Goal: Transaction & Acquisition: Purchase product/service

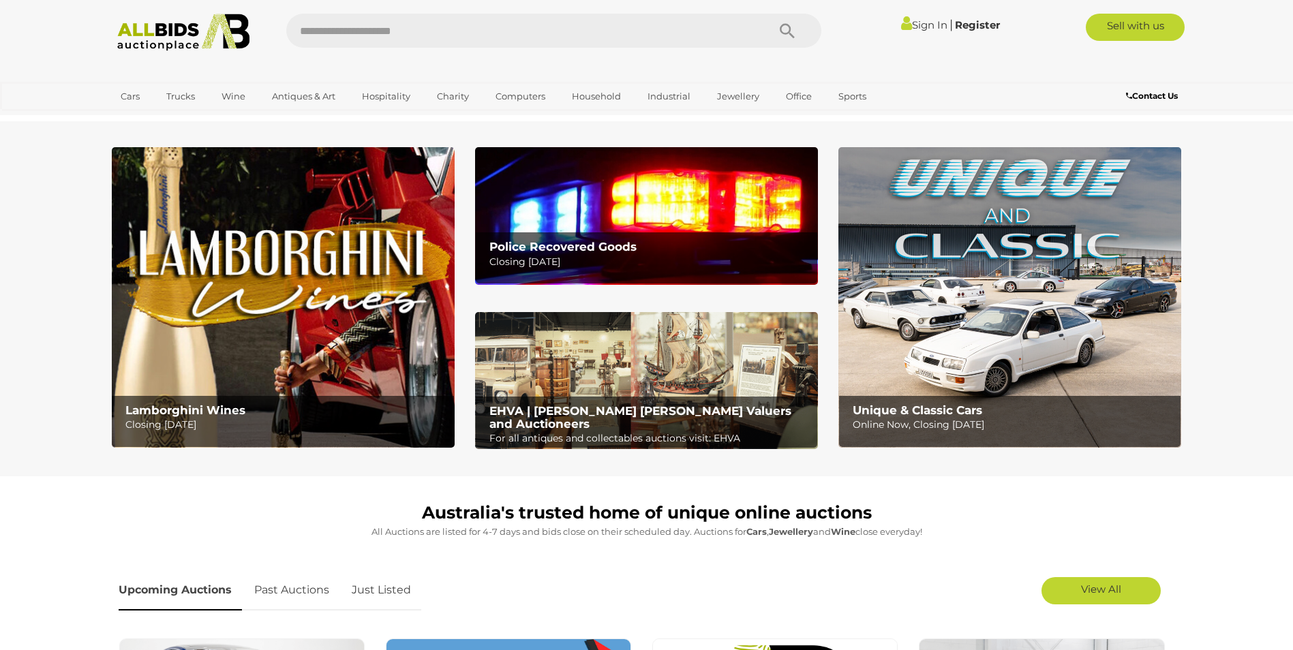
click at [921, 17] on div "Sign In | Register" at bounding box center [918, 25] width 175 height 22
click at [923, 24] on link "Sign In" at bounding box center [924, 24] width 46 height 13
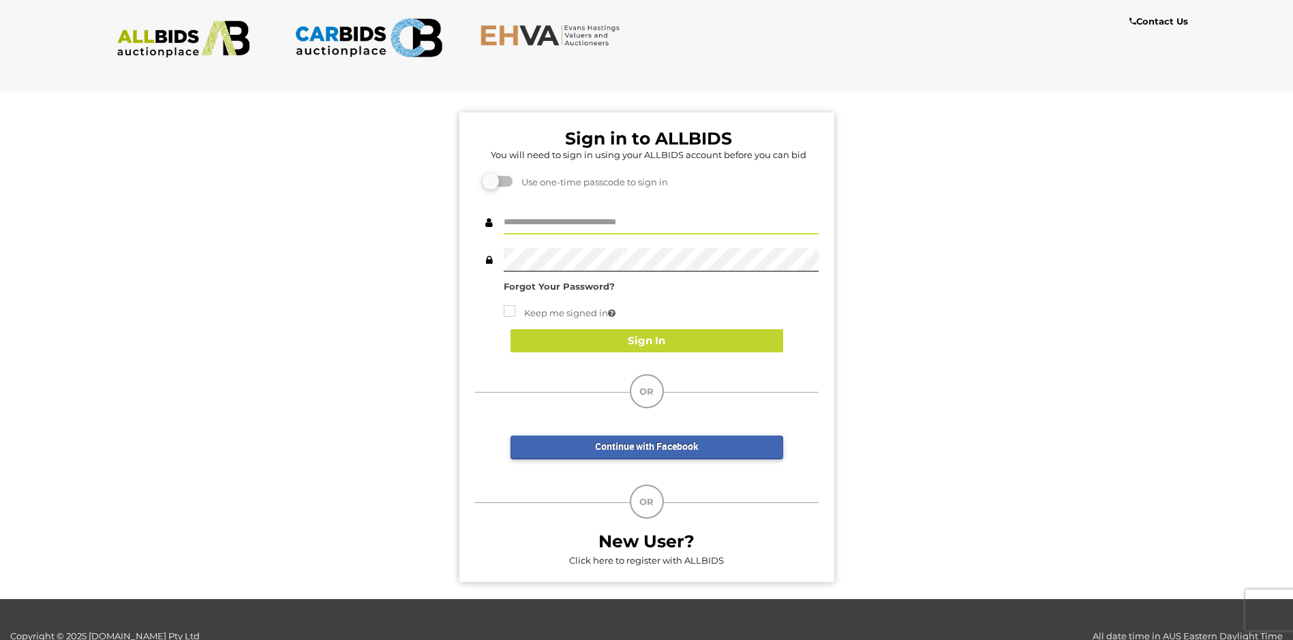
click at [564, 232] on input "text" at bounding box center [661, 223] width 315 height 24
type input "**********"
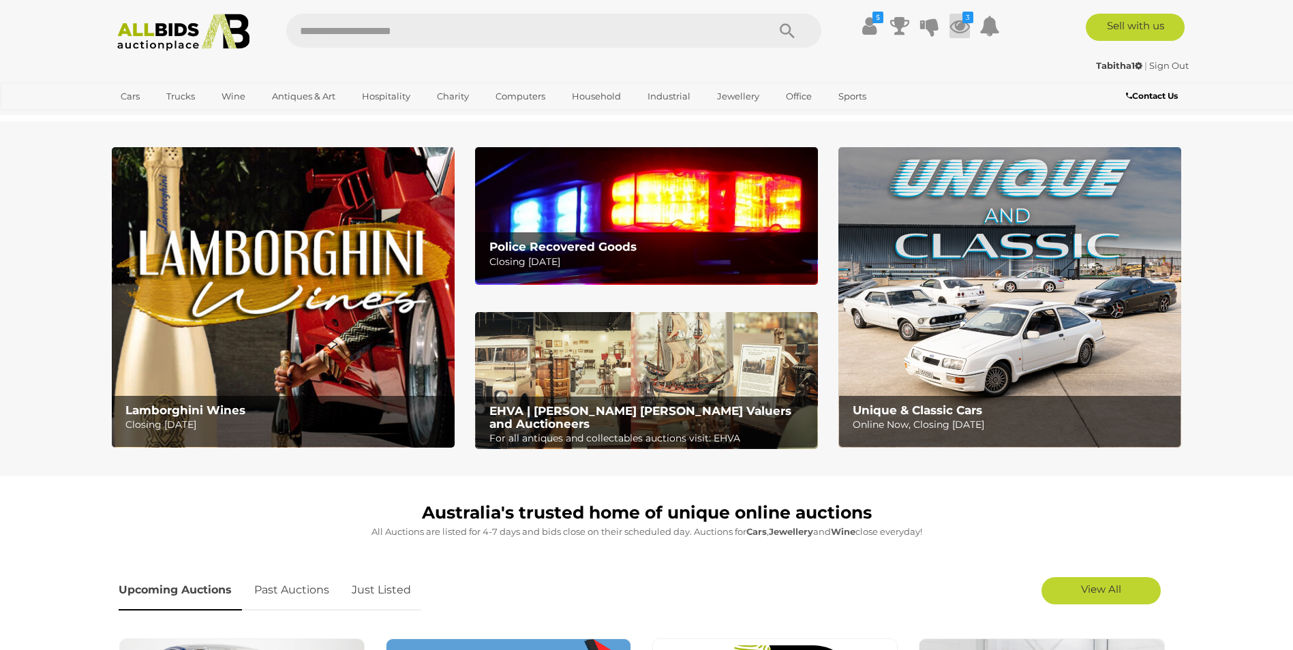
click at [957, 28] on icon at bounding box center [959, 26] width 20 height 25
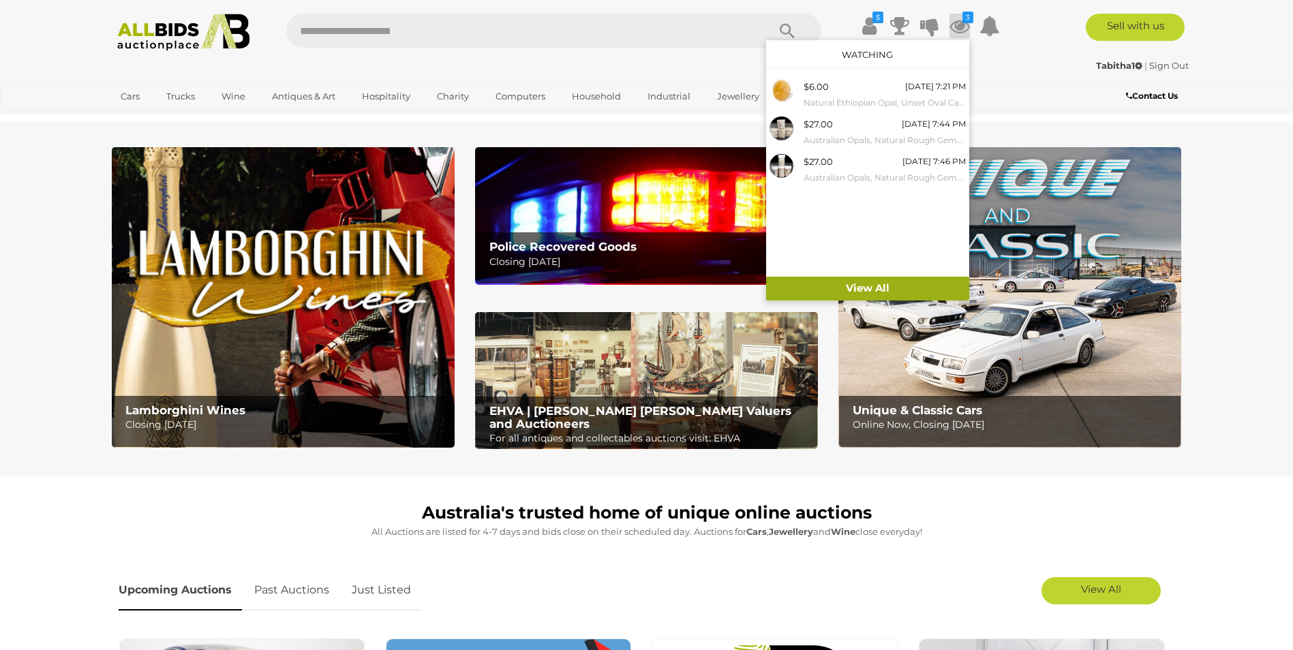
click at [890, 289] on link "View All" at bounding box center [867, 289] width 203 height 24
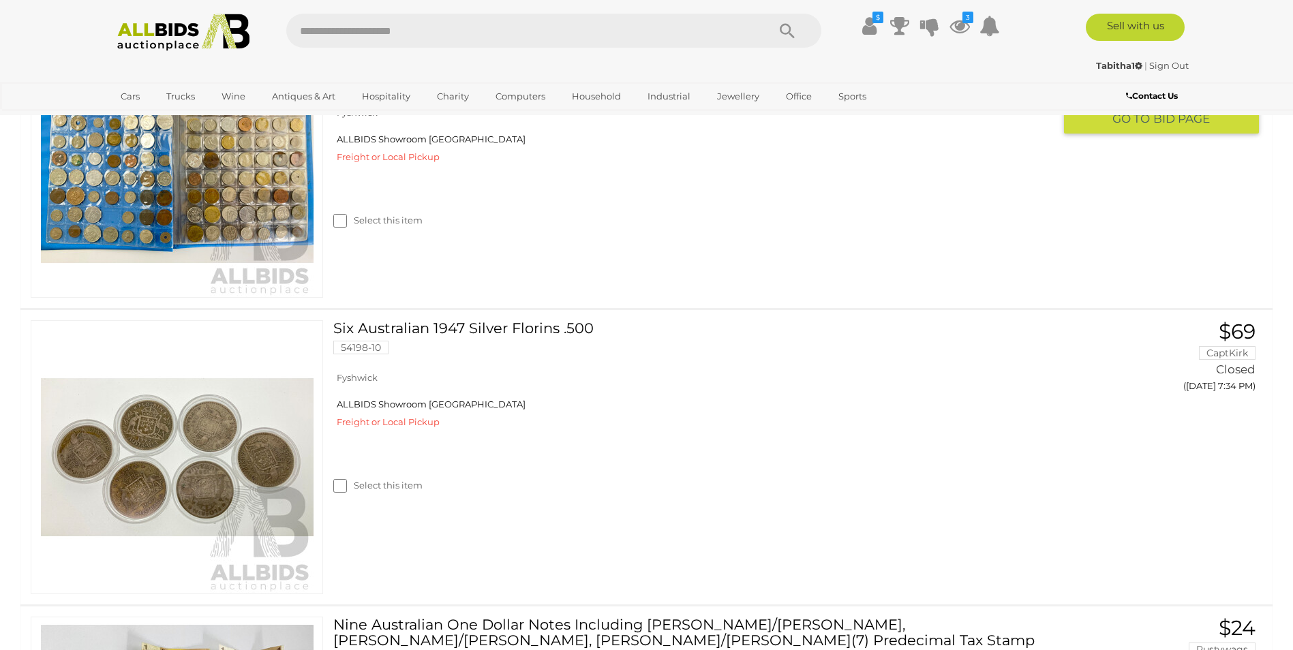
scroll to position [3407, 0]
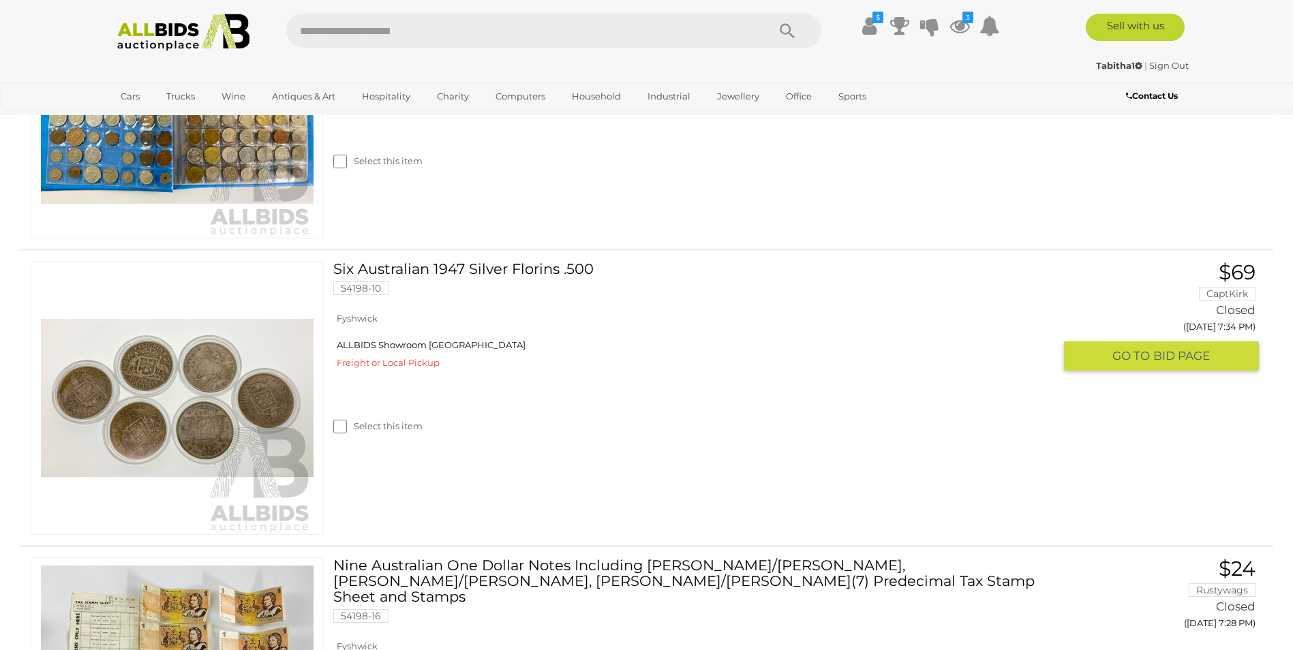
click at [339, 435] on div "Select this item" at bounding box center [698, 409] width 730 height 61
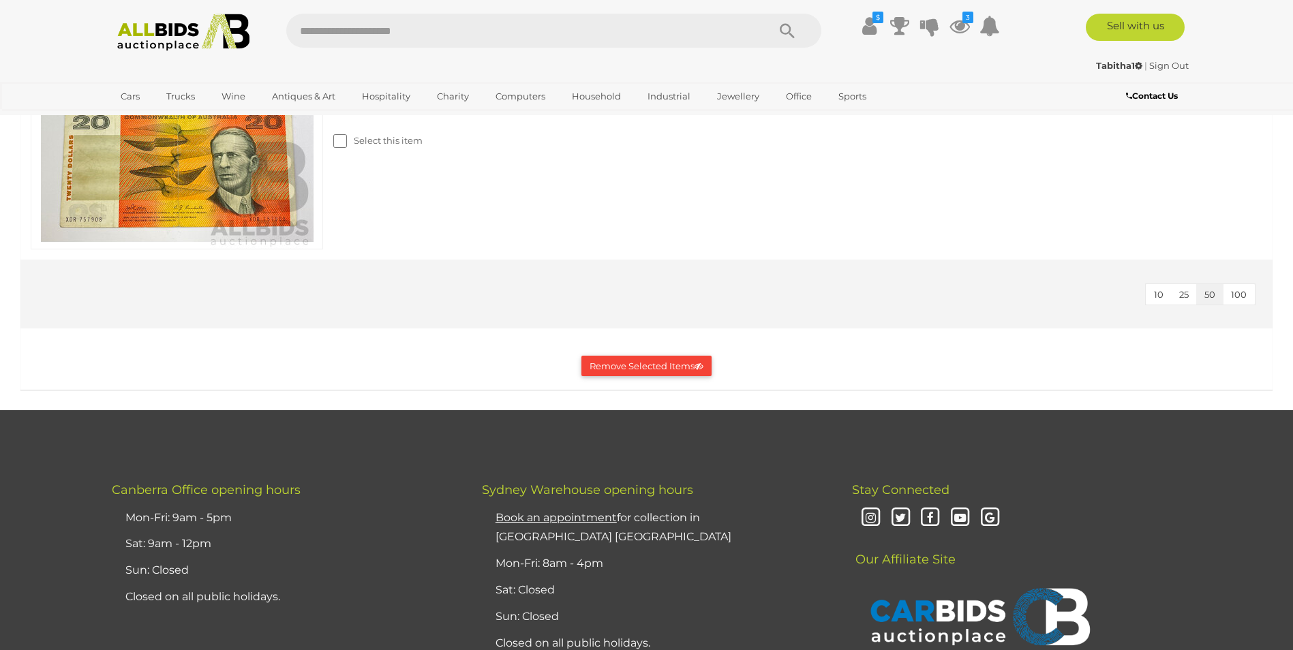
scroll to position [6064, 0]
click at [634, 373] on button "Remove Selected Items" at bounding box center [646, 365] width 130 height 21
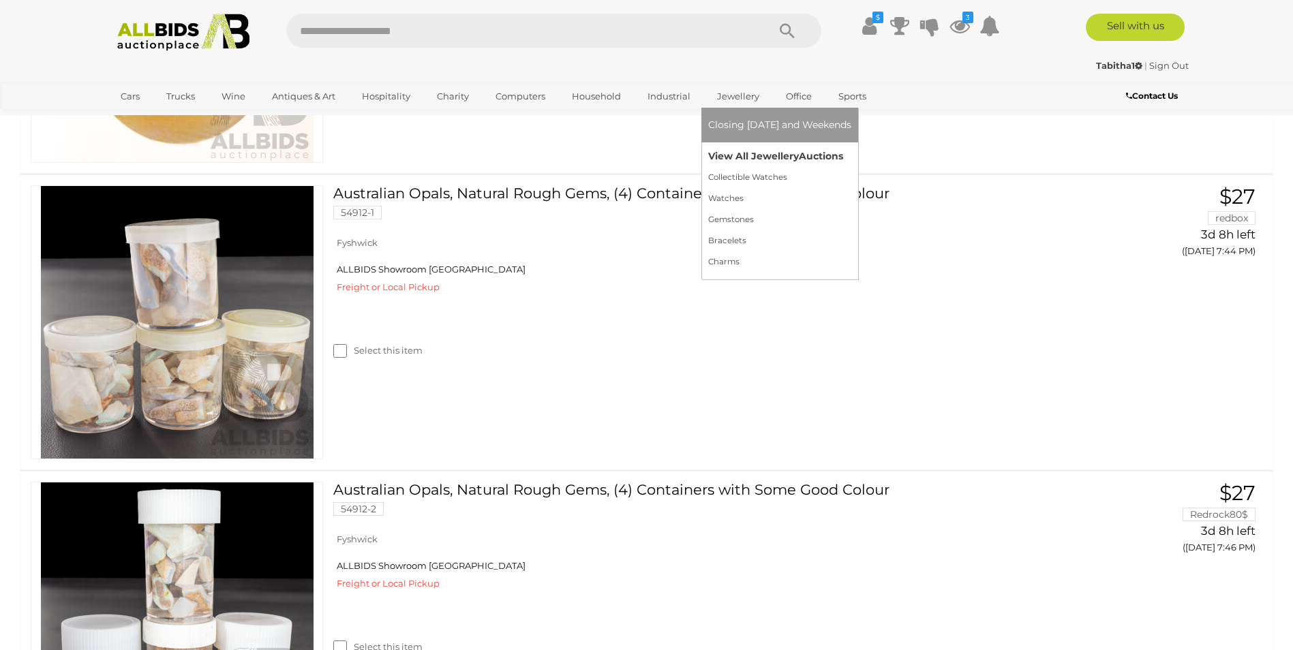
scroll to position [0, 0]
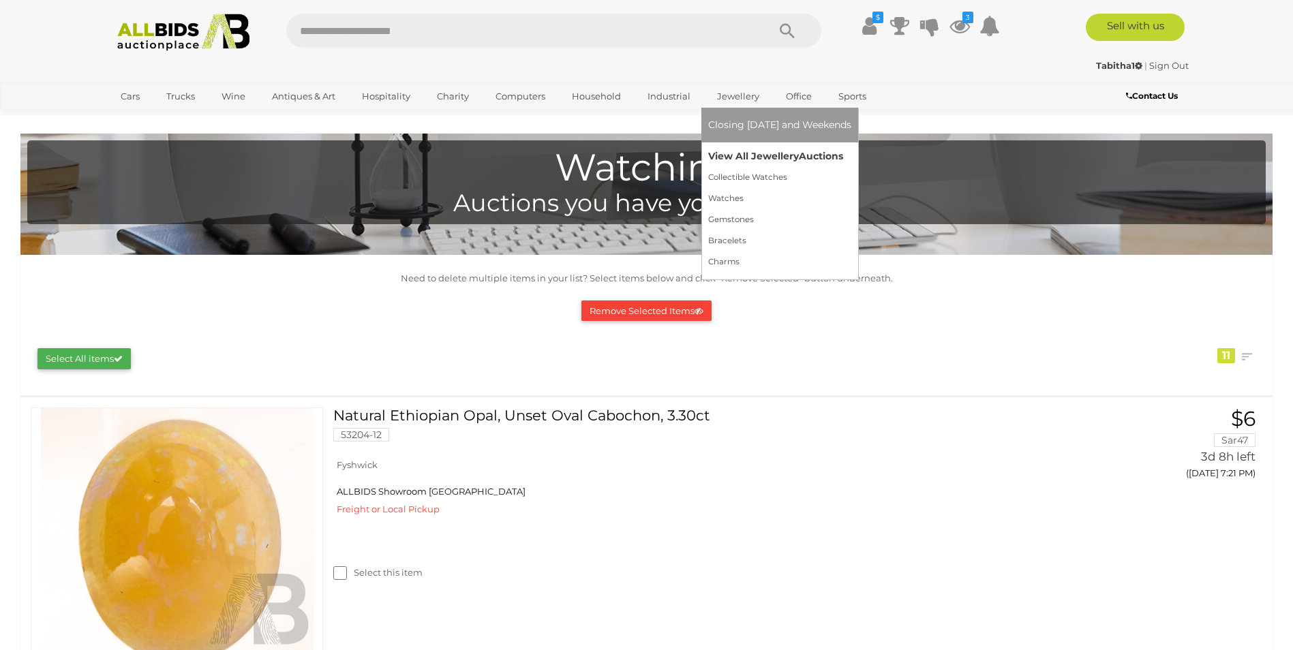
click at [738, 154] on link "View All Jewellery Auctions" at bounding box center [779, 156] width 143 height 21
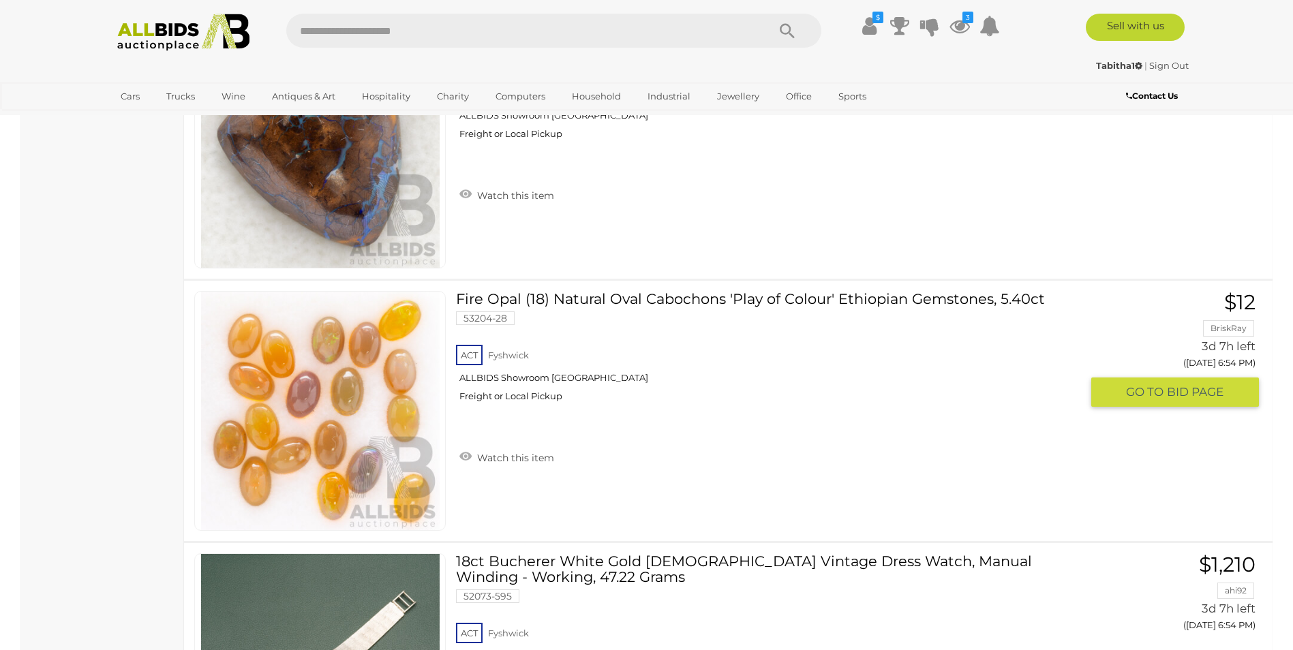
scroll to position [7972, 0]
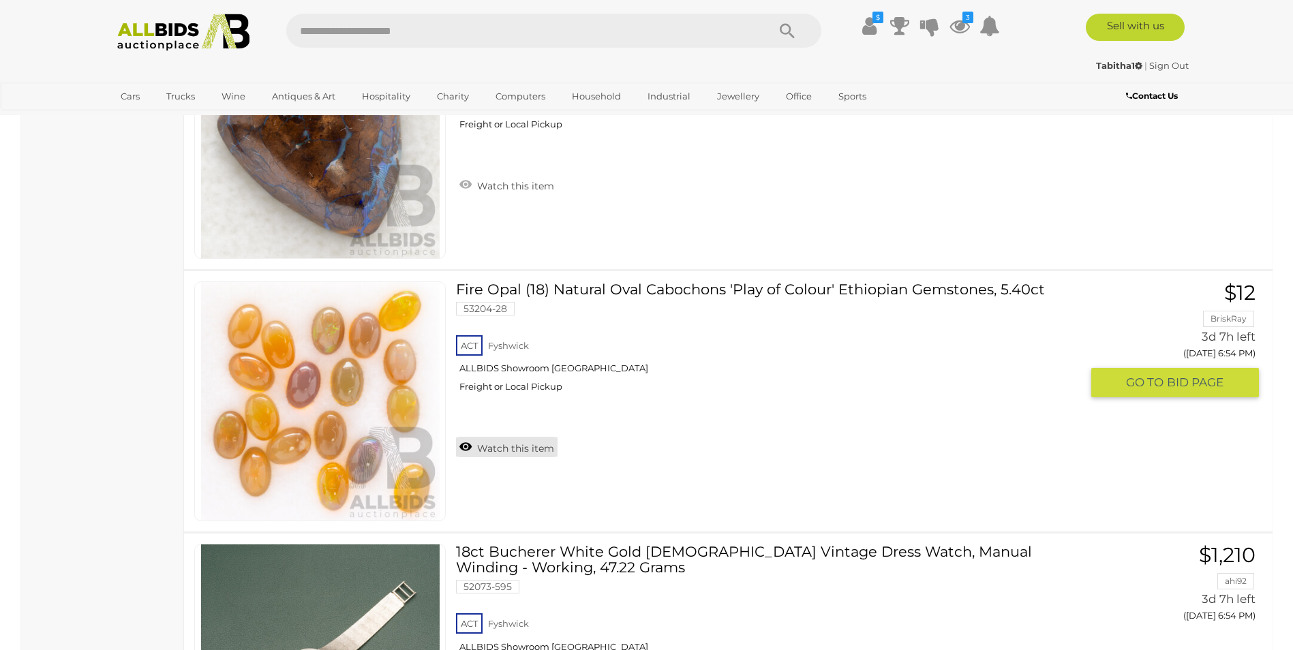
click at [469, 444] on link "Watch this item" at bounding box center [507, 447] width 102 height 20
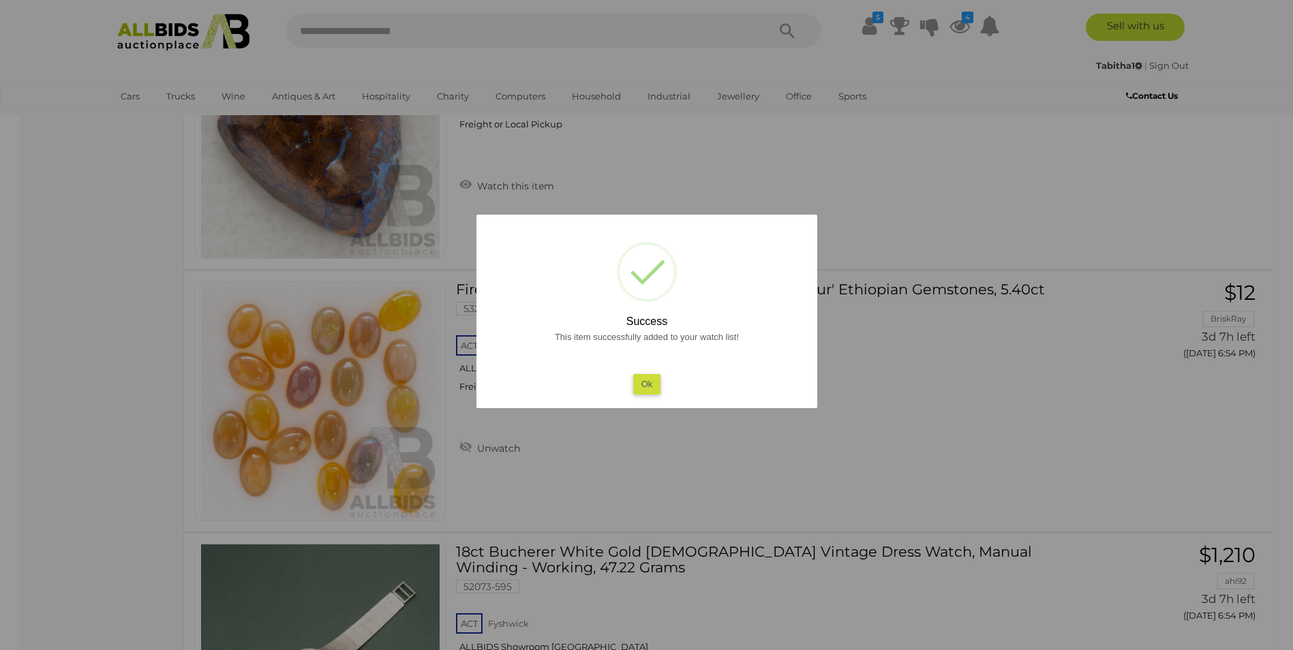
click at [645, 377] on button "Ok" at bounding box center [646, 384] width 28 height 20
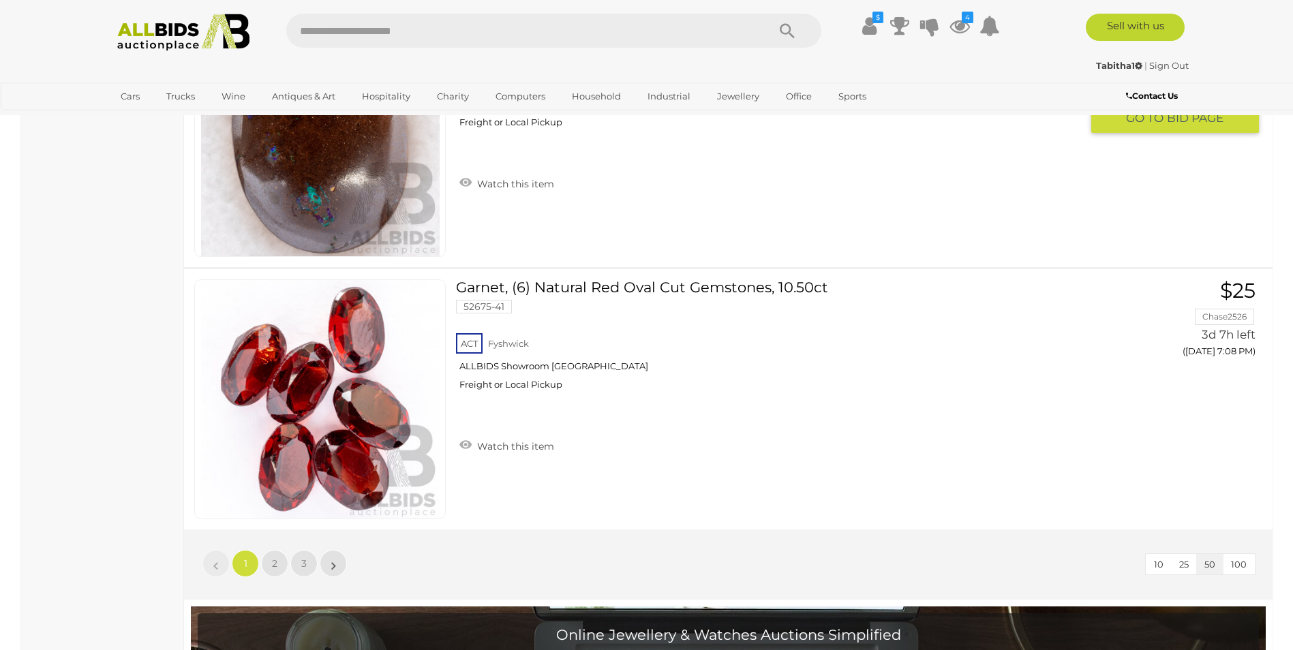
scroll to position [13015, 0]
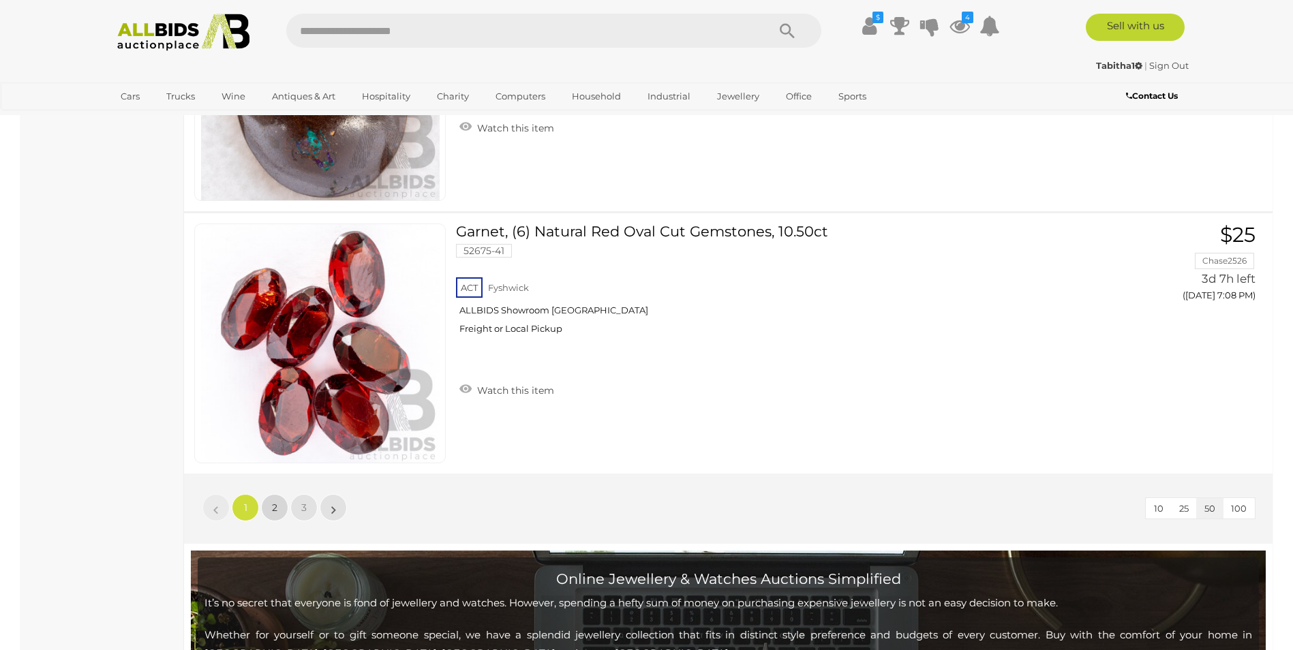
click at [272, 506] on span "2" at bounding box center [274, 508] width 5 height 12
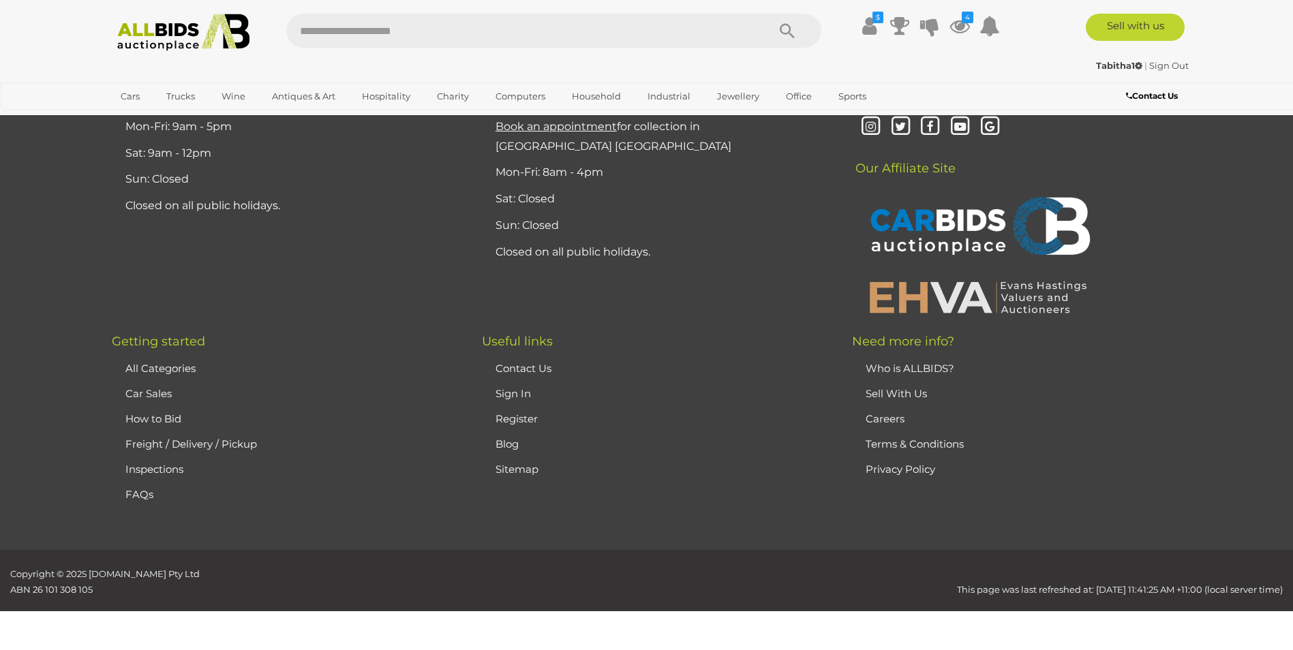
scroll to position [235, 0]
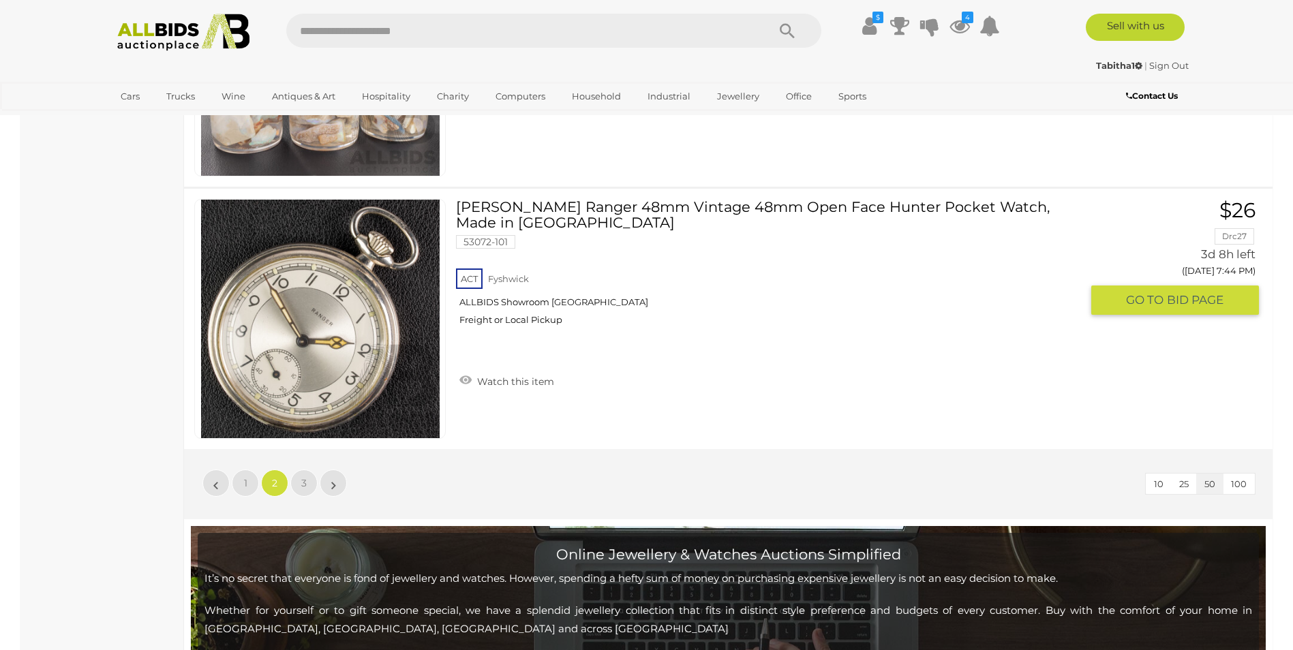
scroll to position [13045, 0]
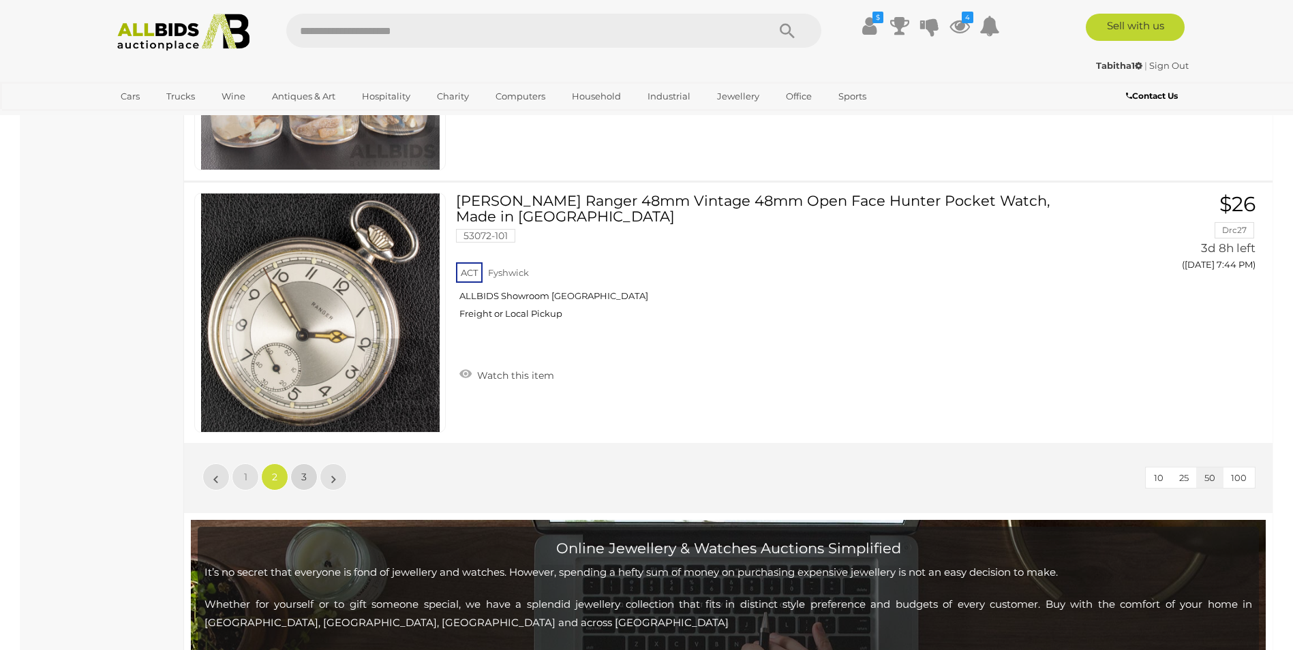
click at [308, 482] on link "3" at bounding box center [303, 476] width 27 height 27
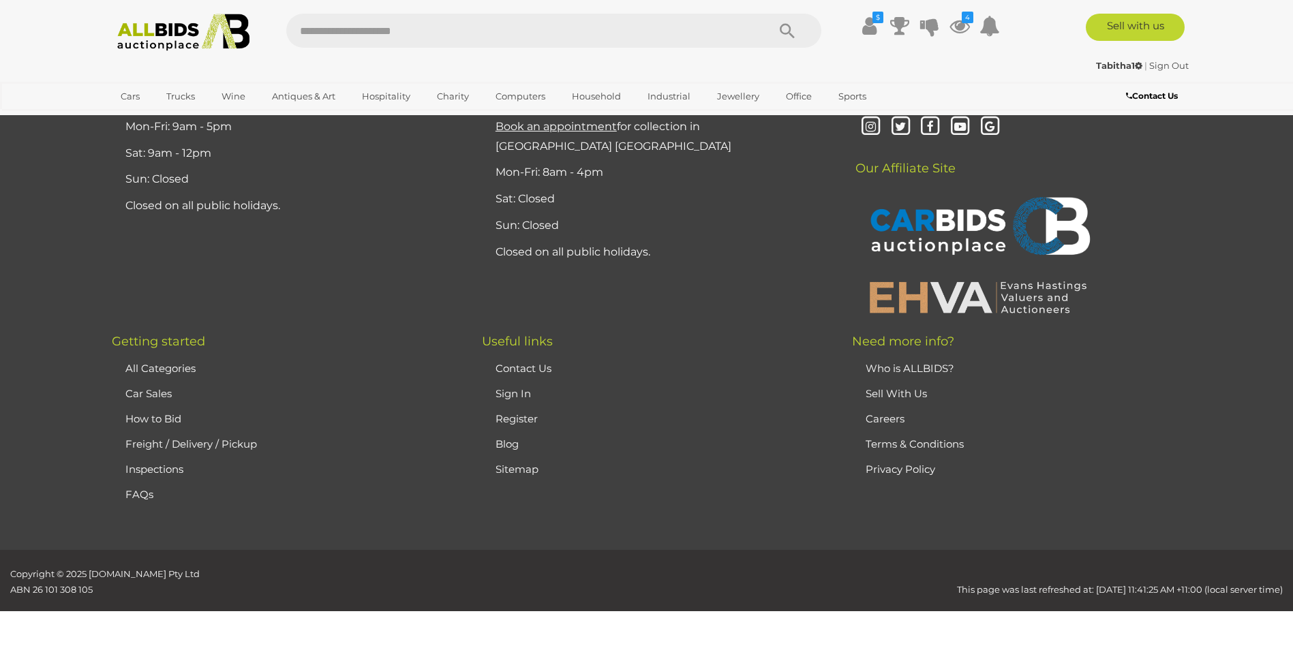
scroll to position [235, 0]
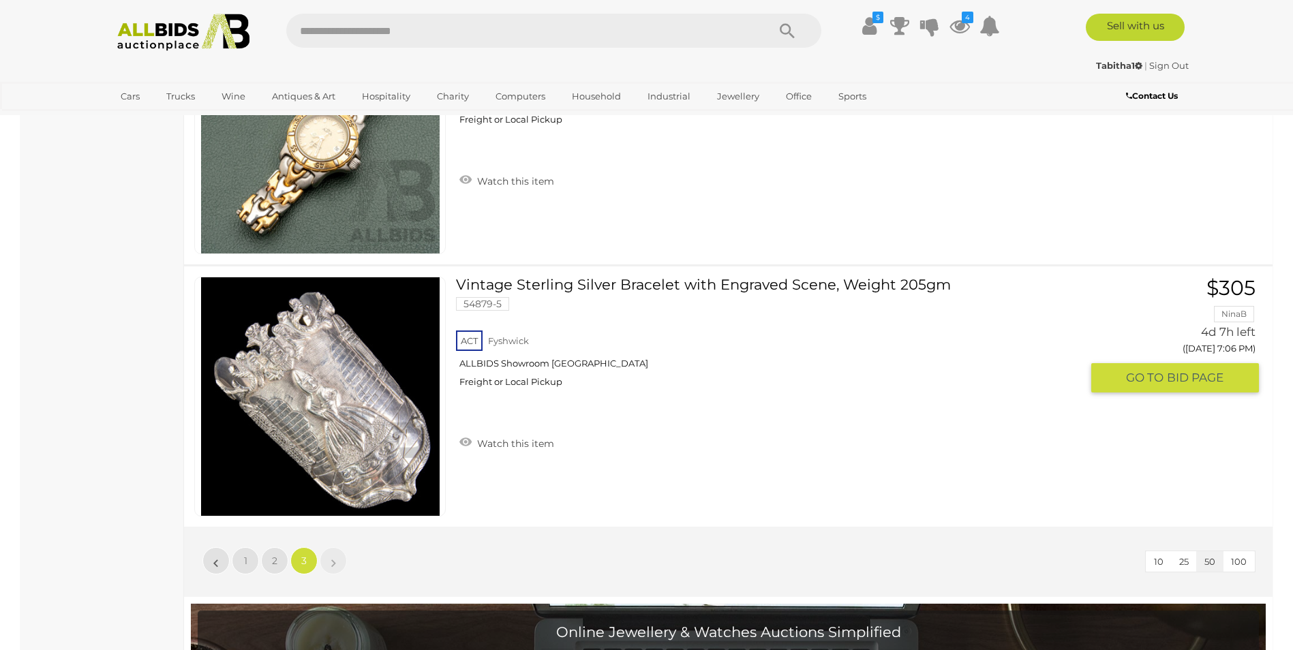
scroll to position [4051, 0]
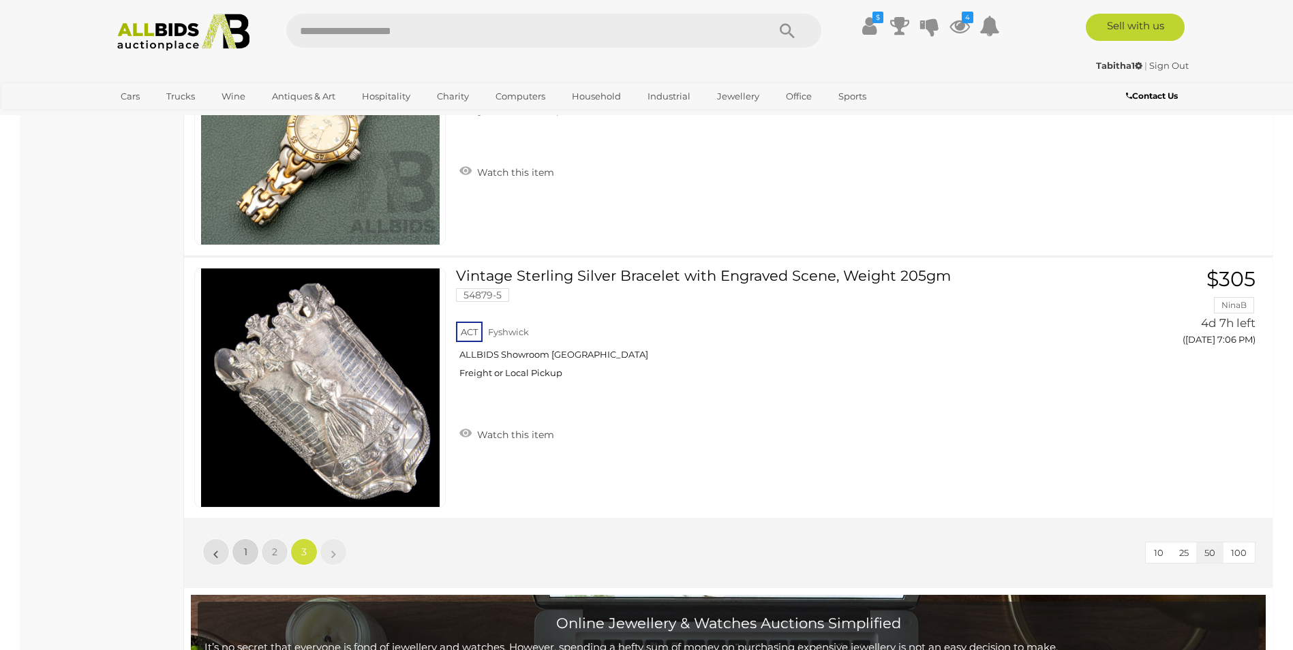
click at [244, 549] on span "1" at bounding box center [245, 552] width 3 height 12
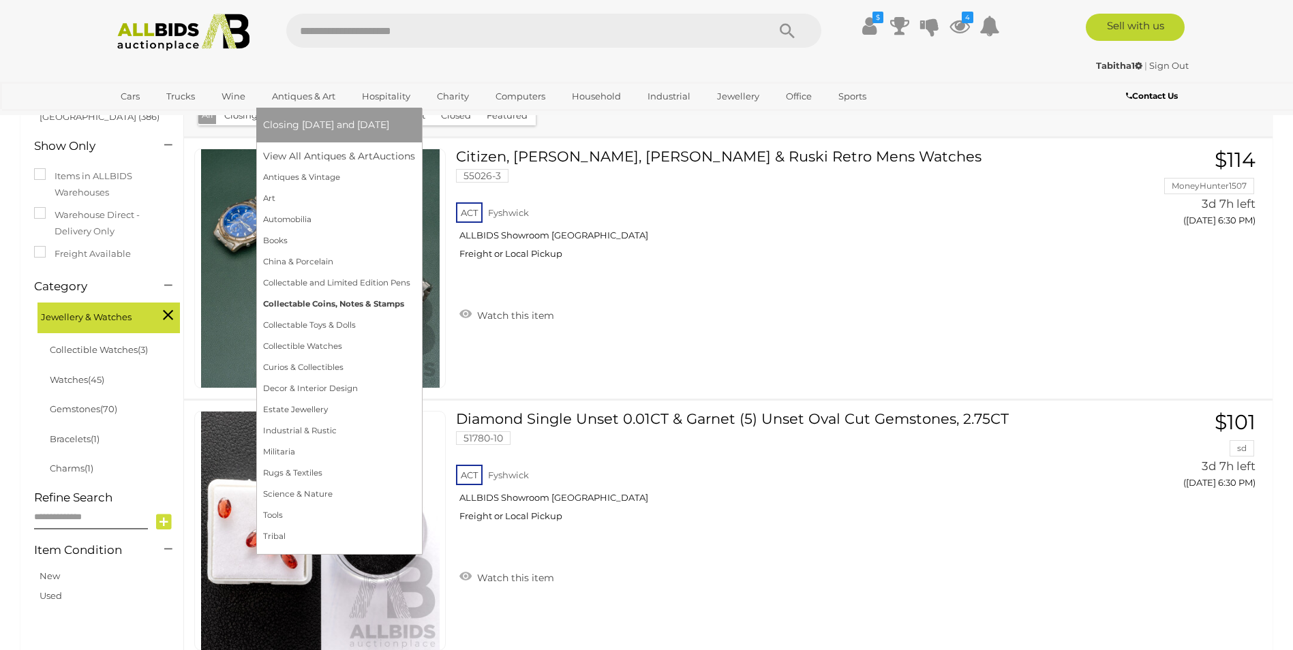
click at [285, 307] on link "Collectable Coins, Notes & Stamps" at bounding box center [339, 304] width 152 height 21
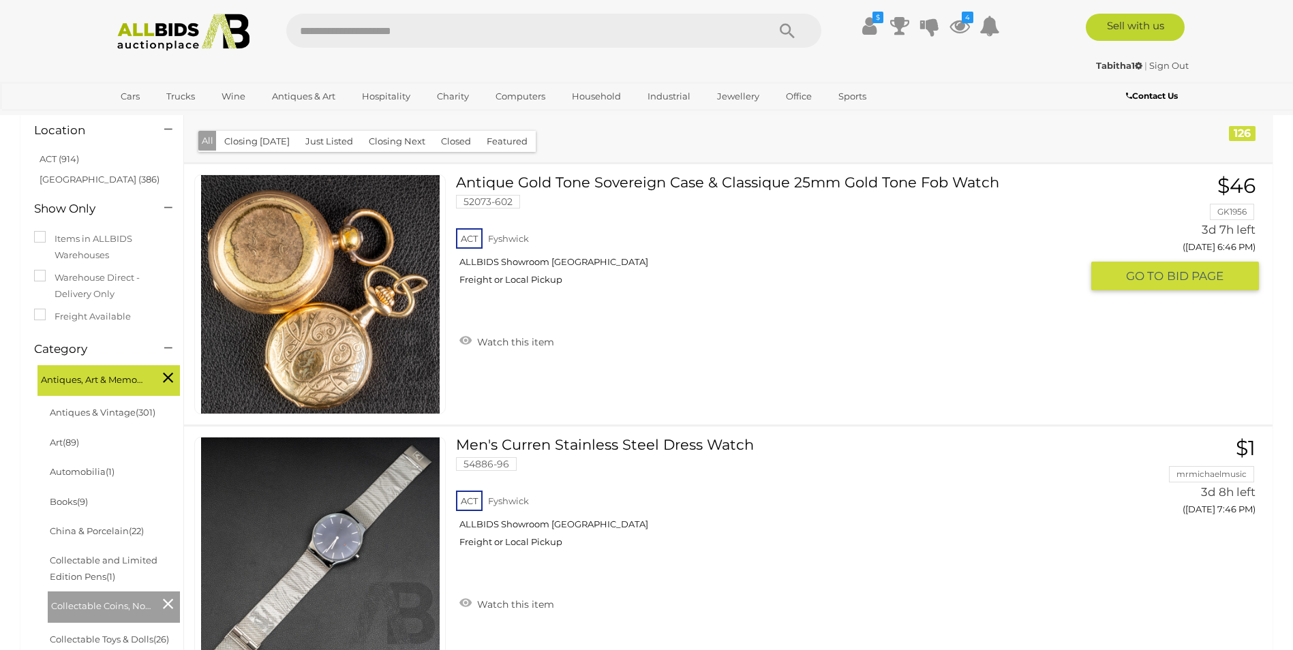
scroll to position [136, 0]
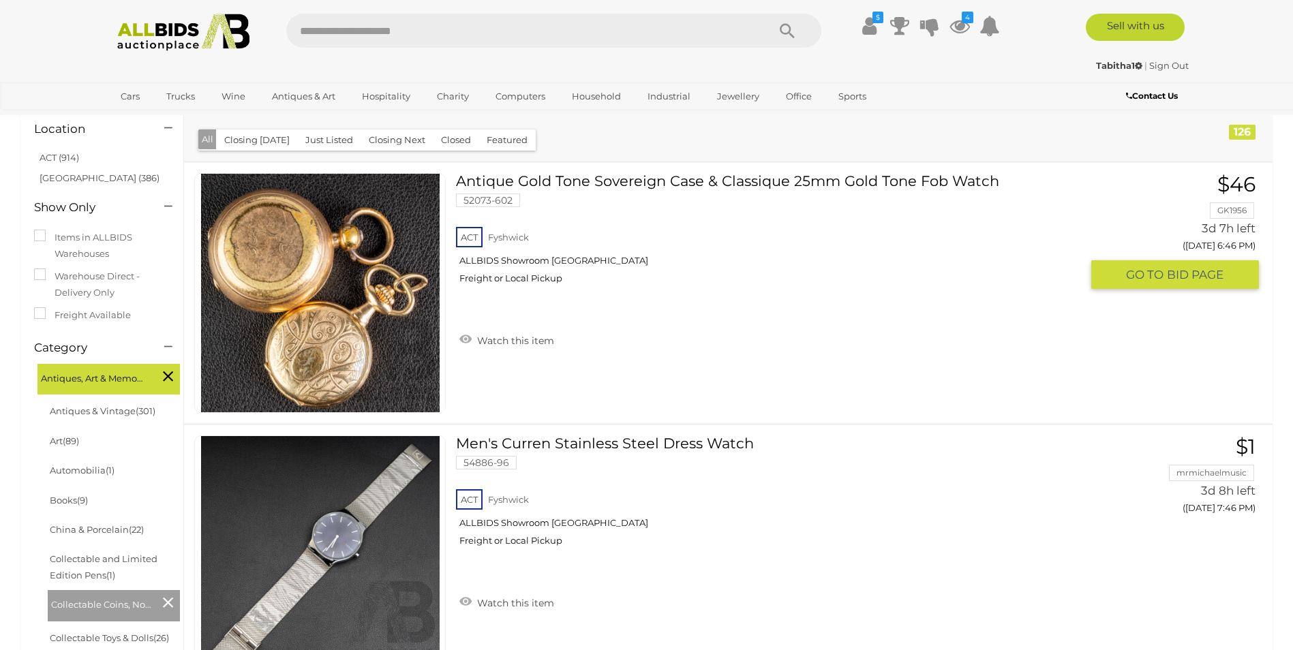
click at [326, 369] on img at bounding box center [320, 293] width 238 height 238
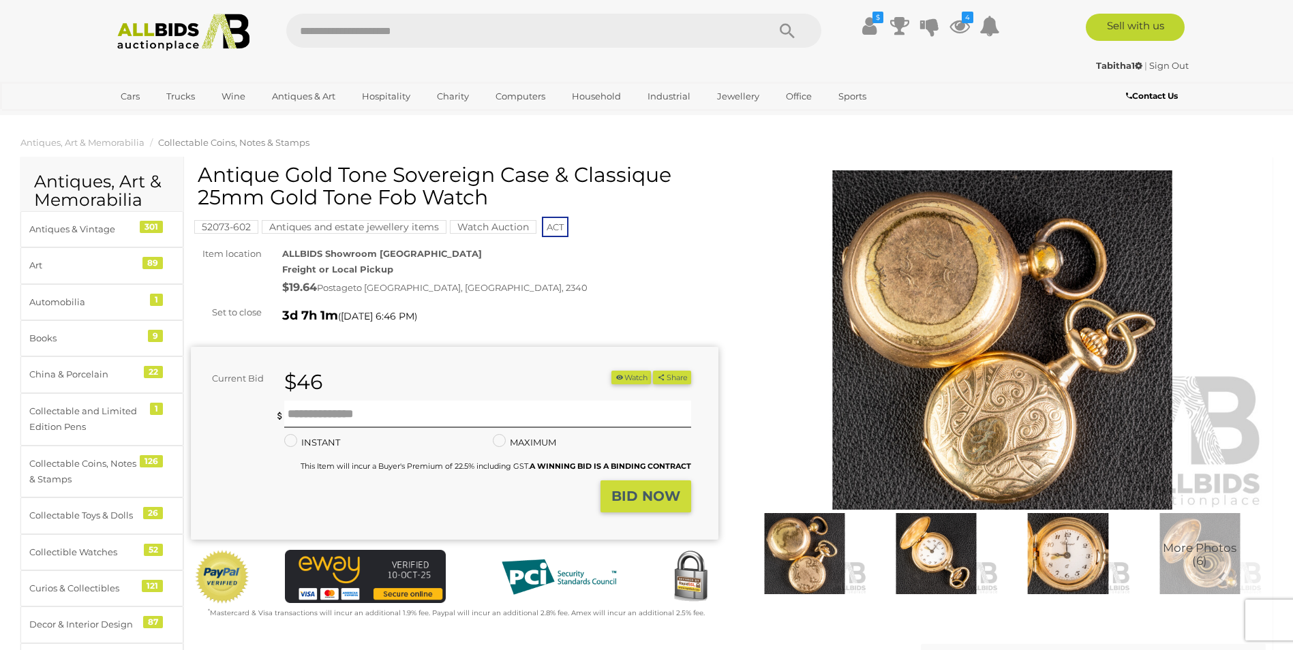
click at [897, 415] on img at bounding box center [1002, 340] width 527 height 340
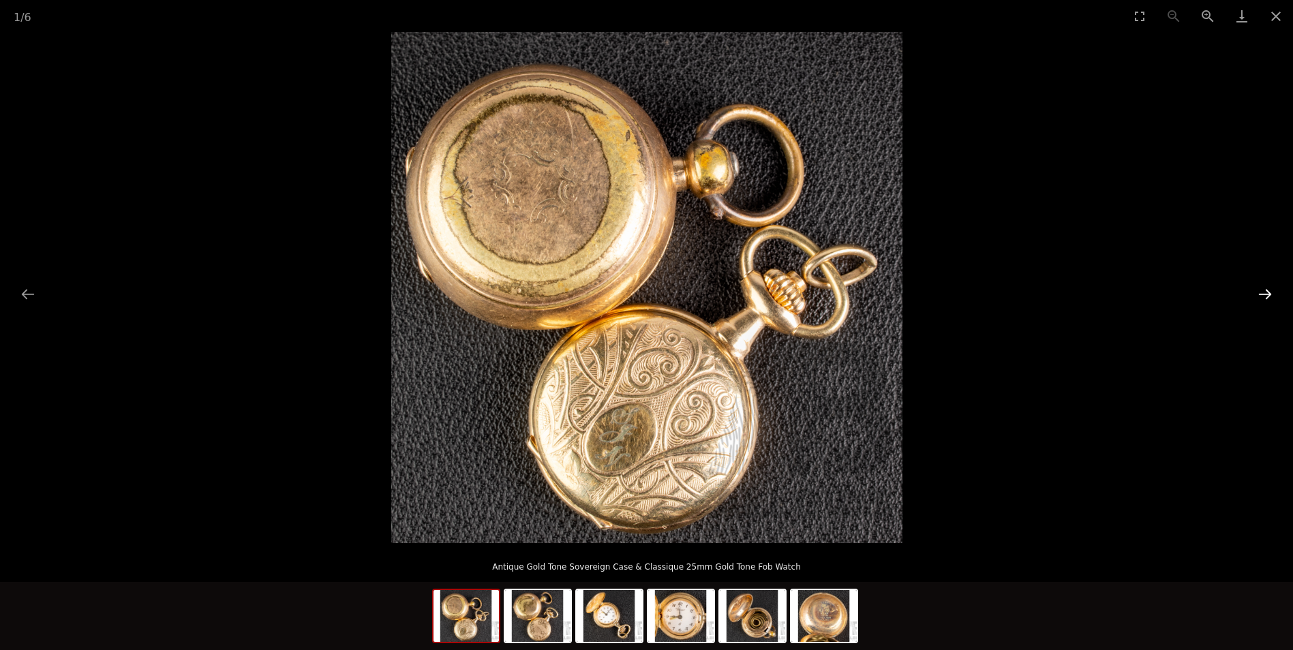
click at [1266, 291] on button "Next slide" at bounding box center [1264, 294] width 29 height 27
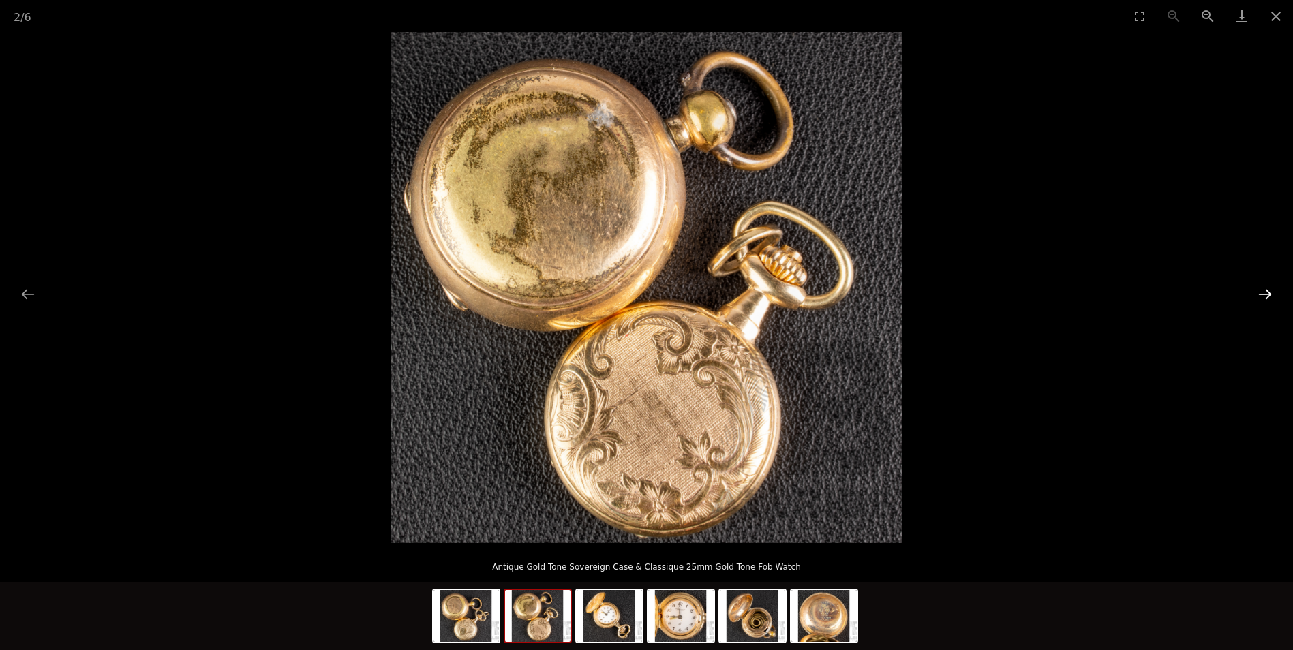
click at [1266, 291] on button "Next slide" at bounding box center [1264, 294] width 29 height 27
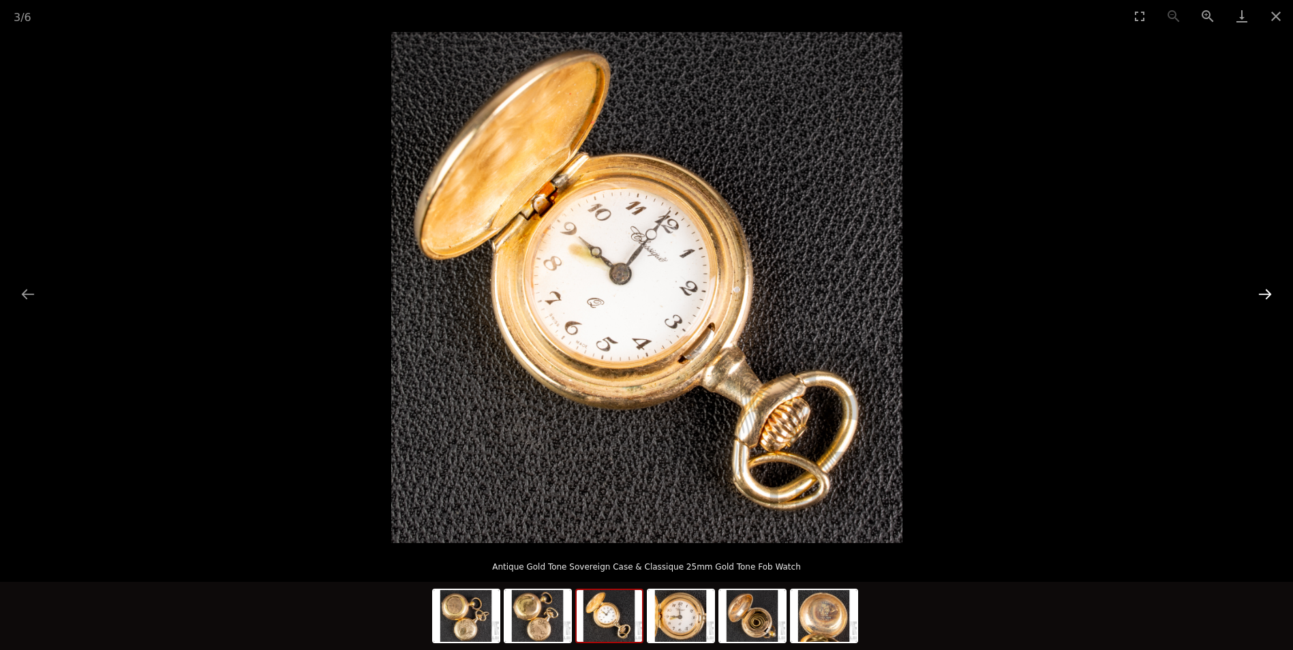
click at [1266, 291] on button "Next slide" at bounding box center [1264, 294] width 29 height 27
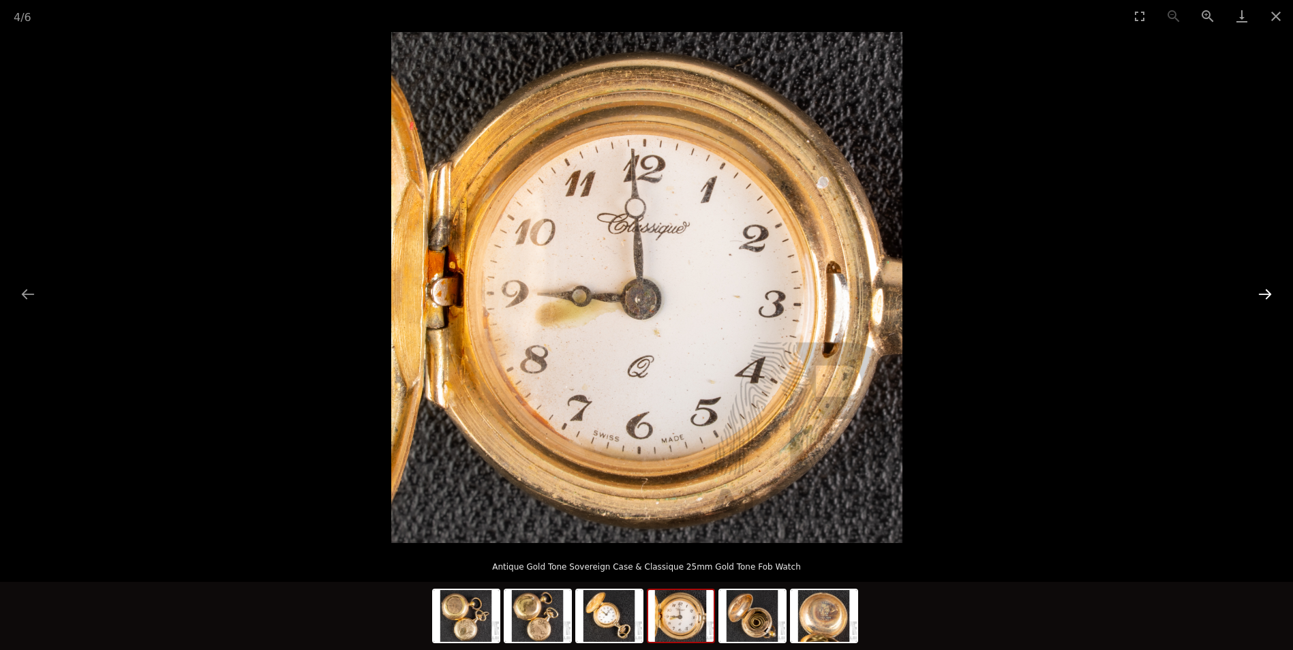
click at [1266, 291] on button "Next slide" at bounding box center [1264, 294] width 29 height 27
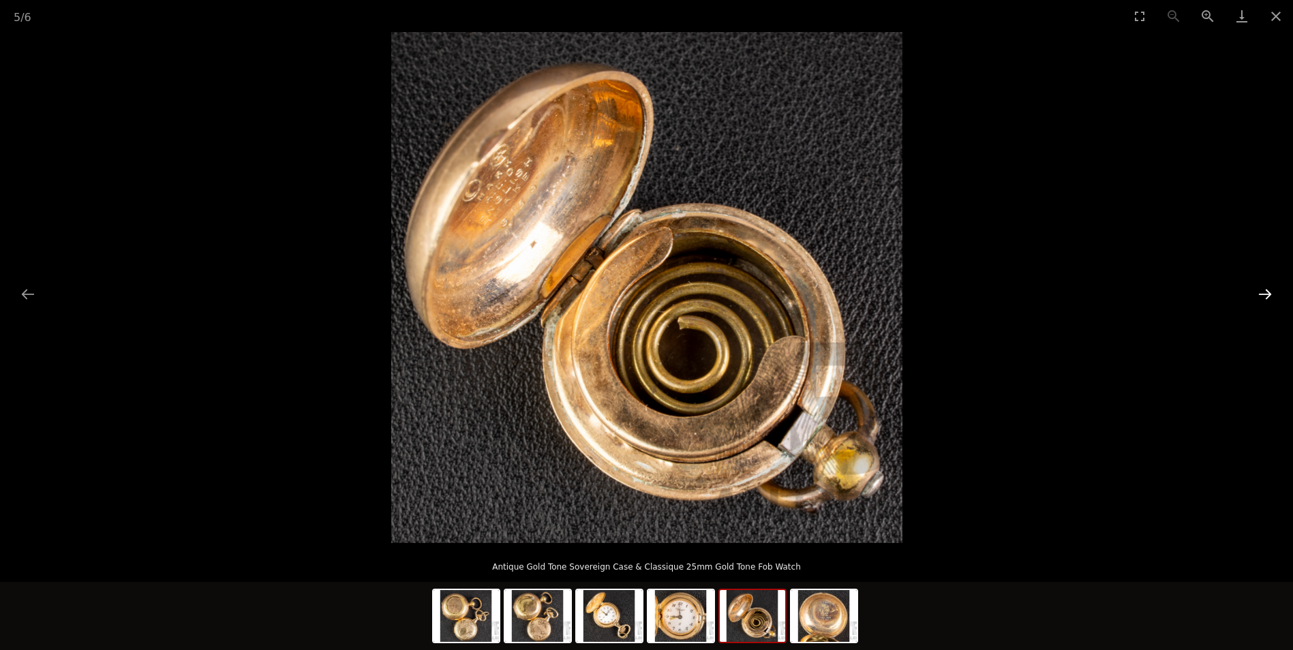
click at [1266, 291] on button "Next slide" at bounding box center [1264, 294] width 29 height 27
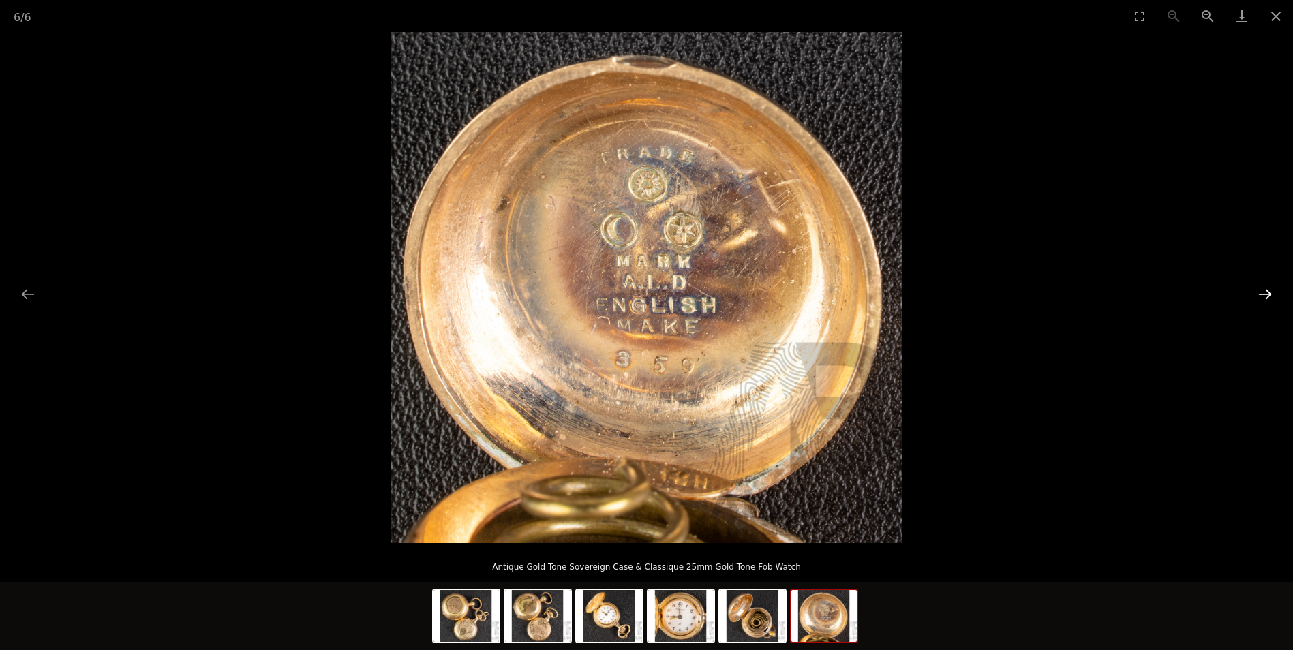
click at [1266, 291] on button "Next slide" at bounding box center [1264, 294] width 29 height 27
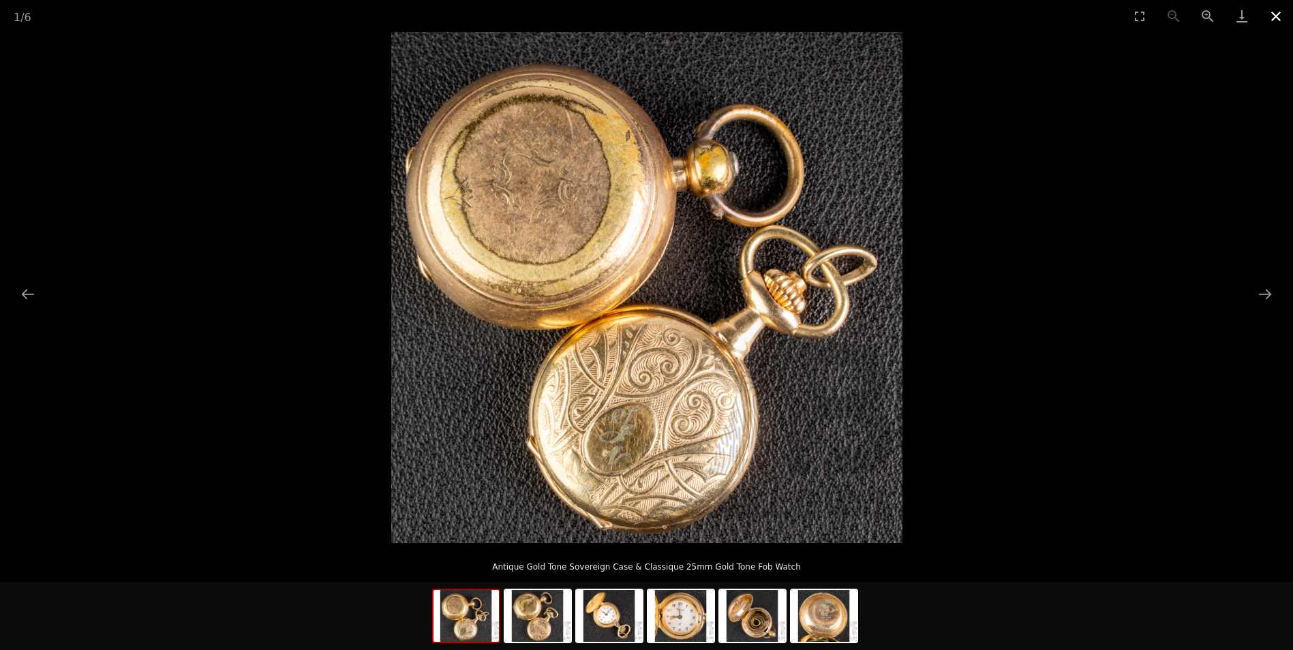
click at [1273, 17] on button "Close gallery" at bounding box center [1276, 16] width 34 height 32
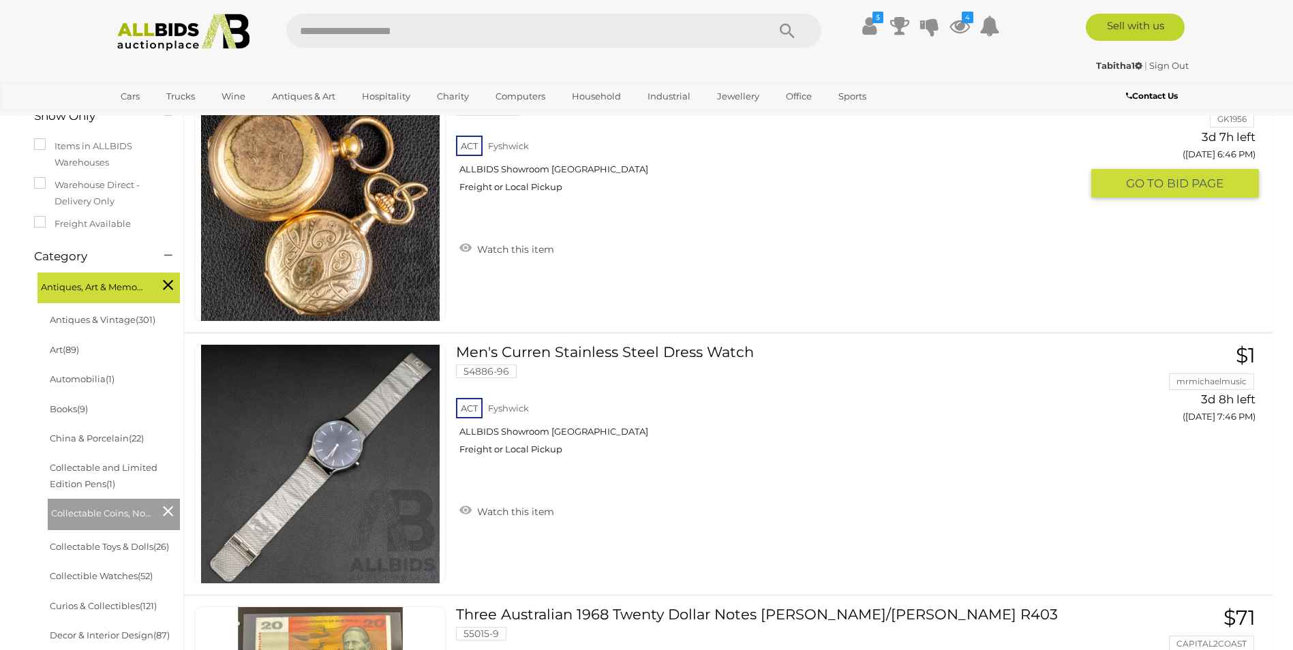
scroll to position [159, 0]
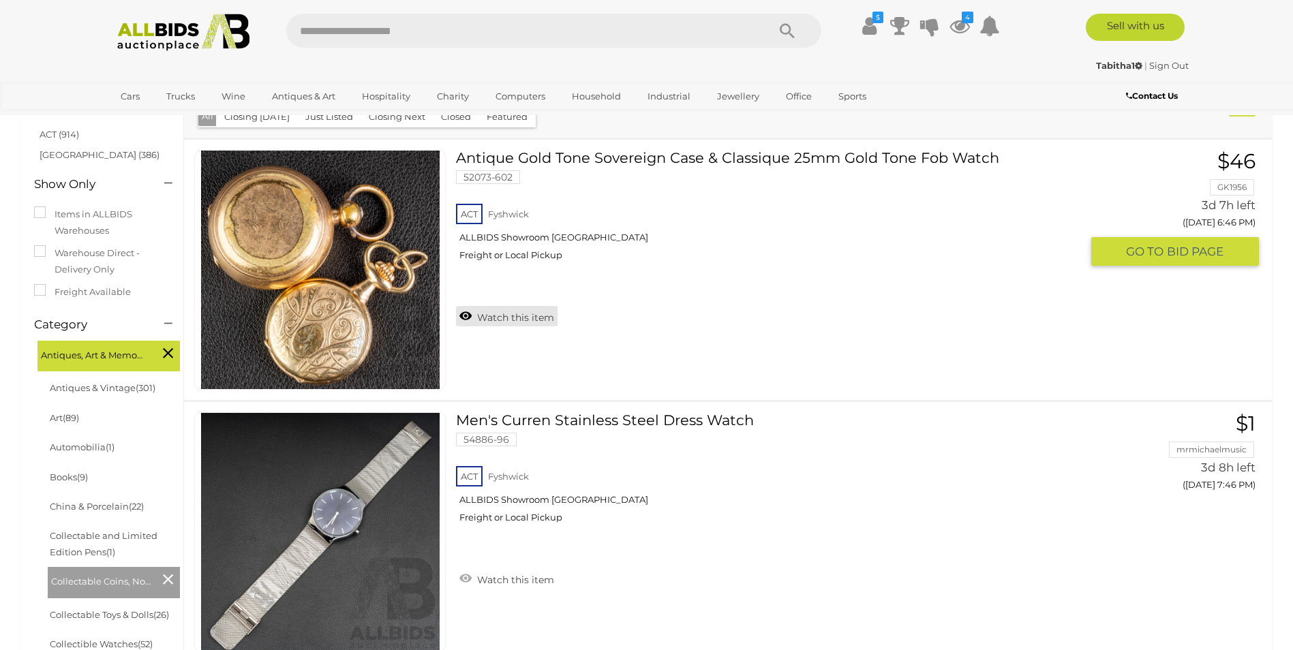
click at [467, 317] on link "Watch this item" at bounding box center [507, 316] width 102 height 20
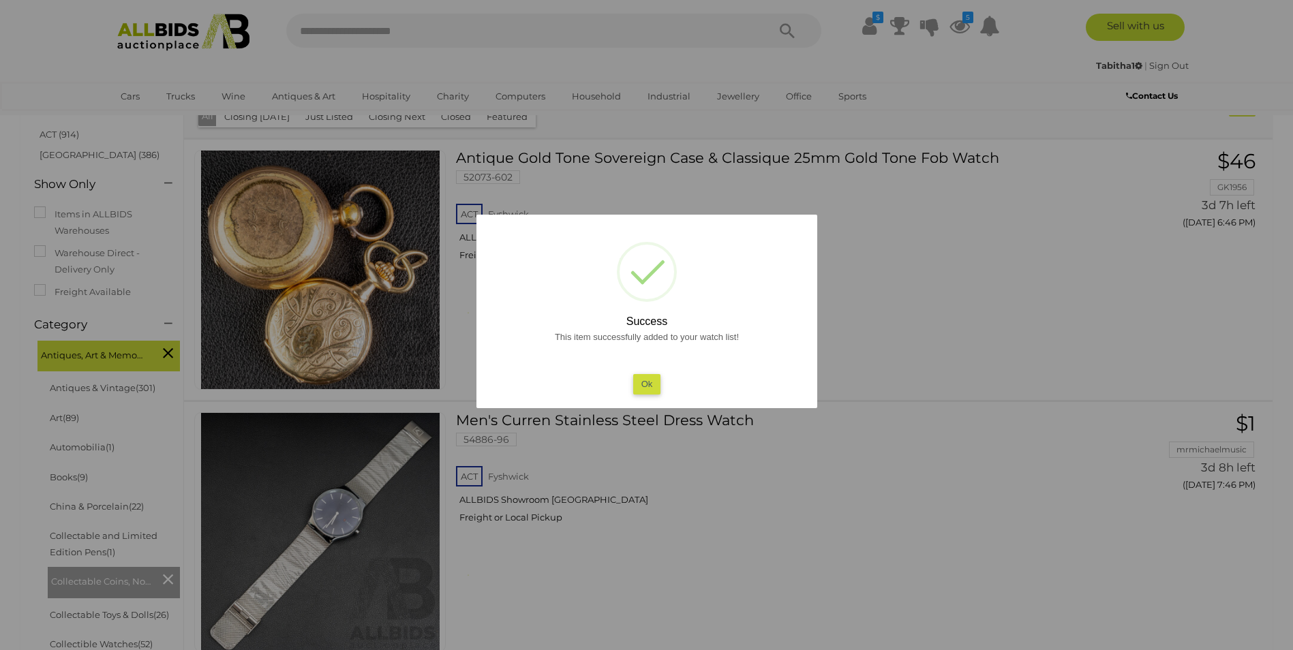
click at [640, 382] on button "Ok" at bounding box center [646, 384] width 28 height 20
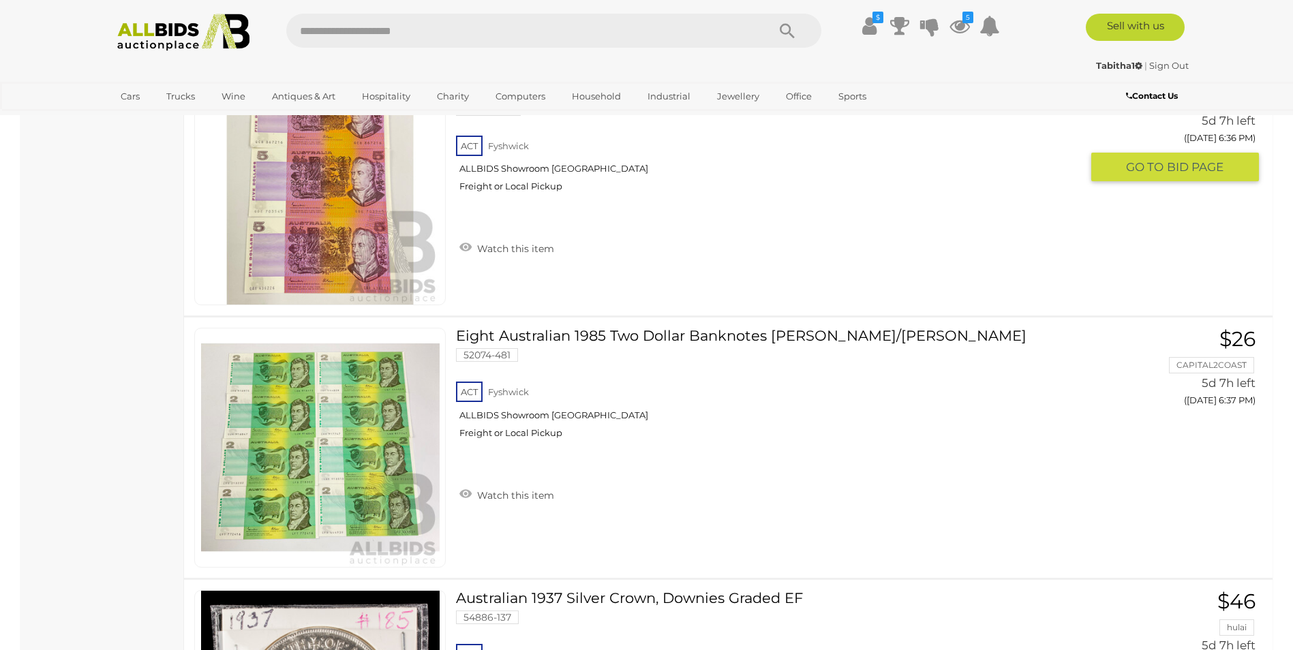
scroll to position [2204, 0]
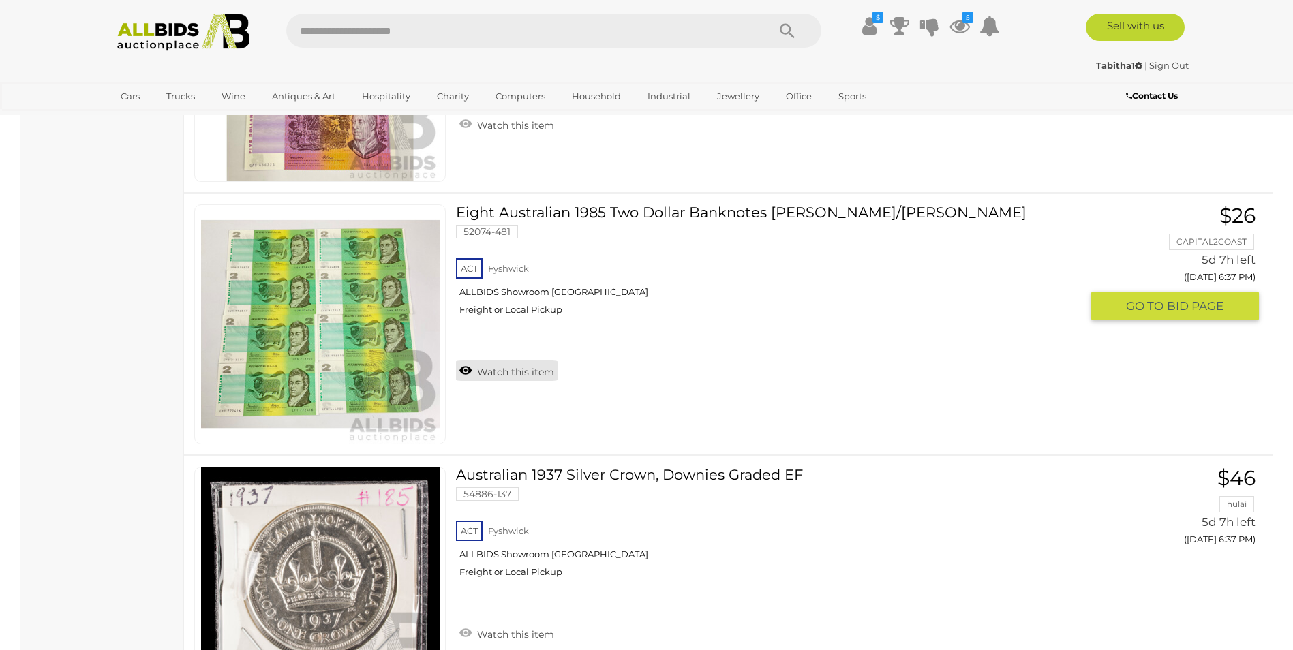
click at [462, 365] on link "Watch this item" at bounding box center [507, 370] width 102 height 20
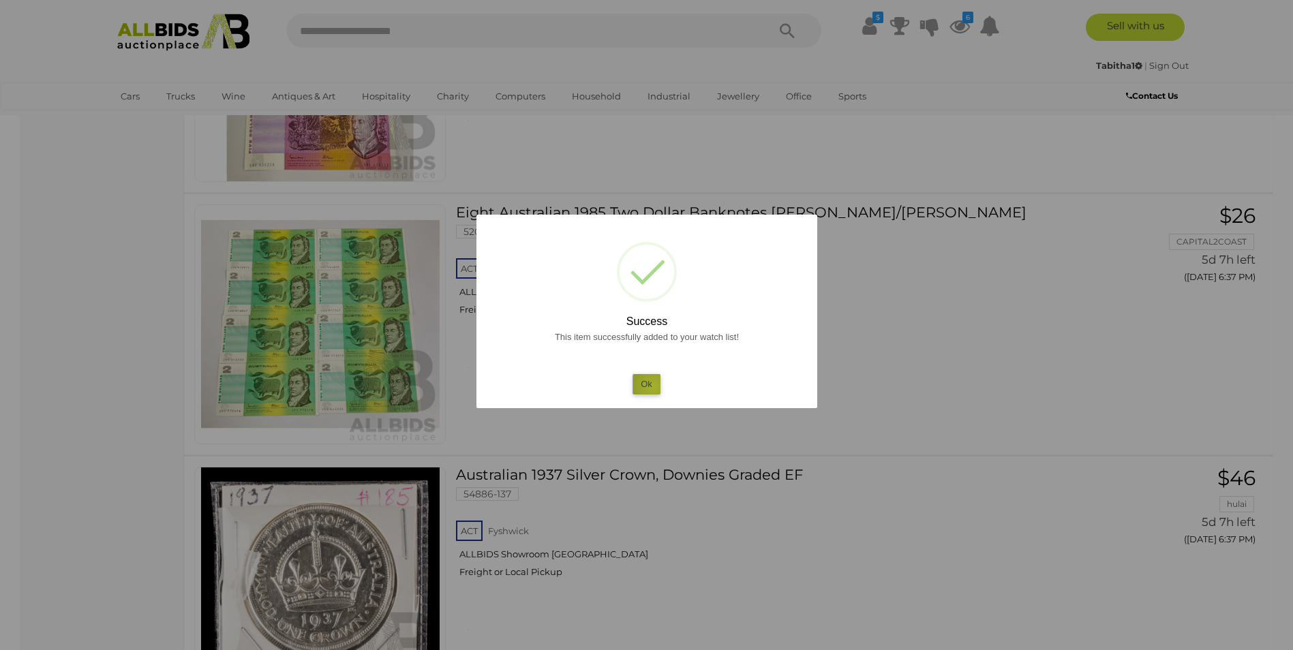
click at [653, 386] on button "Ok" at bounding box center [646, 384] width 28 height 20
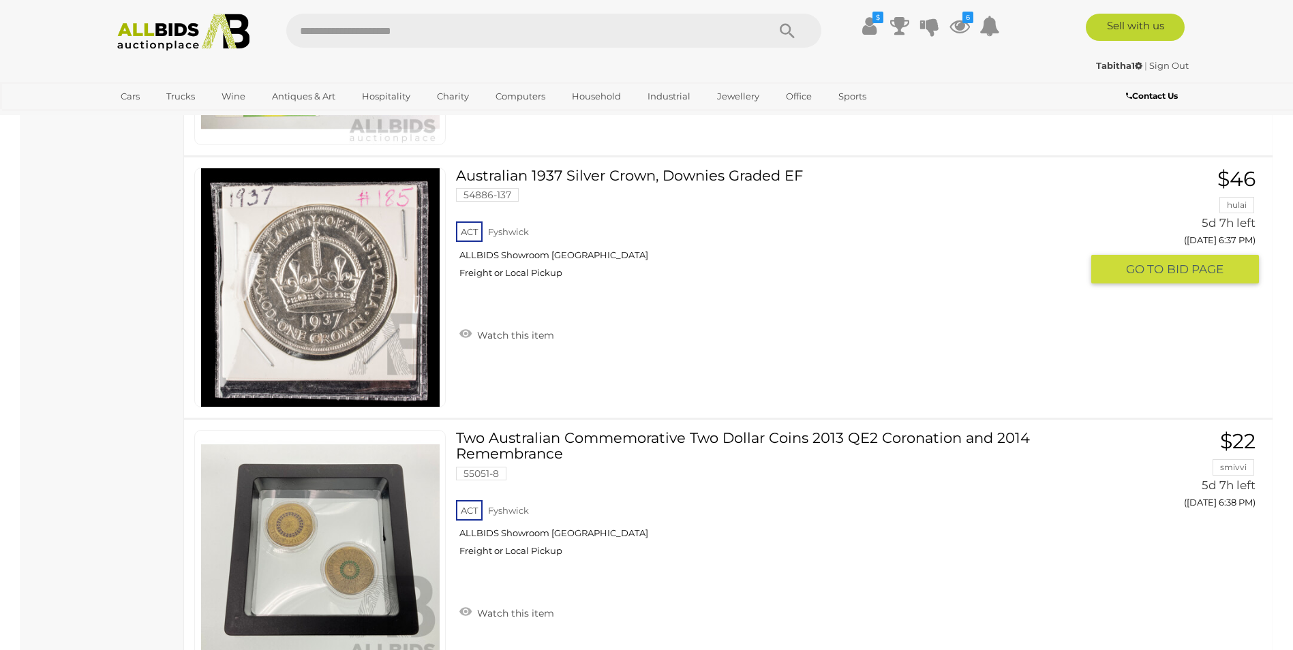
scroll to position [2544, 0]
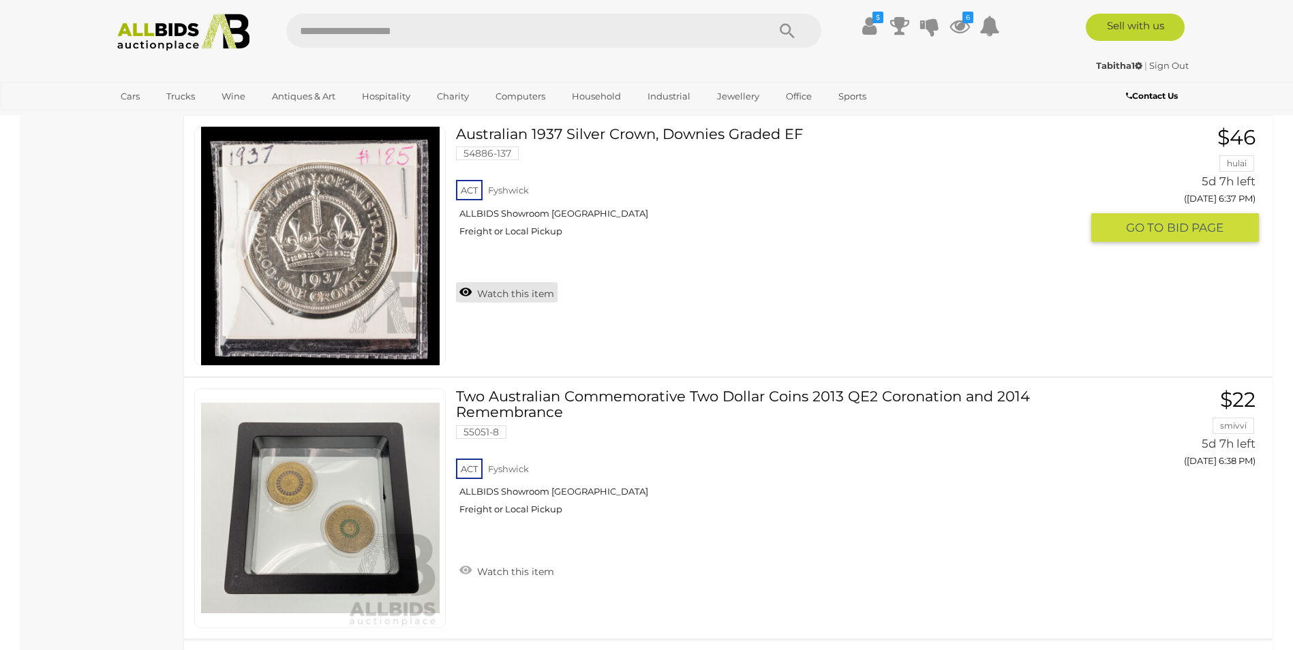
click at [468, 290] on link "Watch this item" at bounding box center [507, 292] width 102 height 20
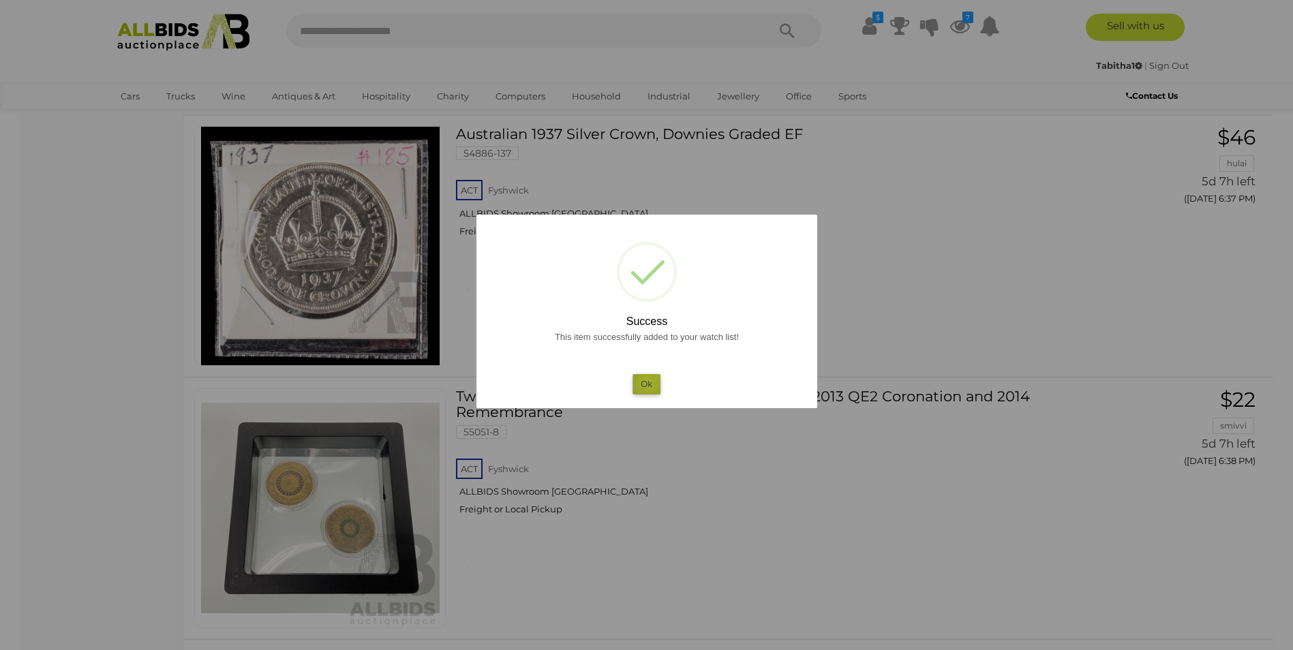
click at [648, 382] on button "Ok" at bounding box center [646, 384] width 28 height 20
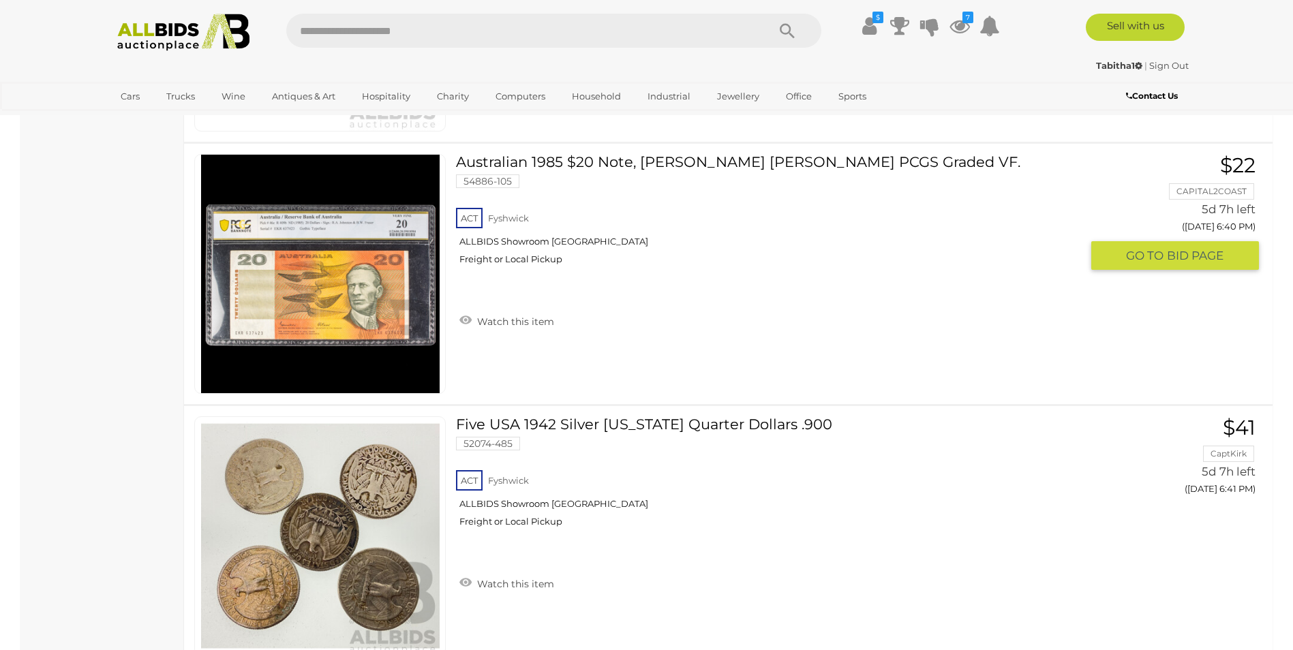
scroll to position [3566, 0]
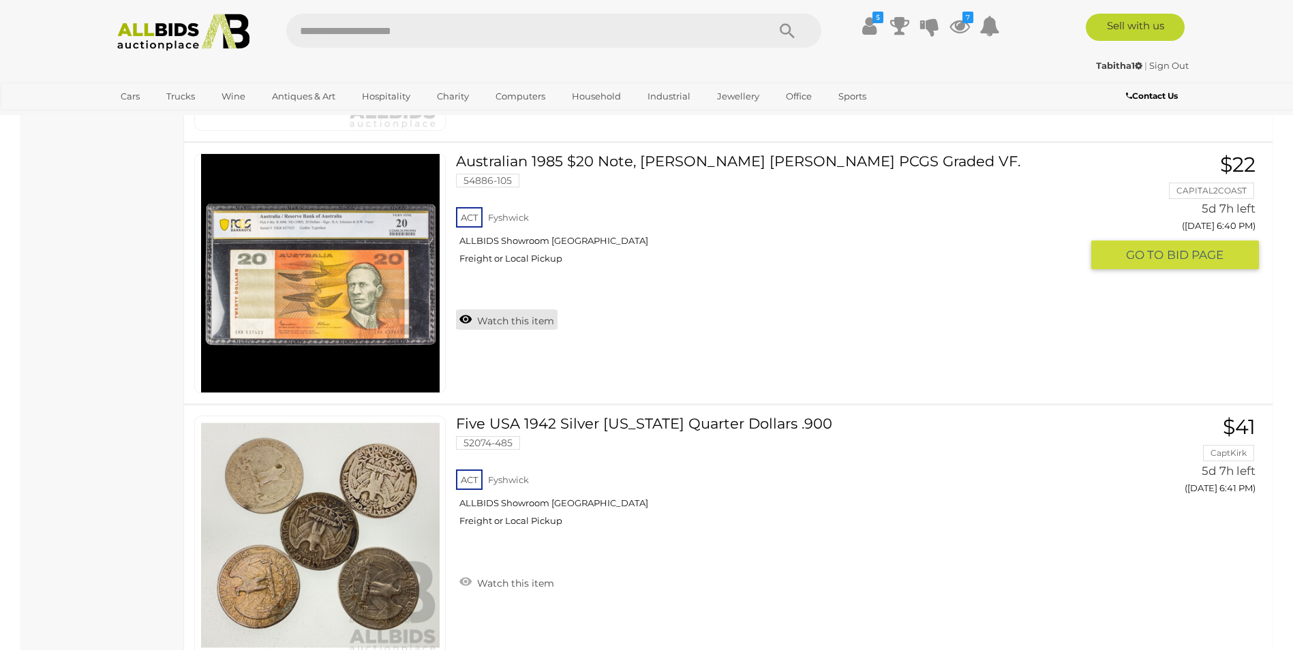
click at [467, 322] on link "Watch this item" at bounding box center [507, 319] width 102 height 20
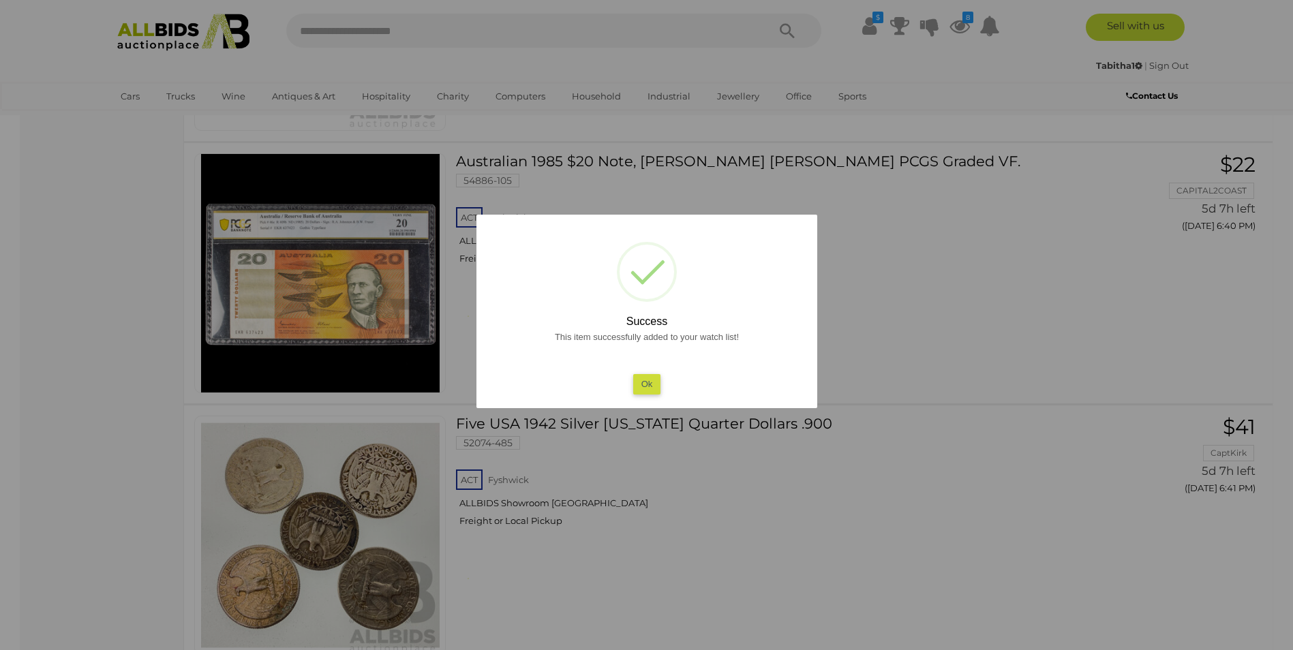
click at [647, 391] on button "Ok" at bounding box center [646, 384] width 28 height 20
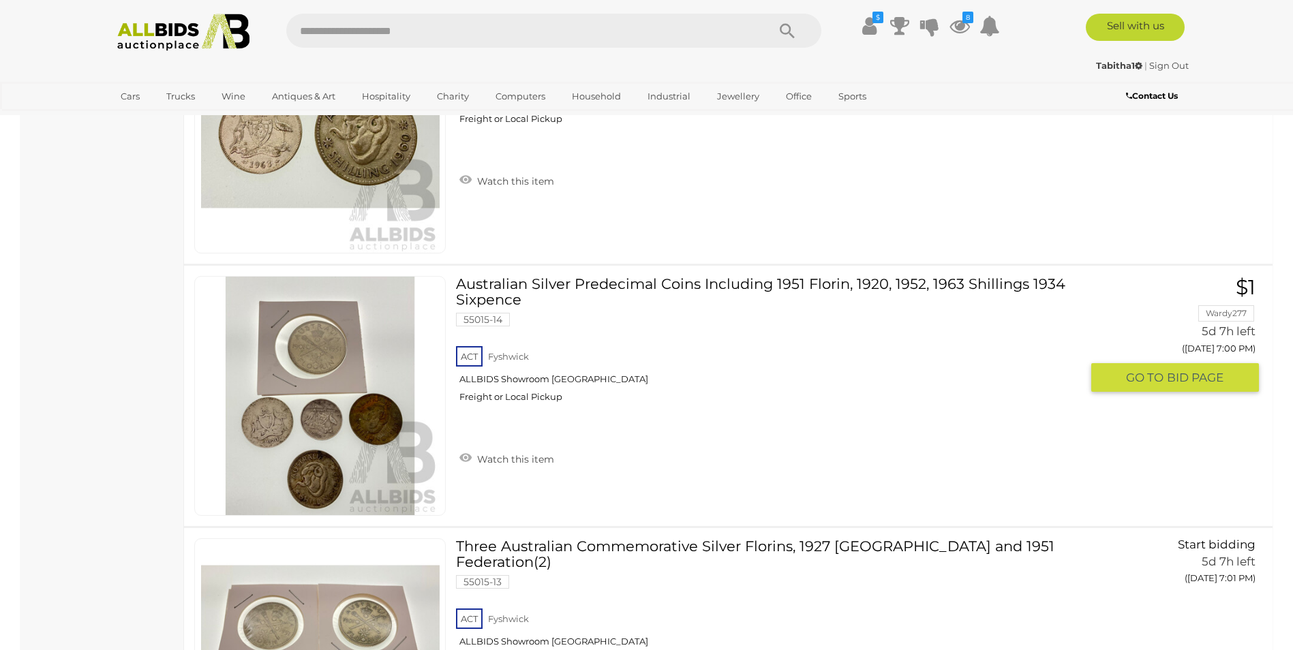
scroll to position [7927, 0]
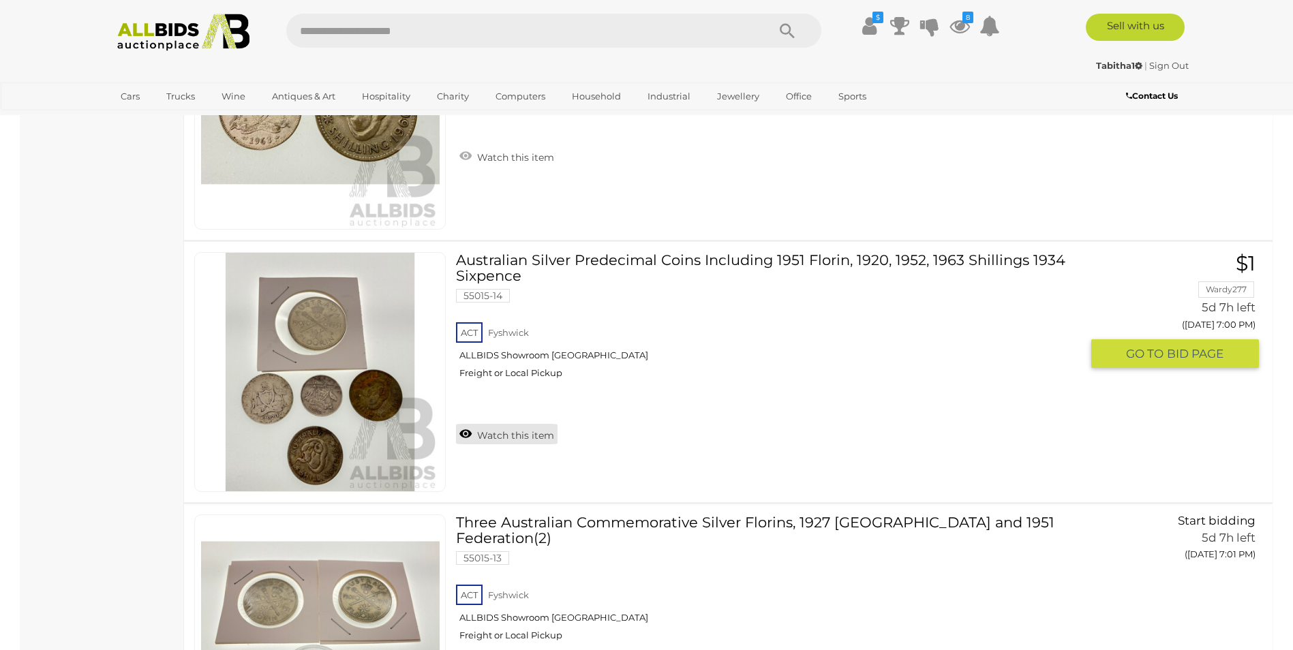
click at [466, 433] on link "Watch this item" at bounding box center [507, 434] width 102 height 20
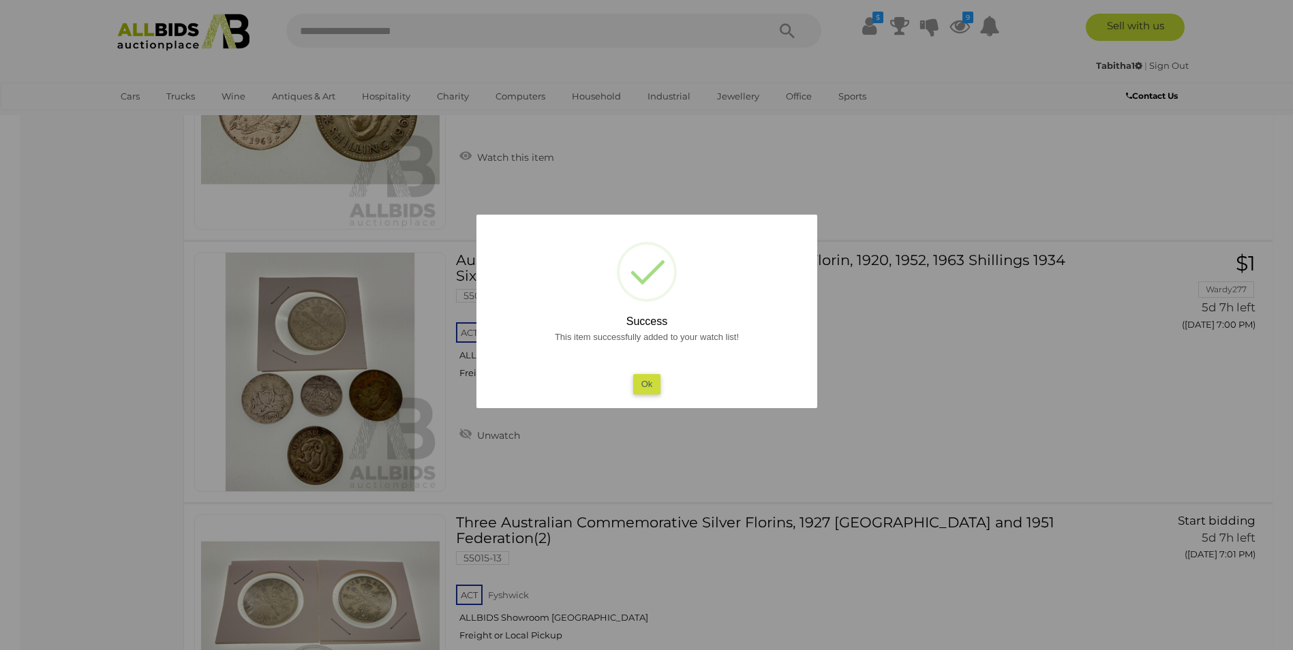
click at [652, 393] on button "Ok" at bounding box center [646, 384] width 28 height 20
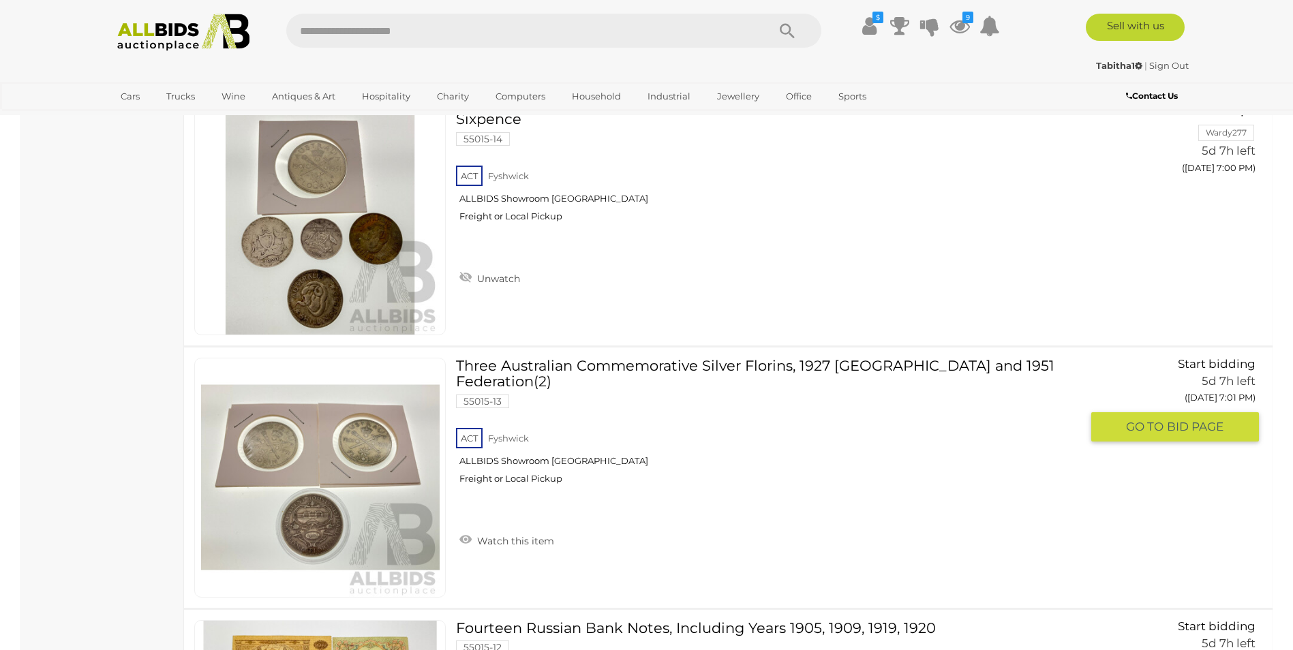
scroll to position [8132, 0]
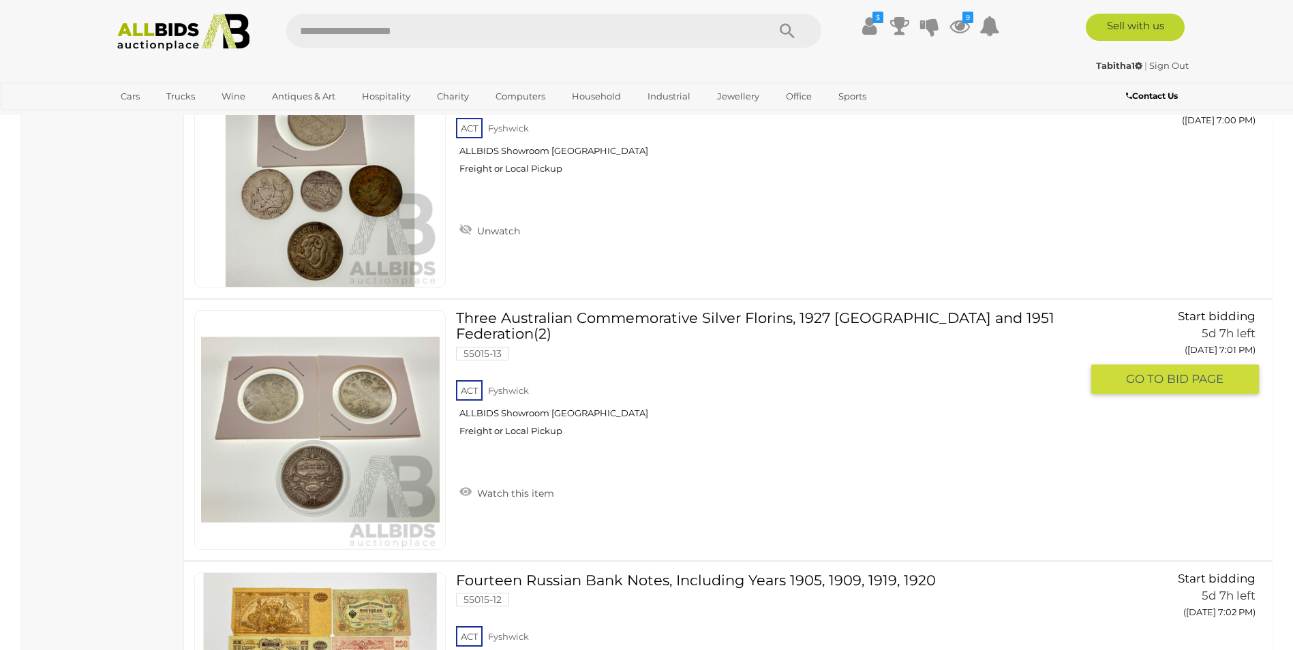
click at [348, 478] on img at bounding box center [320, 430] width 238 height 238
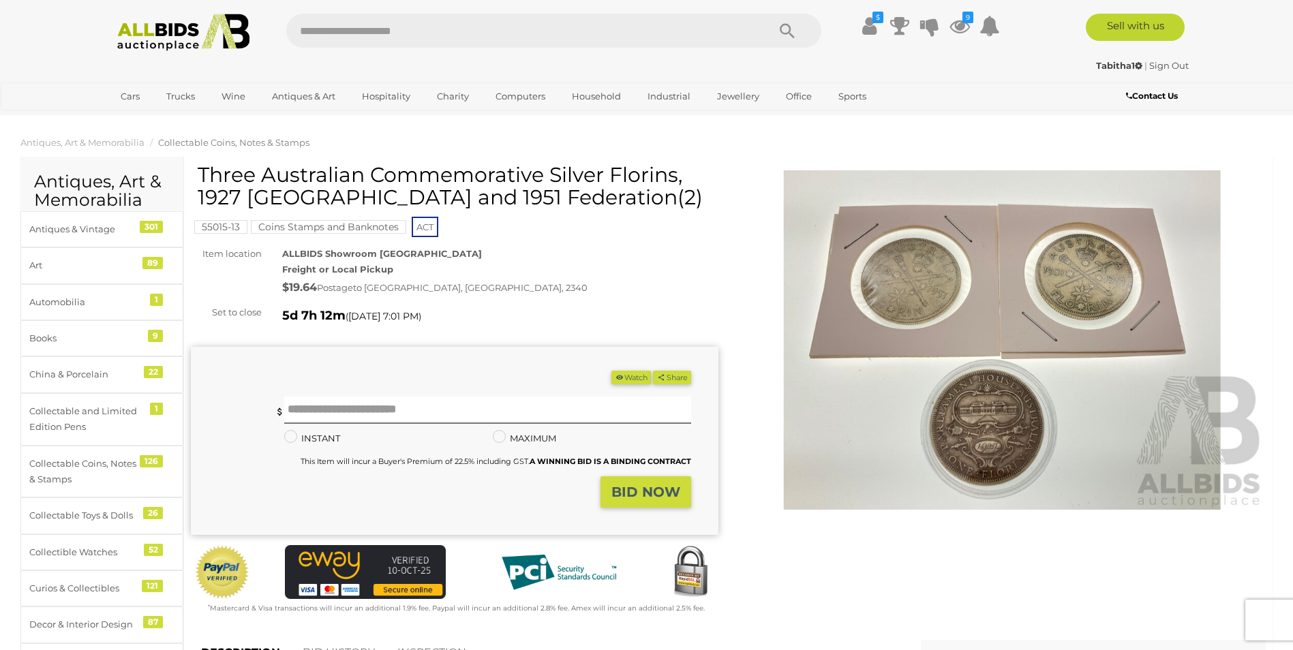
click at [918, 437] on img at bounding box center [1002, 340] width 527 height 340
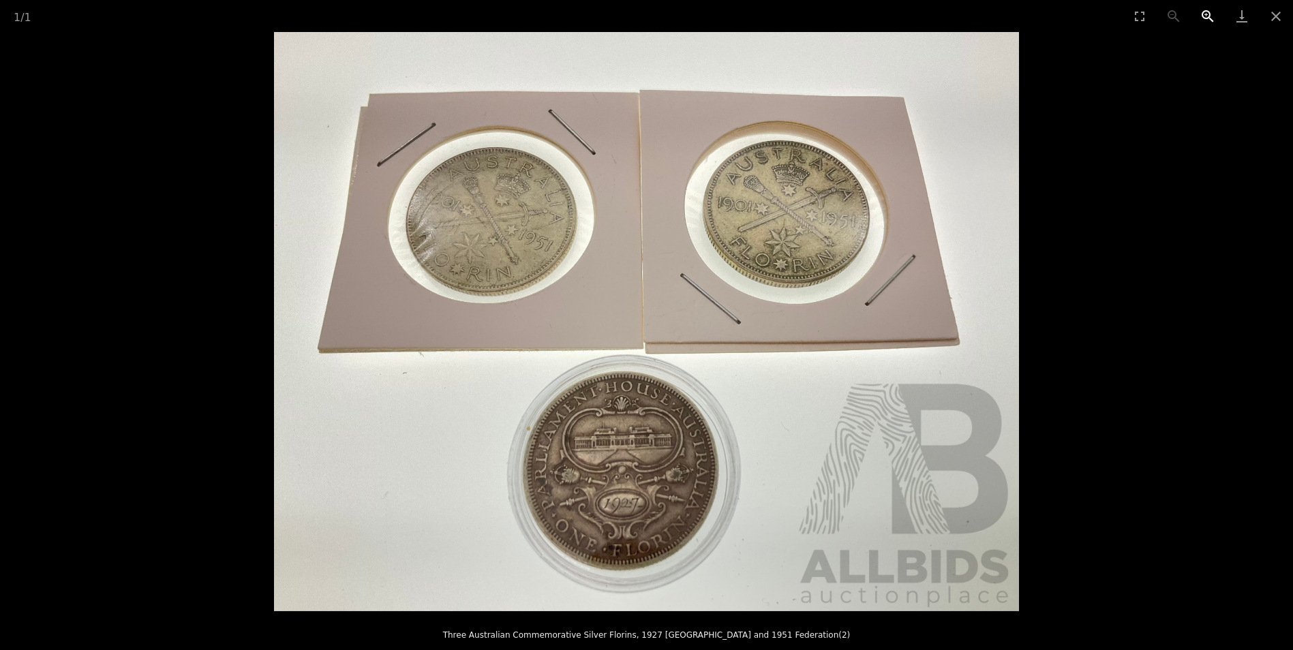
click at [1205, 15] on button "Zoom in" at bounding box center [1207, 16] width 34 height 32
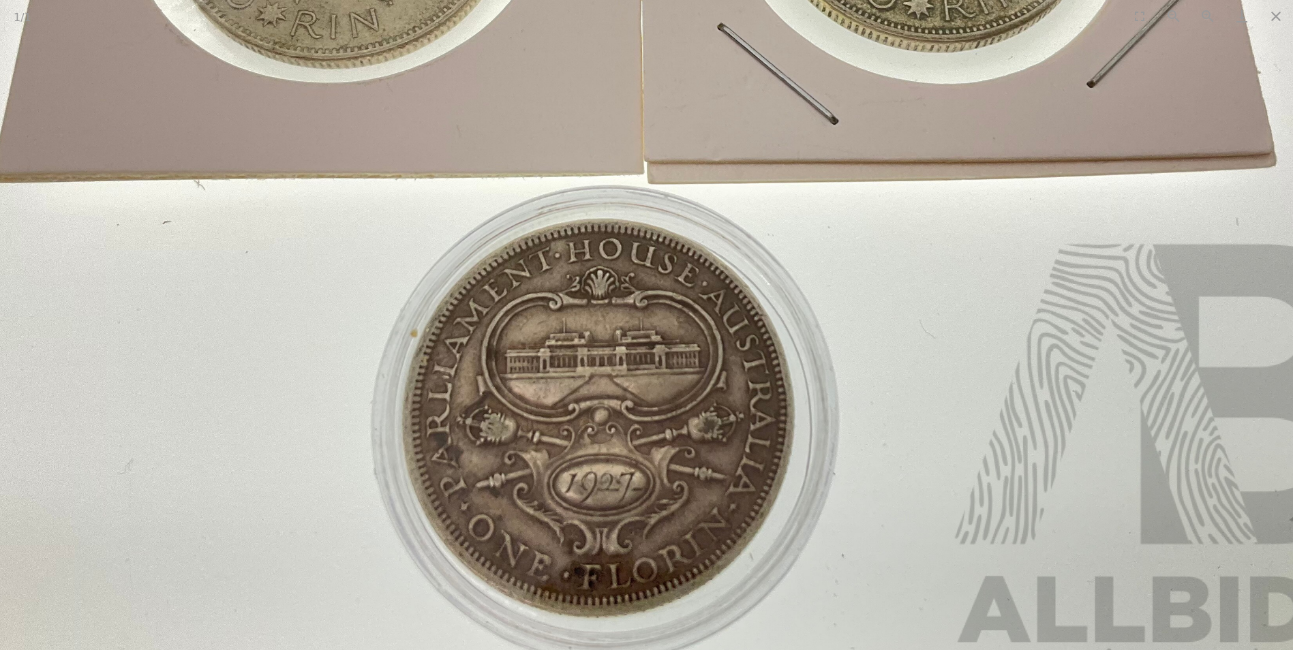
drag, startPoint x: 759, startPoint y: 313, endPoint x: 762, endPoint y: 112, distance: 200.4
click at [762, 112] on img at bounding box center [650, 120] width 1490 height 1158
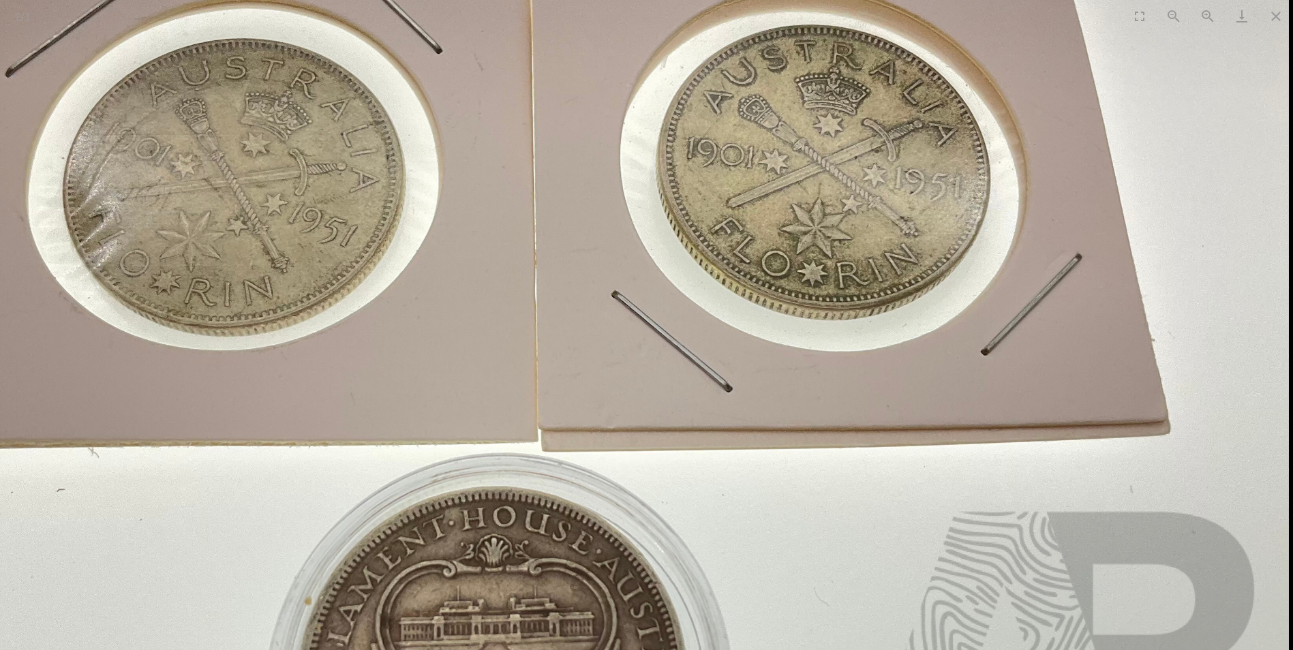
drag, startPoint x: 1209, startPoint y: 176, endPoint x: 1083, endPoint y: 470, distance: 320.2
click at [1083, 470] on img at bounding box center [544, 387] width 1490 height 1158
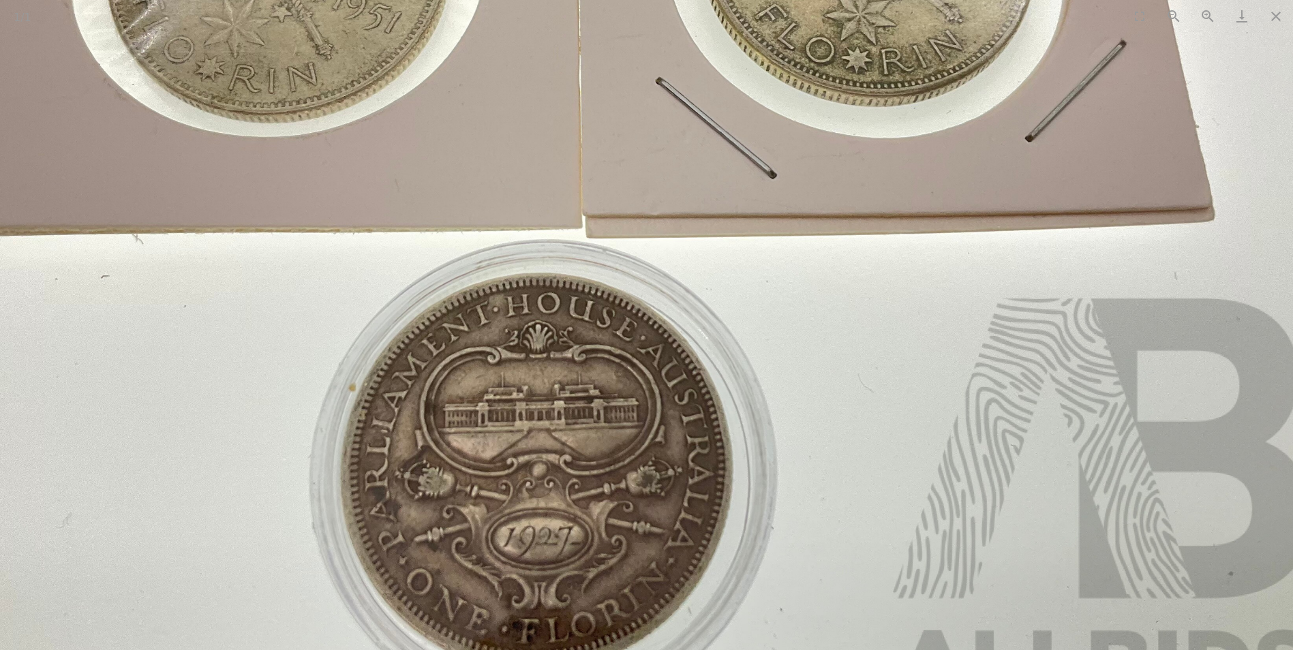
drag, startPoint x: 1008, startPoint y: 528, endPoint x: 1051, endPoint y: 294, distance: 238.3
click at [1051, 294] on img at bounding box center [588, 174] width 1490 height 1158
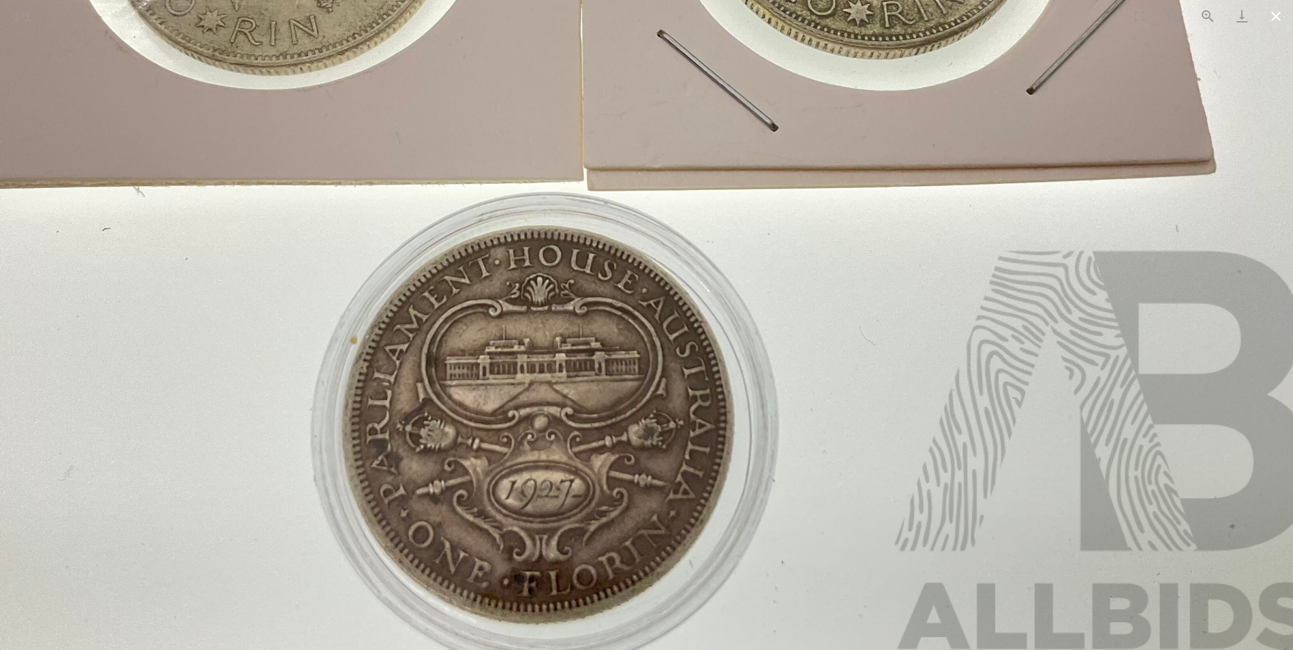
click at [1275, 15] on button "Close gallery" at bounding box center [1276, 16] width 34 height 32
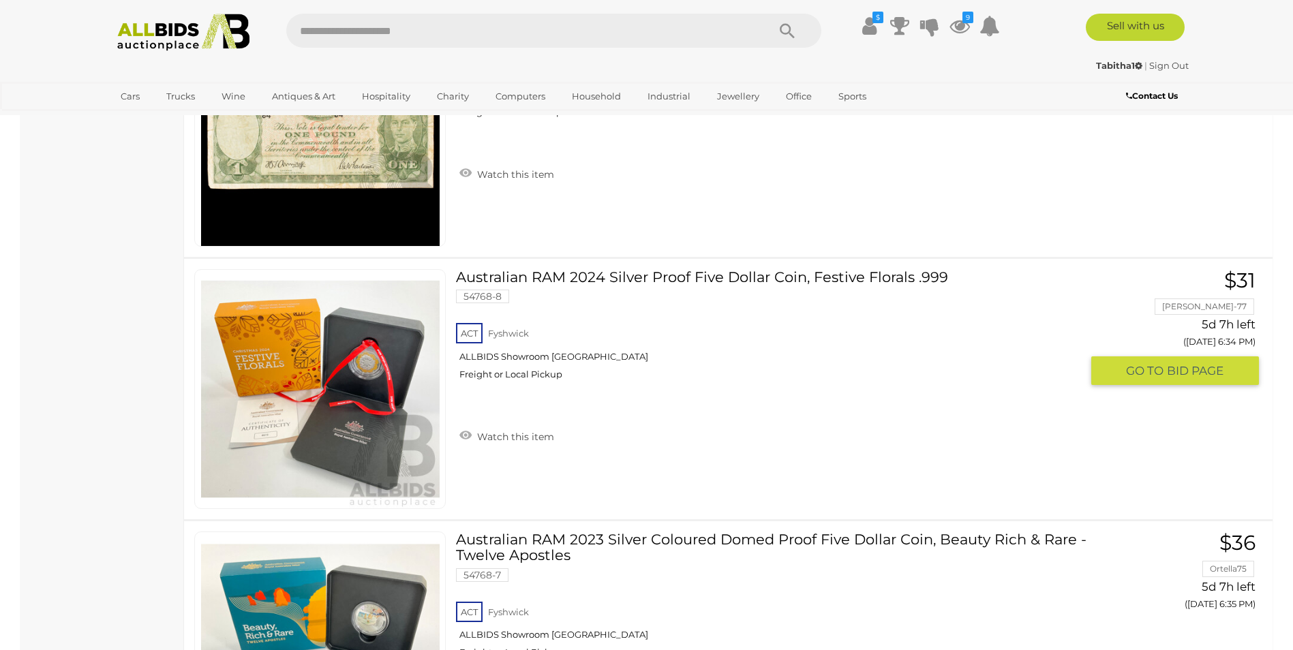
scroll to position [8360, 0]
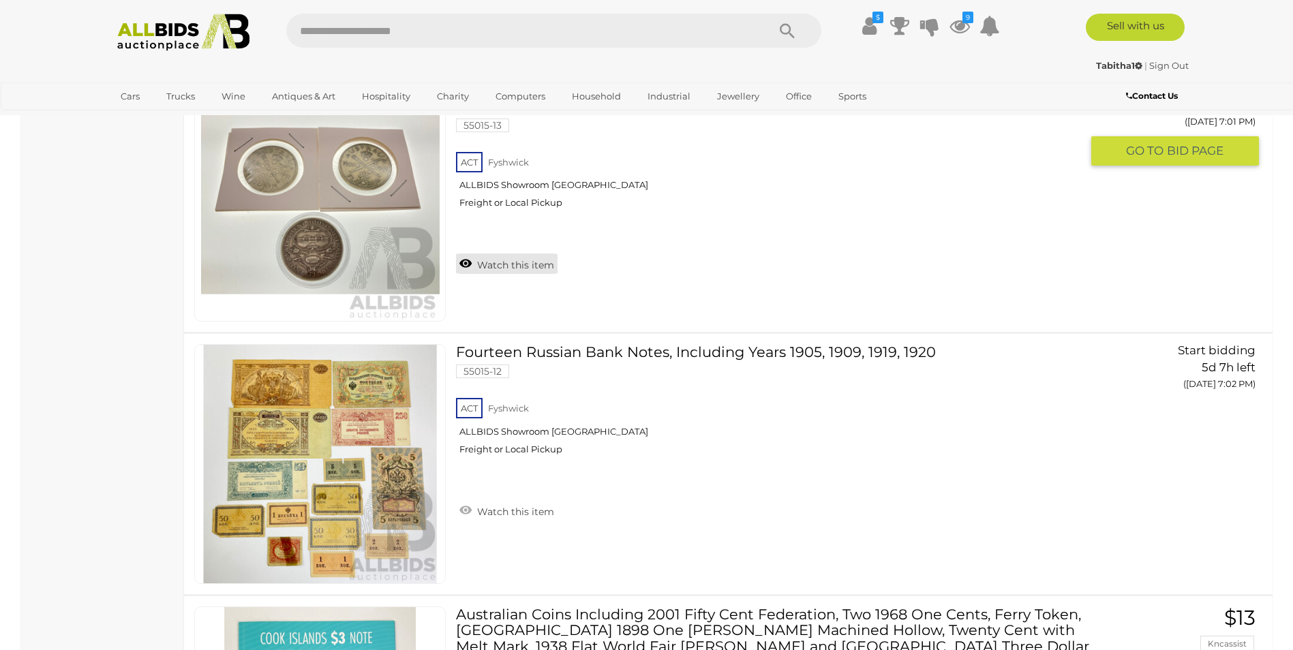
click at [466, 253] on link "Watch this item" at bounding box center [507, 263] width 102 height 20
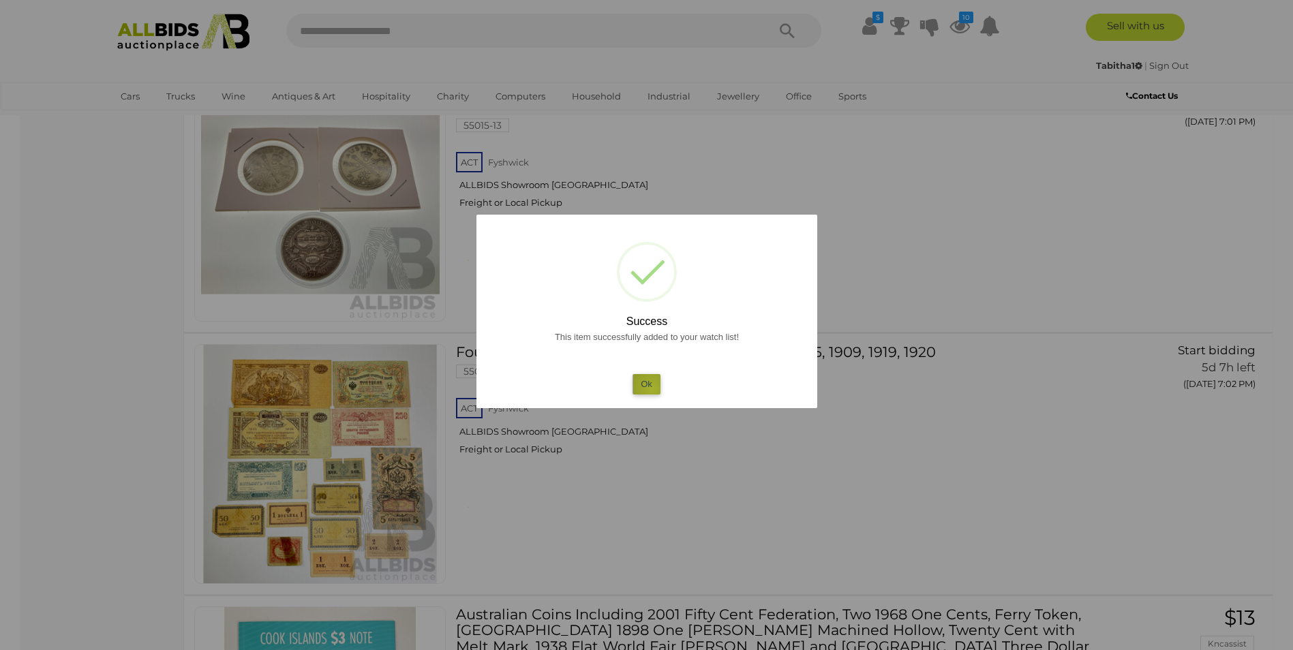
click at [651, 388] on button "Ok" at bounding box center [646, 384] width 28 height 20
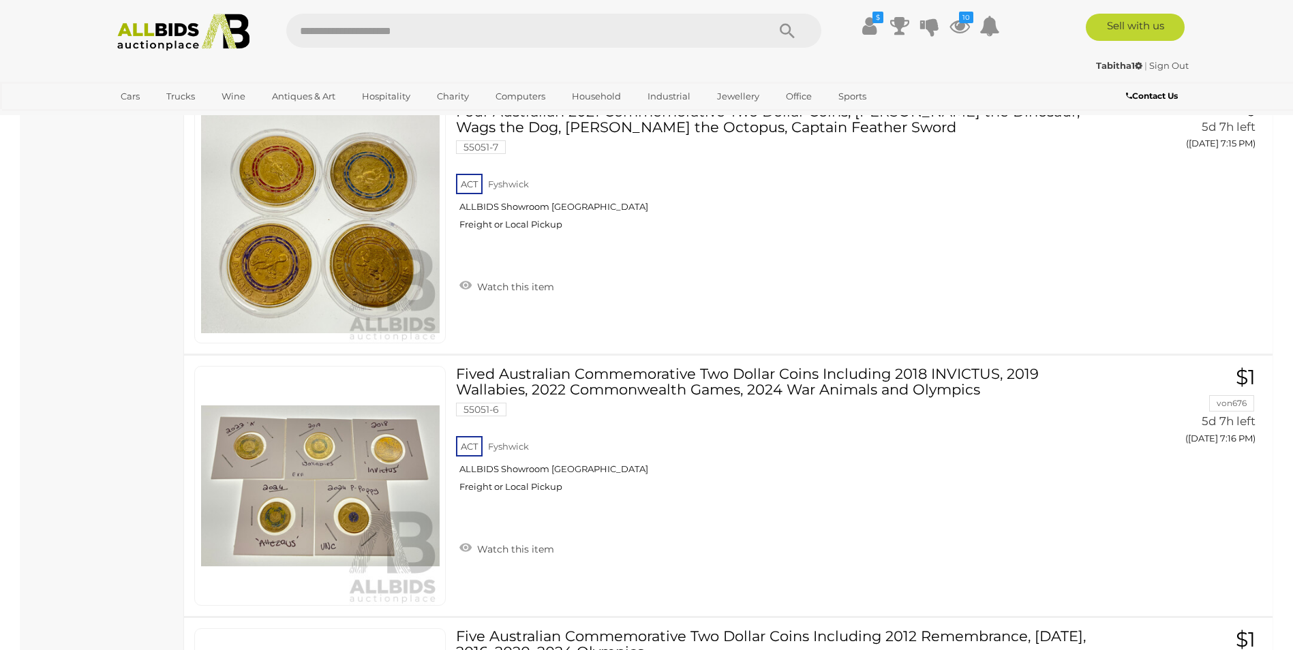
scroll to position [11494, 0]
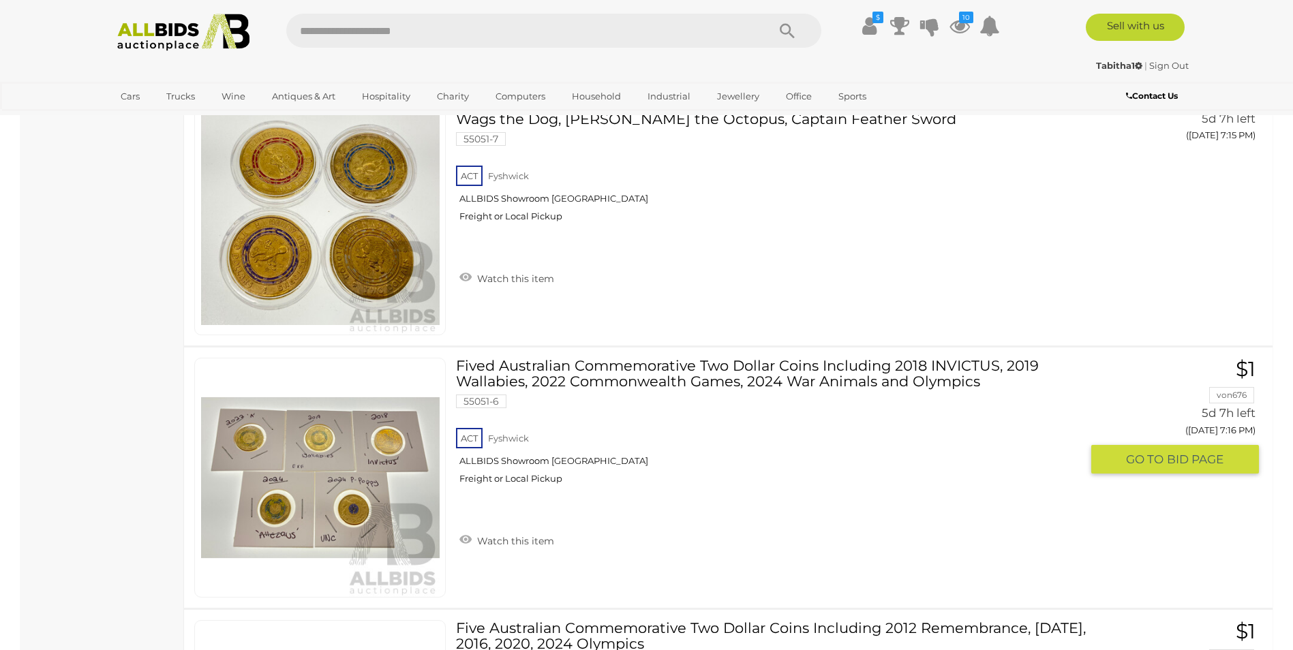
click at [378, 472] on link at bounding box center [319, 478] width 251 height 240
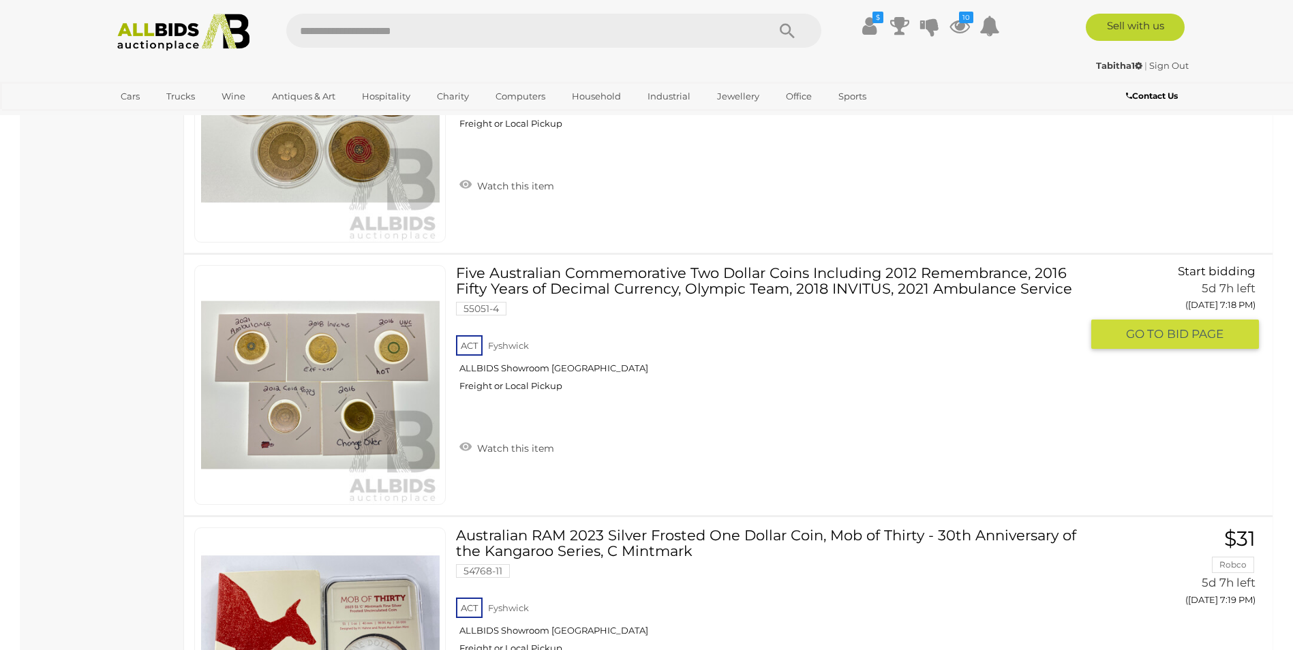
scroll to position [12112, 0]
click at [314, 419] on img at bounding box center [320, 384] width 238 height 238
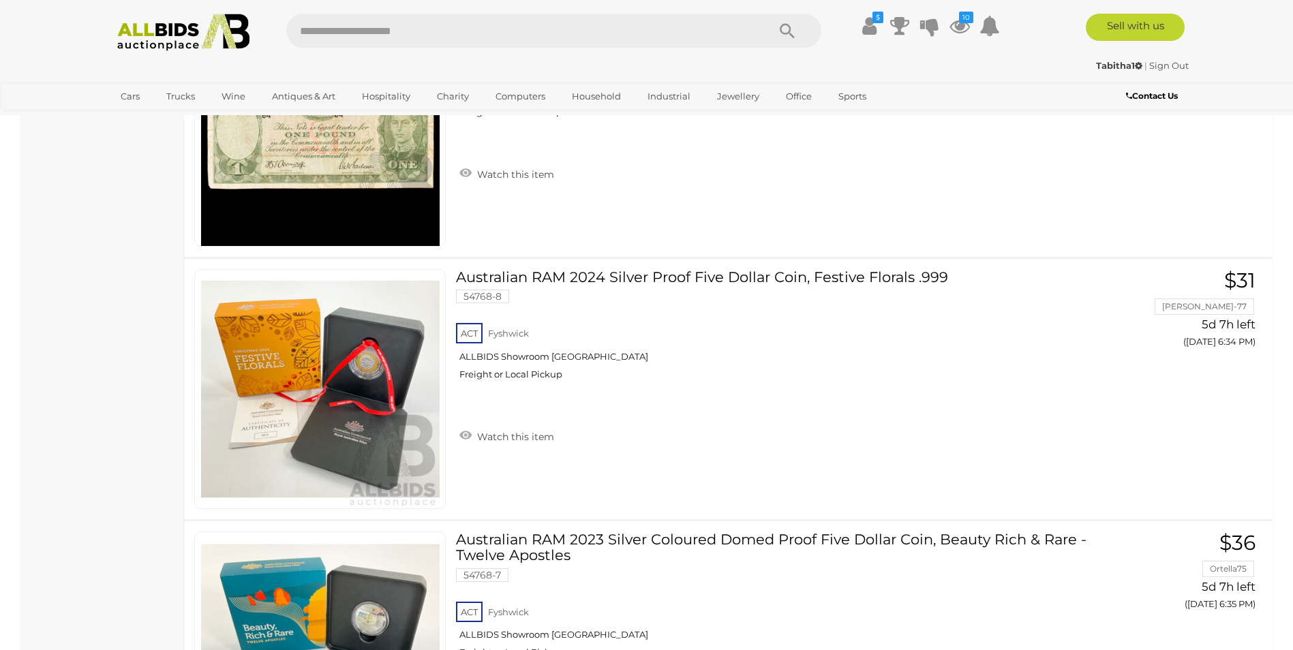
scroll to position [12295, 0]
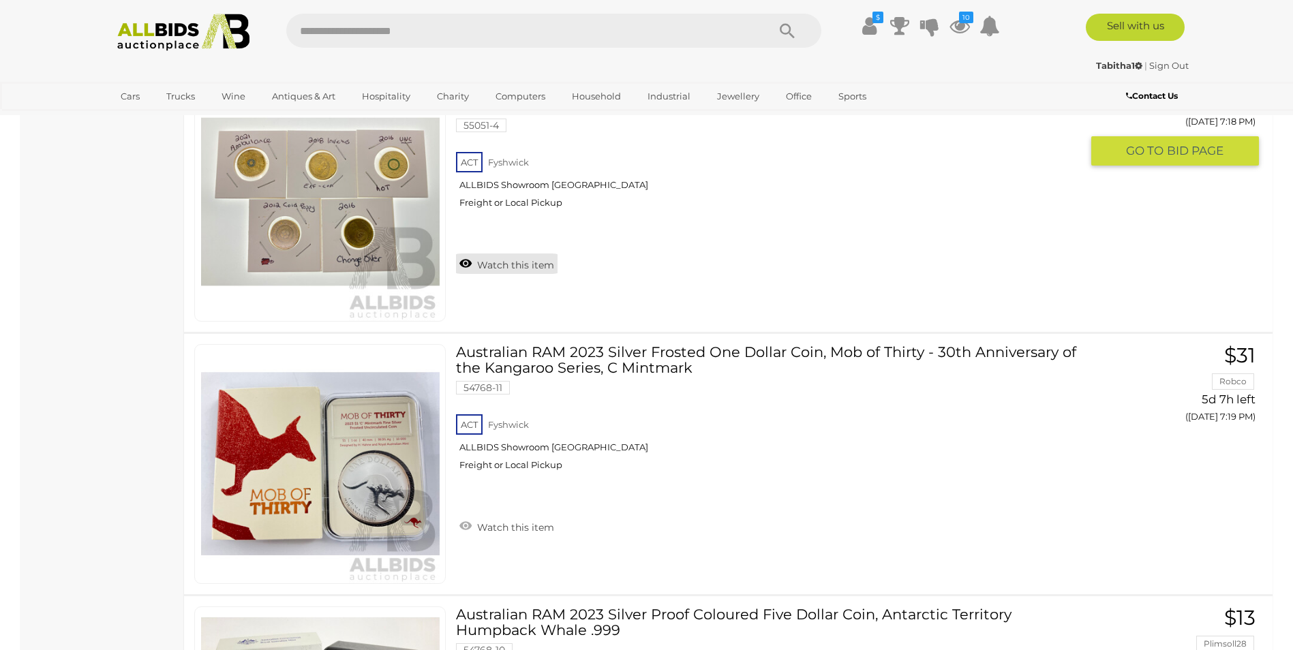
click at [465, 261] on link "Watch this item" at bounding box center [507, 263] width 102 height 20
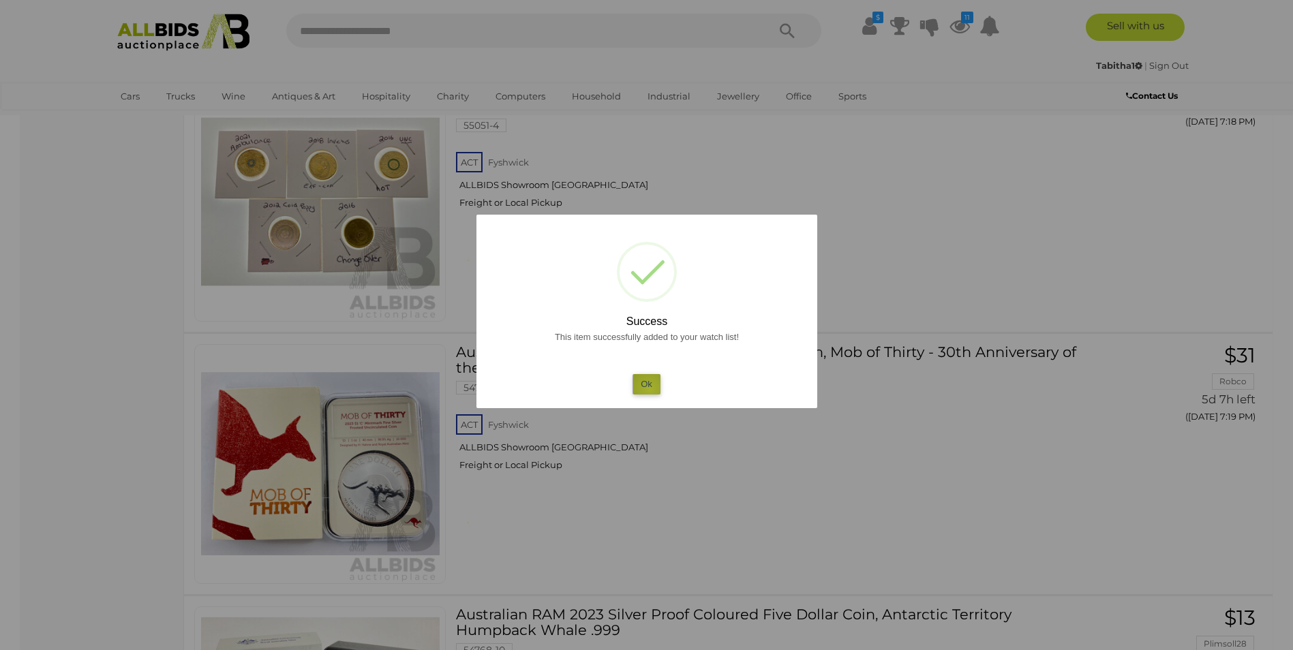
click at [649, 389] on button "Ok" at bounding box center [646, 384] width 28 height 20
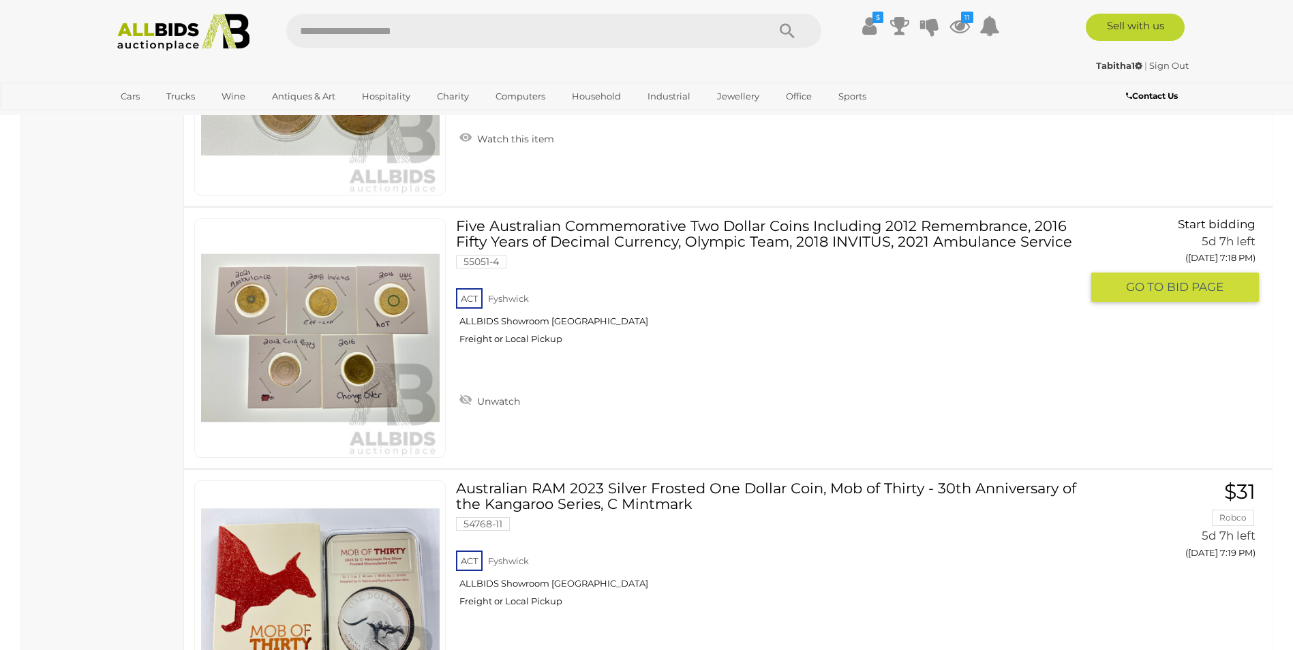
scroll to position [12091, 0]
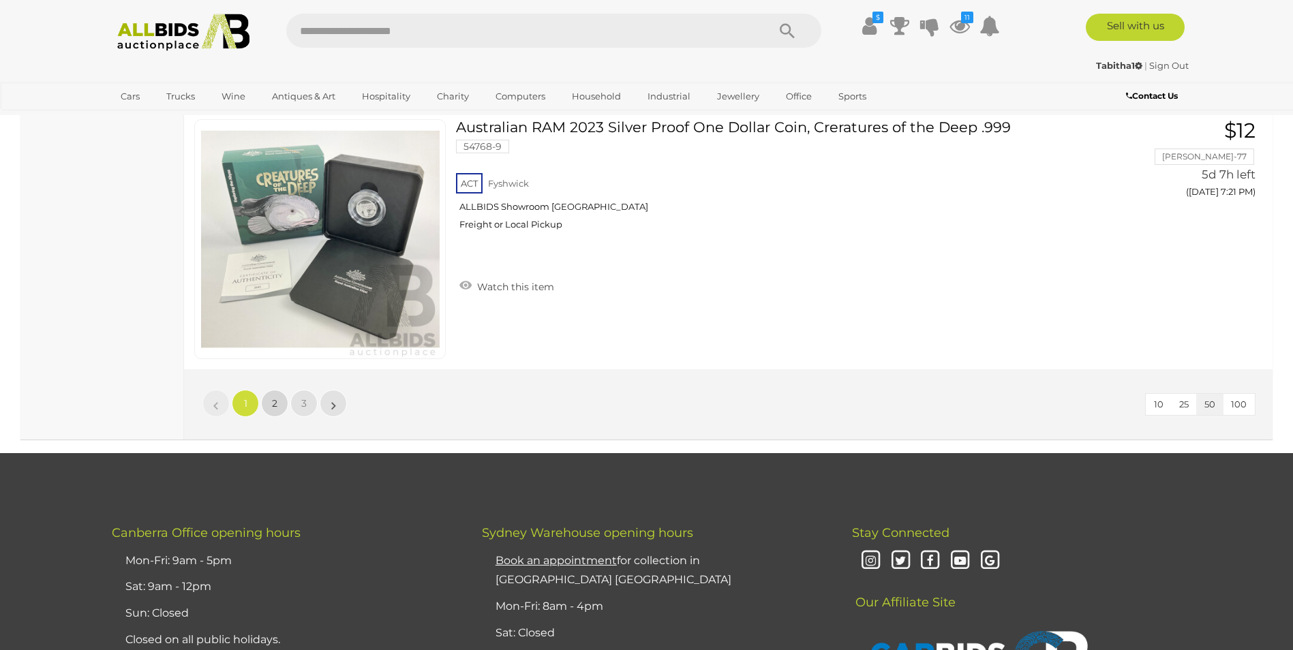
click at [273, 412] on link "2" at bounding box center [274, 403] width 27 height 27
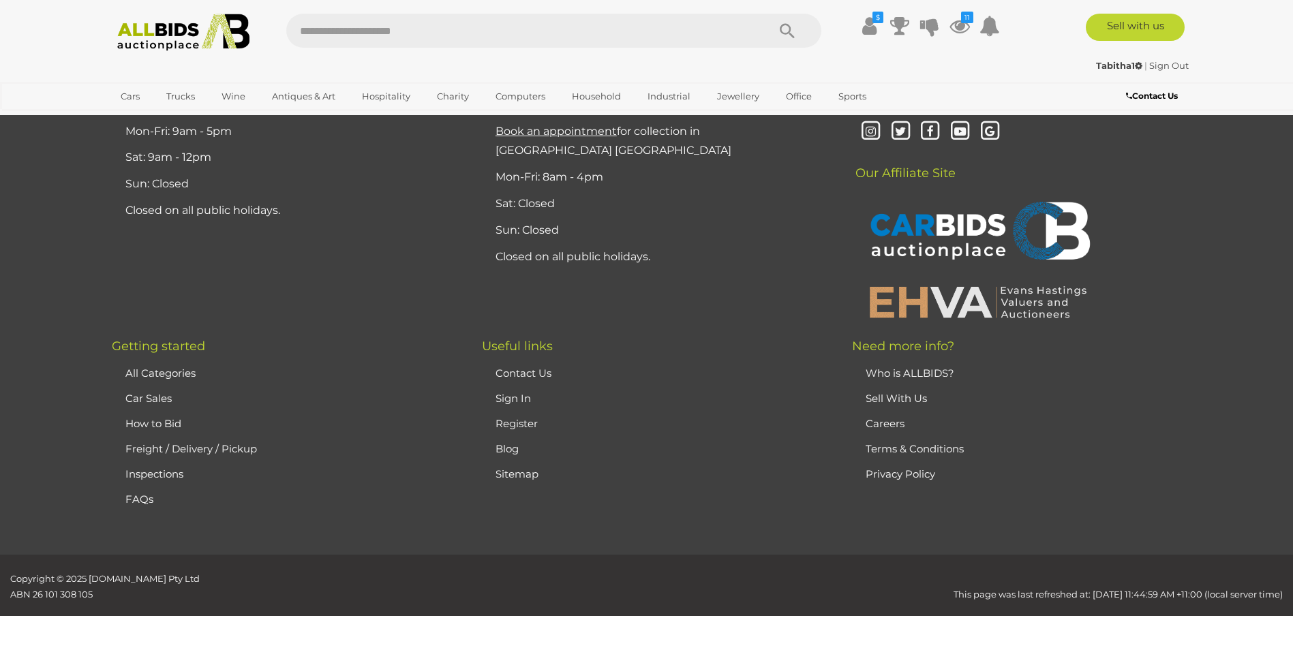
scroll to position [161, 0]
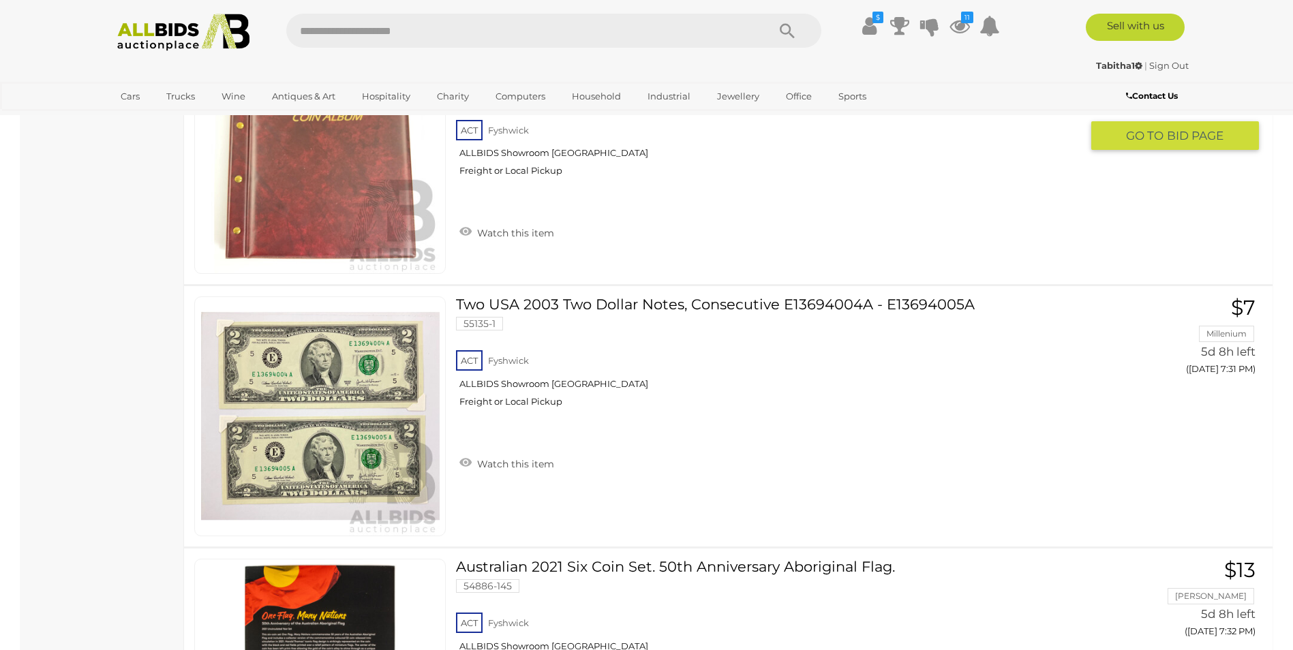
scroll to position [1864, 0]
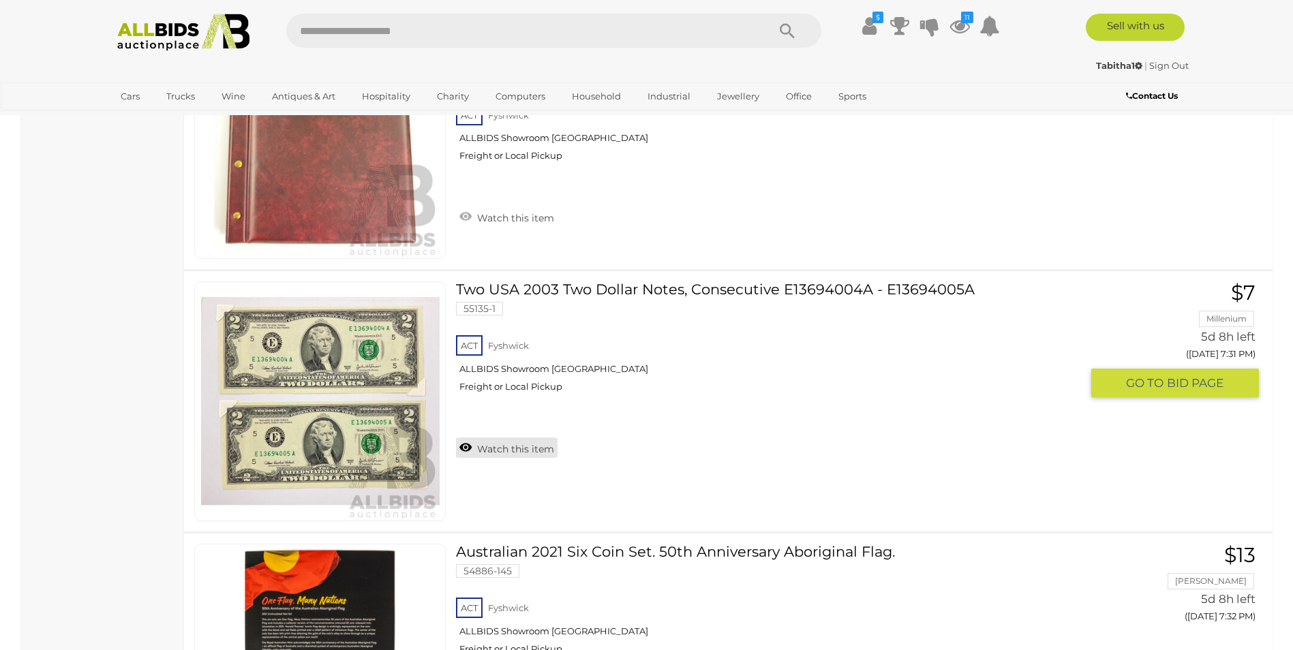
click at [467, 446] on link "Watch this item" at bounding box center [507, 447] width 102 height 20
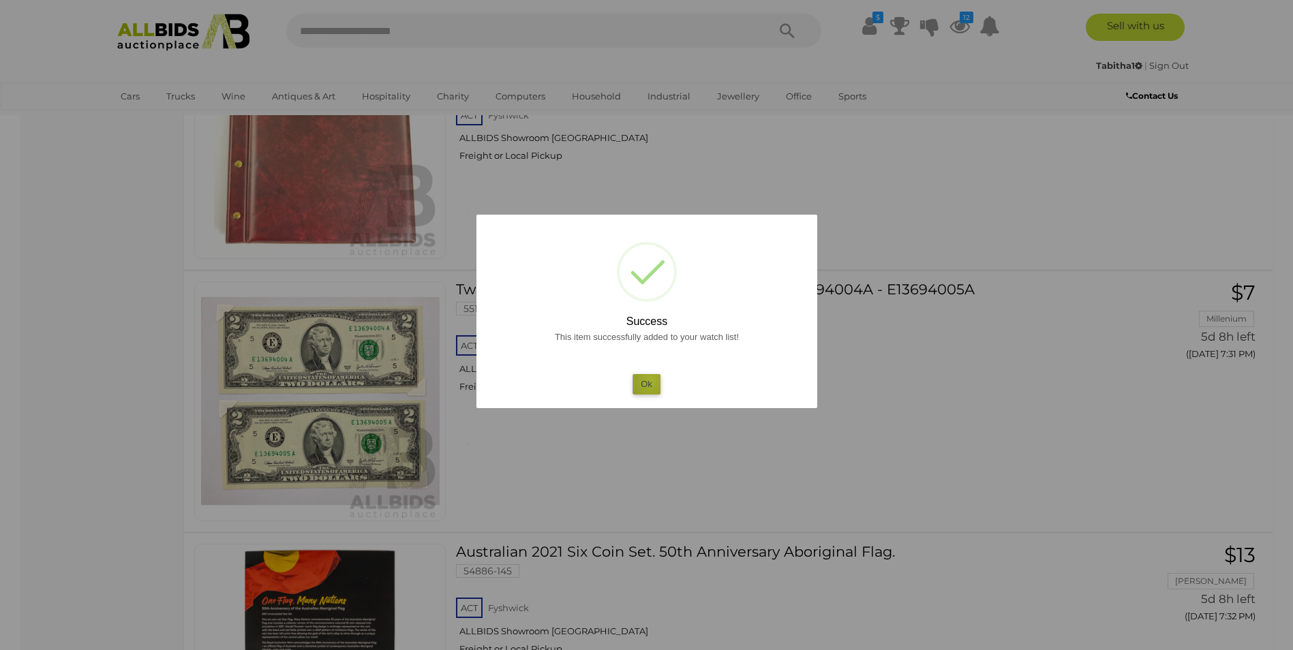
click at [651, 381] on button "Ok" at bounding box center [646, 384] width 28 height 20
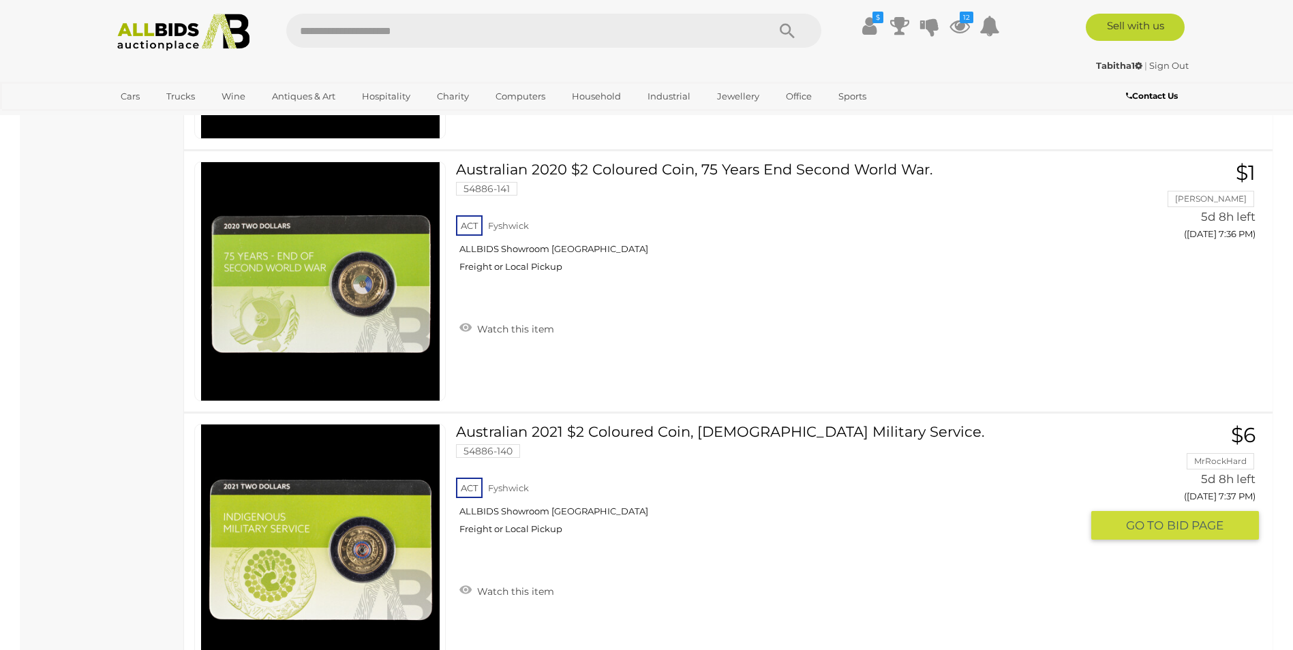
scroll to position [3295, 0]
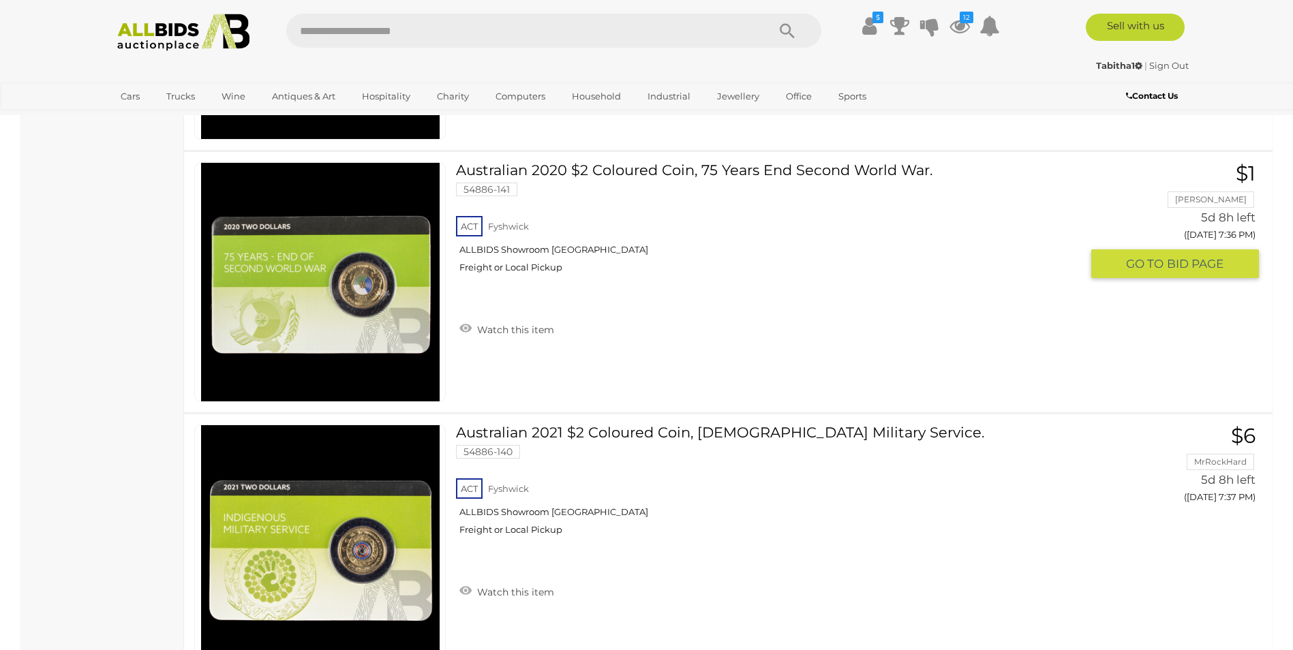
click at [339, 328] on img at bounding box center [320, 282] width 238 height 238
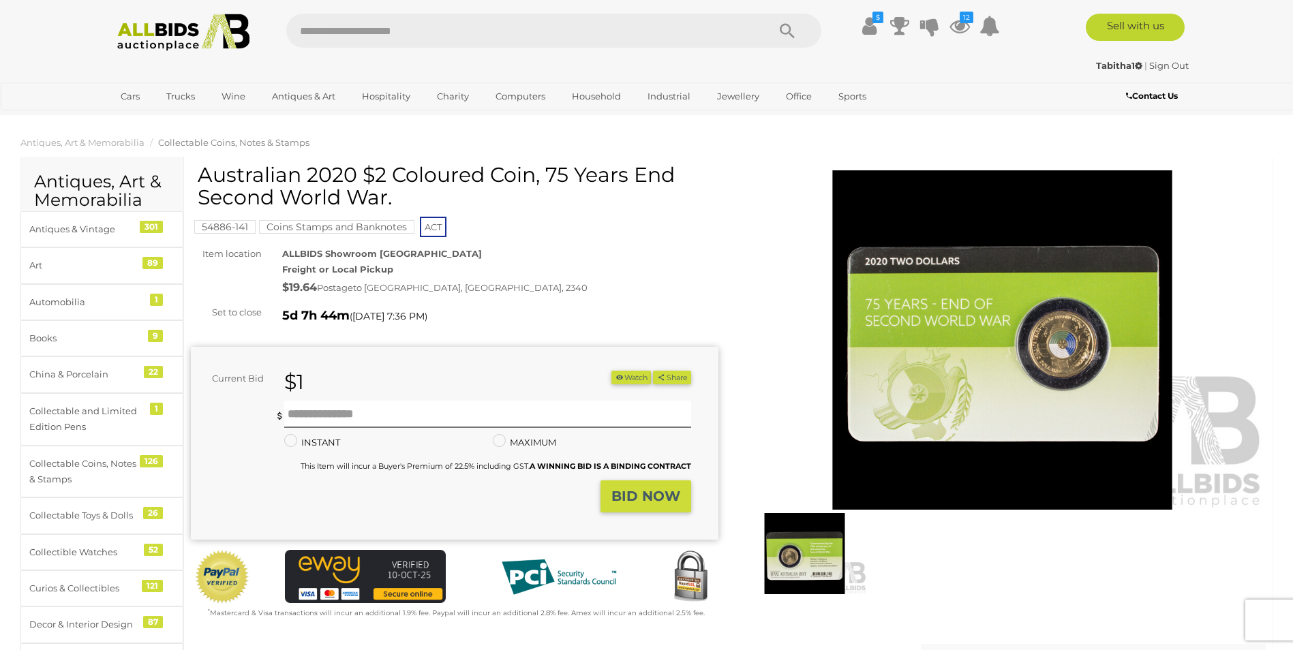
click at [959, 393] on img at bounding box center [1002, 340] width 527 height 340
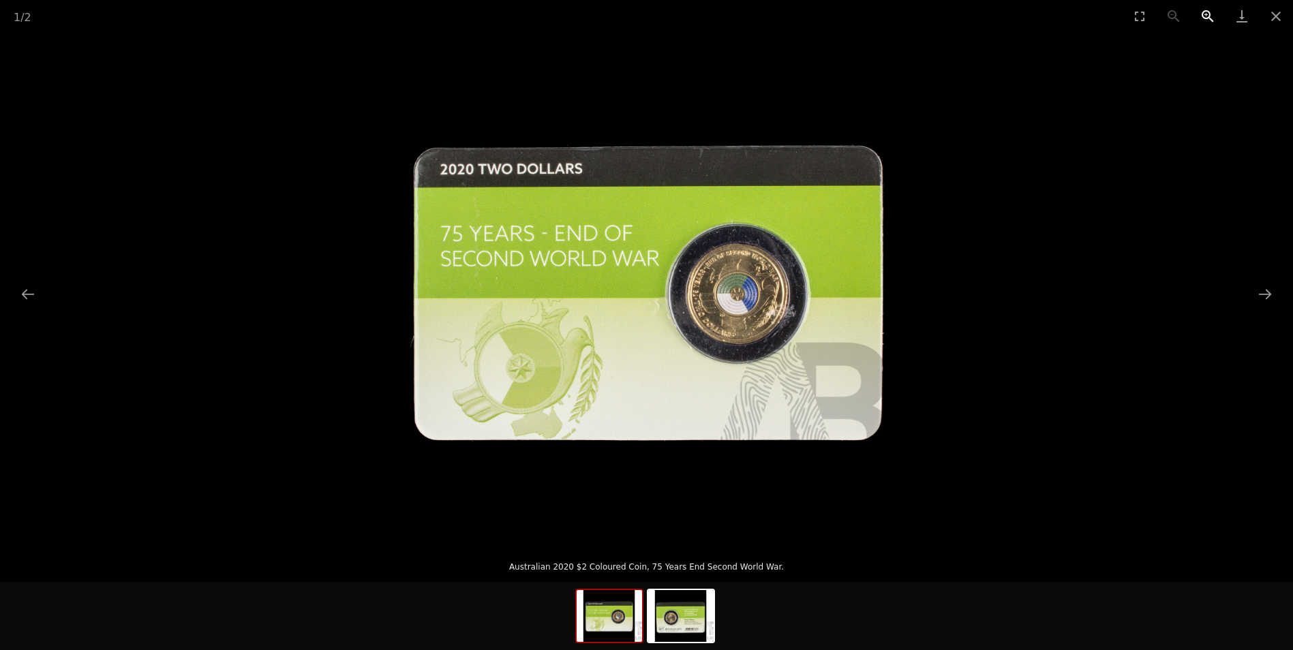
click at [1209, 14] on button "Zoom in" at bounding box center [1207, 16] width 34 height 32
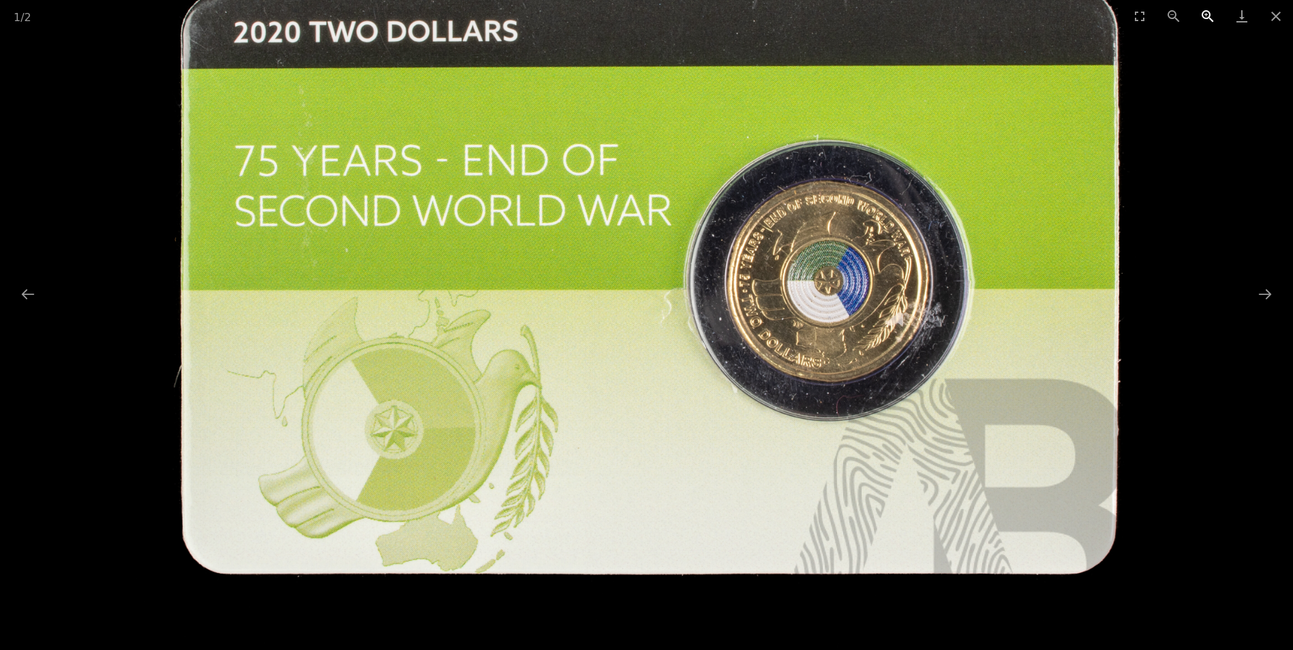
click at [1209, 14] on button "Zoom in" at bounding box center [1207, 16] width 34 height 32
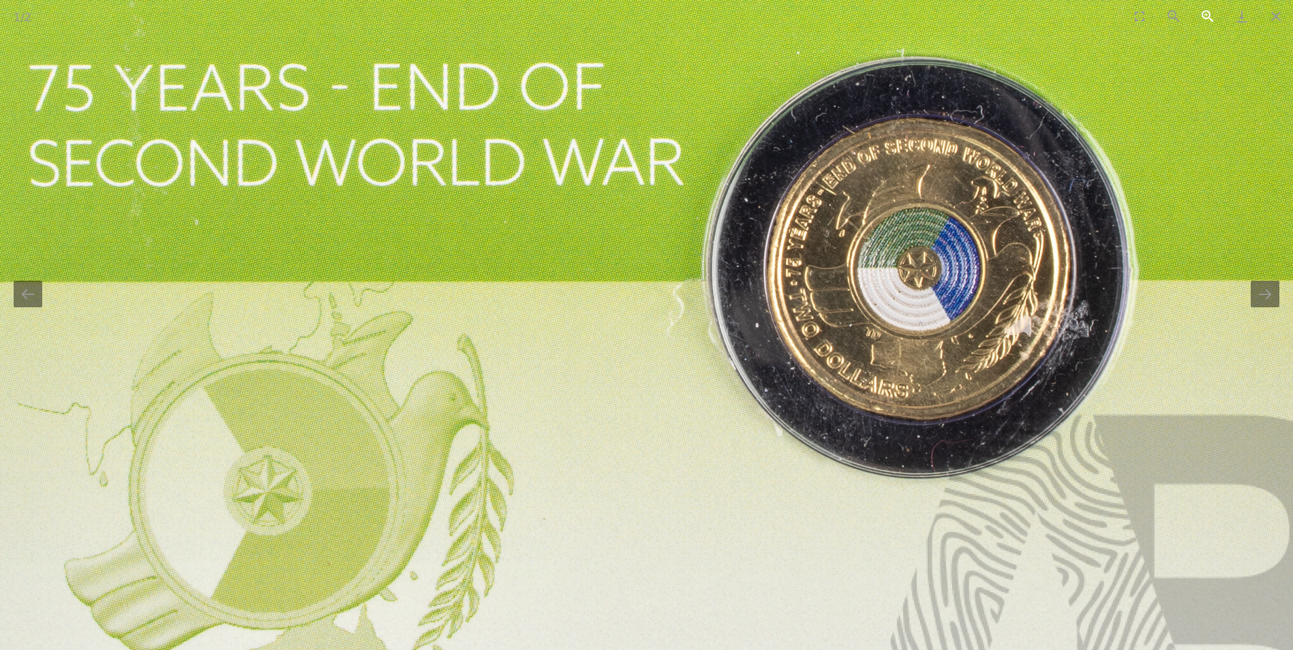
click at [1209, 14] on button "Zoom in" at bounding box center [1207, 16] width 34 height 32
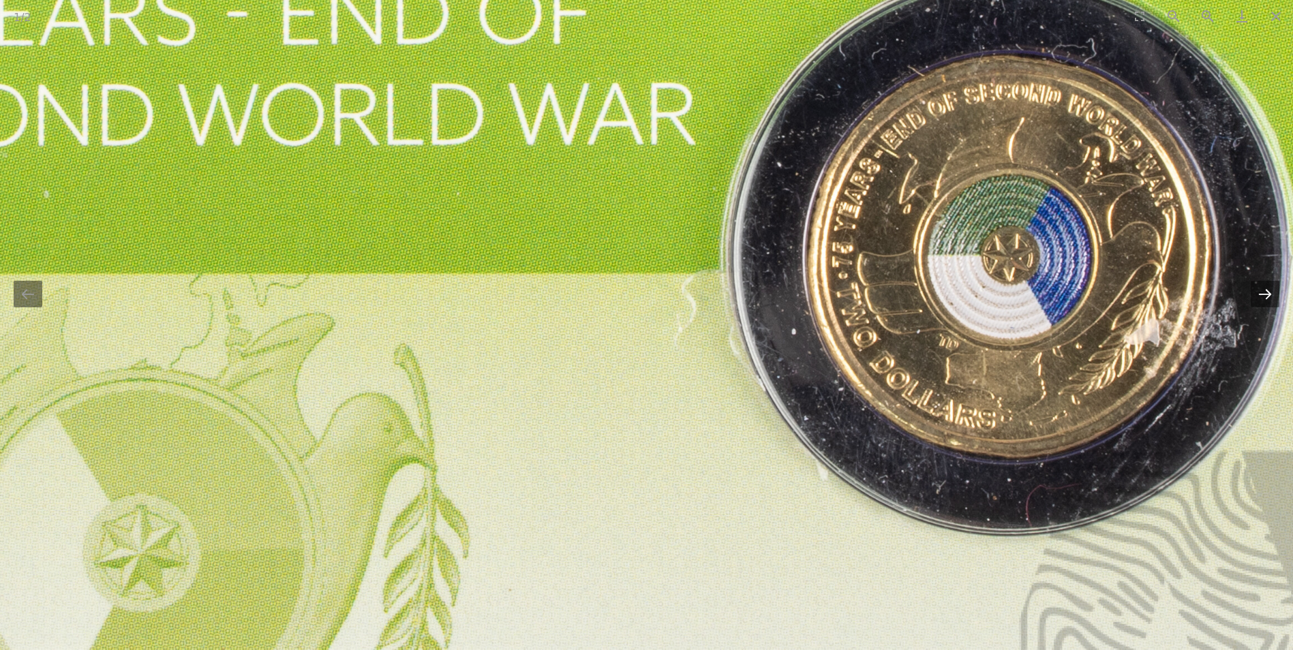
click at [1272, 294] on button "Next slide" at bounding box center [1264, 294] width 29 height 27
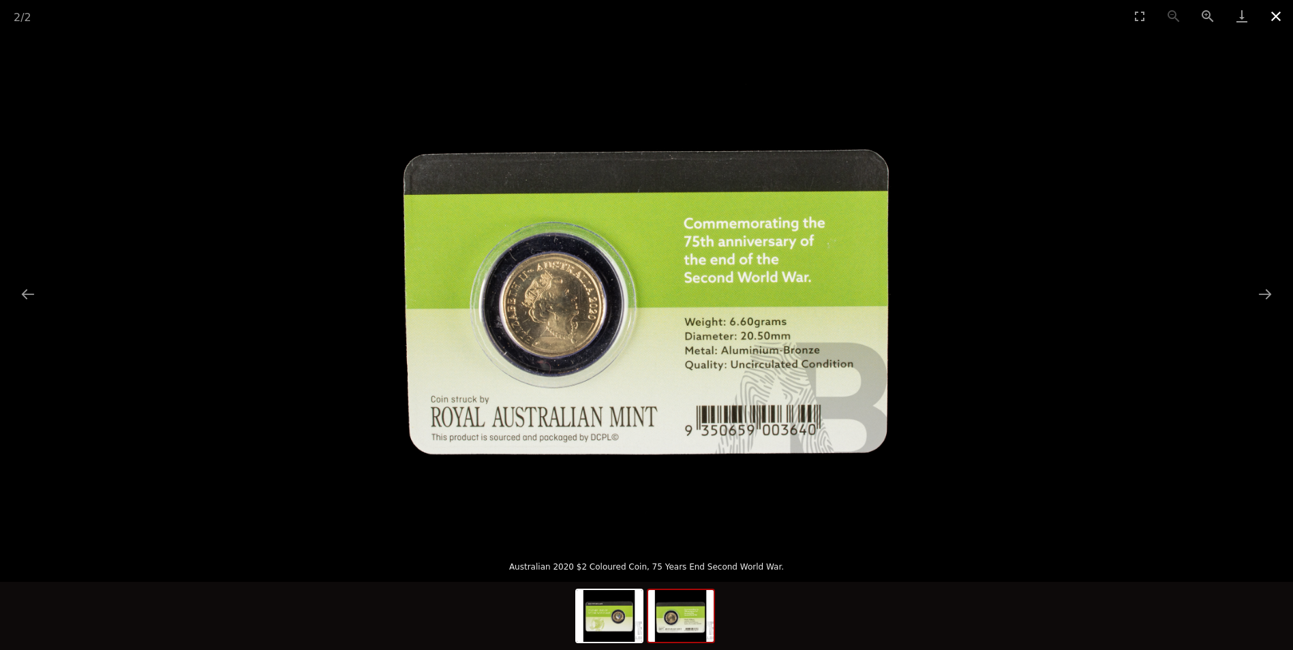
click at [1276, 16] on button "Close gallery" at bounding box center [1276, 16] width 34 height 32
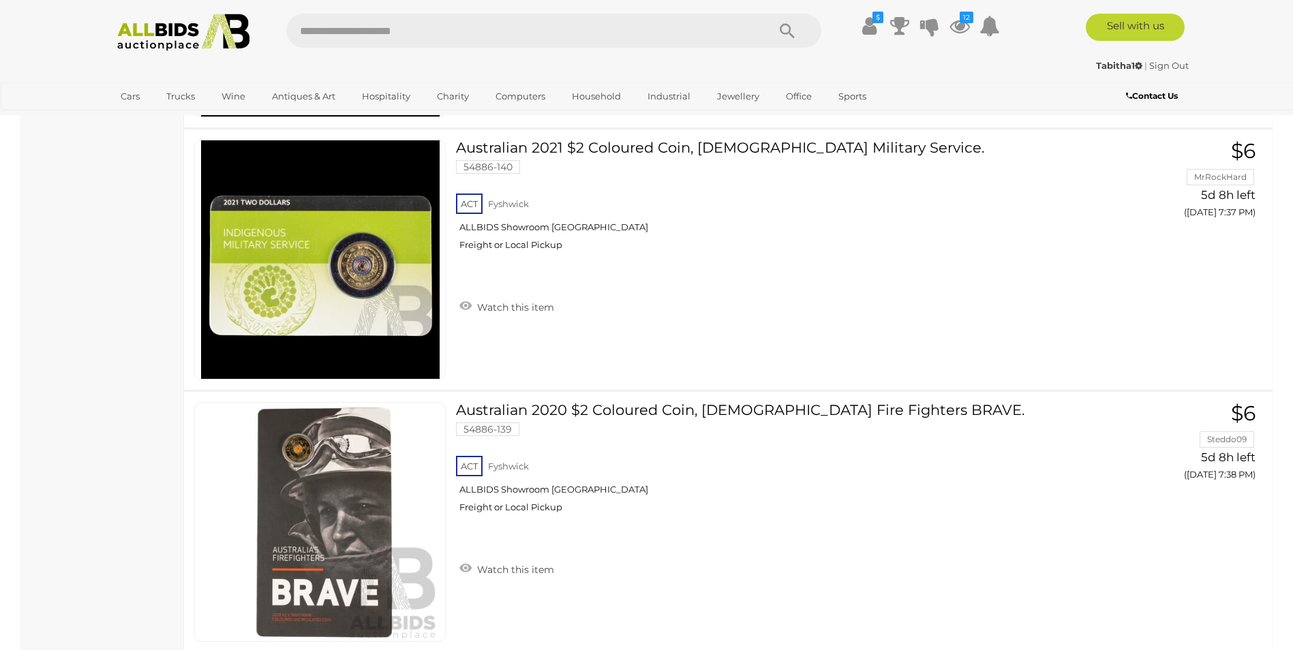
scroll to position [3376, 0]
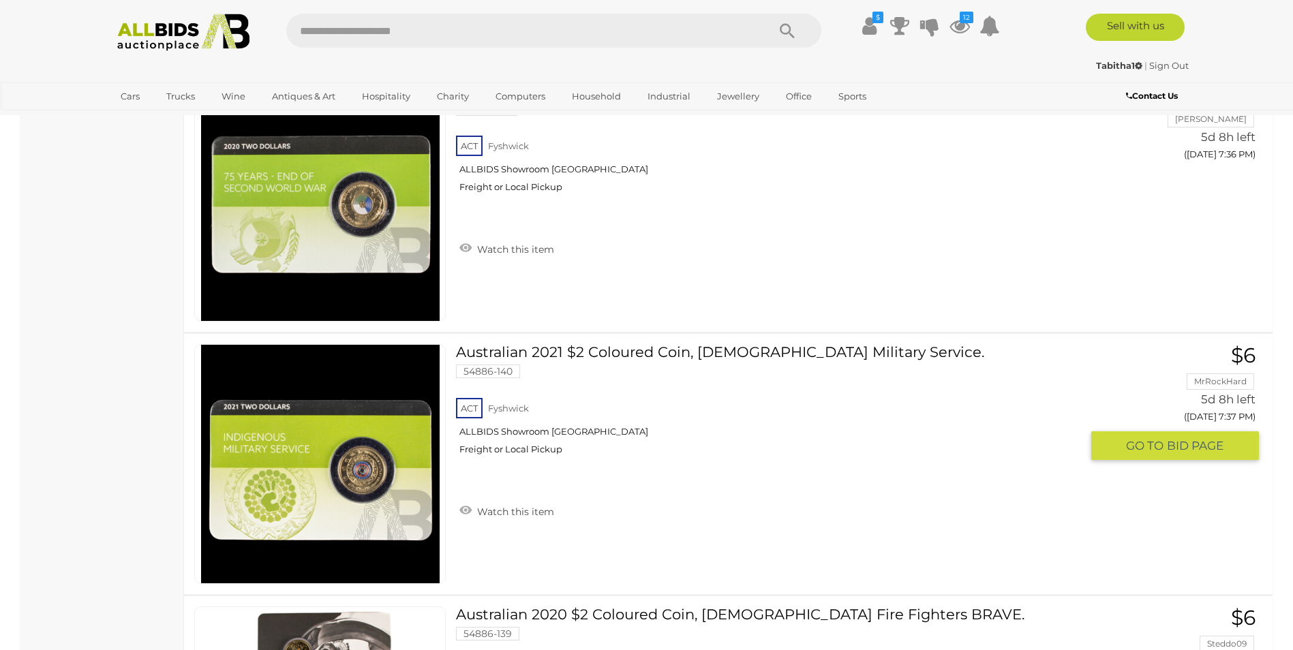
click at [378, 474] on img at bounding box center [320, 464] width 238 height 238
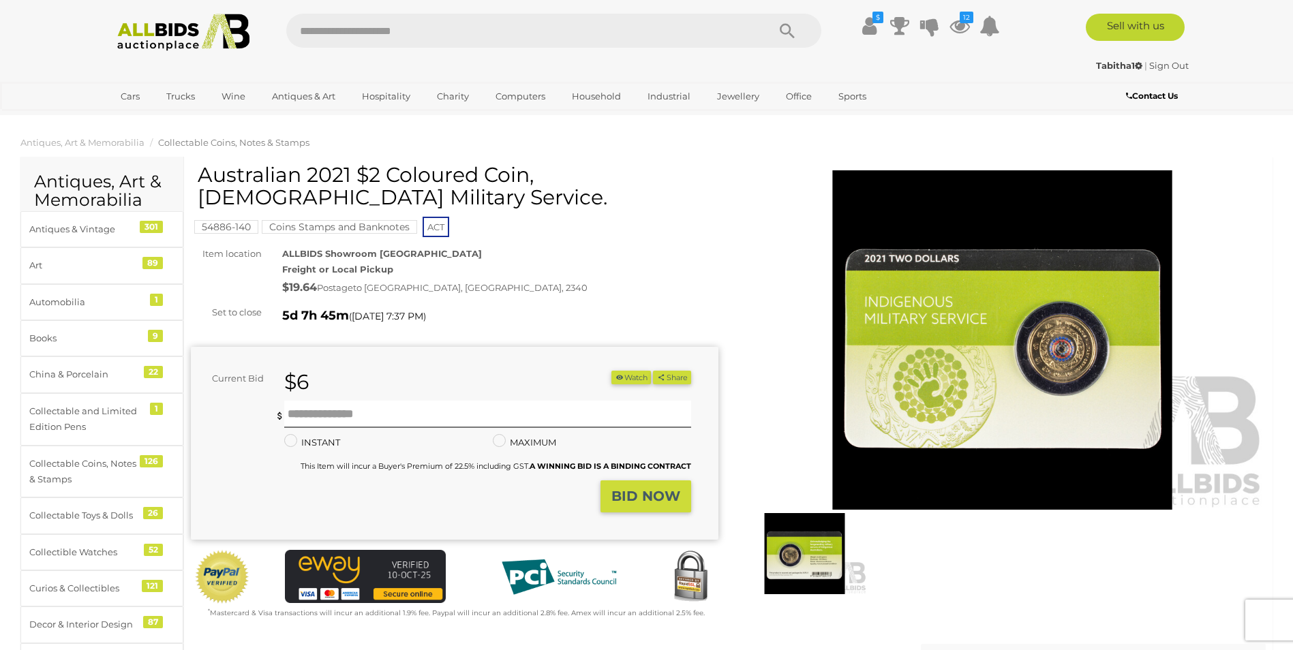
click at [1011, 386] on img at bounding box center [1002, 340] width 527 height 340
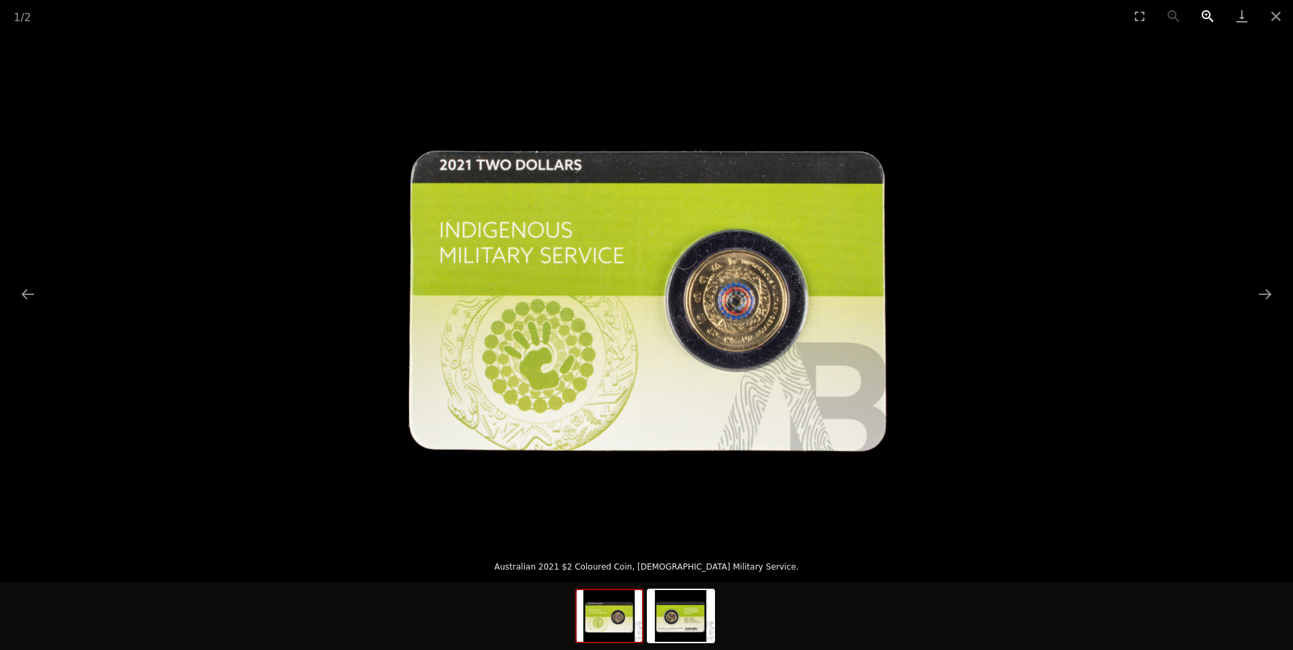
click at [1205, 14] on button "Zoom in" at bounding box center [1207, 16] width 34 height 32
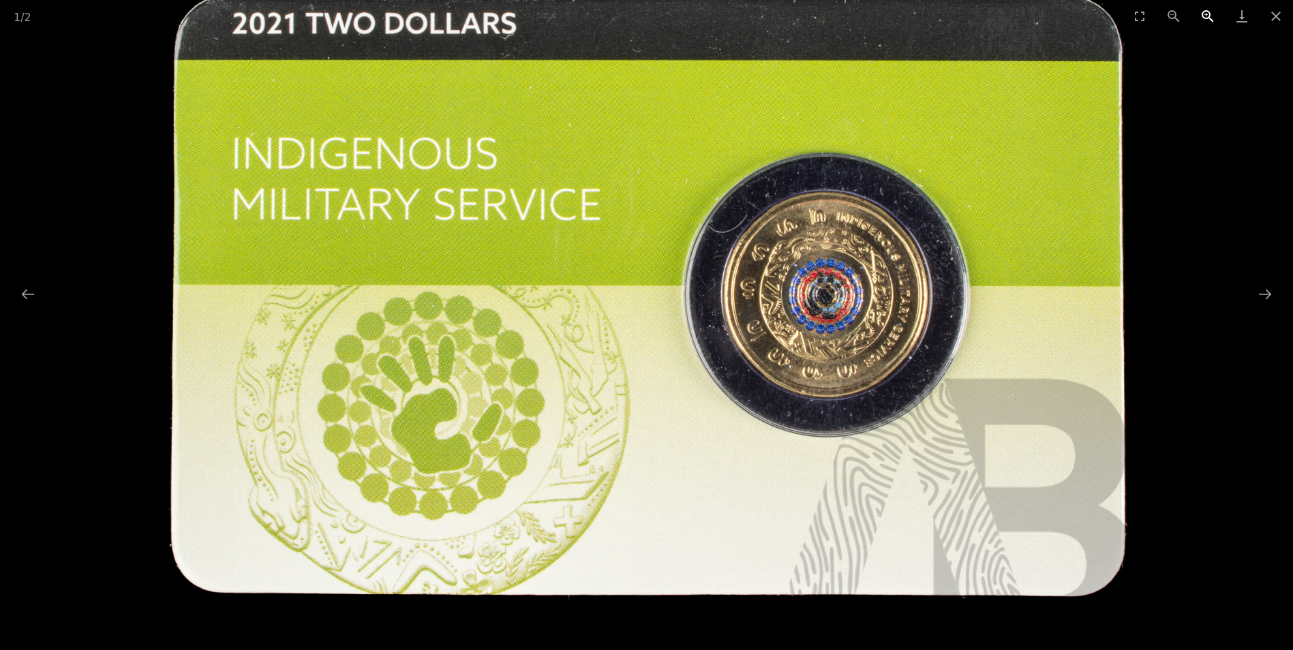
click at [1205, 14] on button "Zoom in" at bounding box center [1207, 16] width 34 height 32
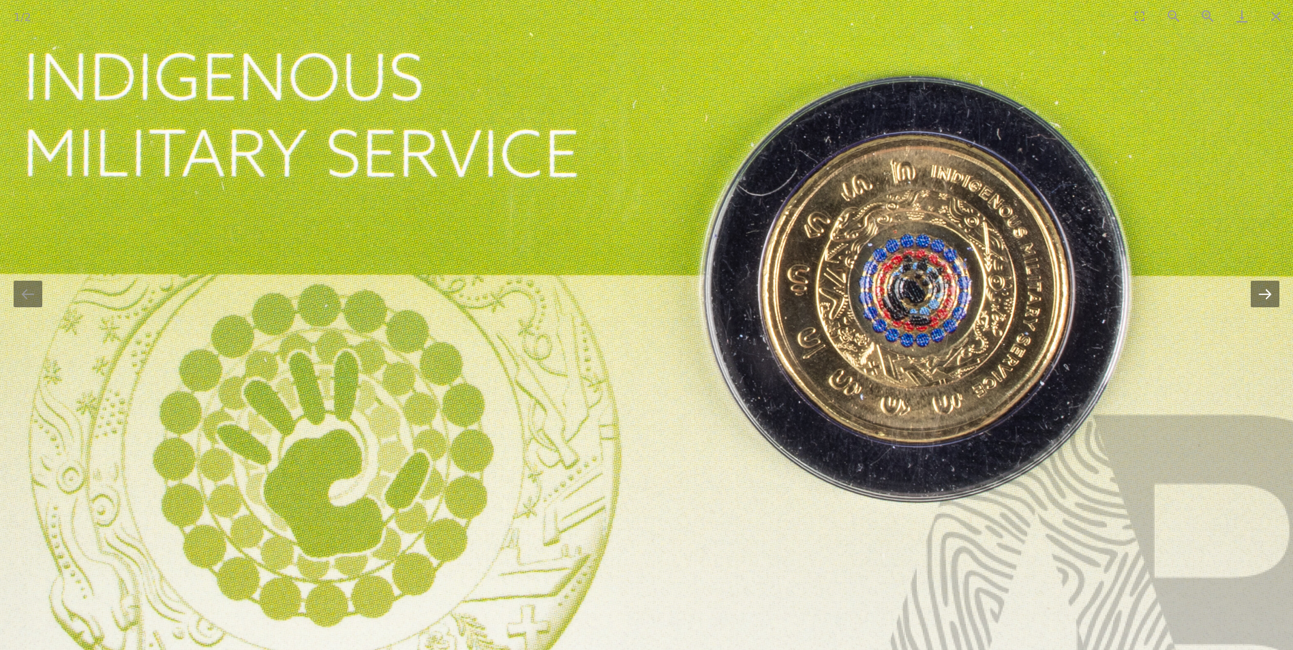
click at [1271, 291] on button "Next slide" at bounding box center [1264, 294] width 29 height 27
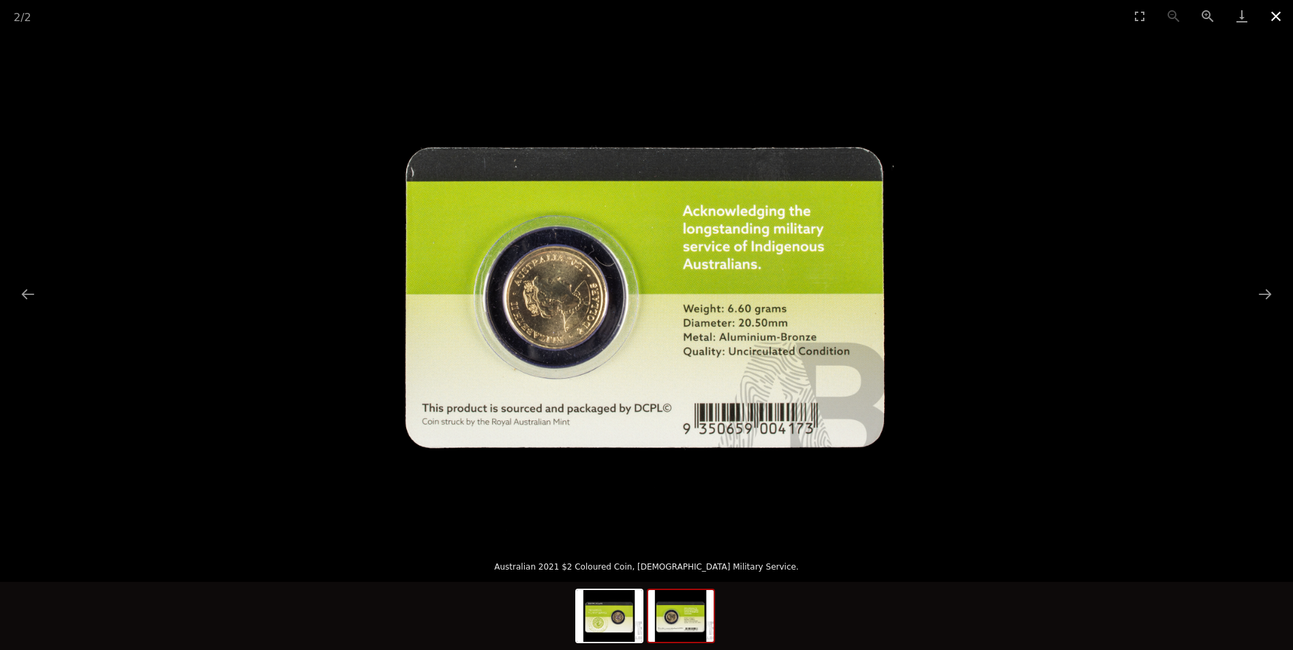
click at [1278, 15] on button "Close gallery" at bounding box center [1276, 16] width 34 height 32
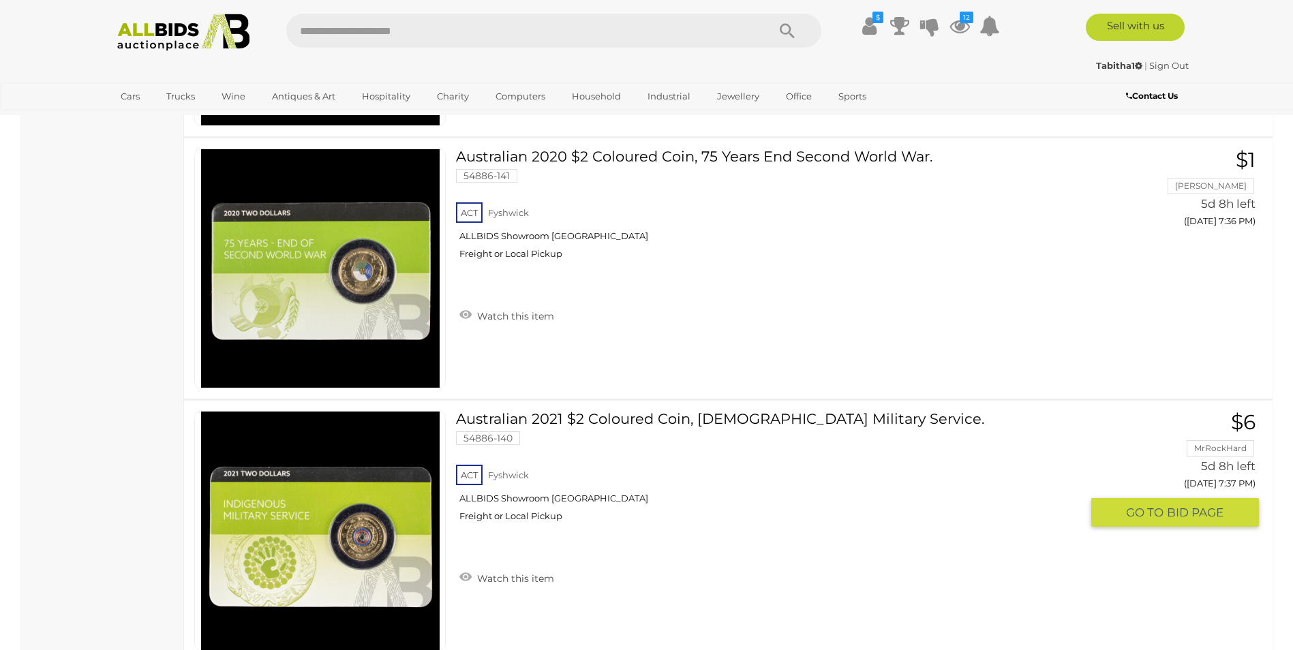
scroll to position [3288, 0]
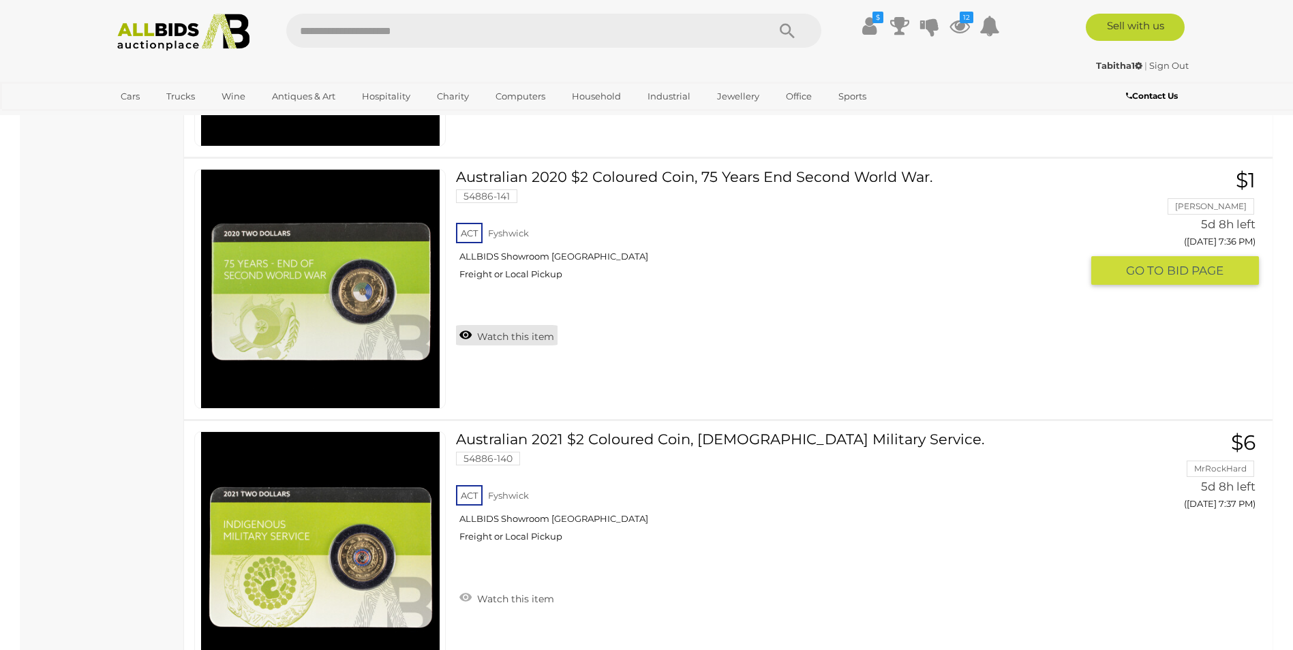
click at [467, 338] on link "Watch this item" at bounding box center [507, 335] width 102 height 20
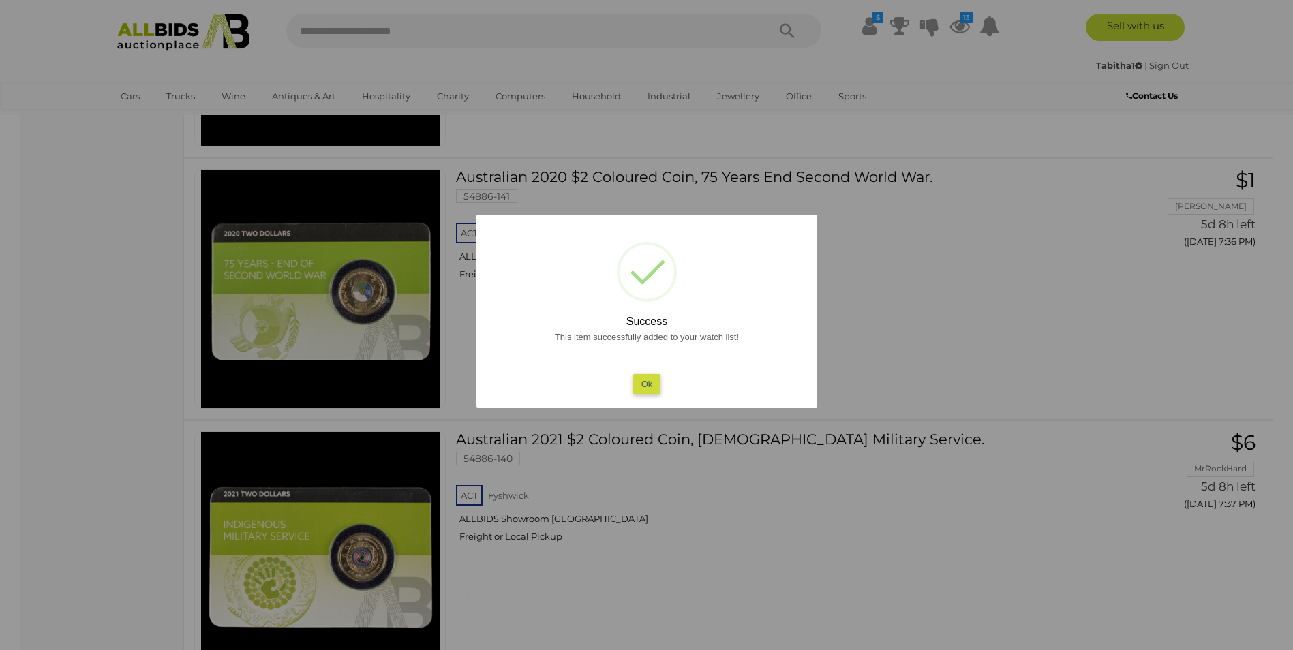
click at [653, 382] on button "Ok" at bounding box center [646, 384] width 28 height 20
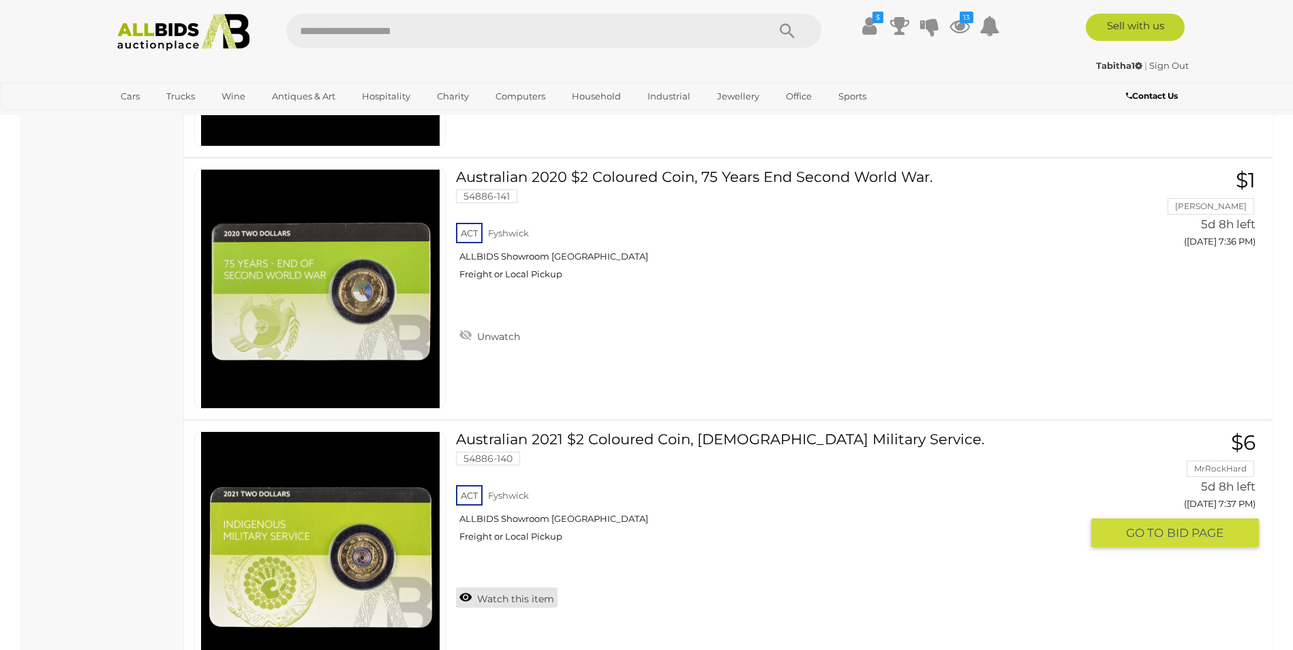
click at [464, 593] on link "Watch this item" at bounding box center [507, 597] width 102 height 20
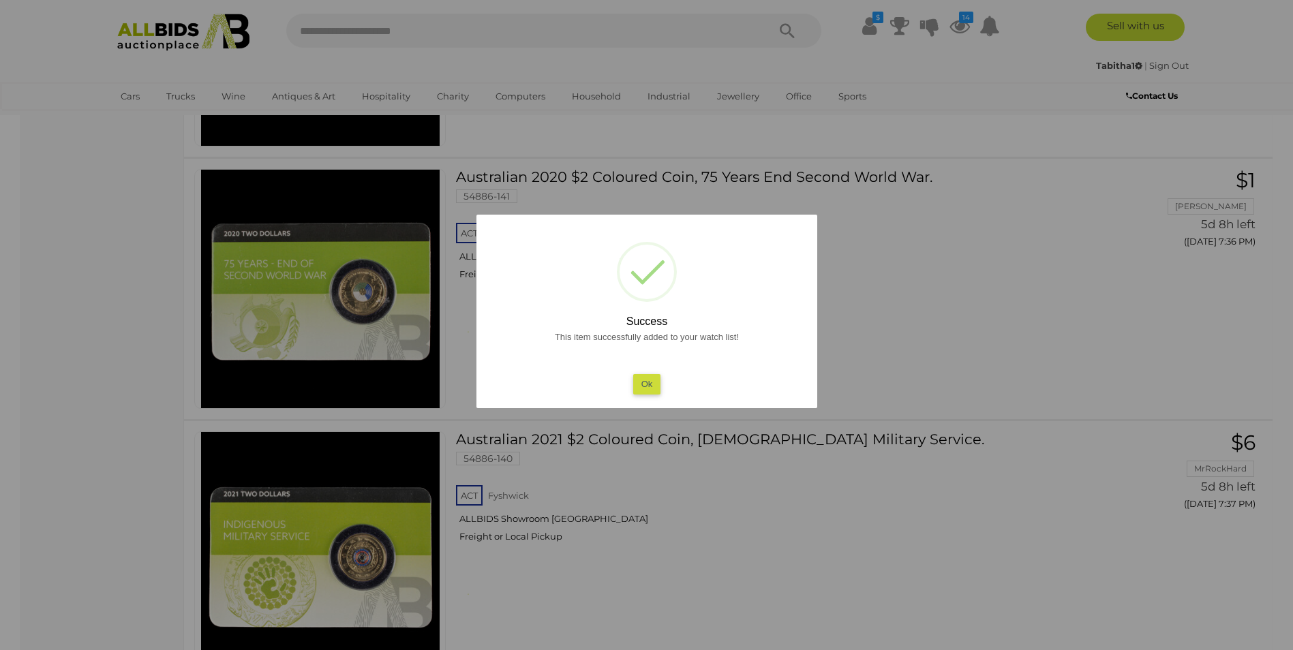
click at [650, 375] on button "Ok" at bounding box center [646, 384] width 28 height 20
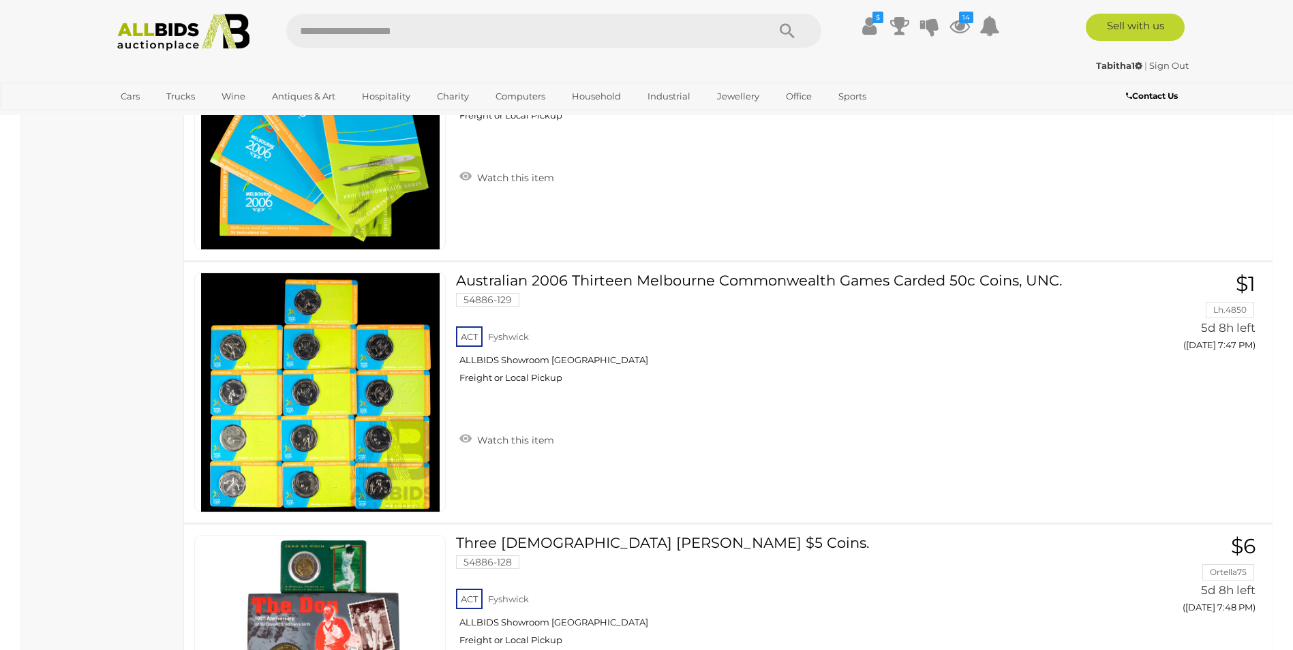
scroll to position [5810, 0]
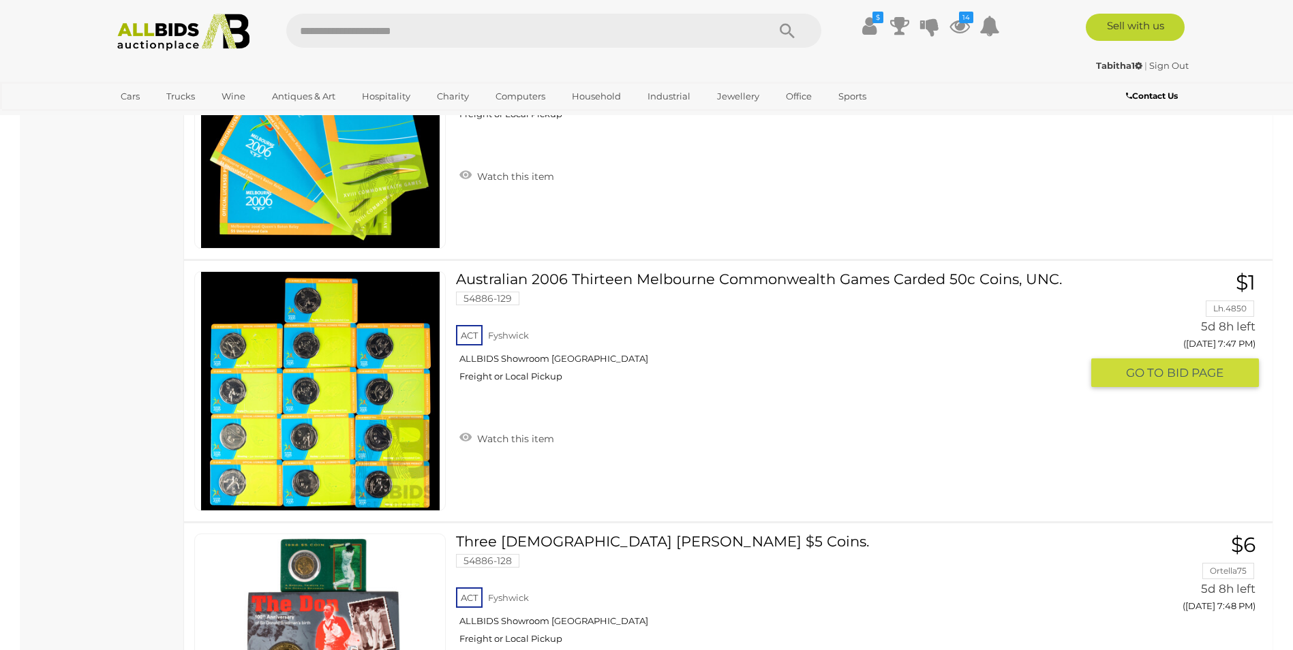
click at [362, 425] on img at bounding box center [320, 391] width 238 height 238
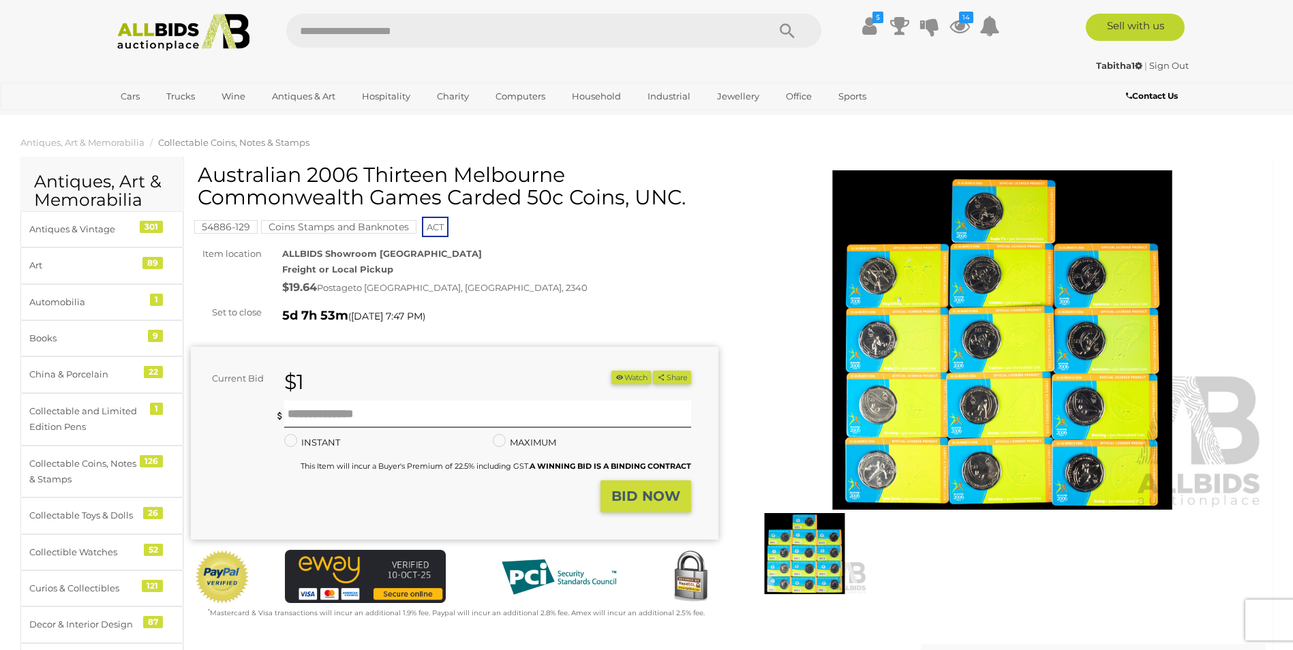
click at [951, 446] on img at bounding box center [1002, 340] width 527 height 340
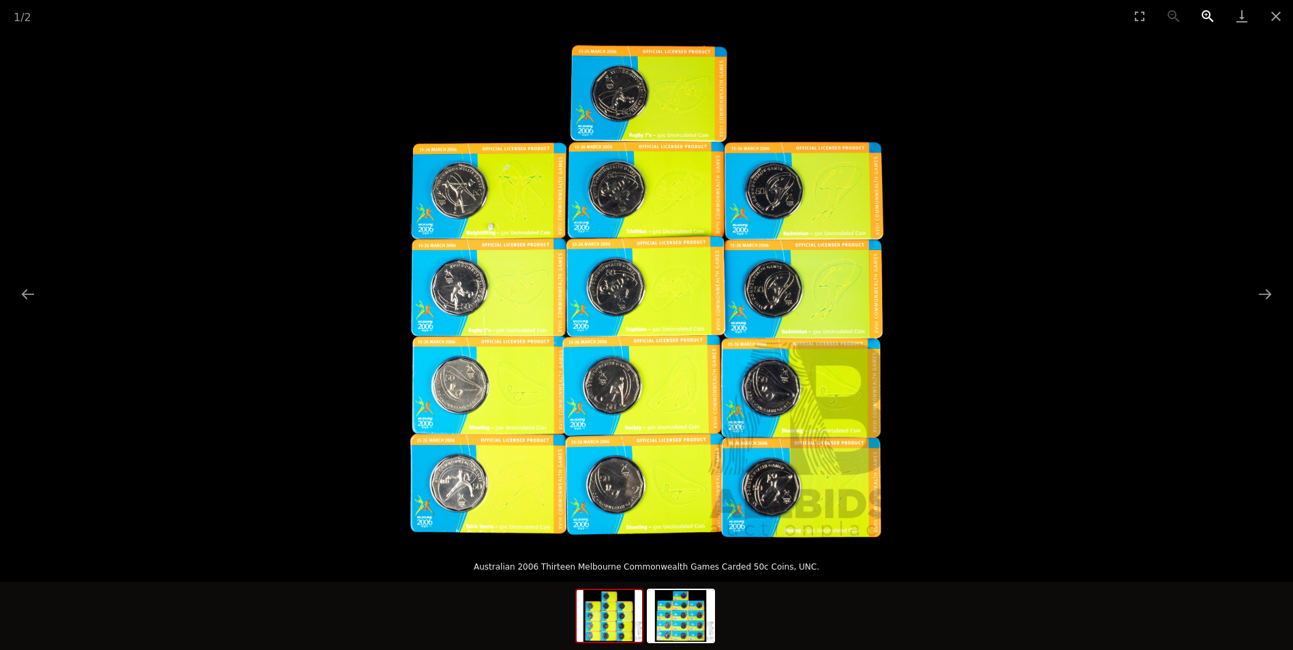
click at [1206, 13] on button "Zoom in" at bounding box center [1207, 16] width 34 height 32
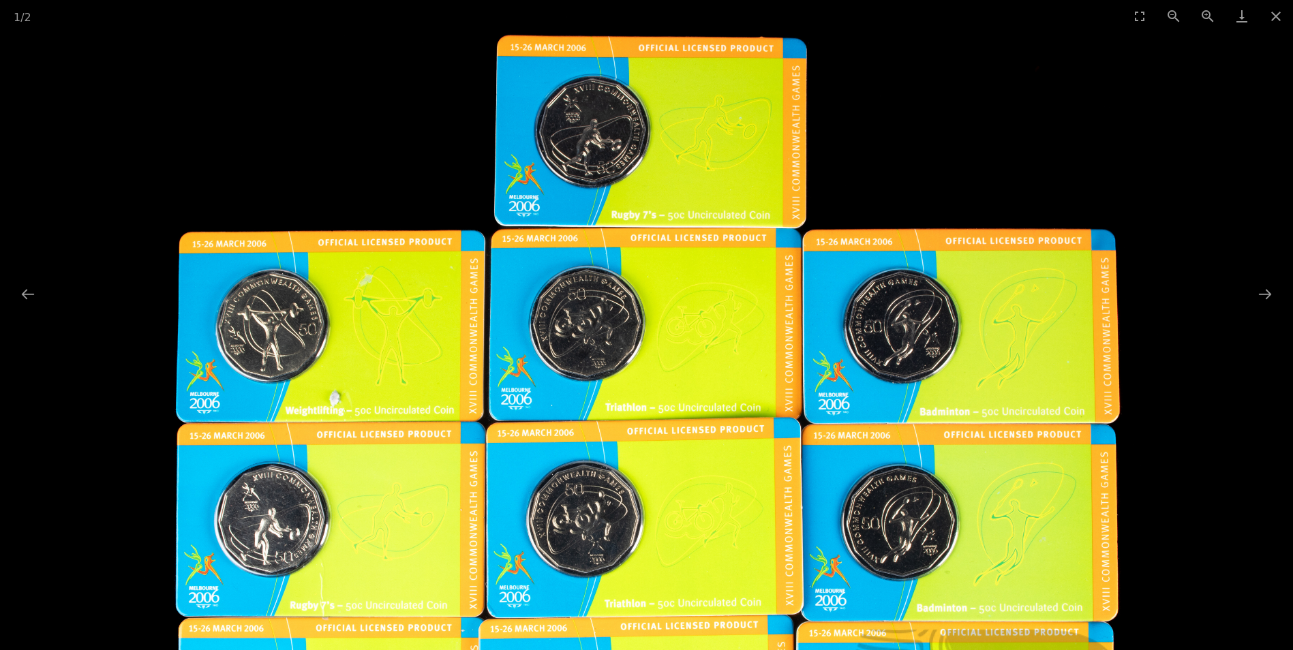
drag, startPoint x: 709, startPoint y: 167, endPoint x: 801, endPoint y: 462, distance: 309.0
click at [801, 462] on img at bounding box center [647, 520] width 1022 height 1022
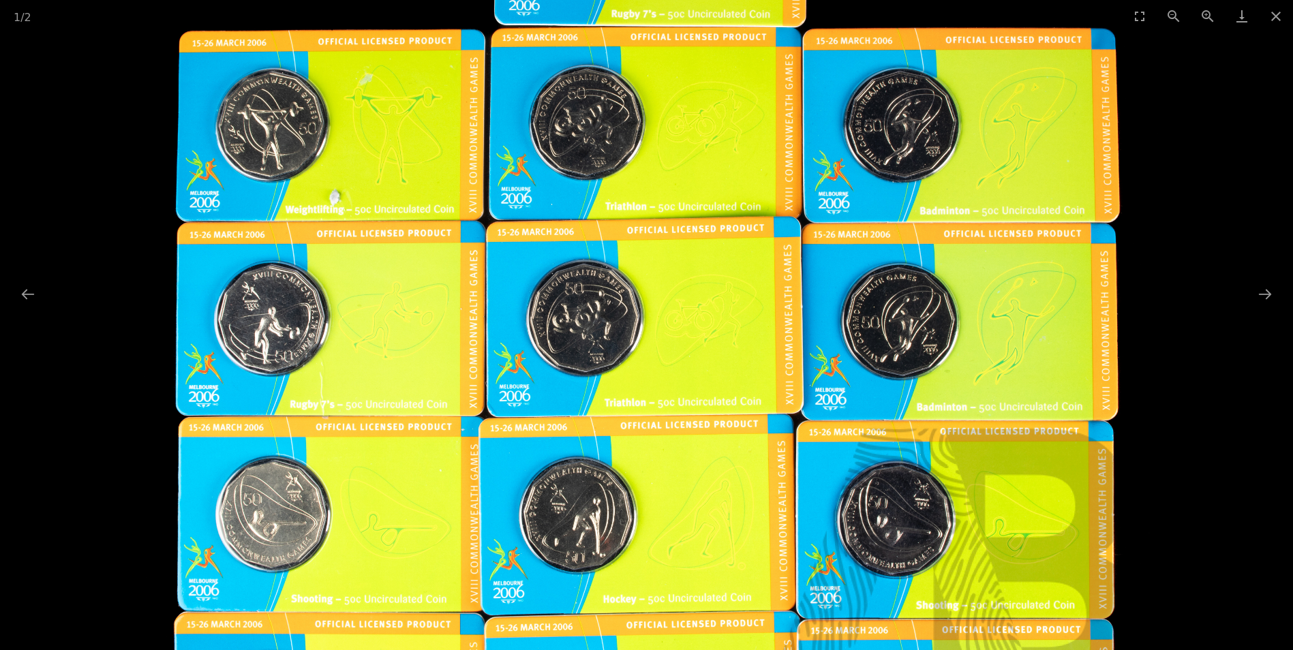
drag, startPoint x: 470, startPoint y: 465, endPoint x: 578, endPoint y: 273, distance: 220.6
click at [578, 273] on img at bounding box center [647, 319] width 1022 height 1022
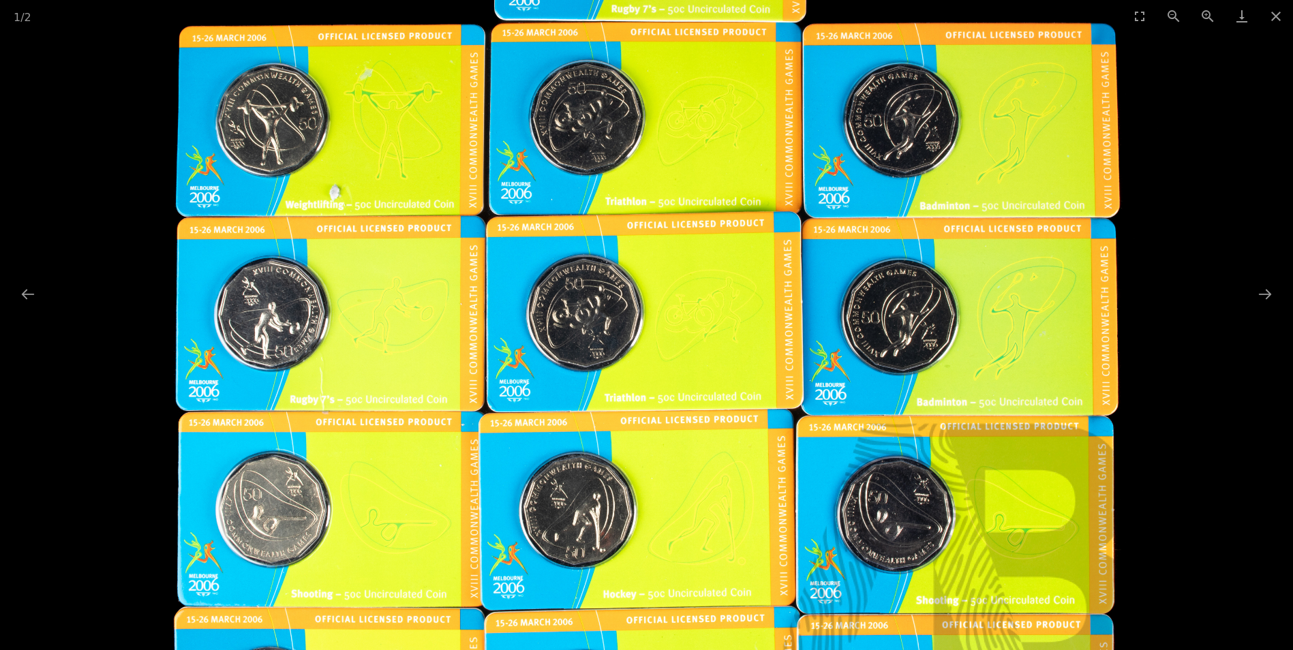
drag, startPoint x: 1164, startPoint y: 64, endPoint x: 1235, endPoint y: 7, distance: 91.2
click at [1167, 61] on div at bounding box center [646, 287] width 1293 height 511
click at [1207, 15] on button "Zoom in" at bounding box center [1207, 16] width 34 height 32
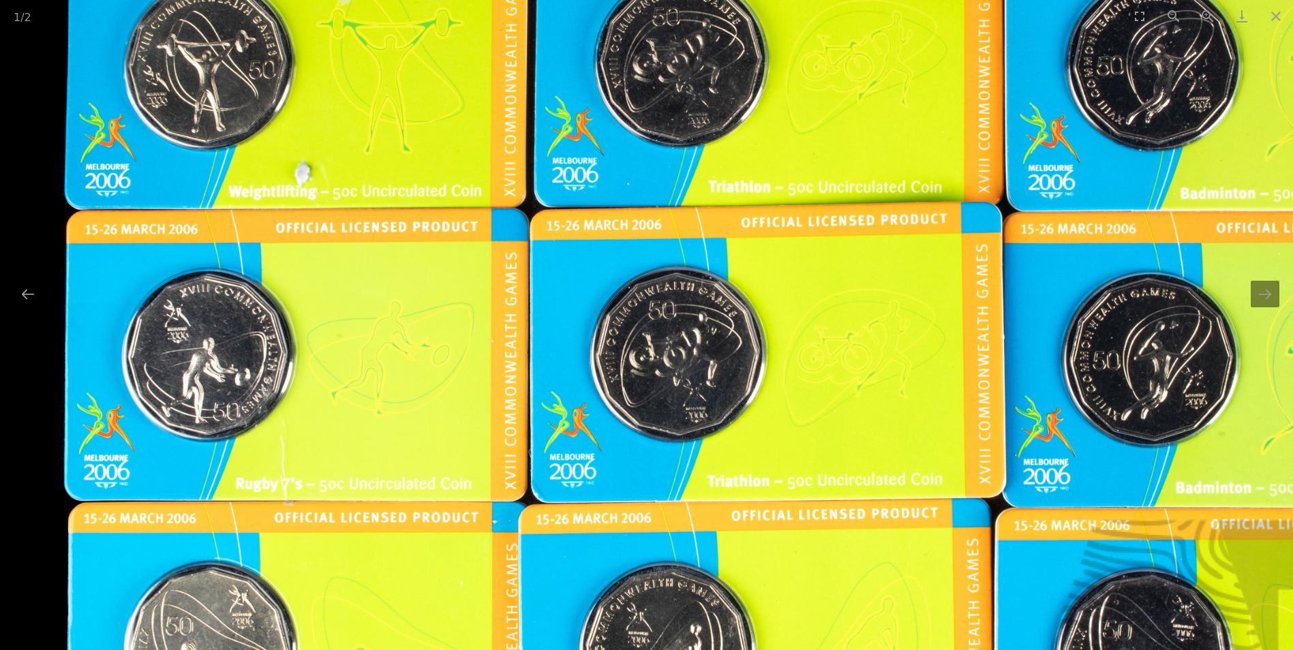
drag, startPoint x: 709, startPoint y: 508, endPoint x: 732, endPoint y: 294, distance: 215.1
click at [732, 294] on img at bounding box center [770, 355] width 1533 height 1533
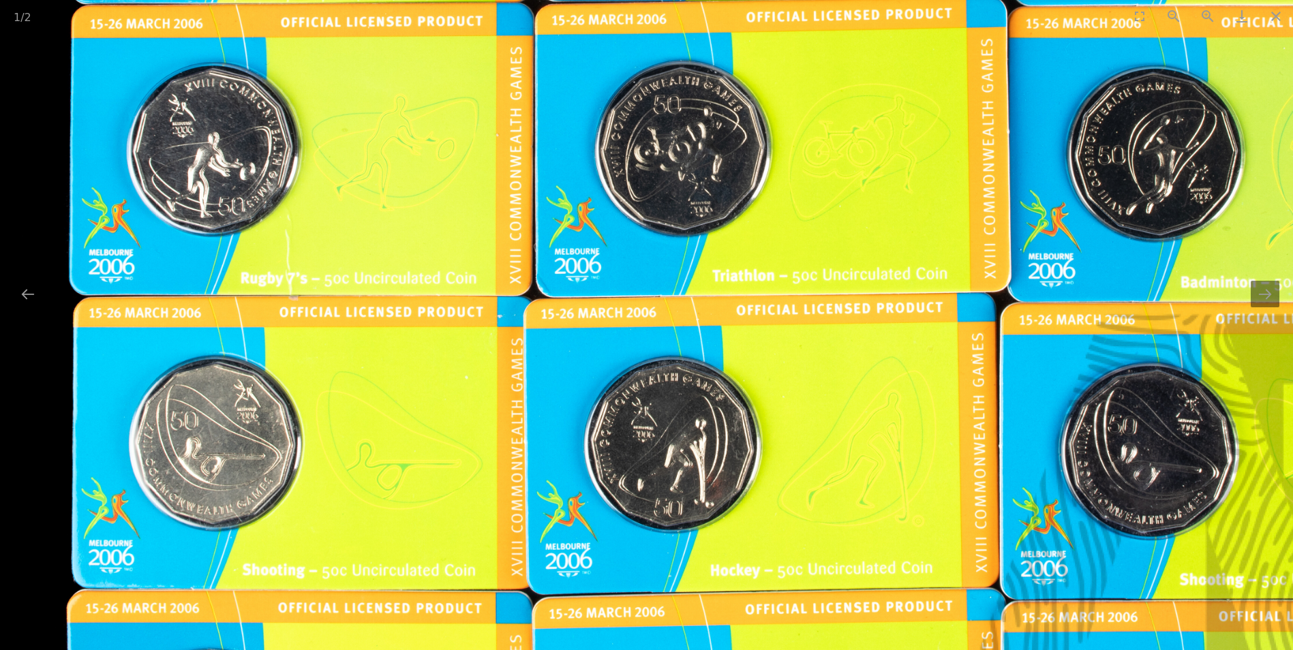
drag, startPoint x: 782, startPoint y: 374, endPoint x: 834, endPoint y: 230, distance: 153.0
click at [834, 230] on img at bounding box center [775, 149] width 1533 height 1533
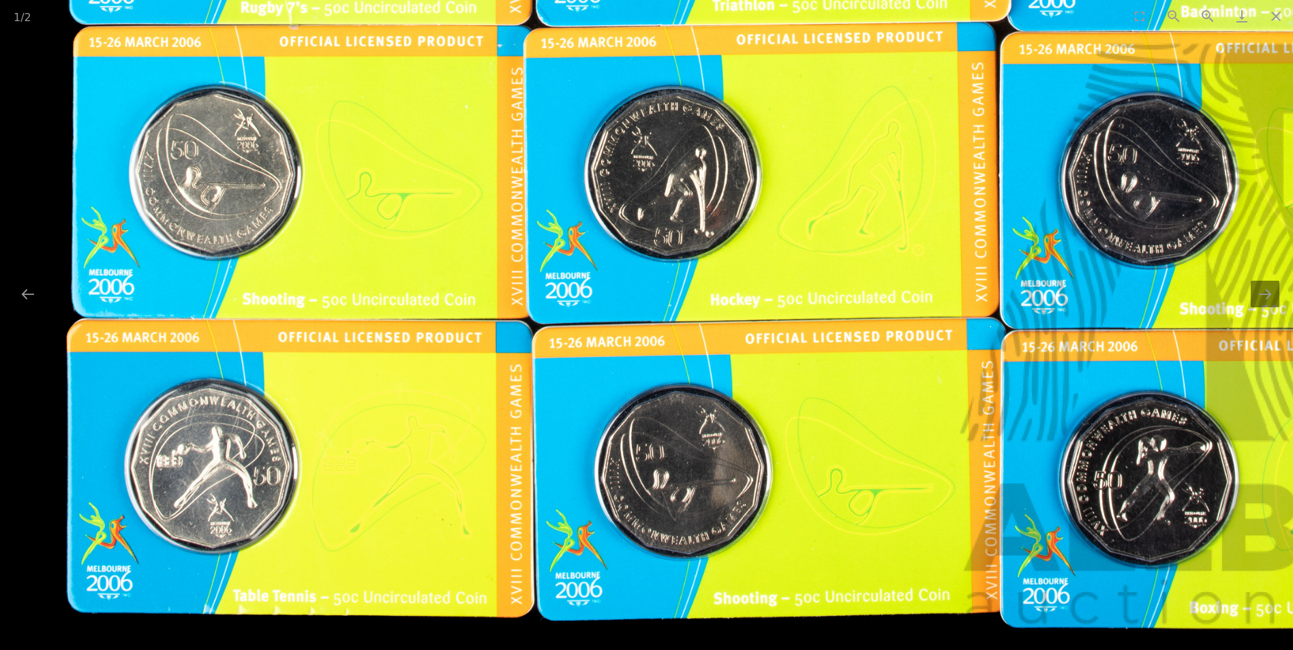
drag, startPoint x: 834, startPoint y: 313, endPoint x: 883, endPoint y: 55, distance: 262.9
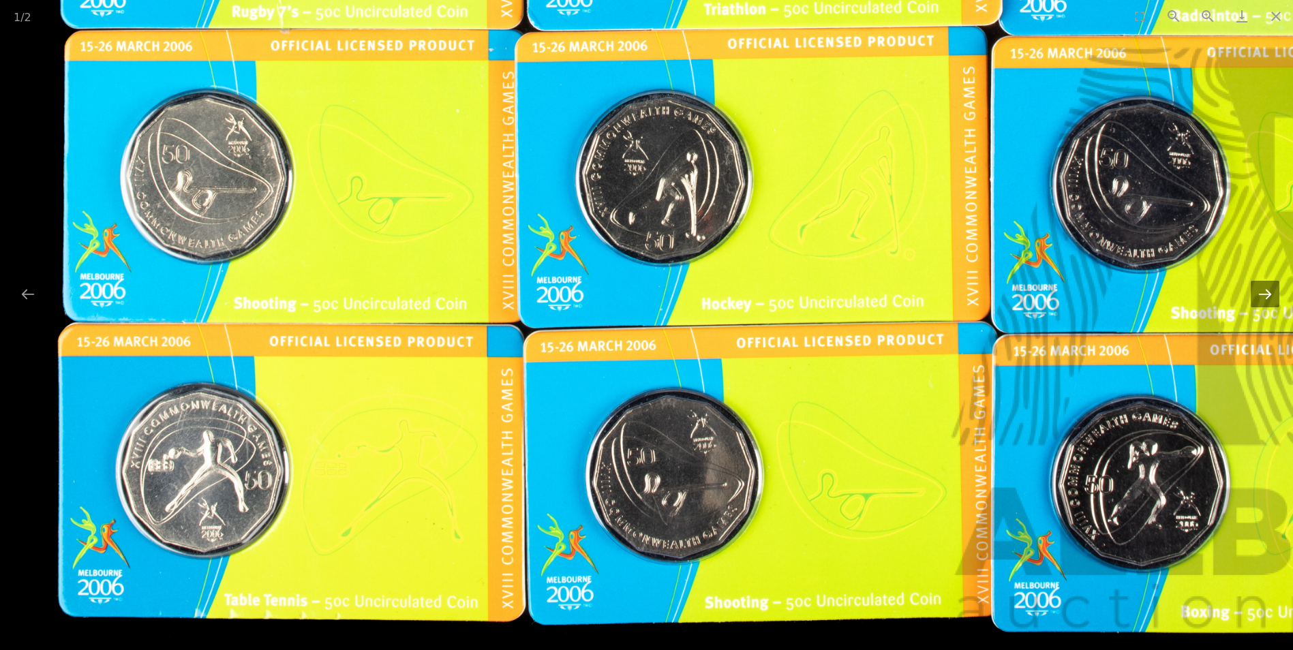
click at [1267, 285] on button "Next slide" at bounding box center [1264, 294] width 29 height 27
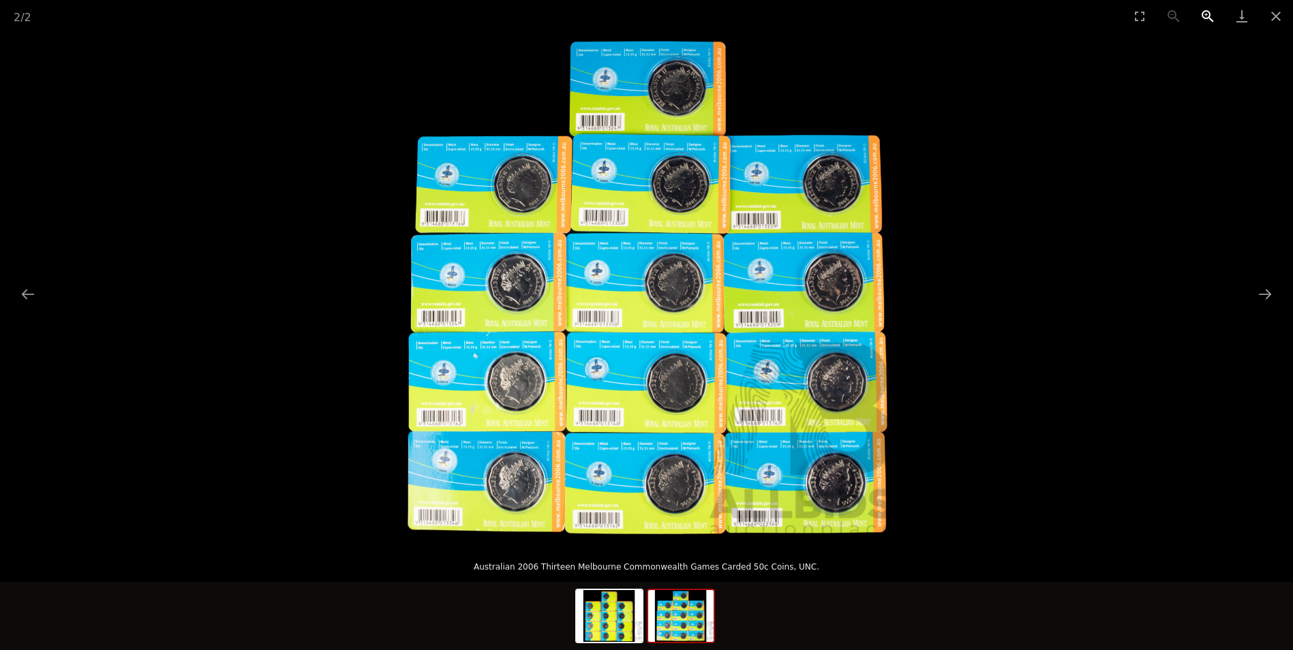
click at [1207, 14] on button "Zoom in" at bounding box center [1207, 16] width 34 height 32
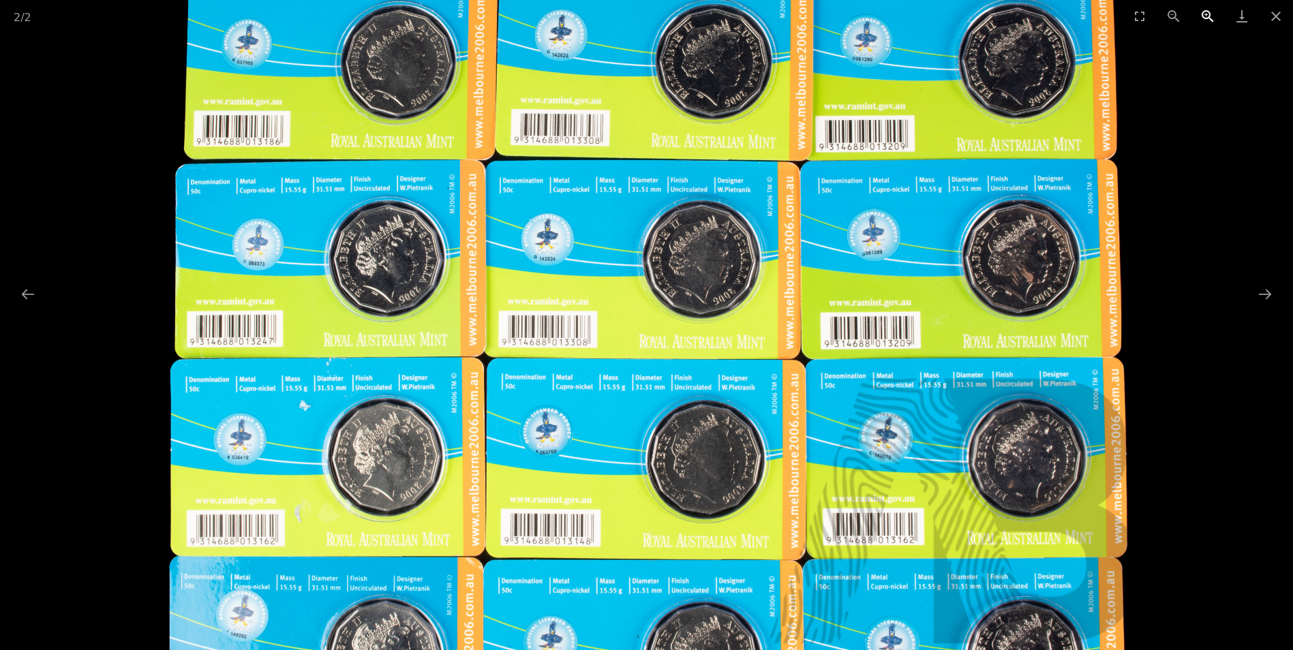
click at [1207, 14] on button "Zoom in" at bounding box center [1207, 16] width 34 height 32
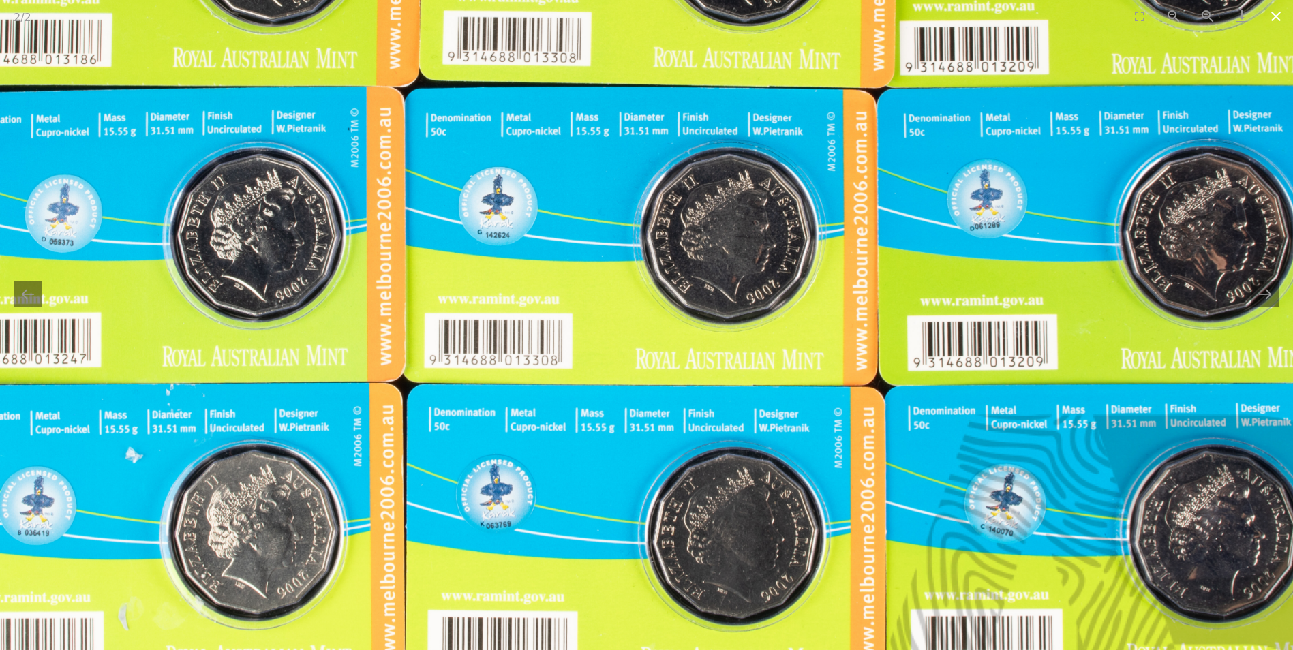
click at [1275, 19] on button "Close gallery" at bounding box center [1276, 16] width 34 height 32
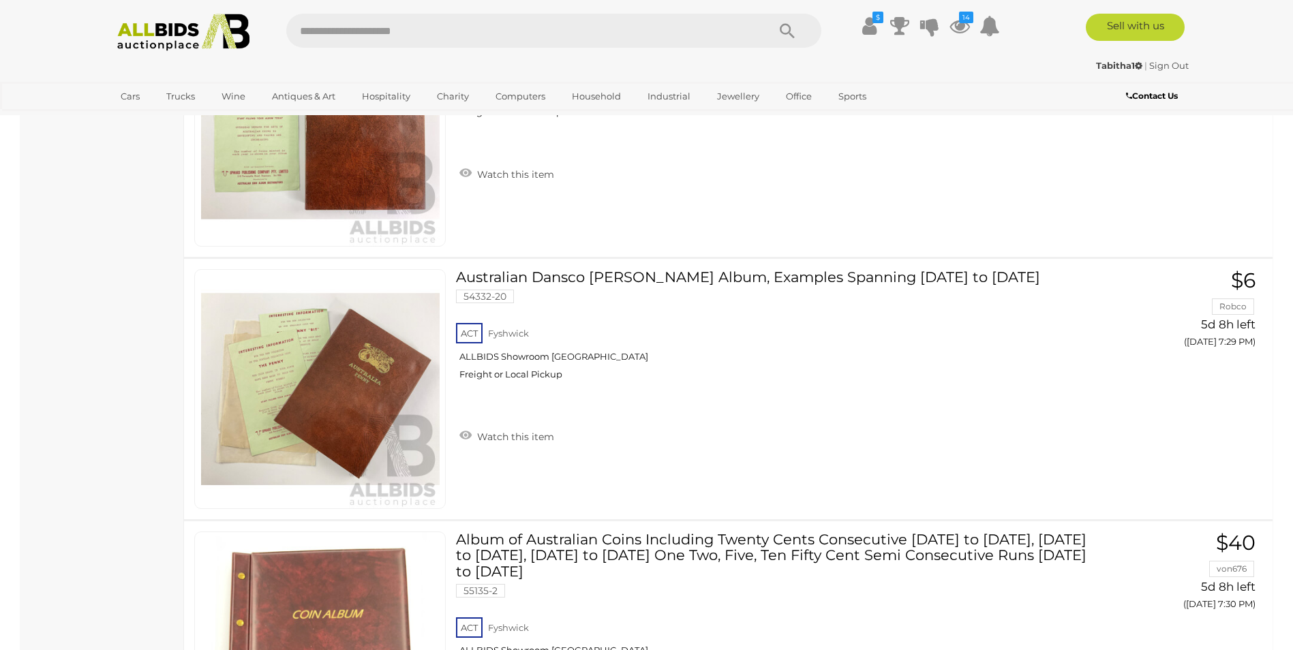
scroll to position [5999, 0]
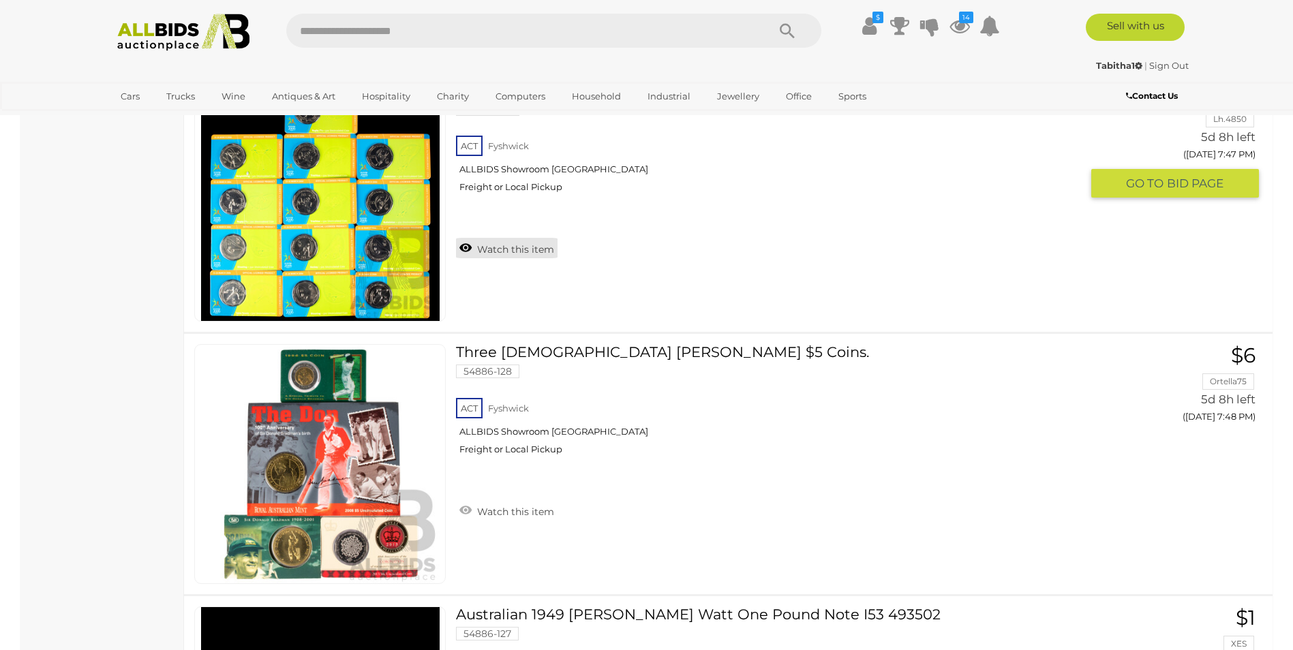
click at [463, 246] on link "Watch this item" at bounding box center [507, 248] width 102 height 20
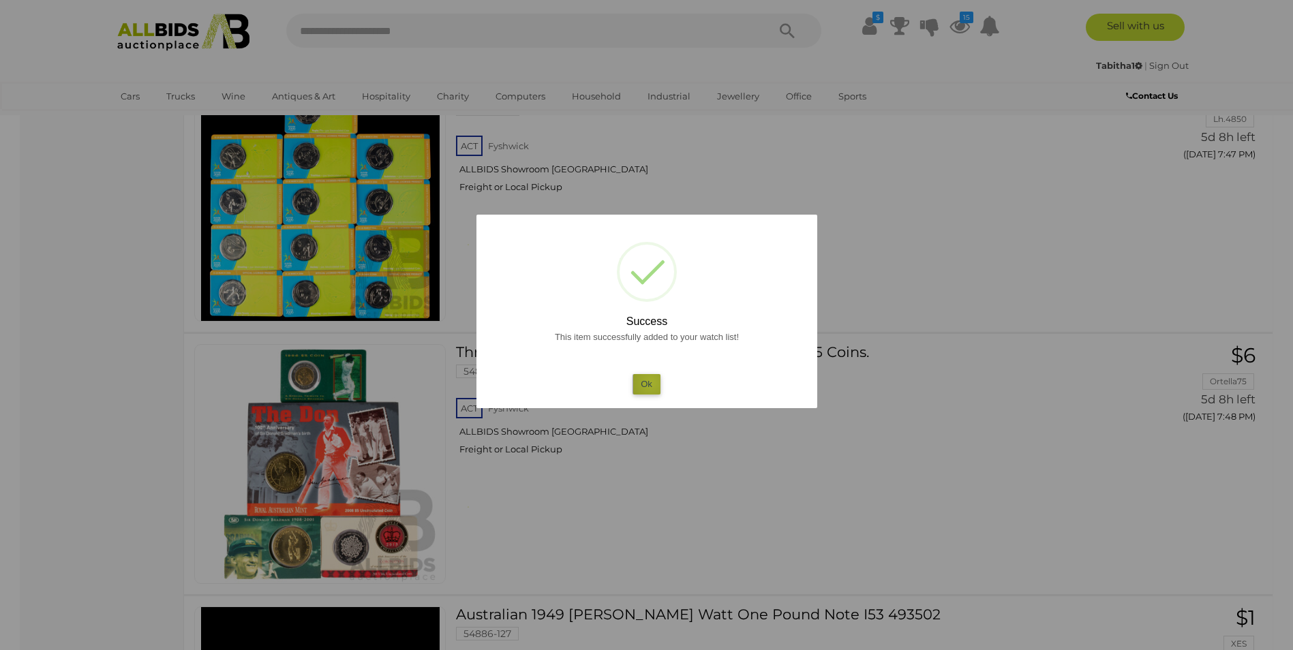
click at [651, 383] on button "Ok" at bounding box center [646, 384] width 28 height 20
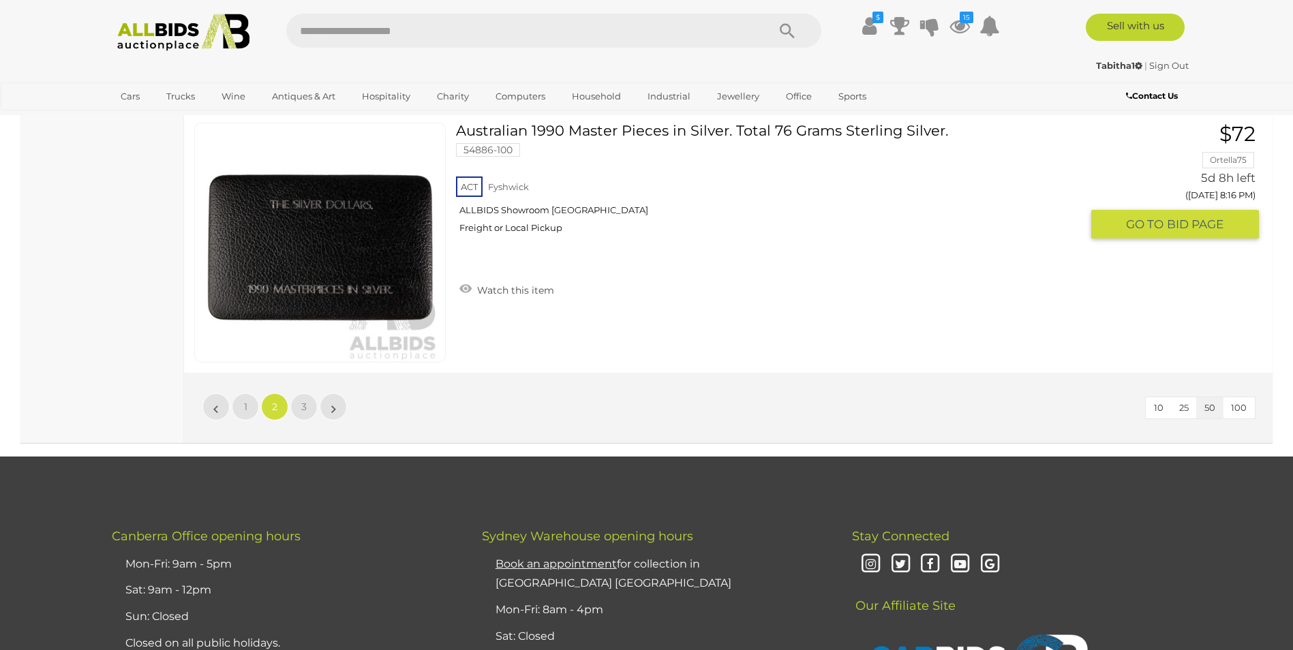
scroll to position [13085, 0]
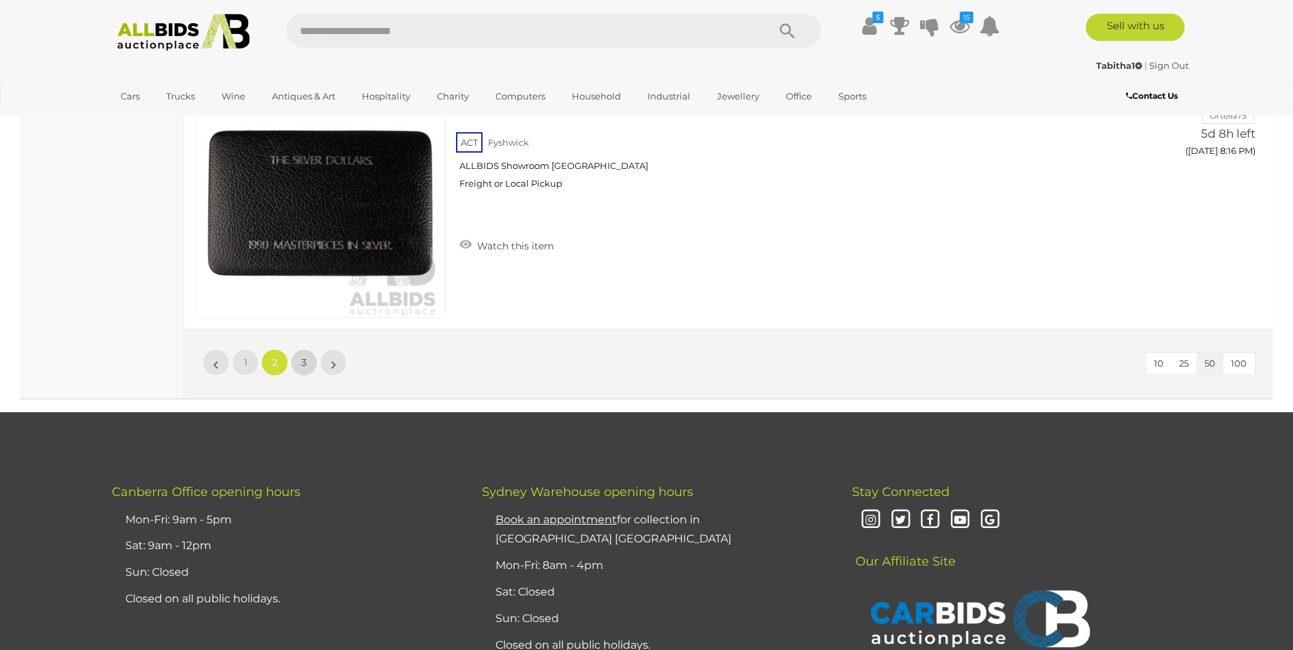
click at [311, 358] on link "3" at bounding box center [303, 362] width 27 height 27
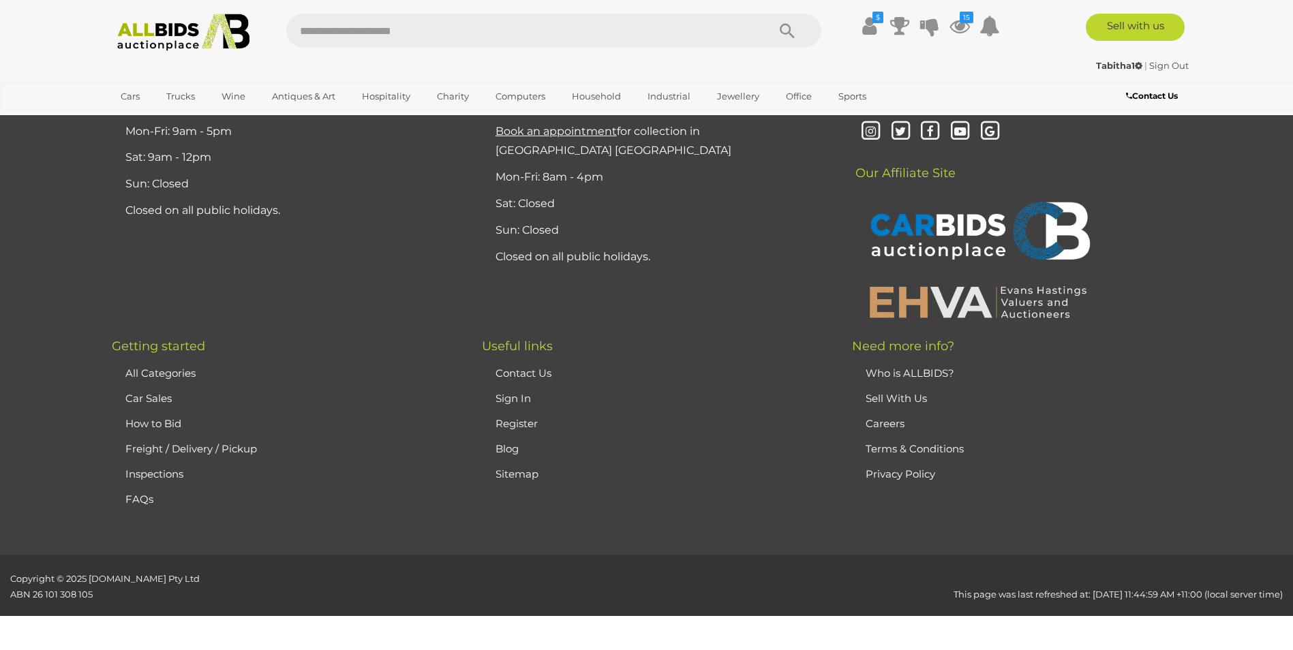
scroll to position [161, 0]
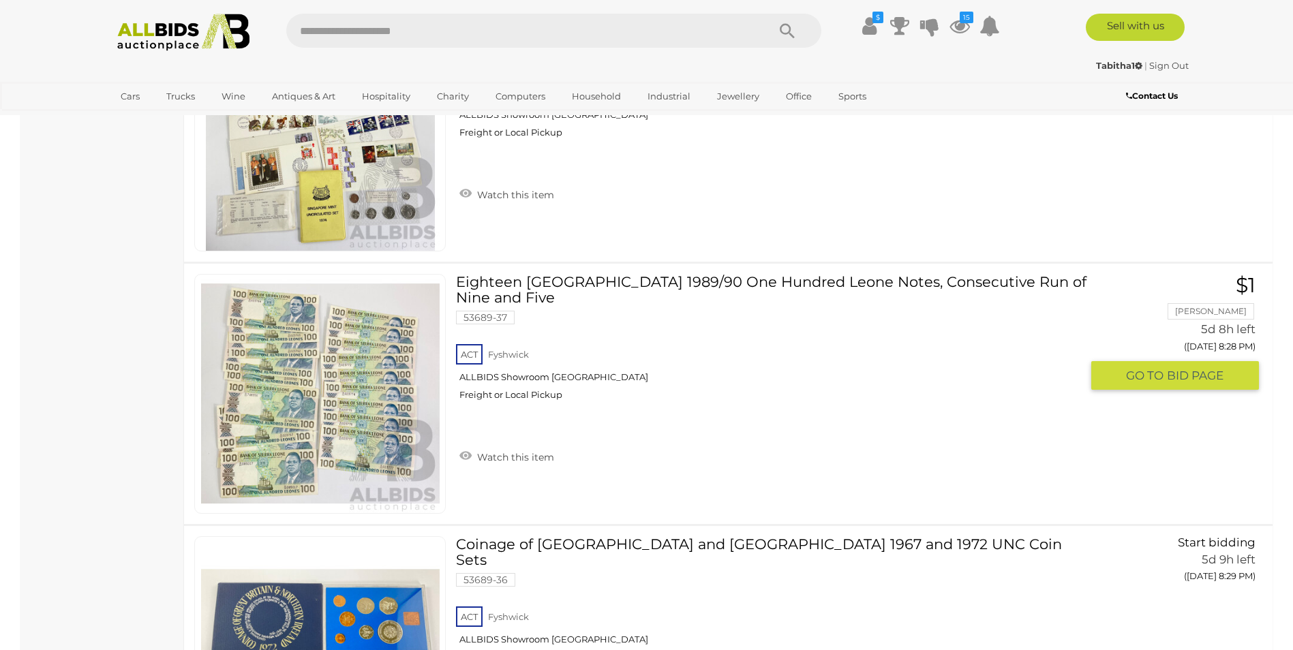
scroll to position [2682, 0]
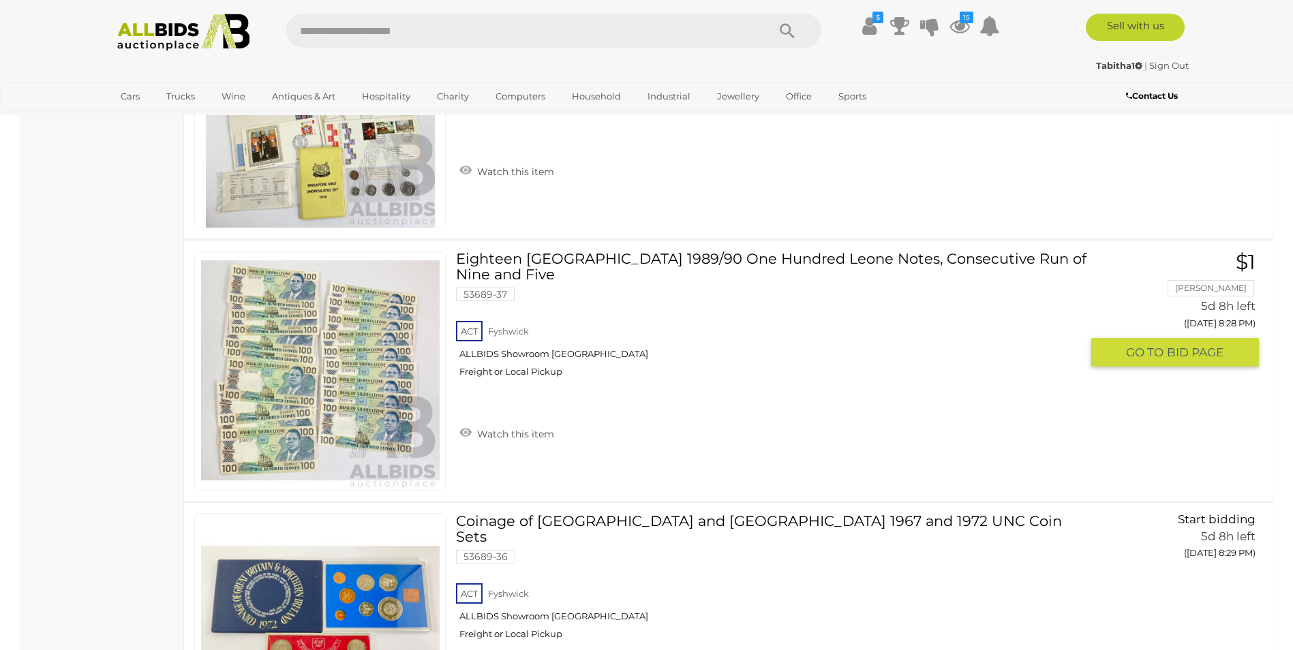
click at [360, 422] on img at bounding box center [320, 370] width 238 height 238
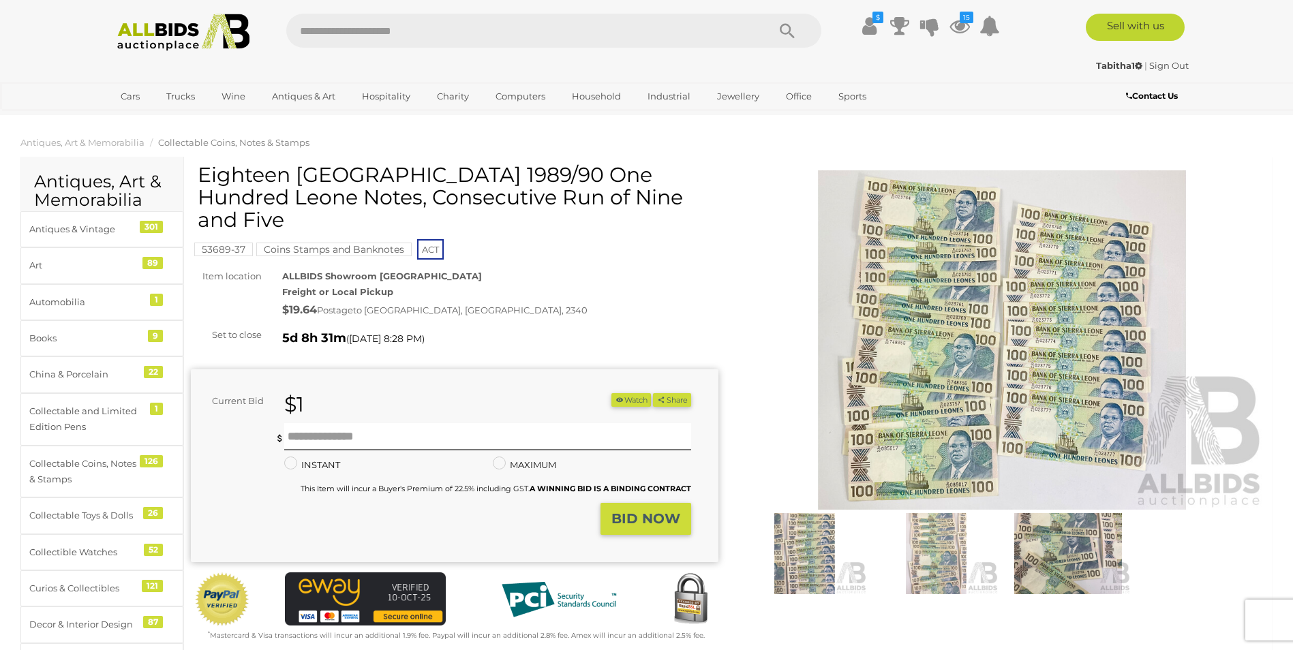
click at [969, 345] on img at bounding box center [1002, 340] width 527 height 340
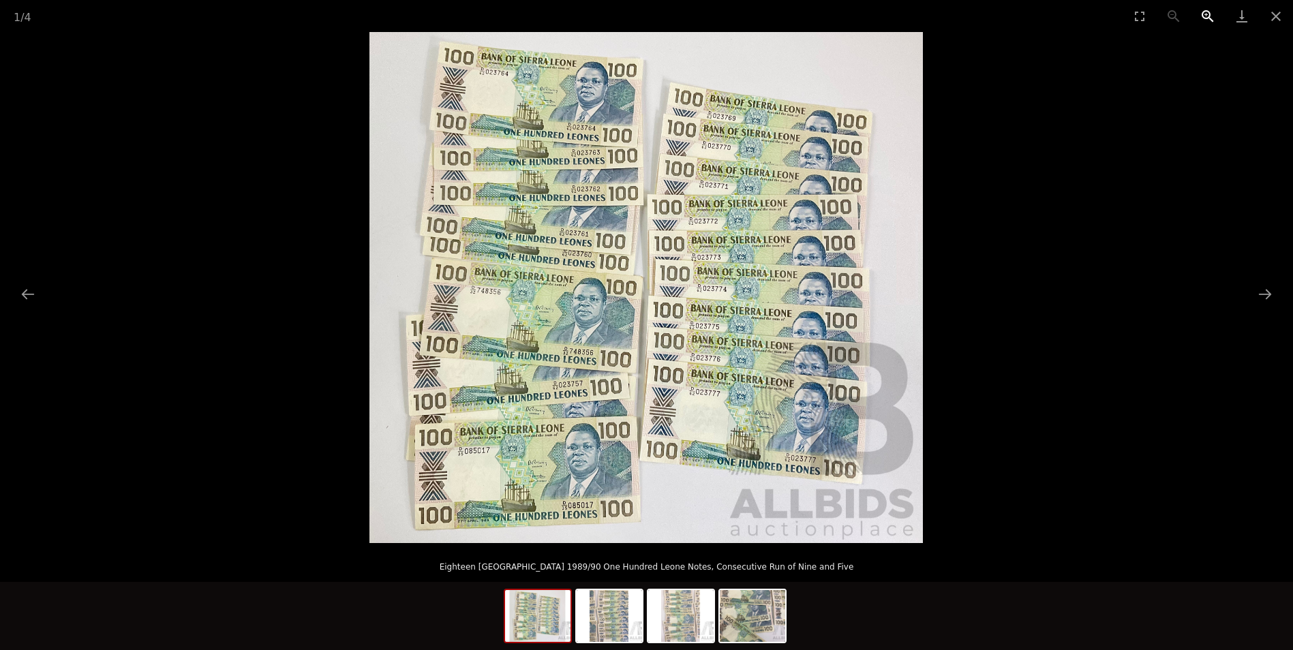
click at [1207, 18] on button "Zoom in" at bounding box center [1207, 16] width 34 height 32
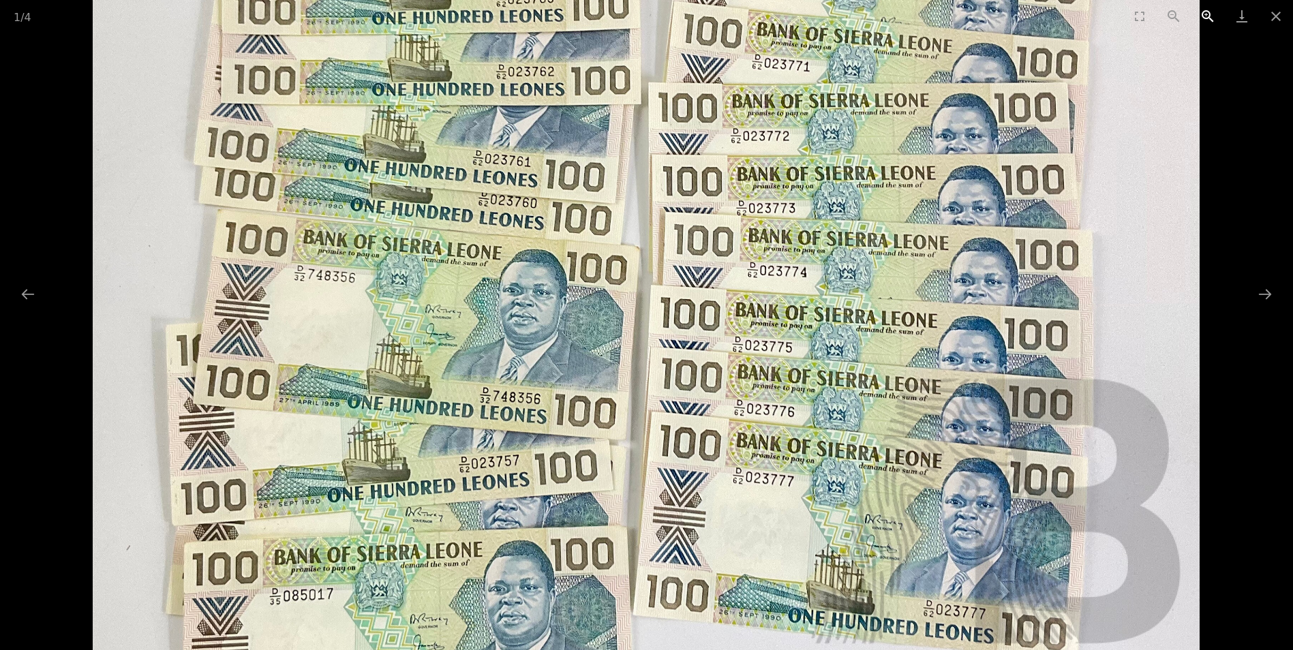
click at [1207, 18] on button "Zoom in" at bounding box center [1207, 16] width 34 height 32
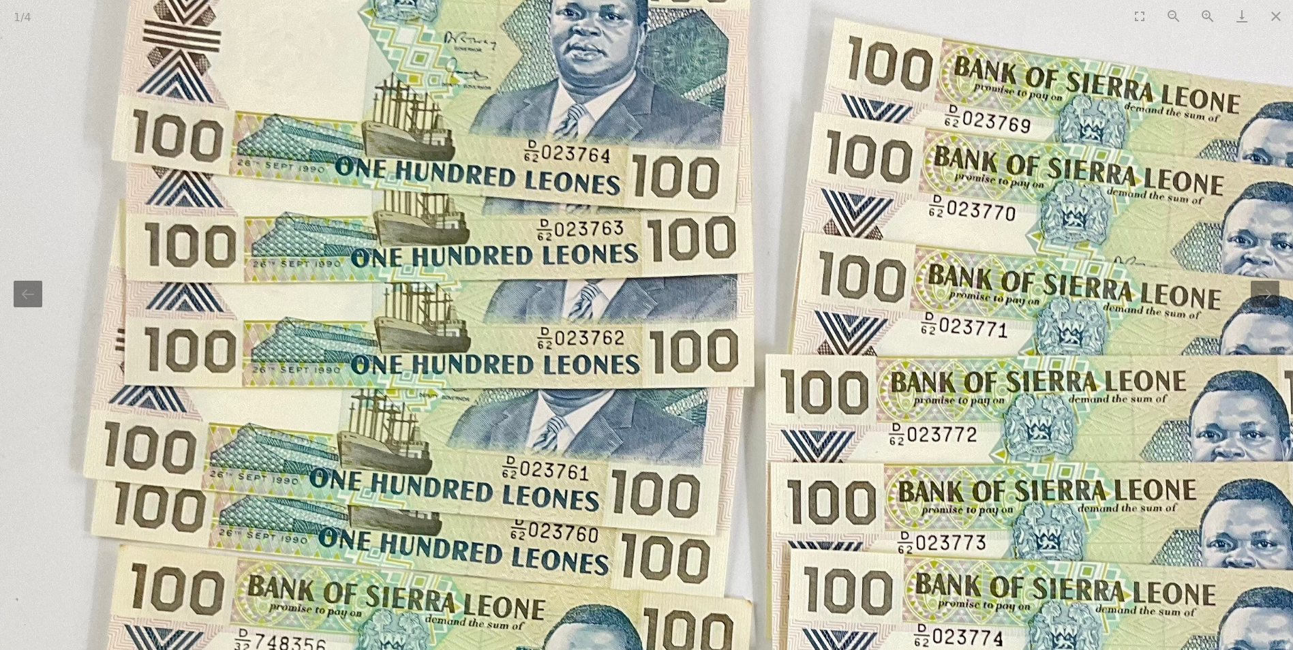
drag, startPoint x: 576, startPoint y: 117, endPoint x: 692, endPoint y: 500, distance: 400.7
click at [692, 500] on img at bounding box center [762, 633] width 1660 height 1533
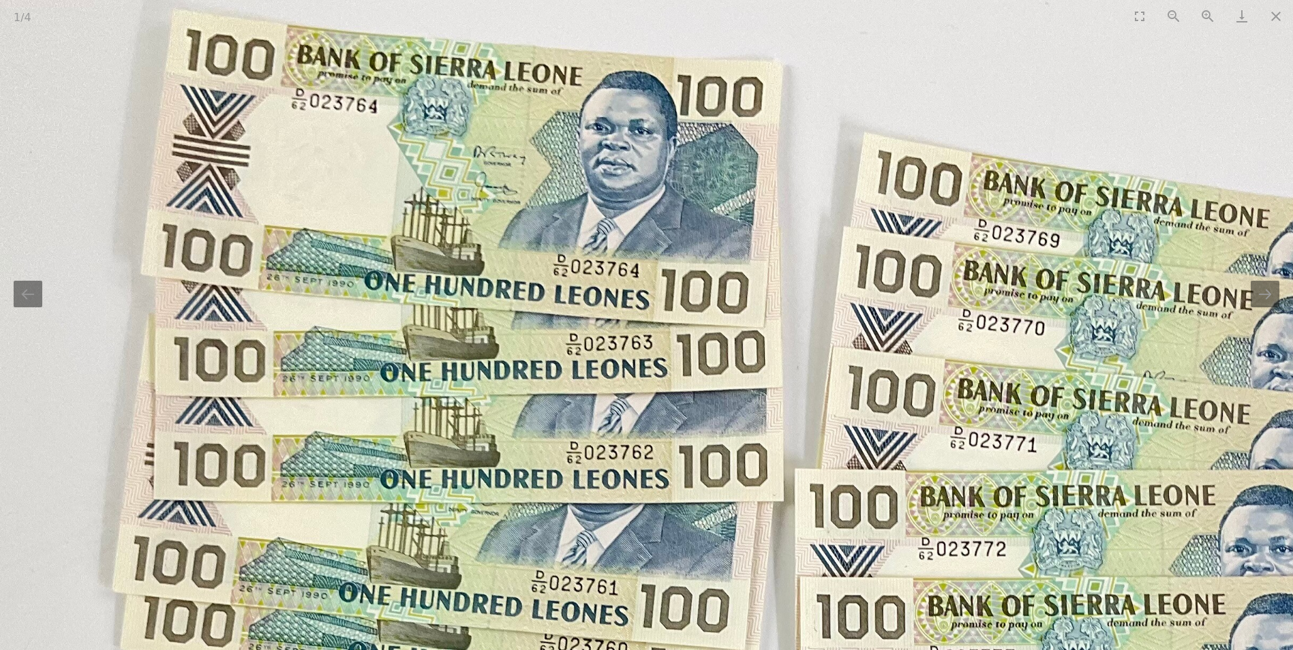
drag, startPoint x: 633, startPoint y: 371, endPoint x: 641, endPoint y: 353, distance: 19.9
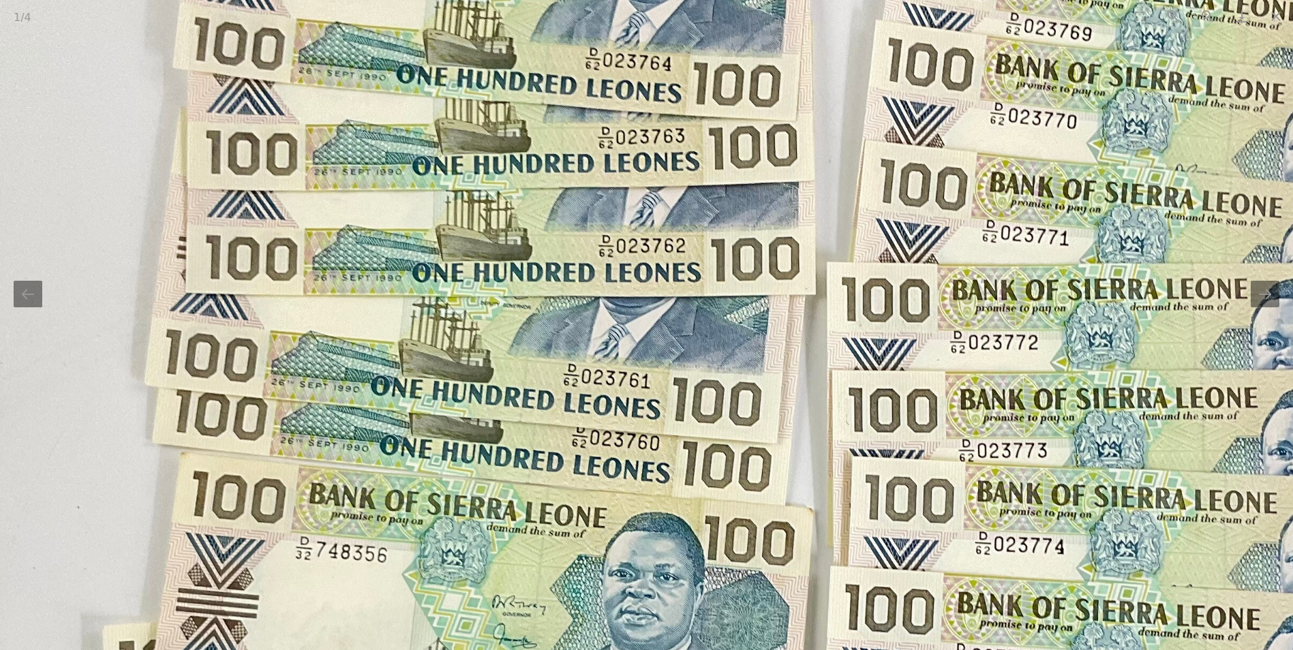
drag, startPoint x: 617, startPoint y: 309, endPoint x: 649, endPoint y: 103, distance: 208.9
click at [649, 103] on img at bounding box center [824, 541] width 1660 height 1533
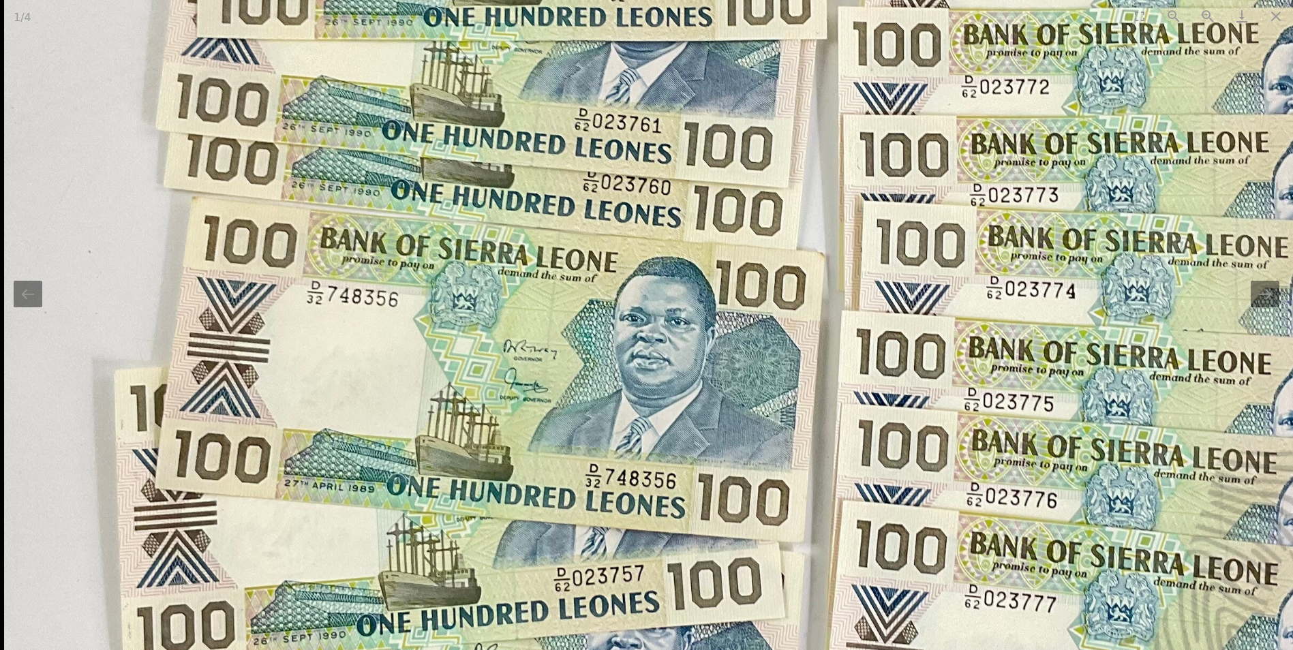
drag, startPoint x: 675, startPoint y: 381, endPoint x: 710, endPoint y: 138, distance: 245.7
click at [710, 138] on img at bounding box center [835, 286] width 1660 height 1533
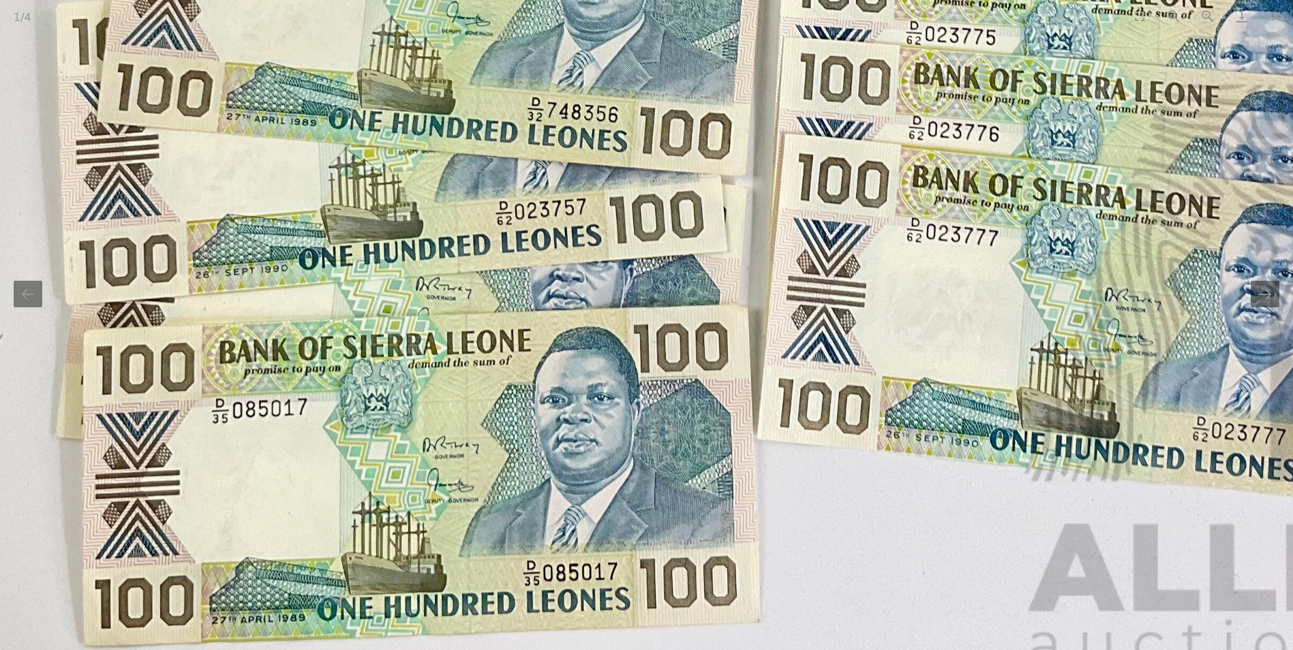
drag, startPoint x: 635, startPoint y: 295, endPoint x: 581, endPoint y: -40, distance: 339.5
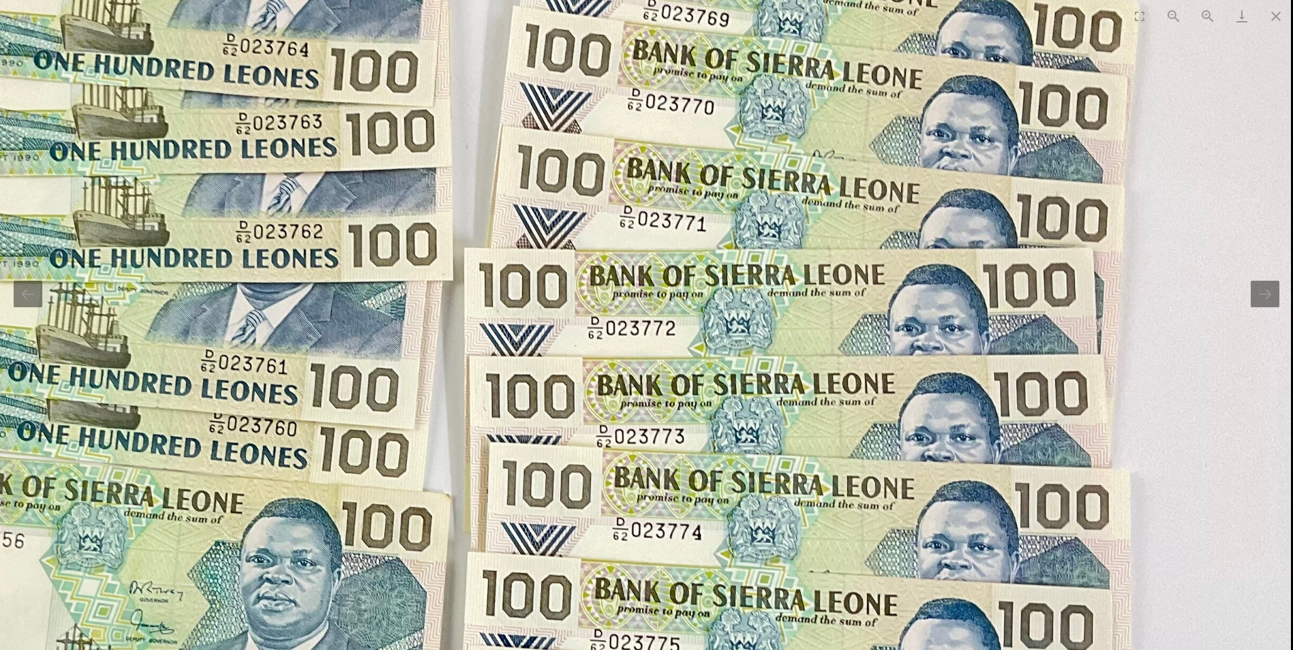
drag, startPoint x: 1053, startPoint y: 133, endPoint x: 859, endPoint y: 410, distance: 338.6
click at [859, 410] on img at bounding box center [461, 527] width 1660 height 1533
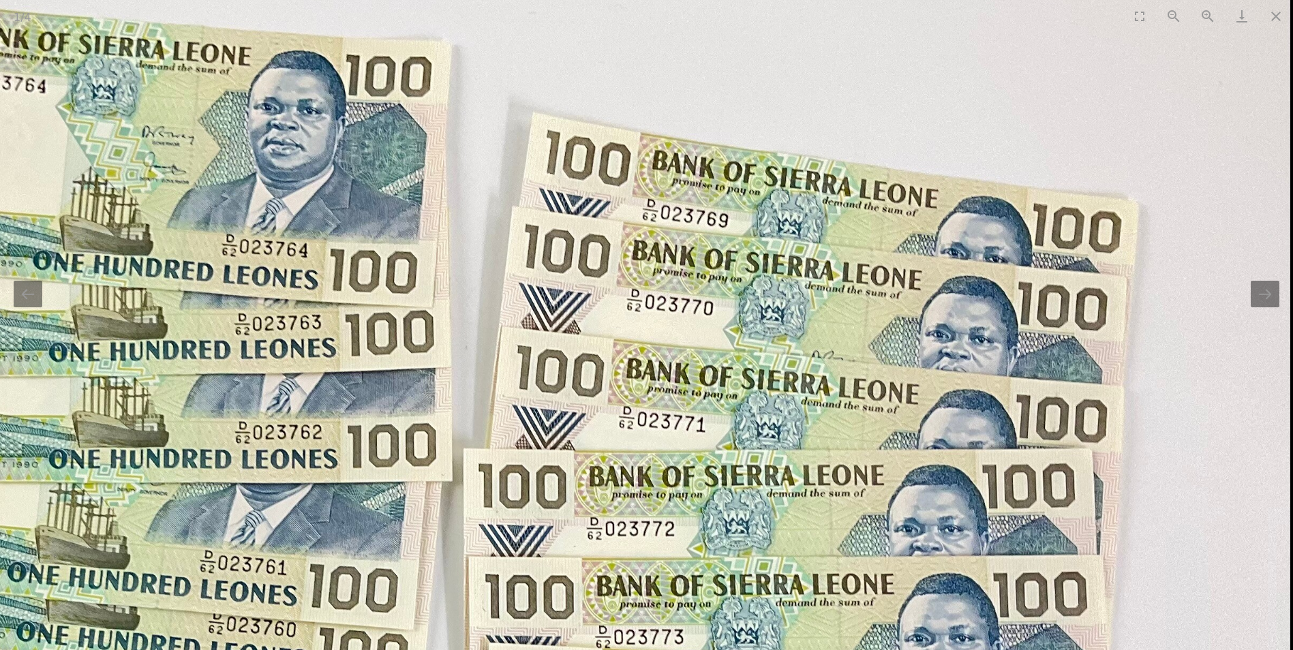
drag, startPoint x: 877, startPoint y: 204, endPoint x: 884, endPoint y: 308, distance: 103.8
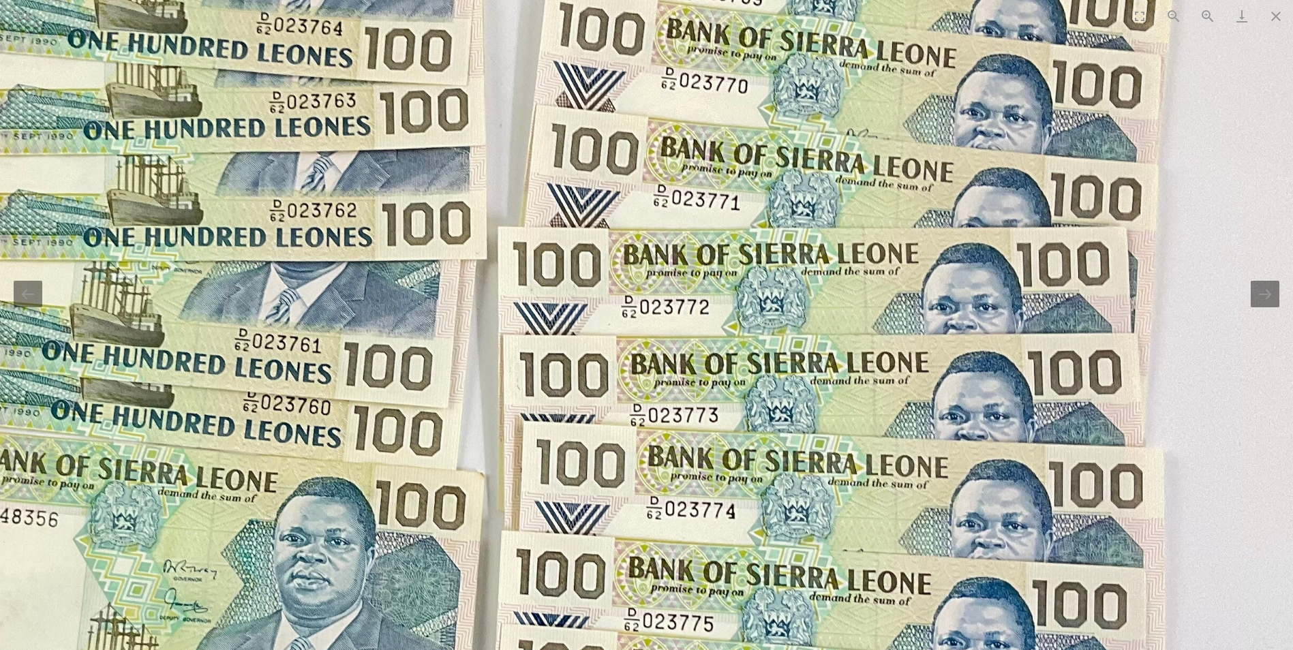
drag, startPoint x: 874, startPoint y: 426, endPoint x: 916, endPoint y: 207, distance: 222.6
click at [916, 207] on img at bounding box center [495, 506] width 1660 height 1533
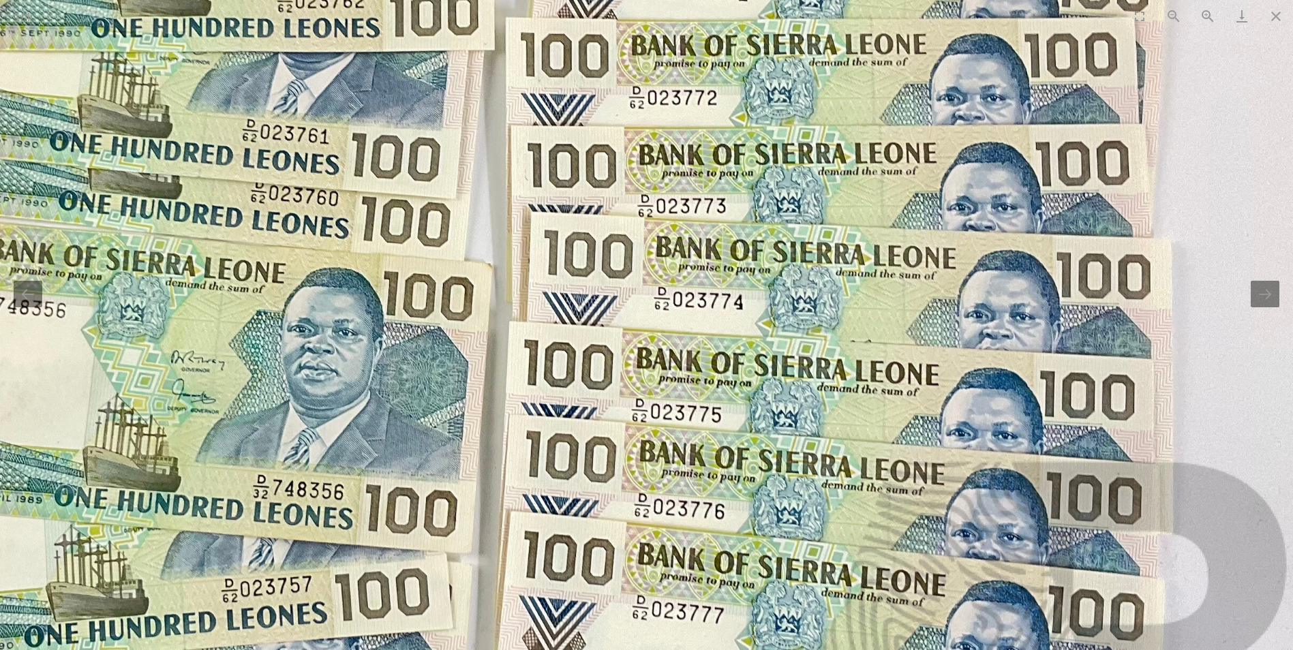
drag, startPoint x: 909, startPoint y: 310, endPoint x: 918, endPoint y: 146, distance: 163.8
click at [918, 146] on img at bounding box center [502, 297] width 1660 height 1533
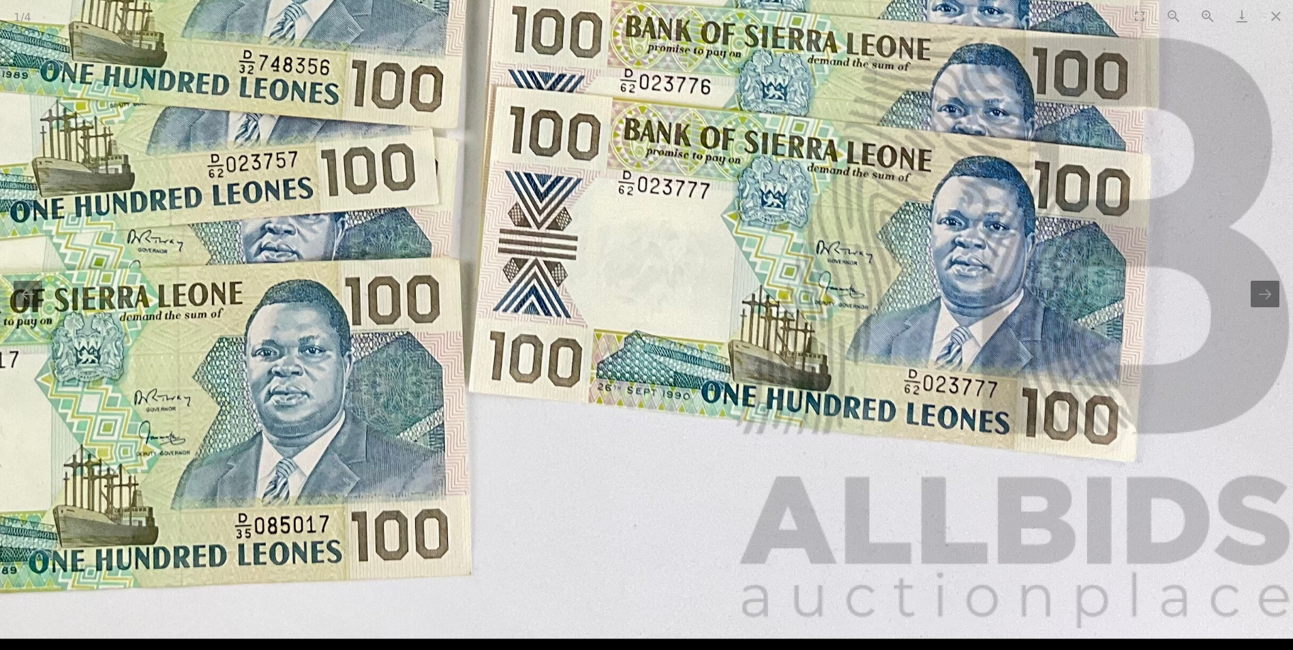
drag, startPoint x: 908, startPoint y: 272, endPoint x: 875, endPoint y: 74, distance: 201.0
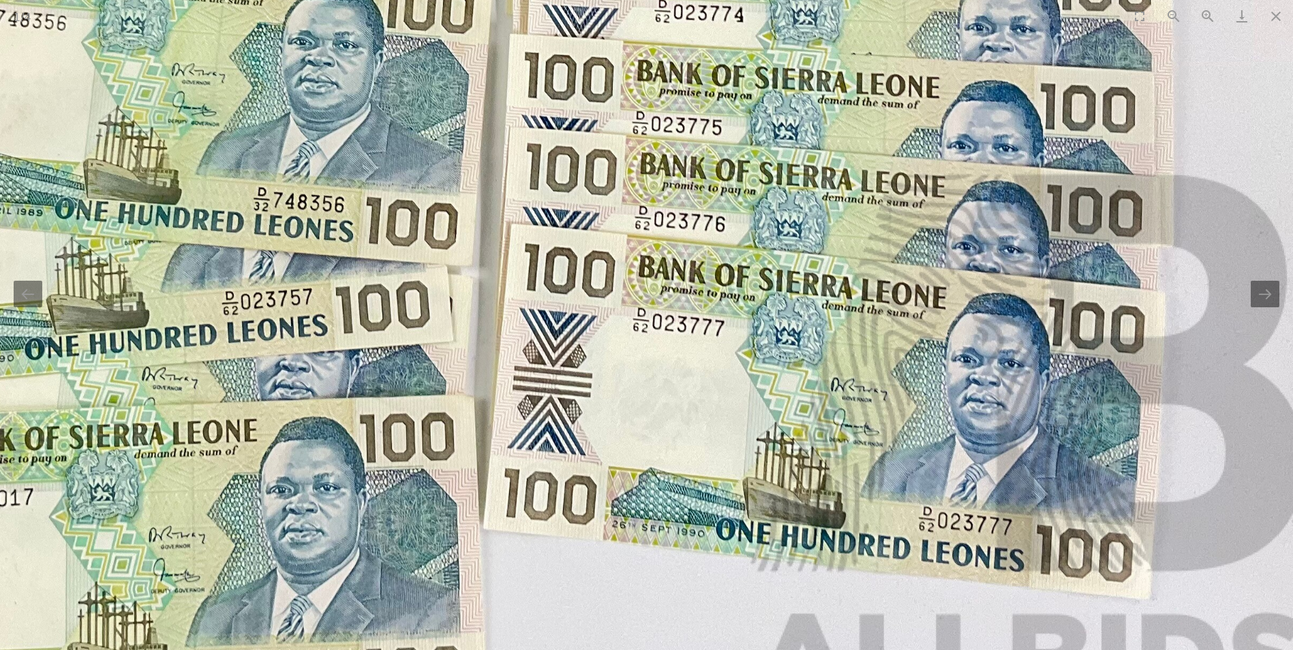
drag, startPoint x: 816, startPoint y: 46, endPoint x: 835, endPoint y: 172, distance: 127.6
click at [835, 172] on img at bounding box center [503, 9] width 1660 height 1533
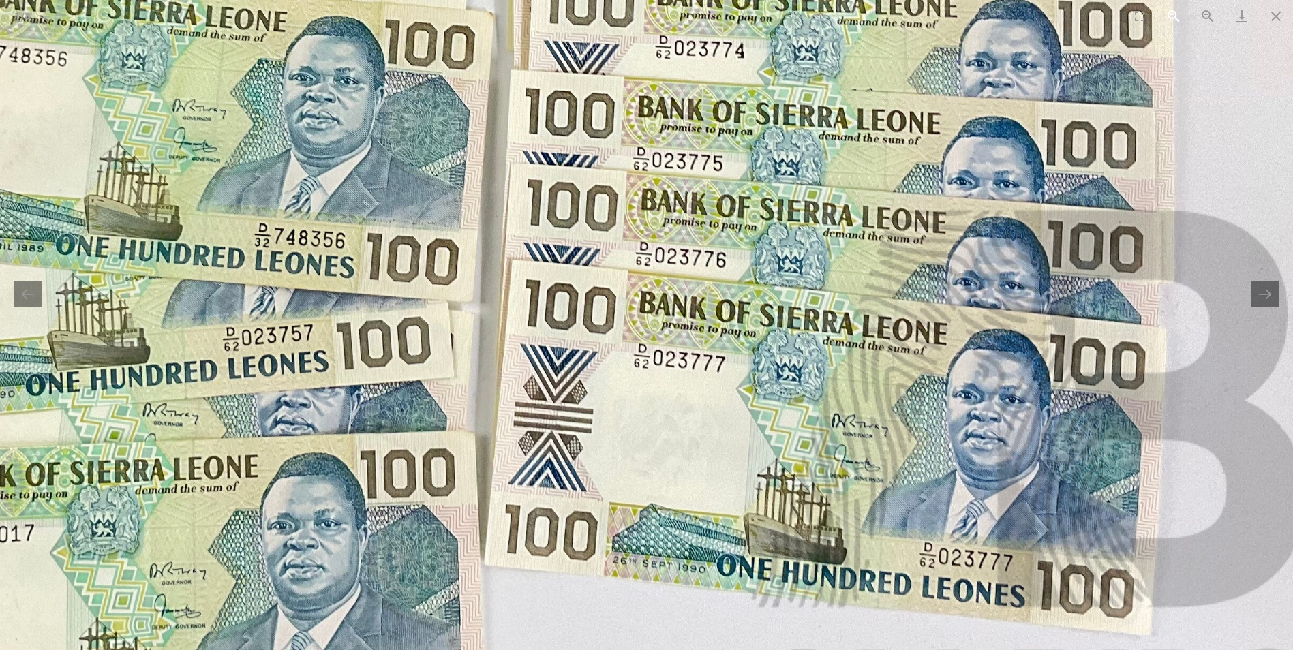
click at [1175, 16] on button "Zoom out" at bounding box center [1173, 16] width 34 height 32
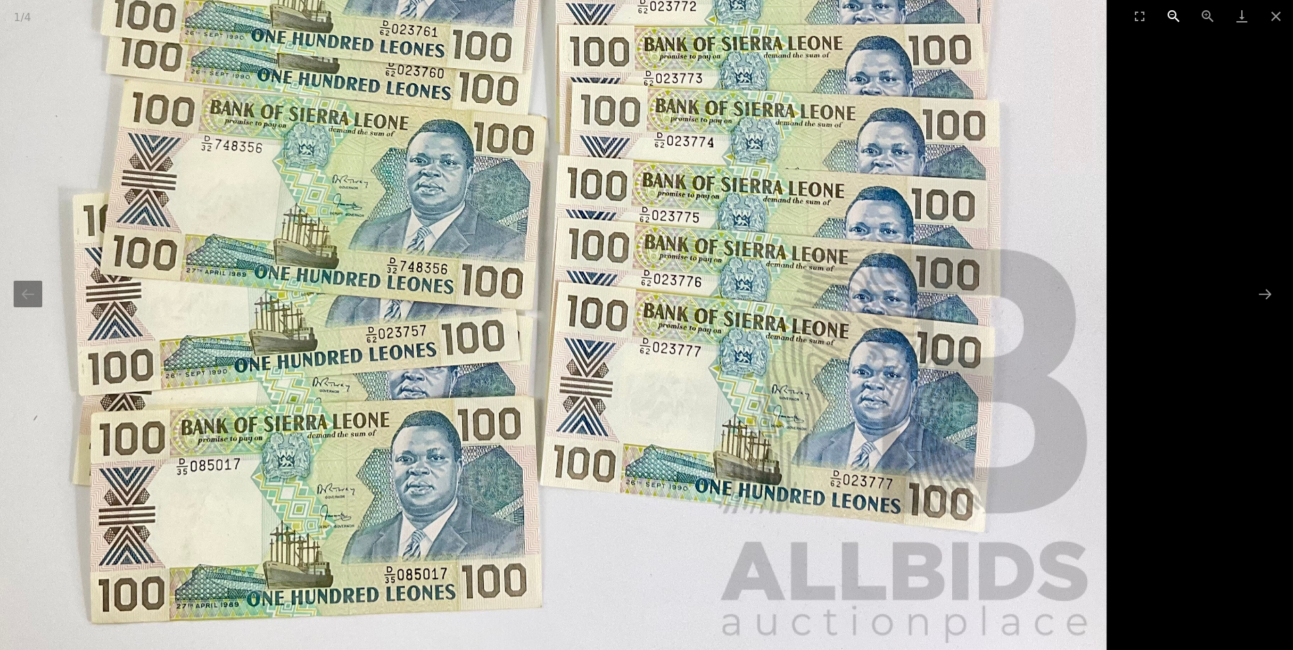
click at [1171, 16] on button "Zoom out" at bounding box center [1173, 16] width 34 height 32
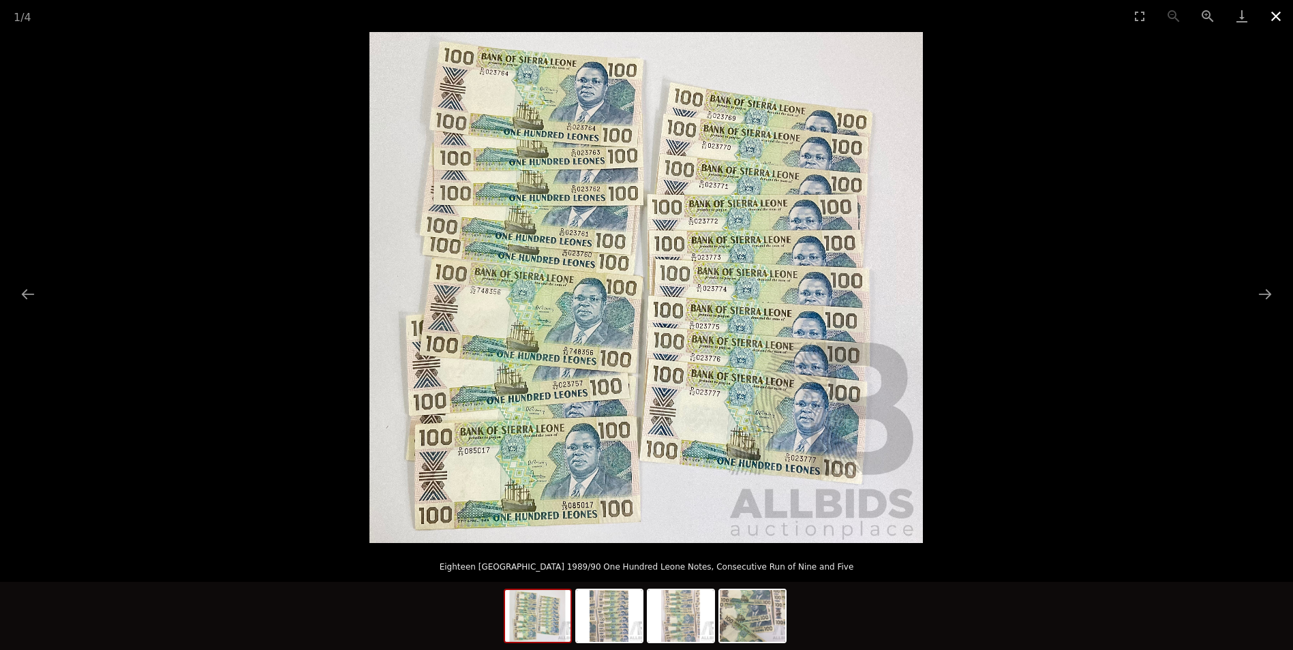
click at [1278, 14] on button "Close gallery" at bounding box center [1276, 16] width 34 height 32
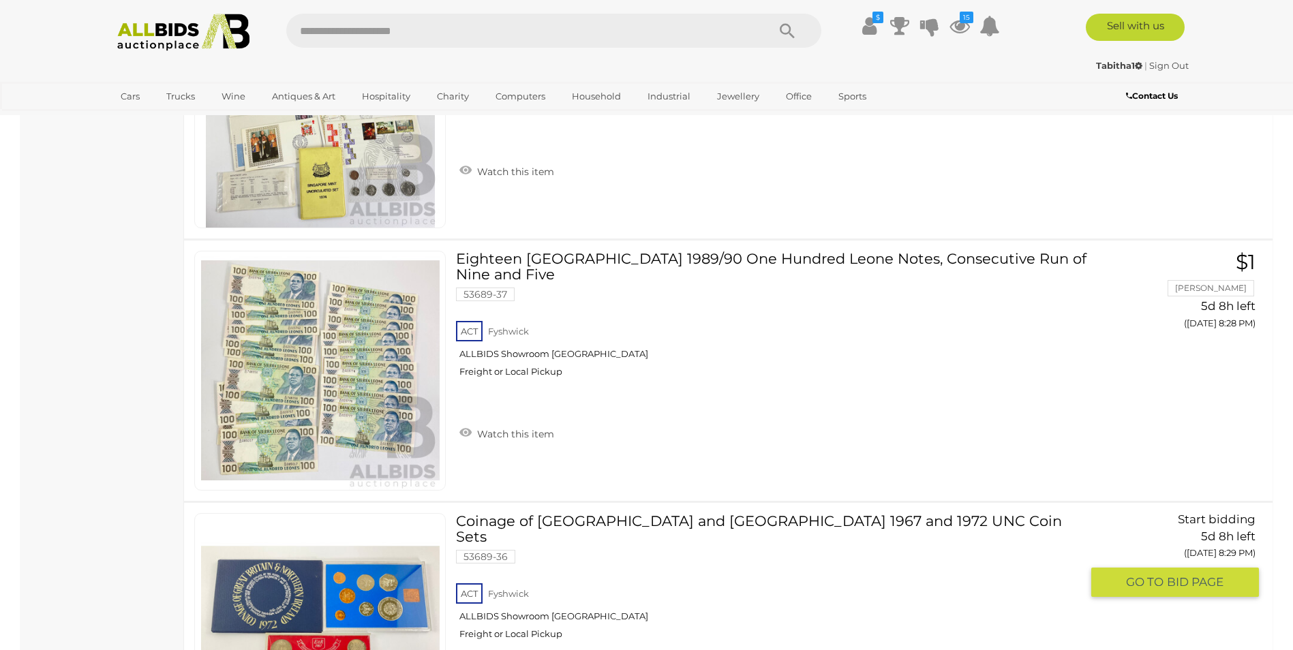
scroll to position [2851, 0]
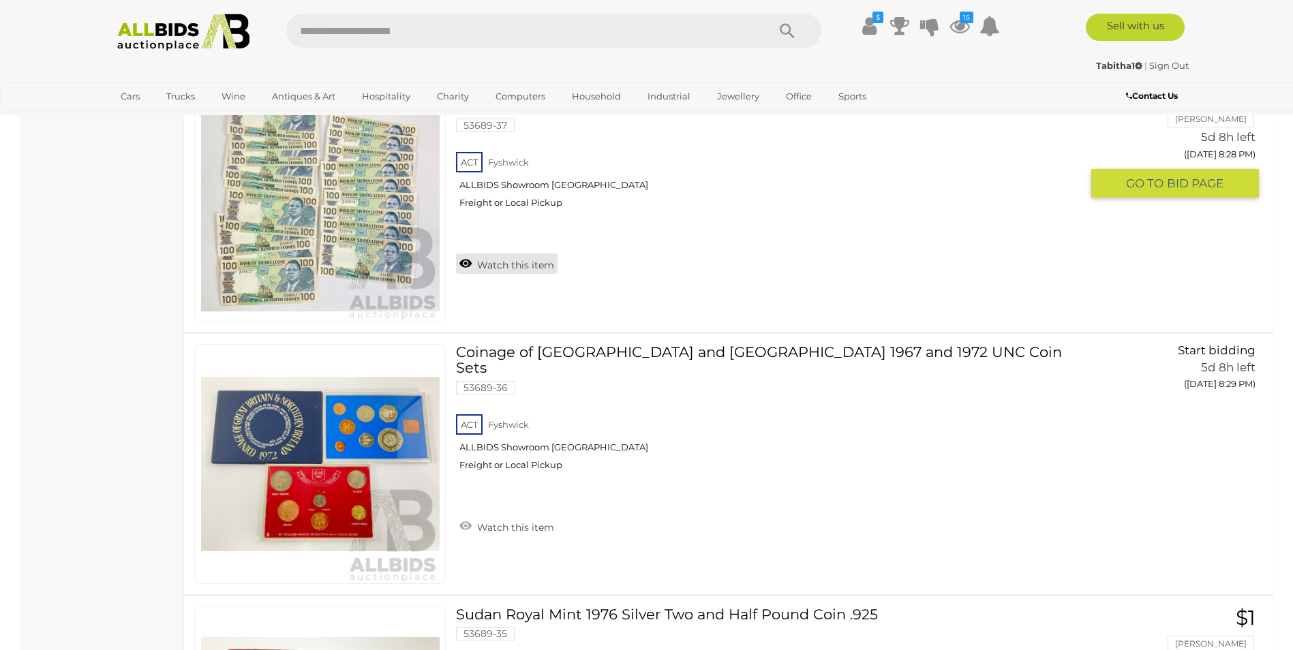
click at [469, 264] on link "Watch this item" at bounding box center [507, 263] width 102 height 20
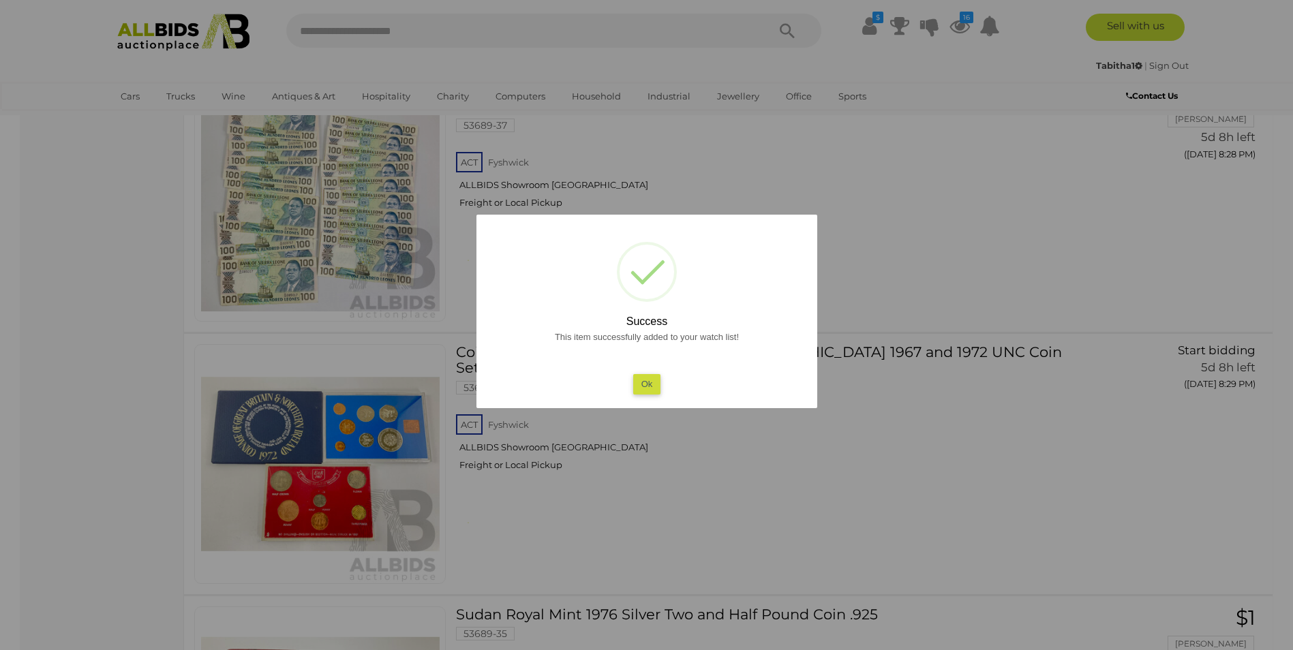
click at [649, 392] on button "Ok" at bounding box center [646, 384] width 28 height 20
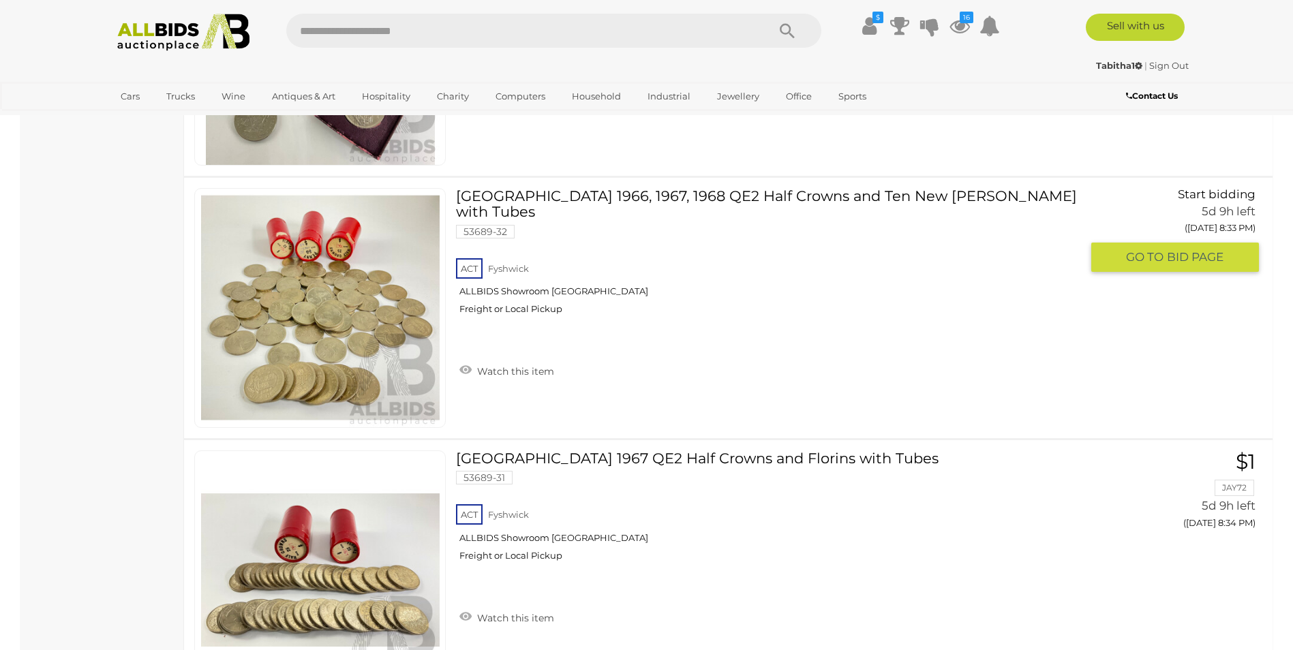
scroll to position [4077, 0]
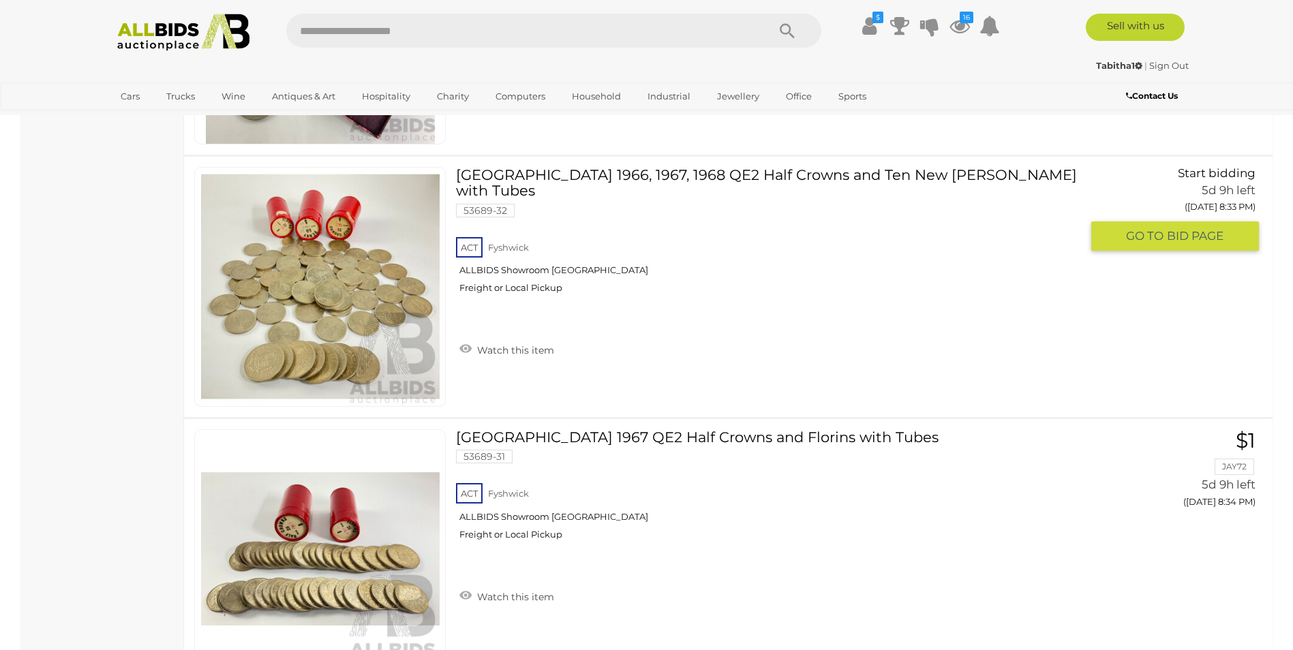
click at [281, 340] on img at bounding box center [320, 287] width 238 height 238
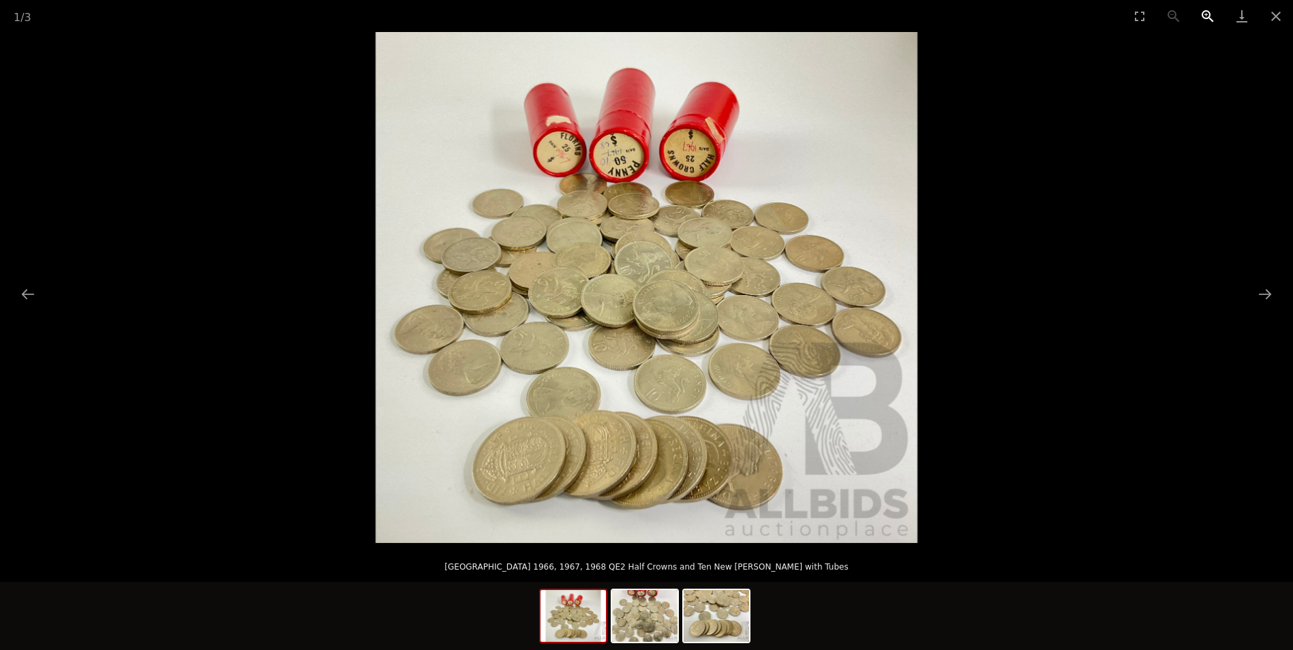
click at [1205, 14] on button "Zoom in" at bounding box center [1207, 16] width 34 height 32
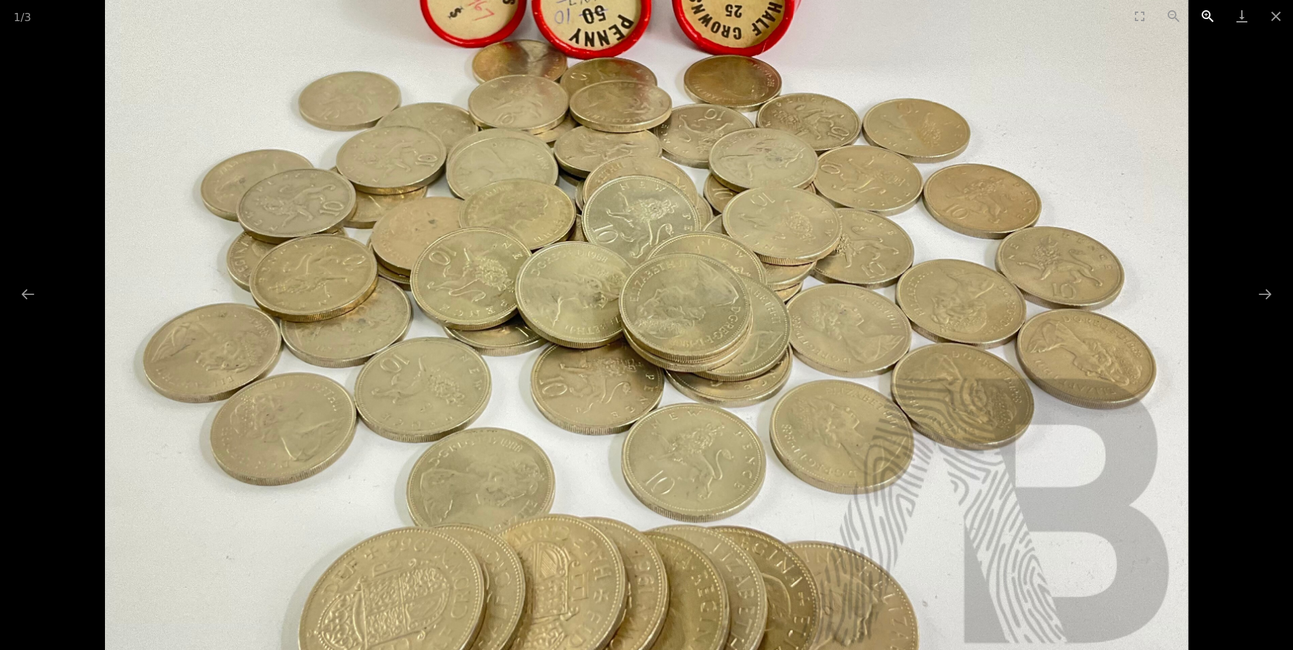
click at [1205, 14] on button "Zoom in" at bounding box center [1207, 16] width 34 height 32
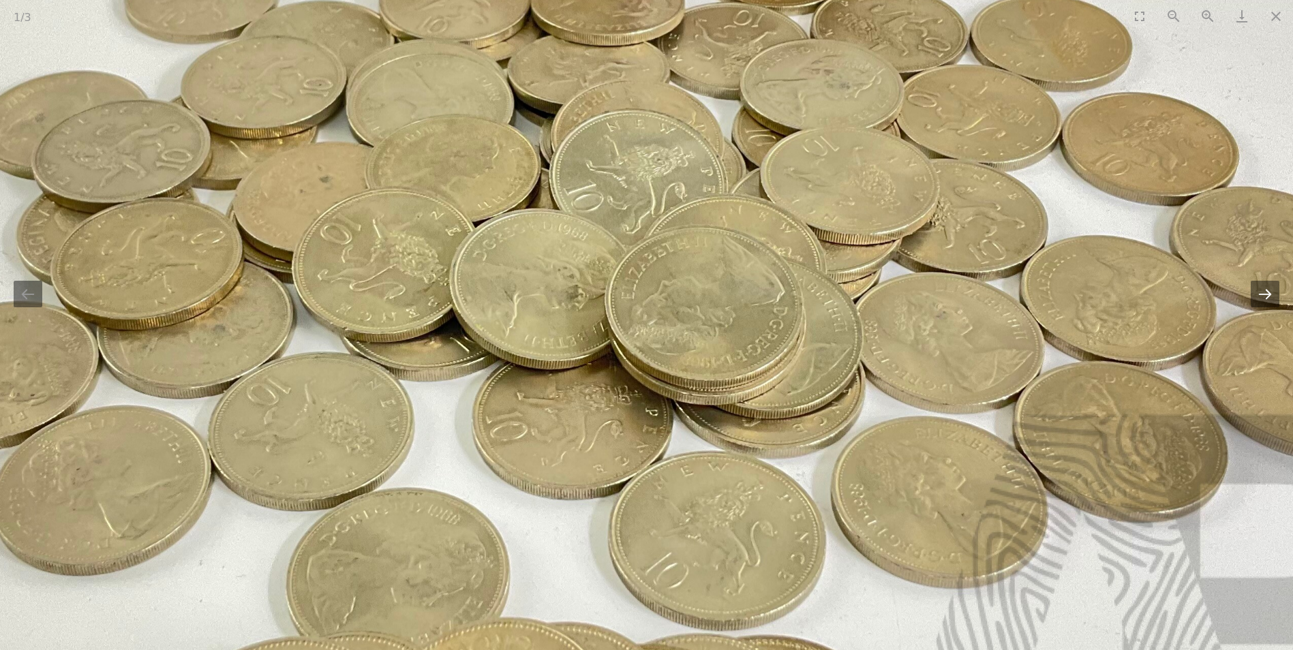
click at [1274, 294] on button "Next slide" at bounding box center [1264, 294] width 29 height 27
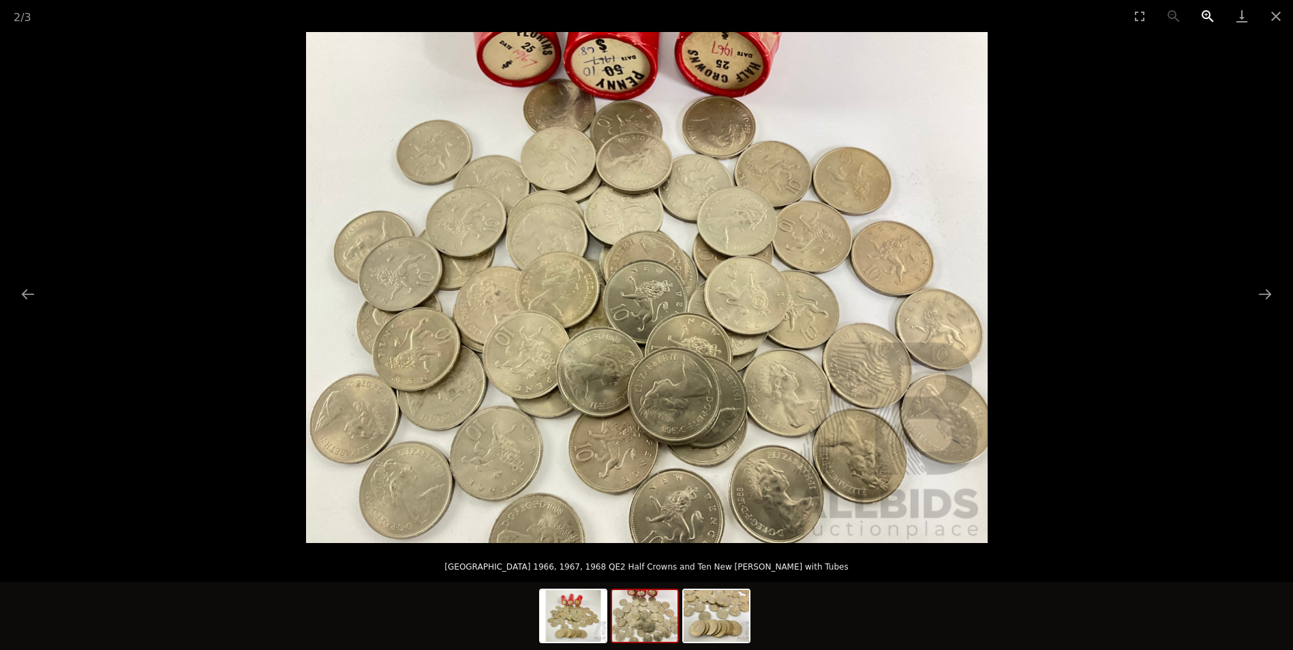
click at [1207, 13] on button "Zoom in" at bounding box center [1207, 16] width 34 height 32
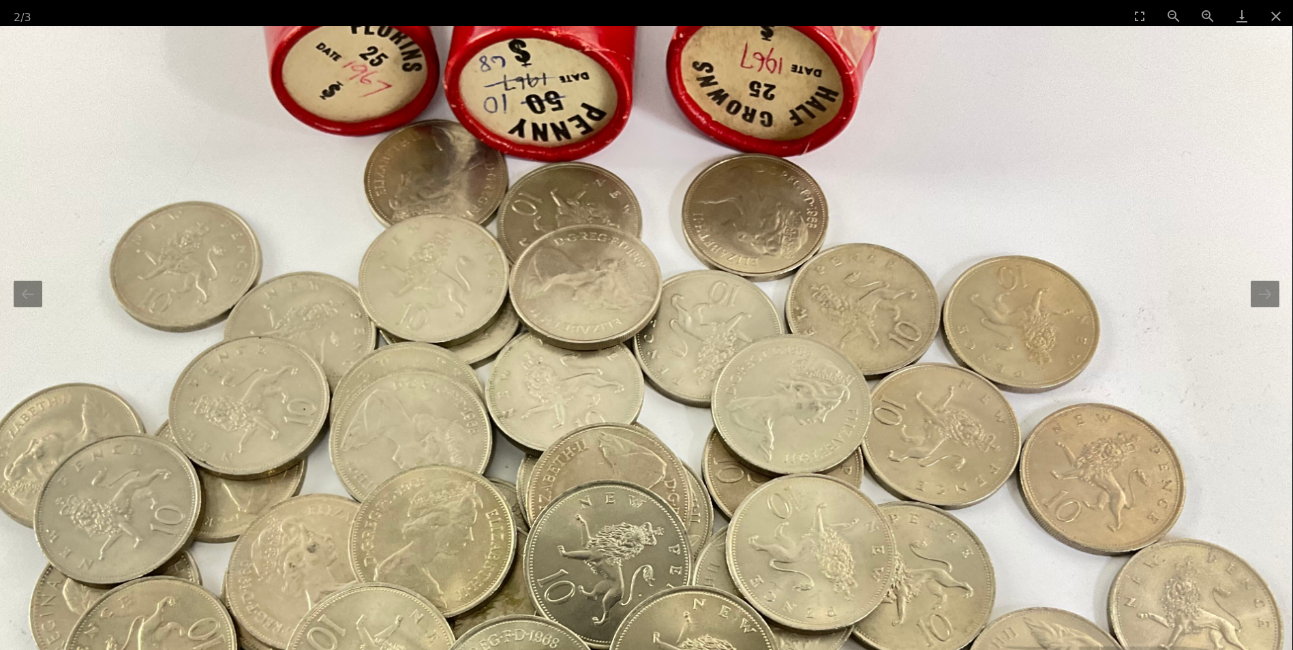
drag, startPoint x: 652, startPoint y: 197, endPoint x: 615, endPoint y: 501, distance: 306.2
click at [615, 501] on img at bounding box center [610, 537] width 1363 height 1022
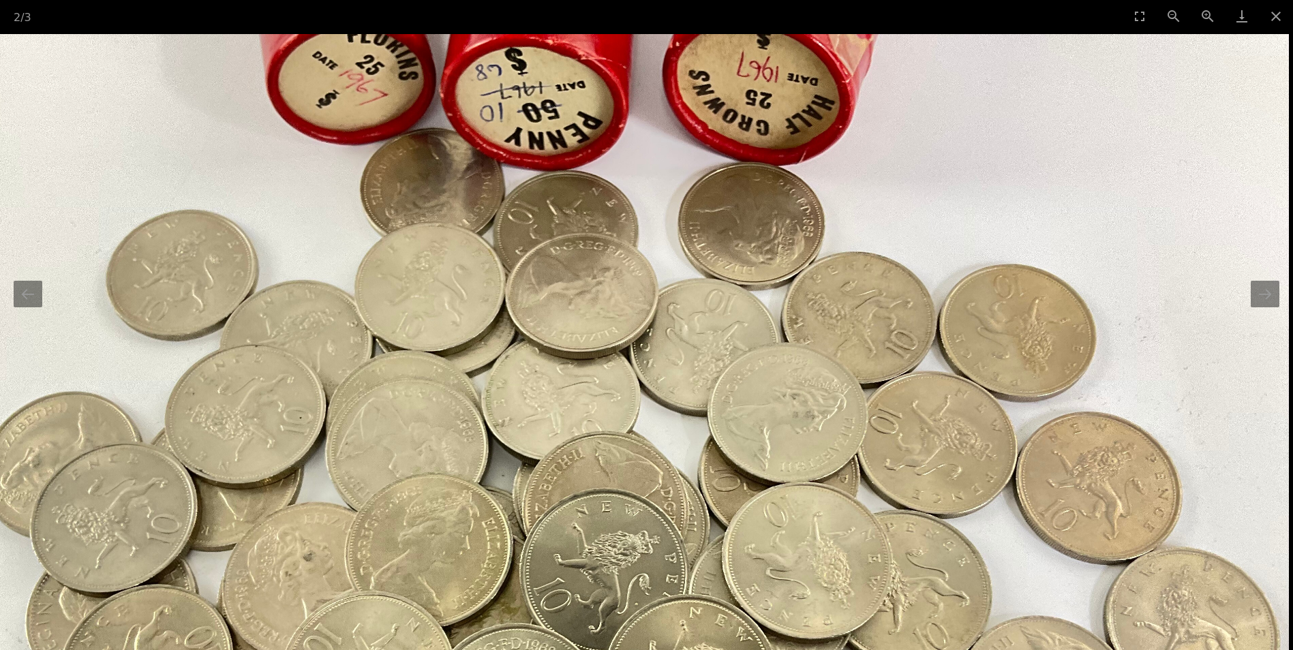
drag, startPoint x: 945, startPoint y: 146, endPoint x: 917, endPoint y: 352, distance: 207.7
click at [917, 352] on img at bounding box center [606, 545] width 1363 height 1022
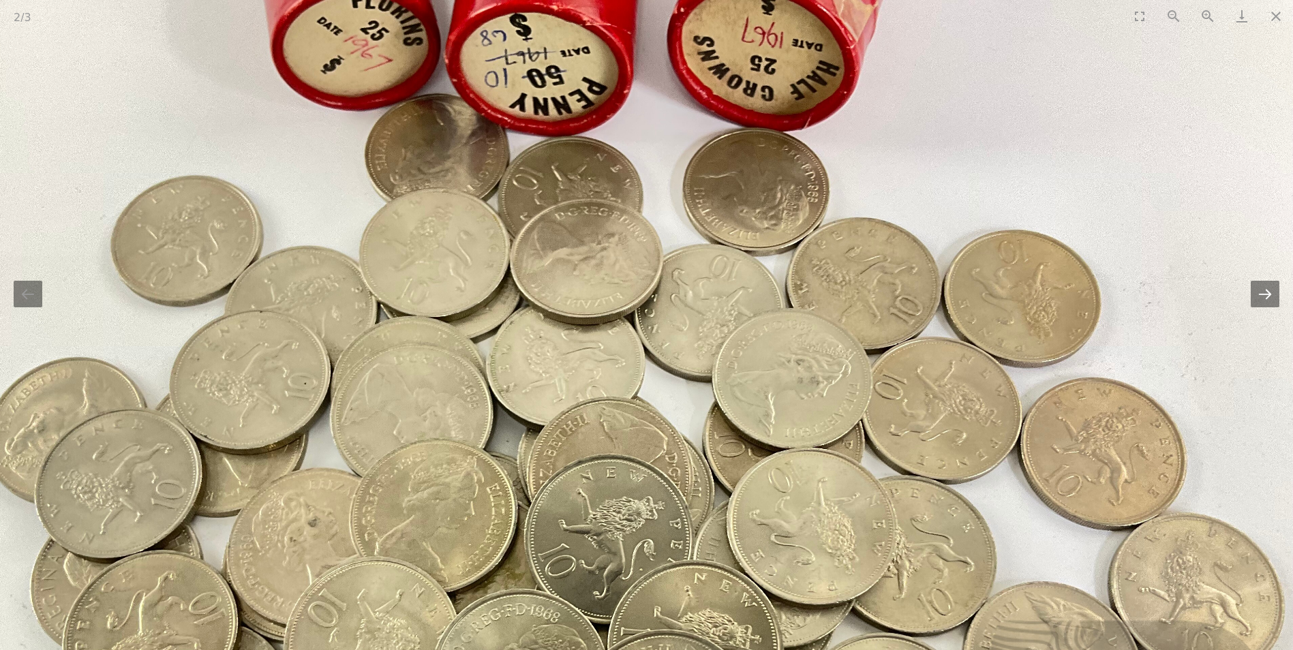
click at [1274, 295] on button "Next slide" at bounding box center [1264, 294] width 29 height 27
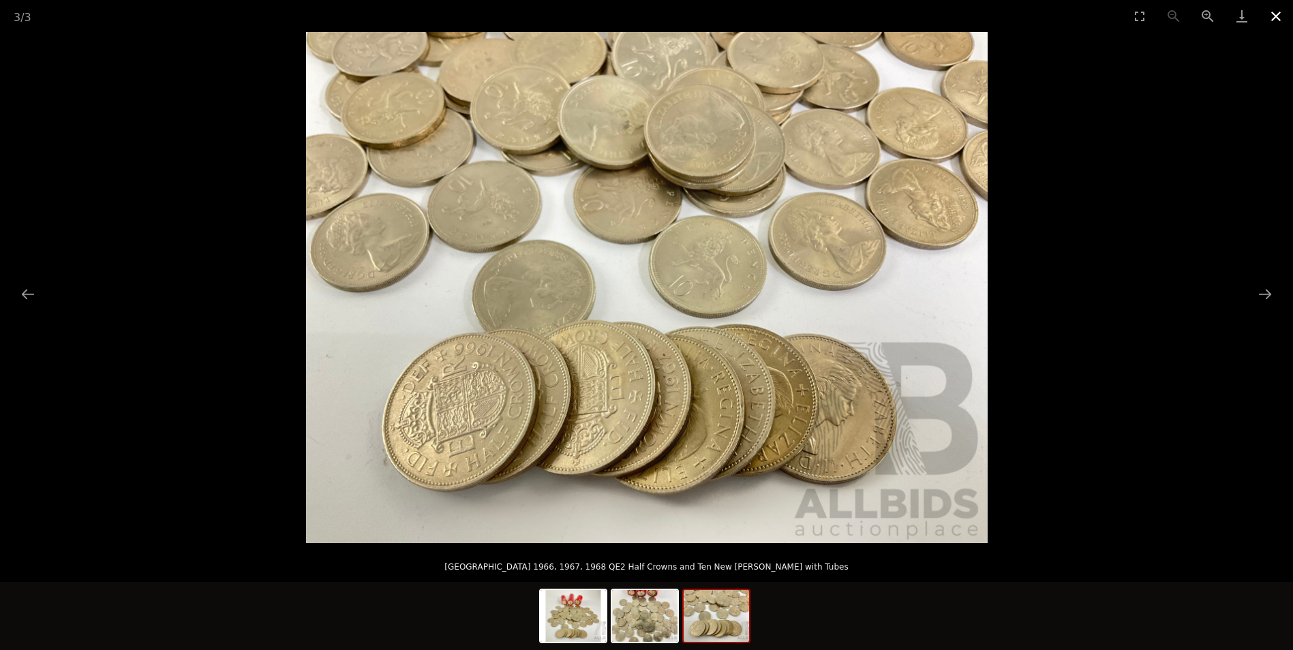
click at [1271, 15] on button "Close gallery" at bounding box center [1276, 16] width 34 height 32
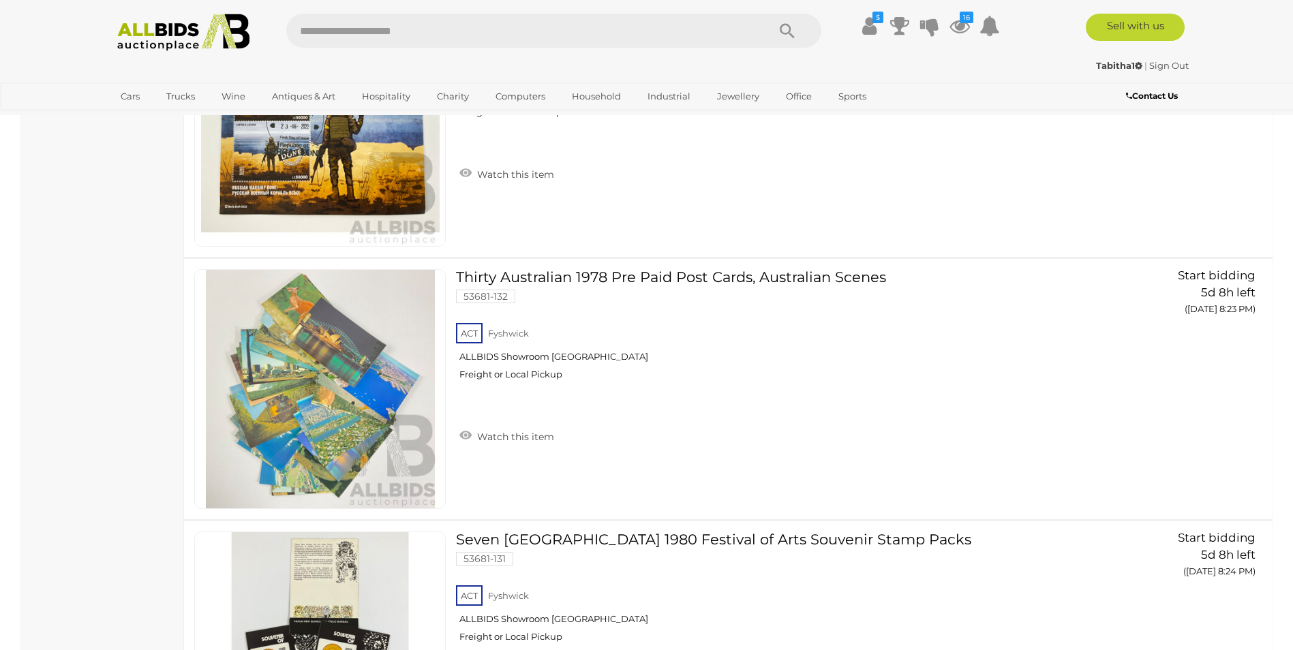
scroll to position [4163, 0]
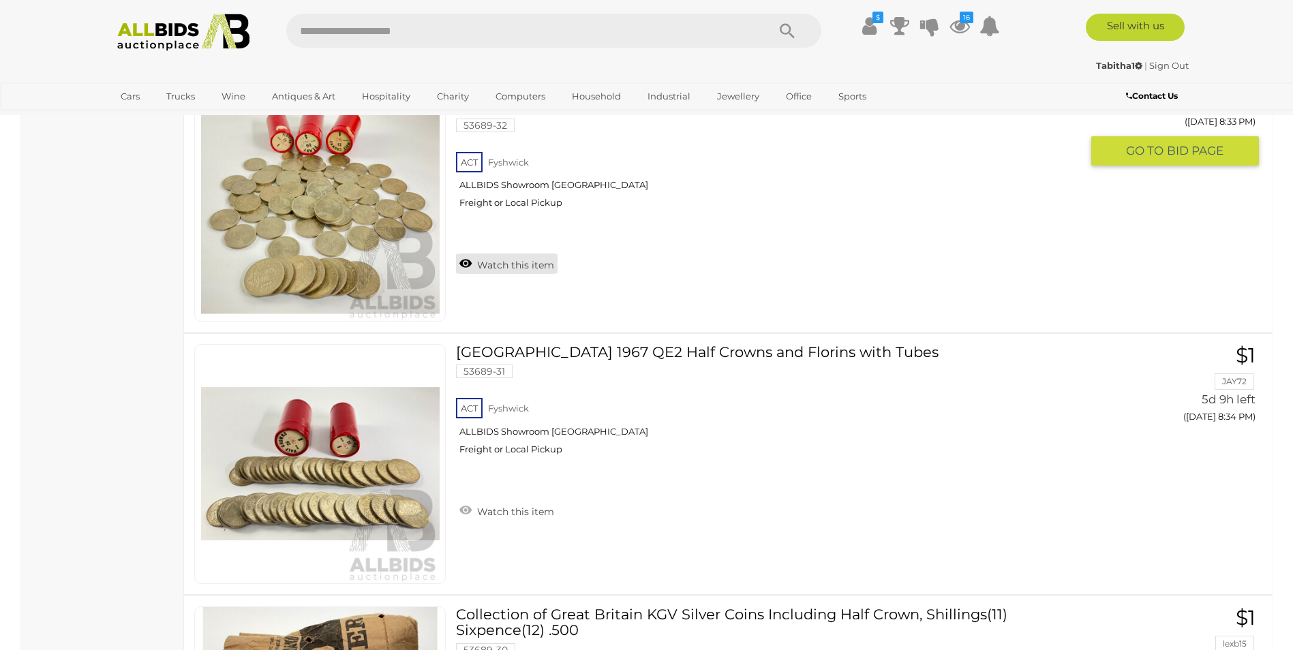
click at [464, 253] on link "Watch this item" at bounding box center [507, 263] width 102 height 20
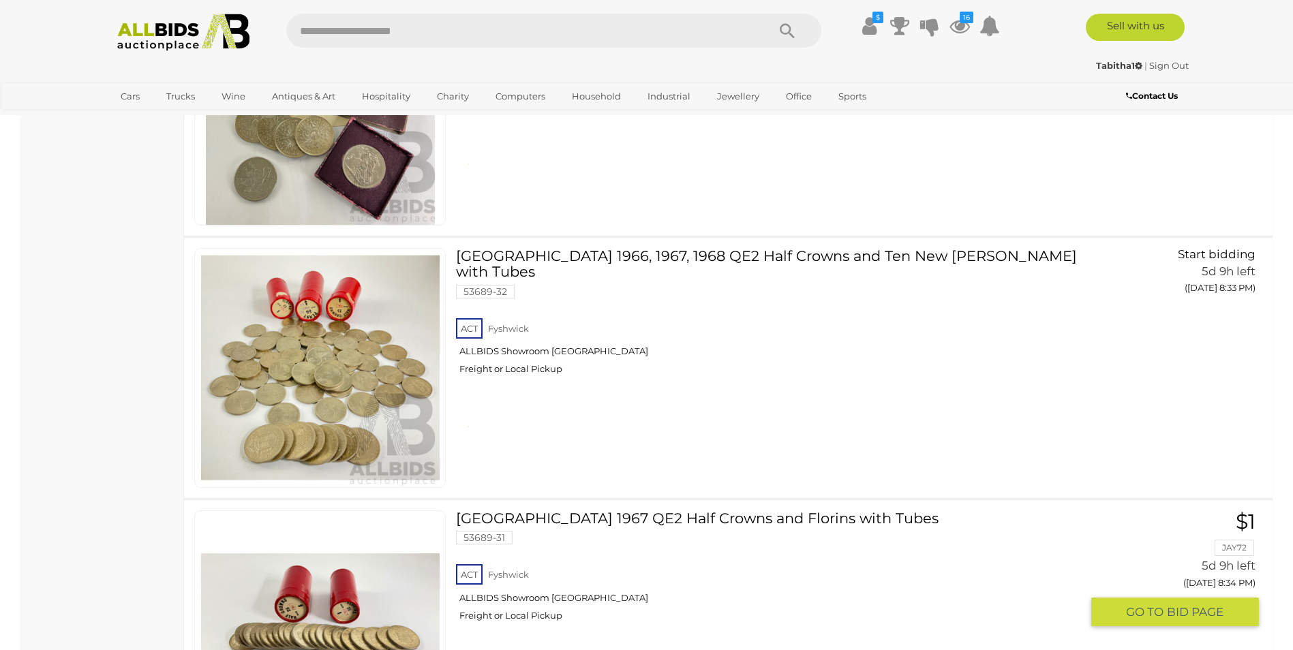
scroll to position [3958, 0]
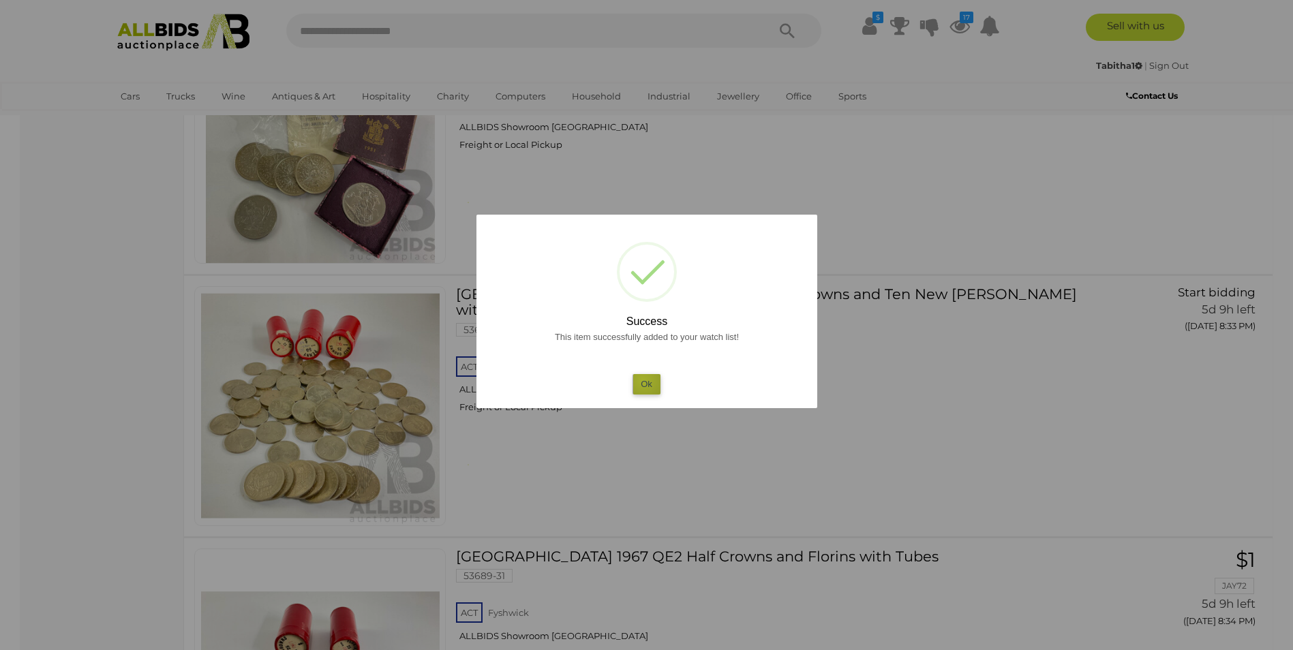
click at [643, 380] on button "Ok" at bounding box center [646, 384] width 28 height 20
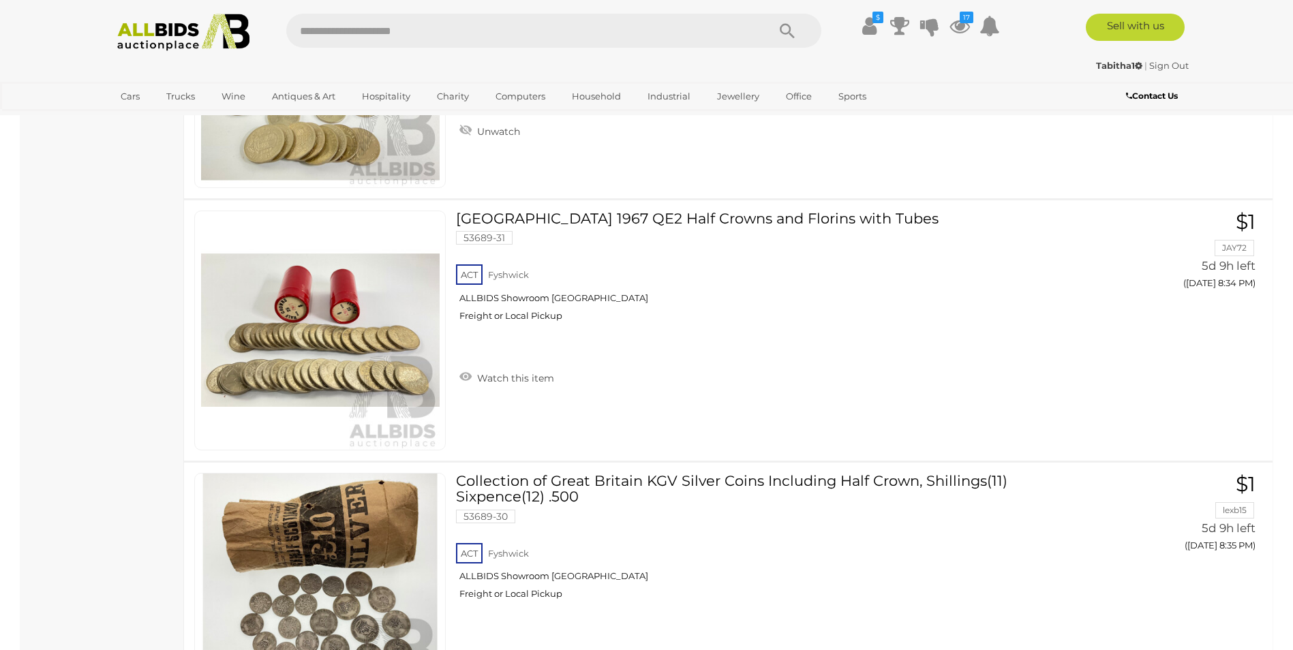
scroll to position [4299, 0]
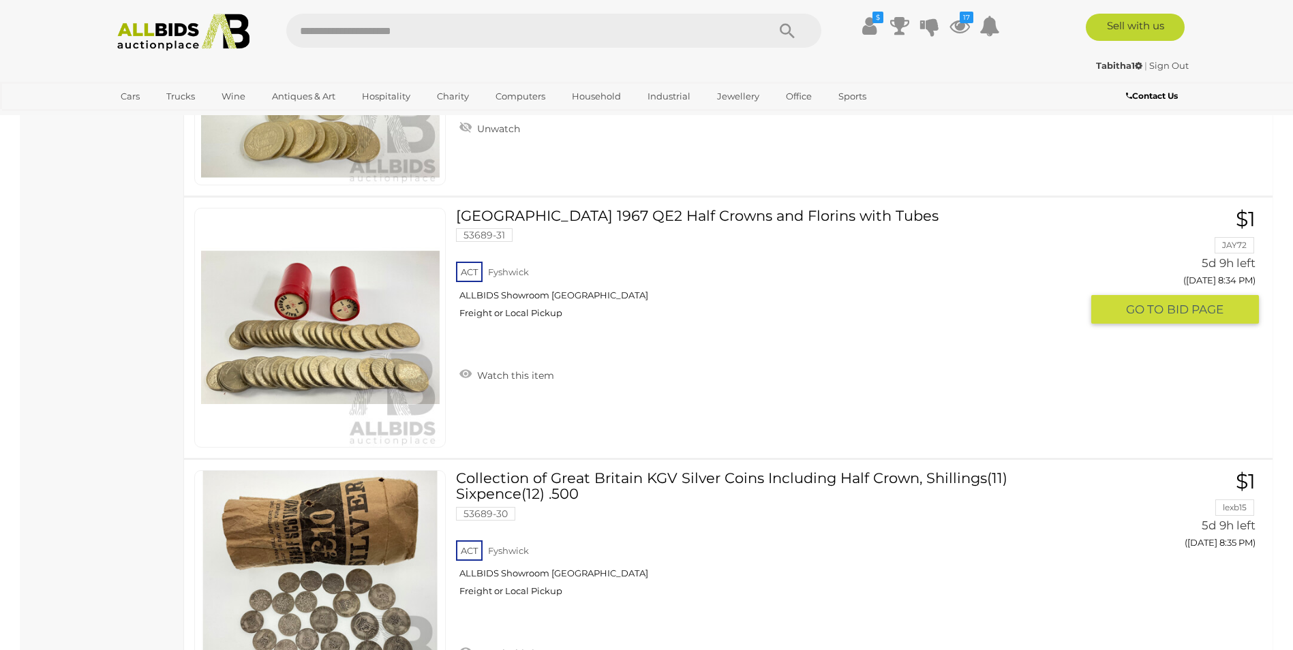
click at [396, 370] on img at bounding box center [320, 328] width 238 height 238
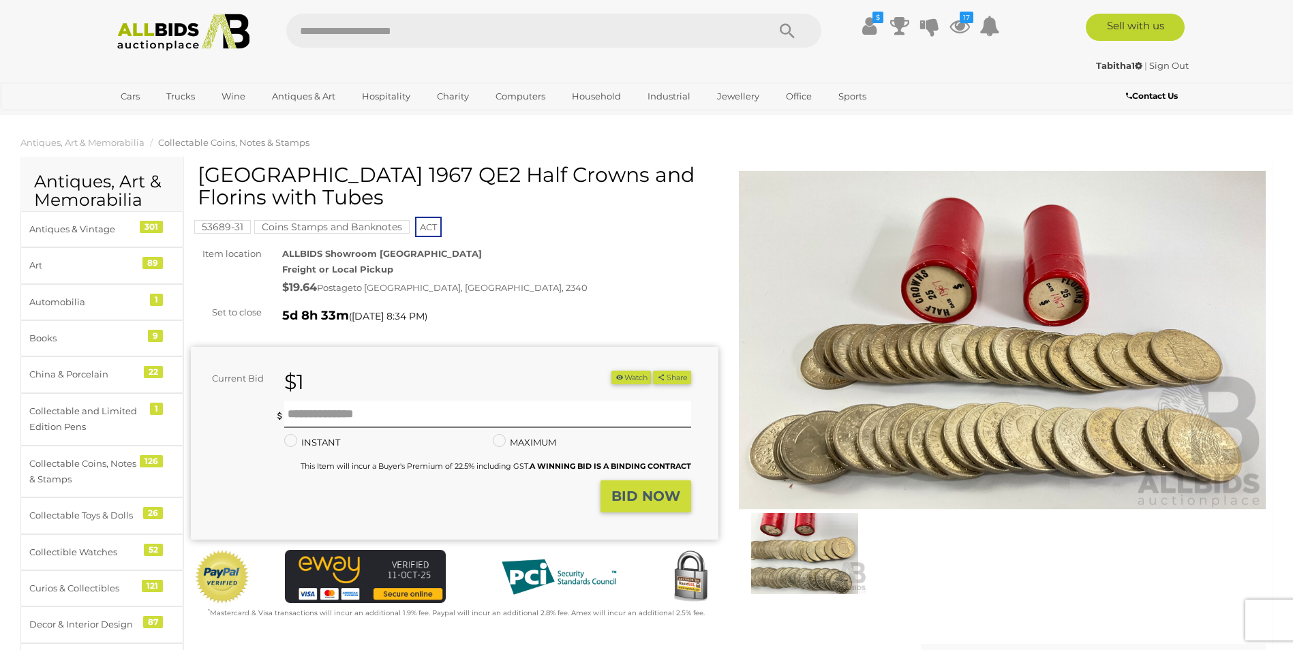
click at [990, 301] on img at bounding box center [1002, 340] width 527 height 340
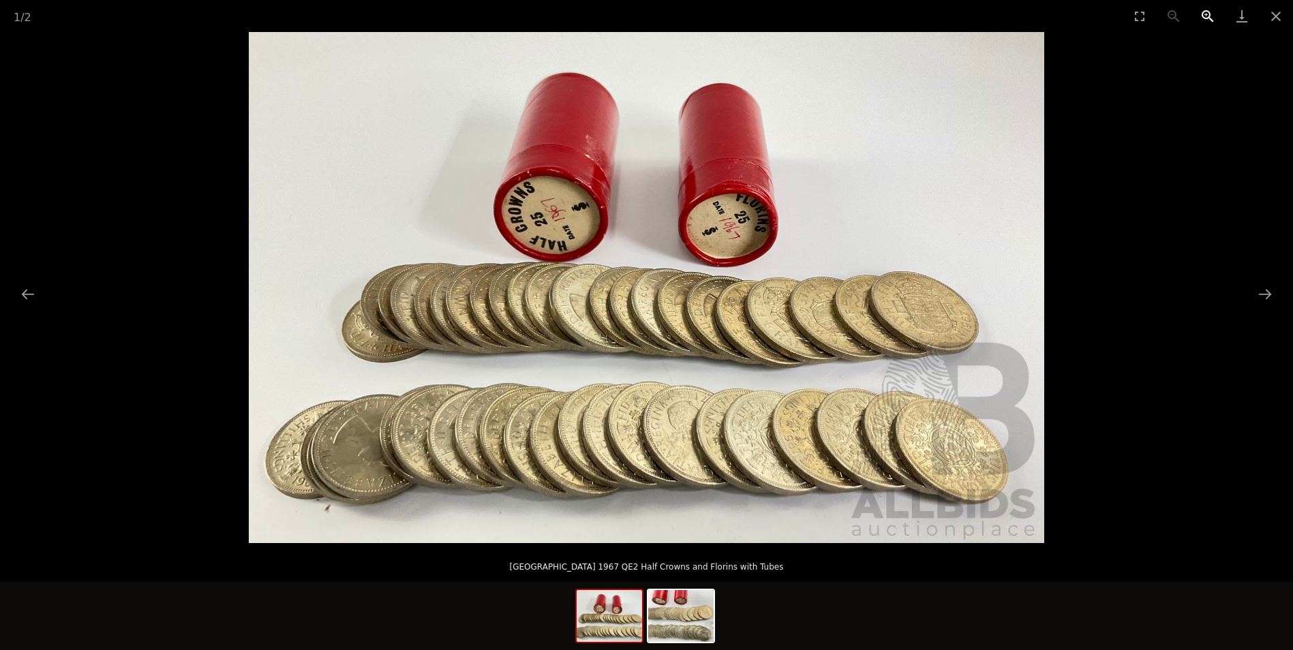
click at [1207, 13] on button "Zoom in" at bounding box center [1207, 16] width 34 height 32
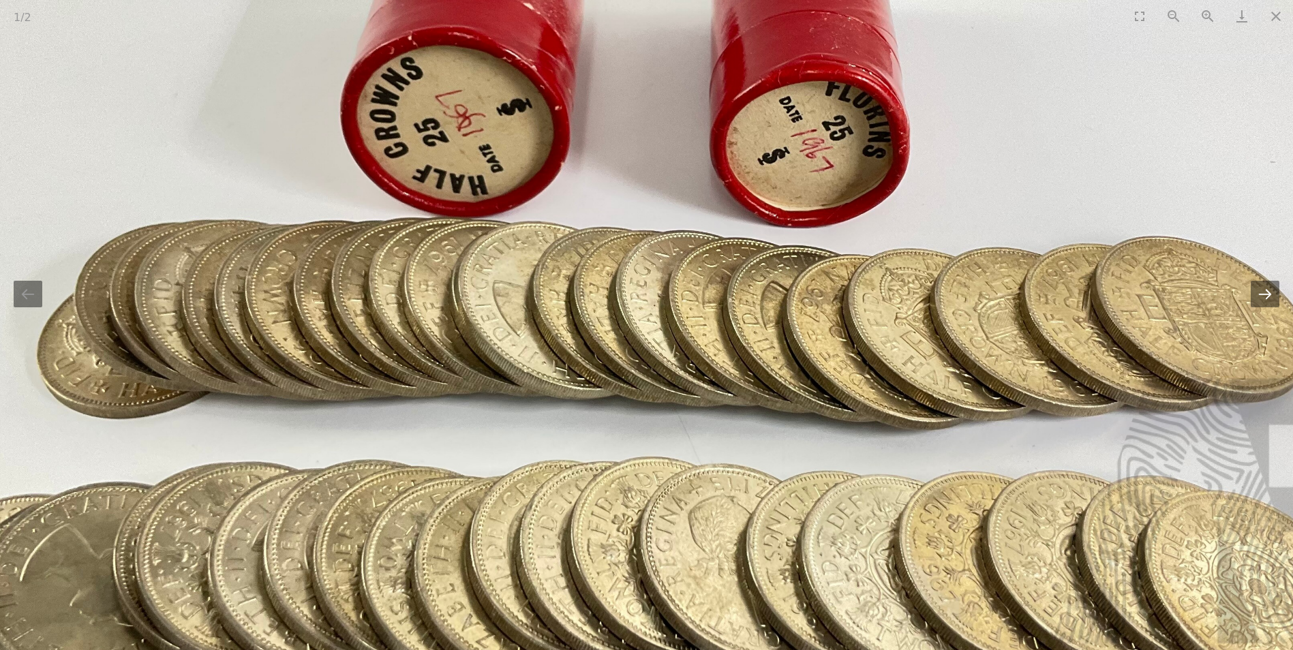
click at [1269, 303] on button "Next slide" at bounding box center [1264, 294] width 29 height 27
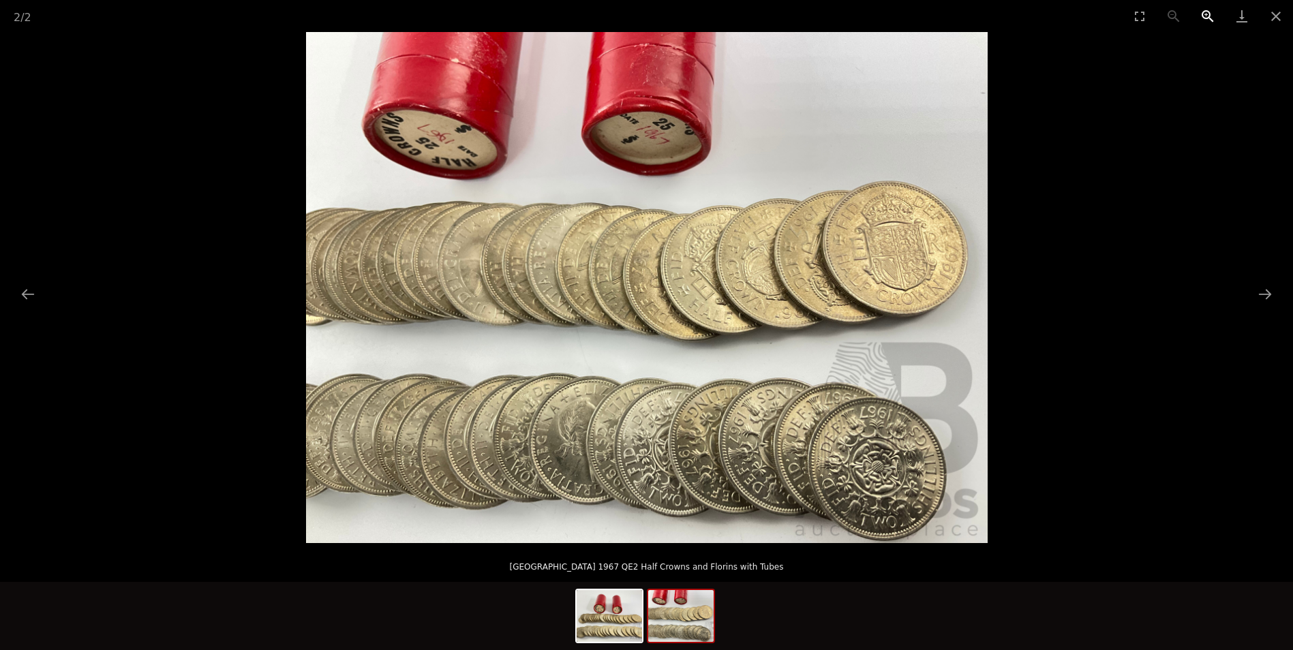
click at [1207, 15] on button "Zoom in" at bounding box center [1207, 16] width 34 height 32
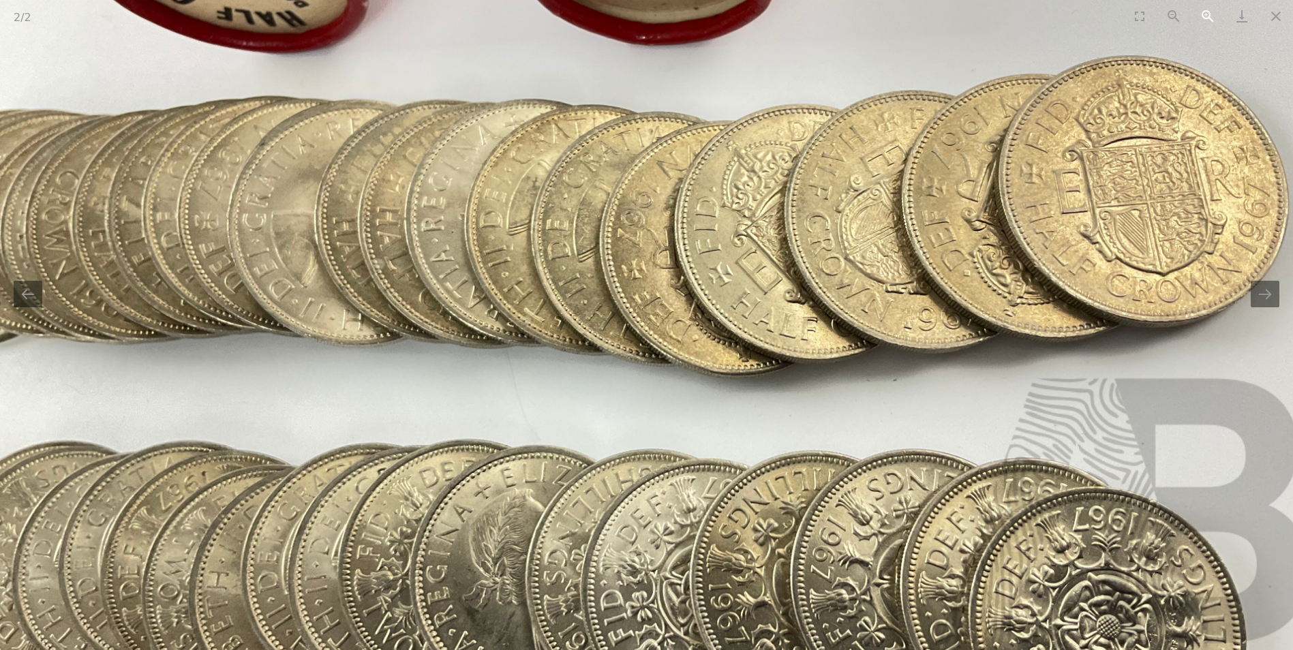
click at [1207, 15] on button "Zoom in" at bounding box center [1207, 16] width 34 height 32
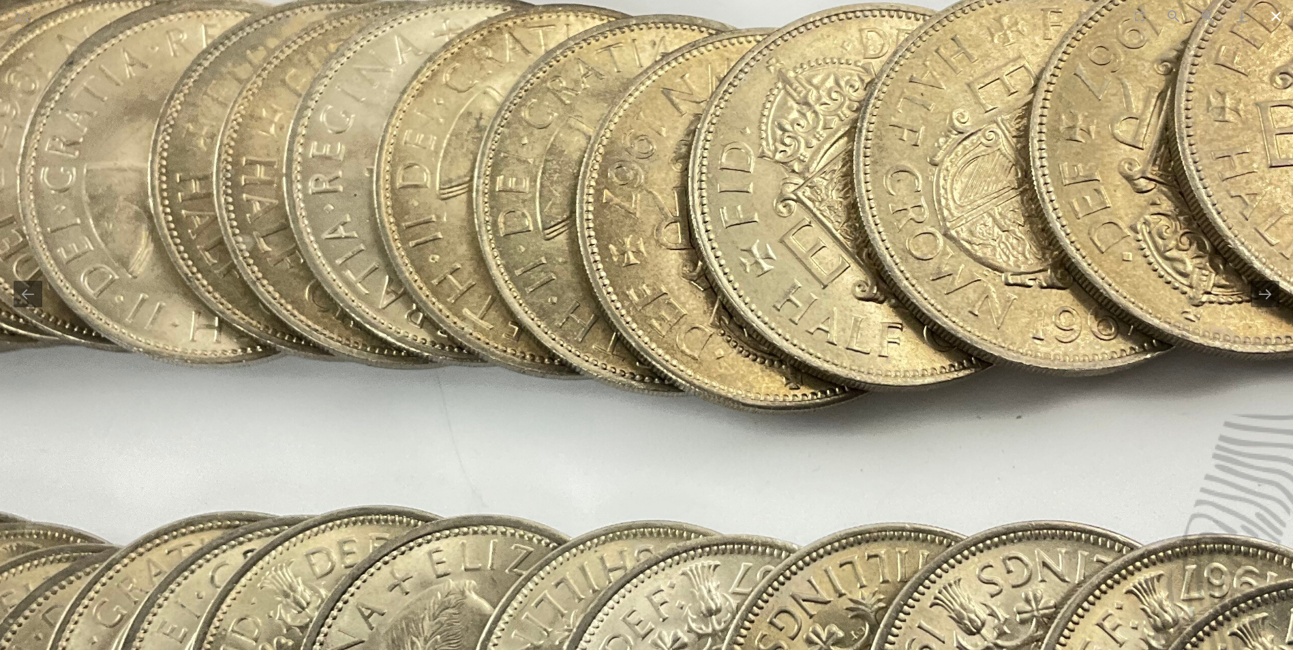
click at [1276, 22] on button "Close gallery" at bounding box center [1276, 16] width 34 height 32
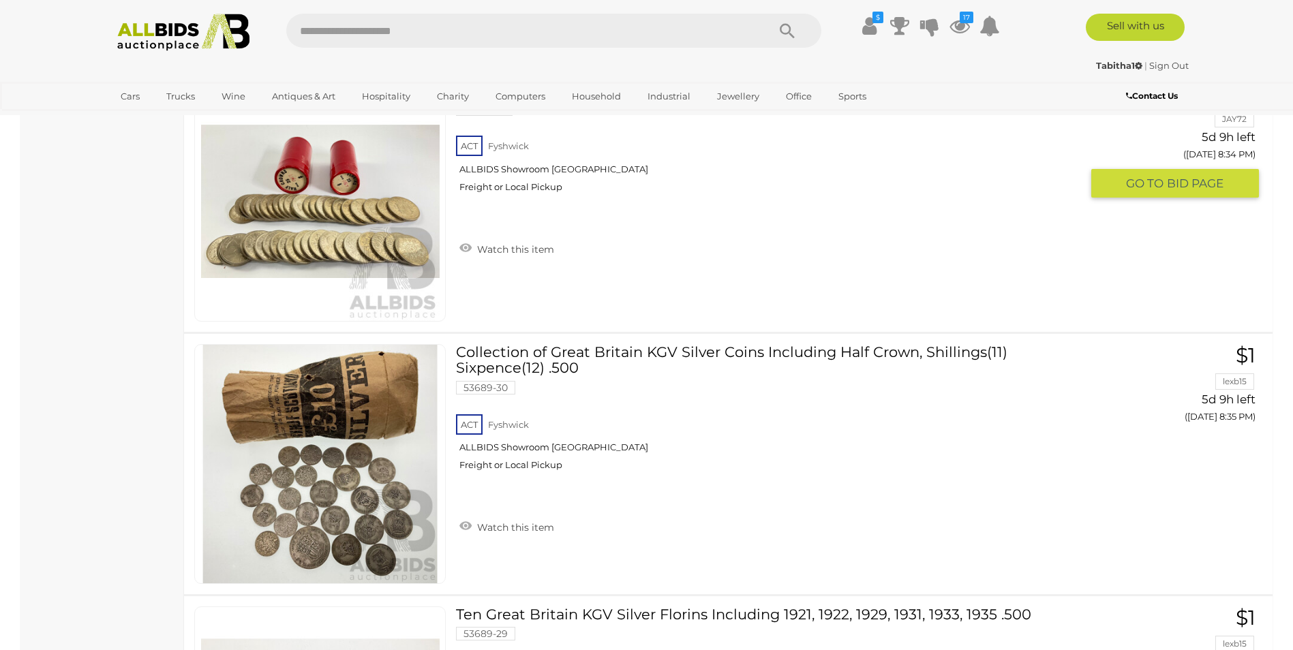
scroll to position [4299, 0]
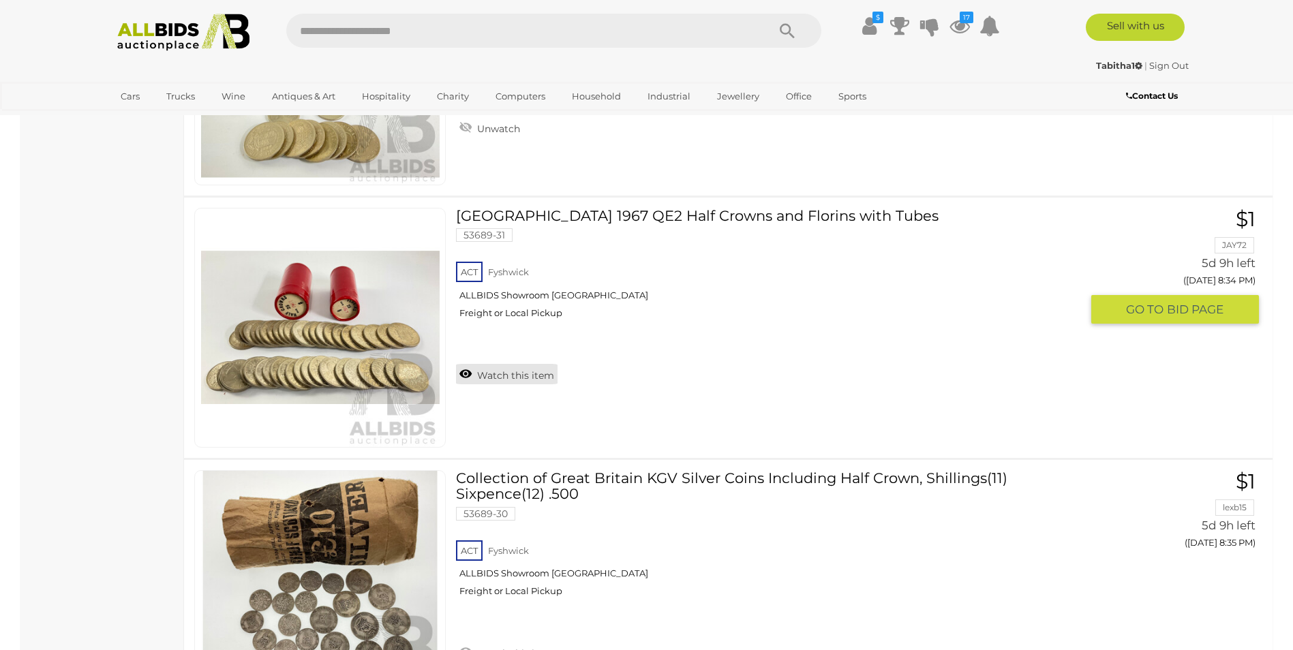
click at [469, 377] on link "Watch this item" at bounding box center [507, 374] width 102 height 20
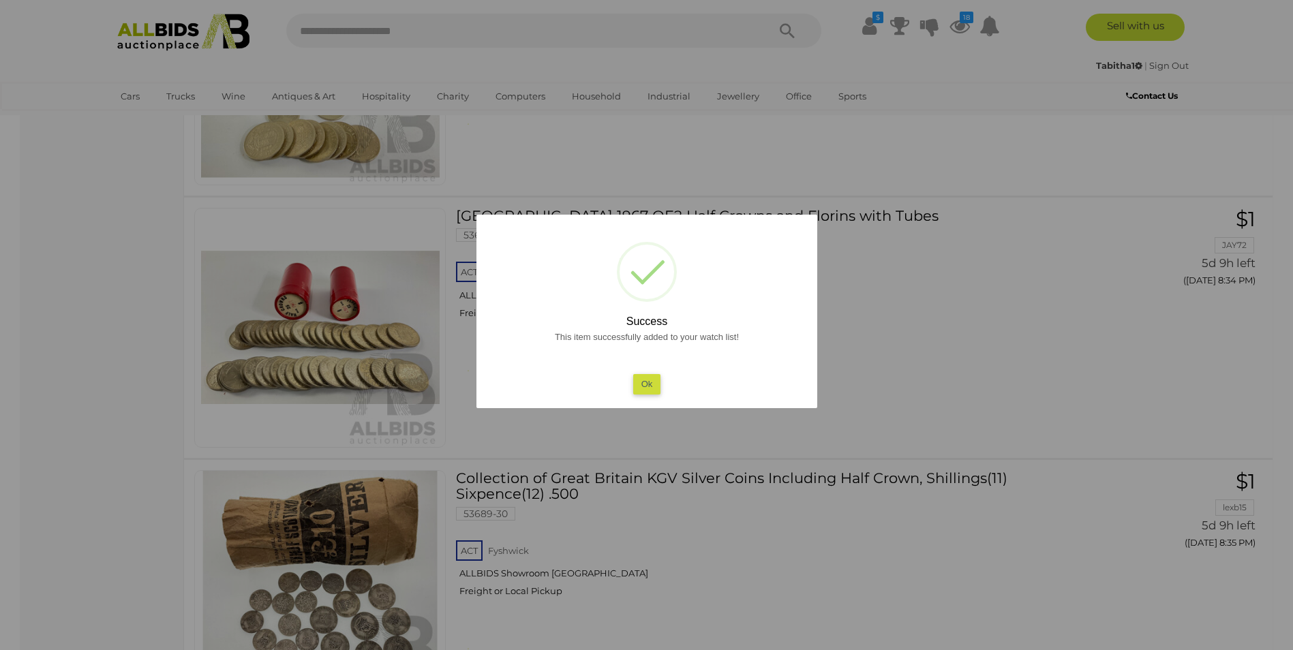
click at [664, 380] on div "This item successfully added to your watch list! Ok" at bounding box center [646, 361] width 313 height 65
click at [646, 386] on button "Ok" at bounding box center [646, 384] width 28 height 20
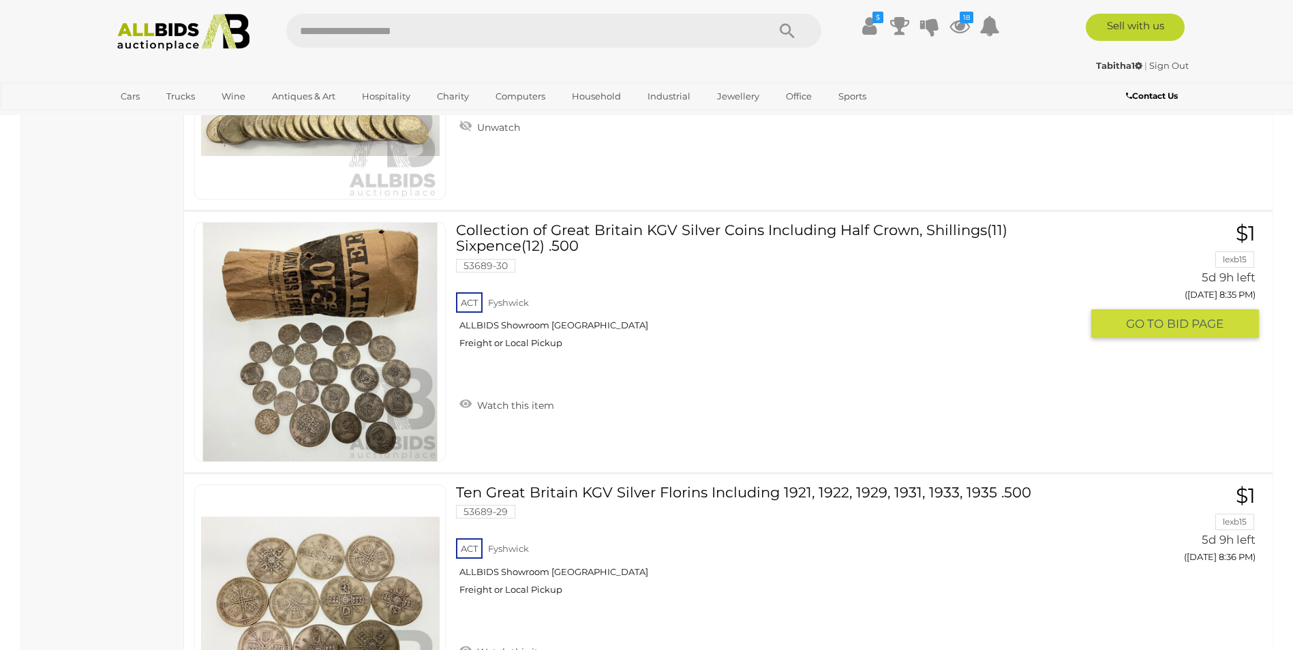
scroll to position [4571, 0]
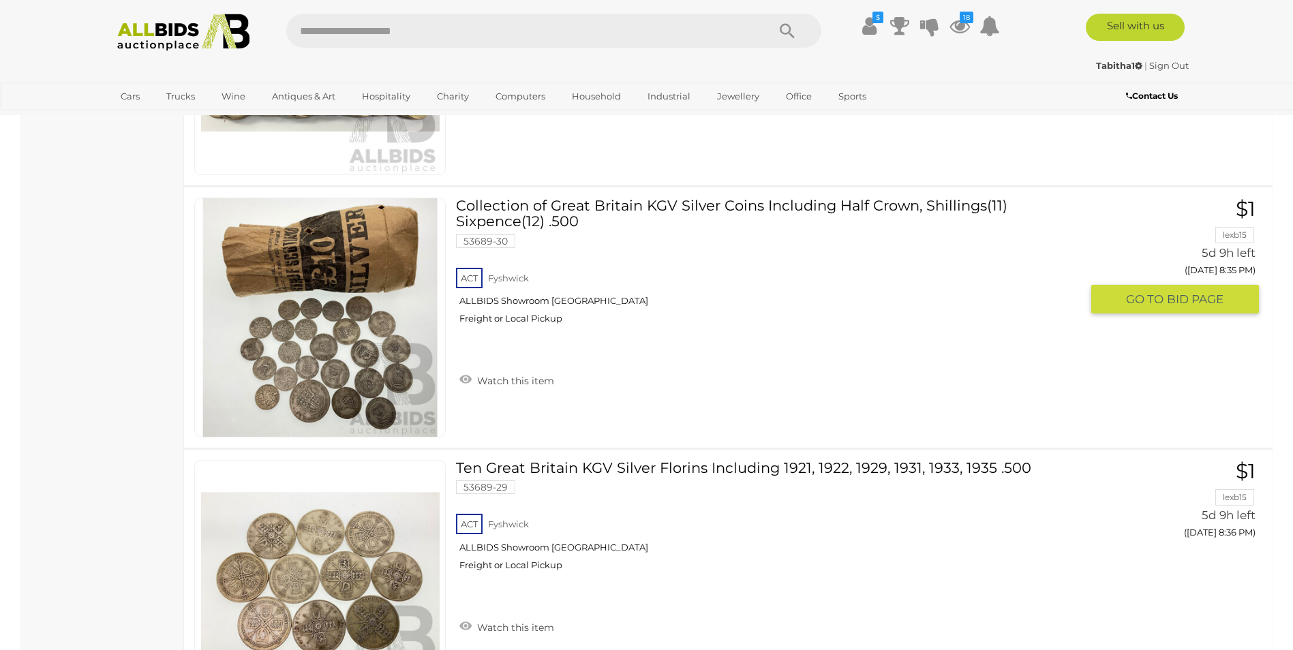
click at [369, 381] on img at bounding box center [320, 317] width 238 height 238
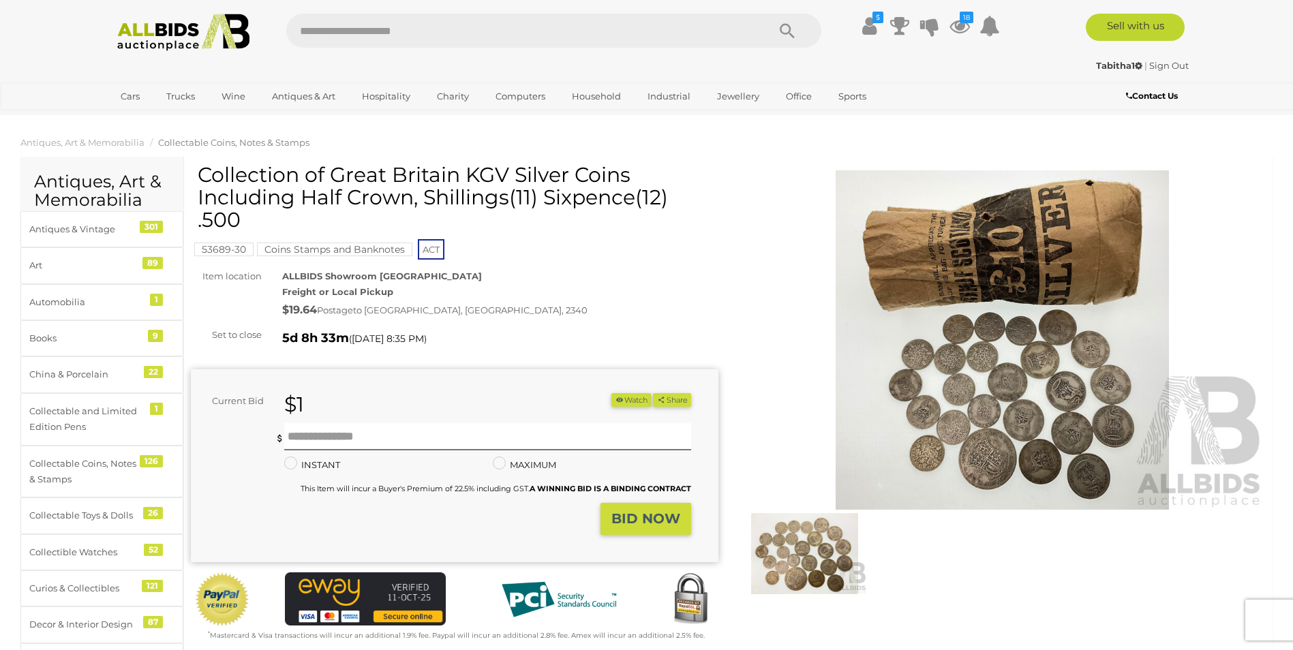
click at [996, 408] on img at bounding box center [1002, 340] width 527 height 340
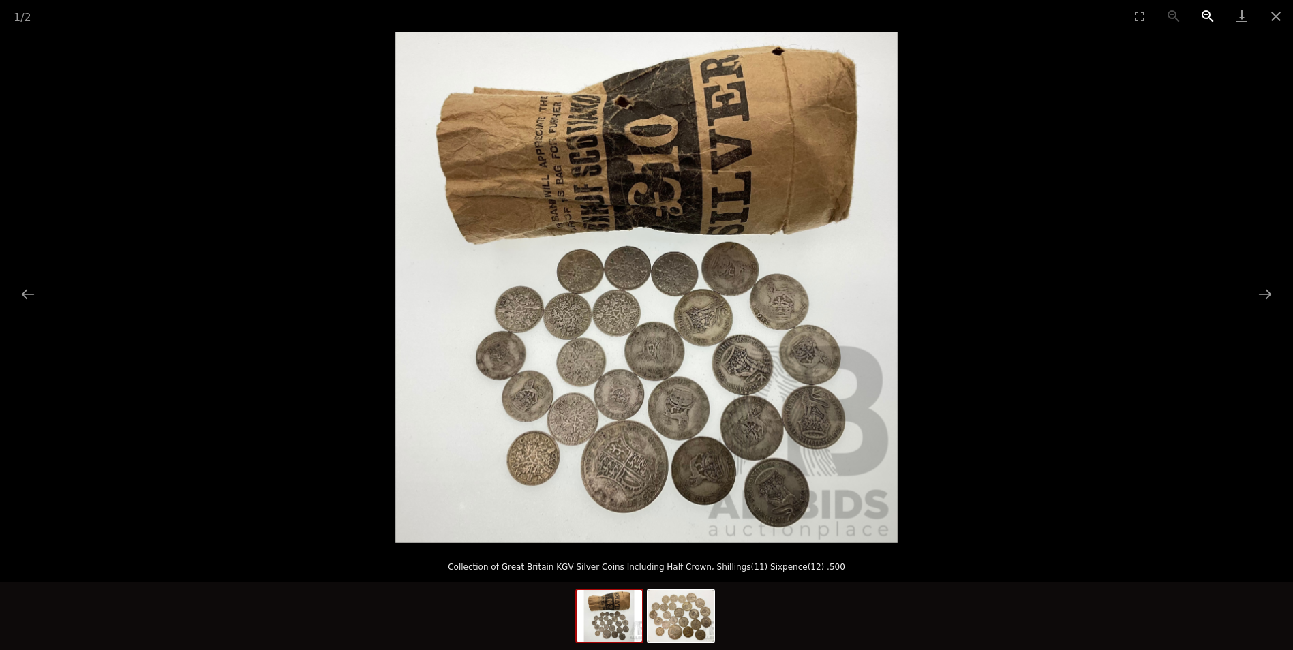
click at [1207, 18] on button "Zoom in" at bounding box center [1207, 16] width 34 height 32
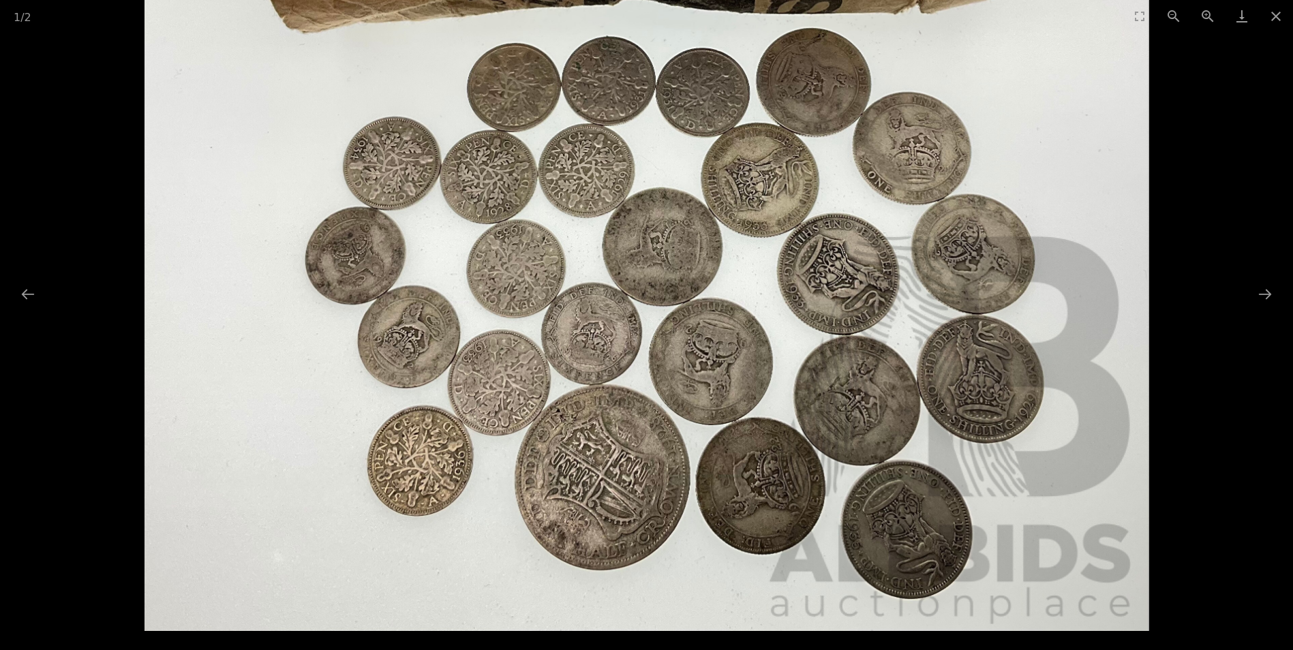
drag, startPoint x: 783, startPoint y: 352, endPoint x: 820, endPoint y: 106, distance: 248.7
click at [820, 106] on img at bounding box center [646, 120] width 1004 height 1022
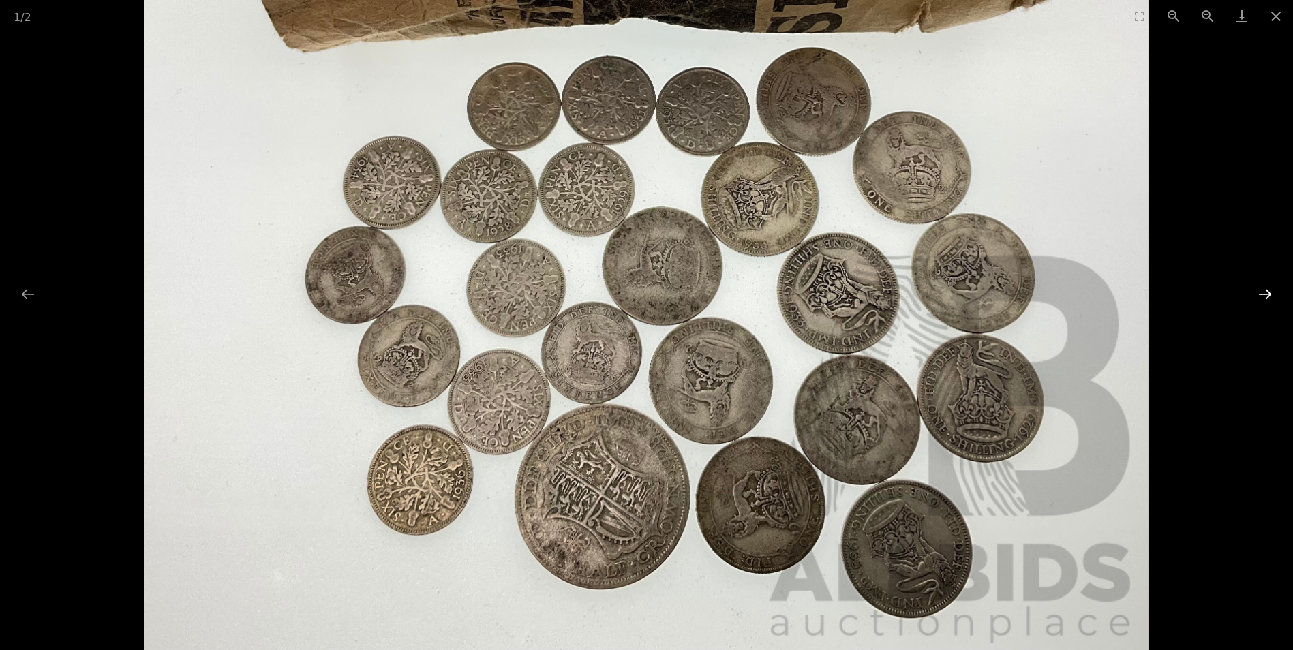
click at [1272, 297] on button "Next slide" at bounding box center [1264, 294] width 29 height 27
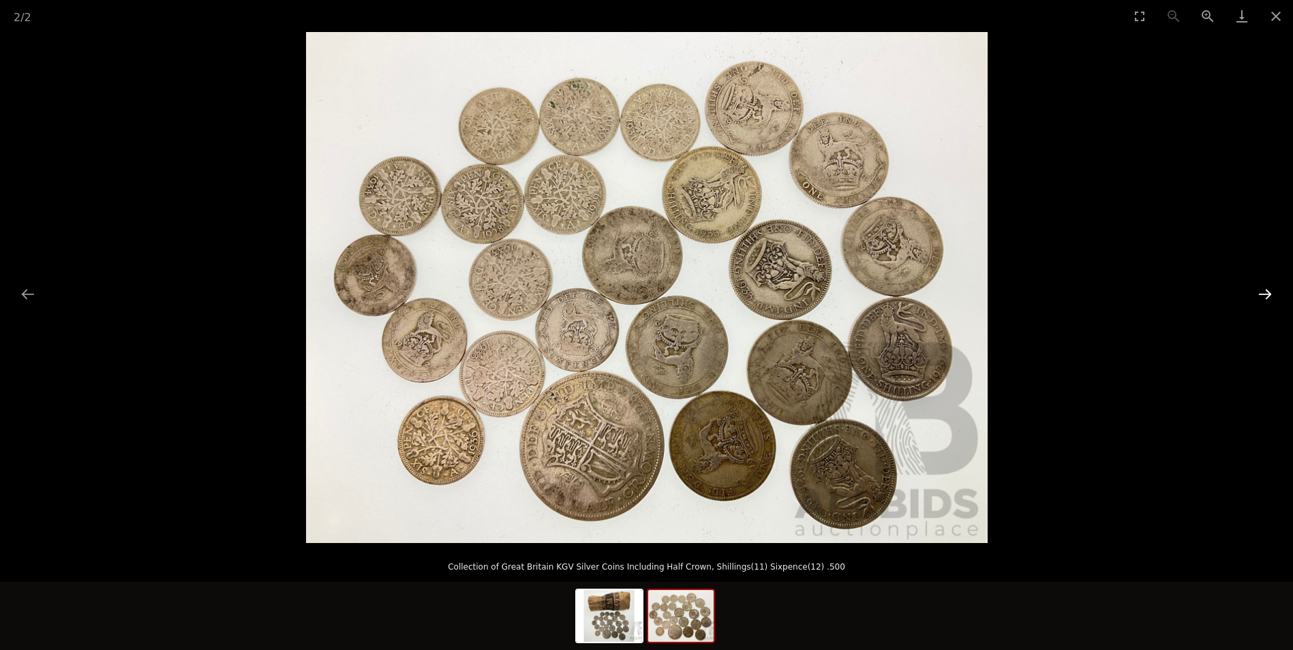
click at [1270, 294] on button "Next slide" at bounding box center [1264, 294] width 29 height 27
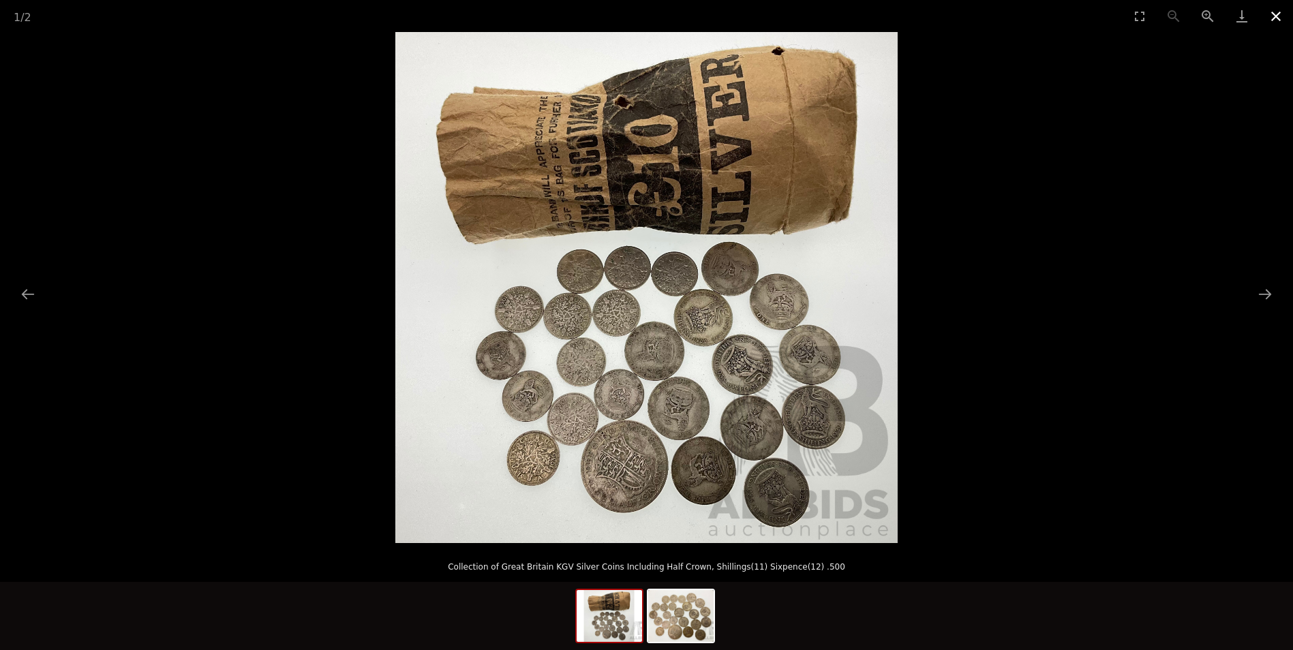
click at [1269, 16] on button "Close gallery" at bounding box center [1276, 16] width 34 height 32
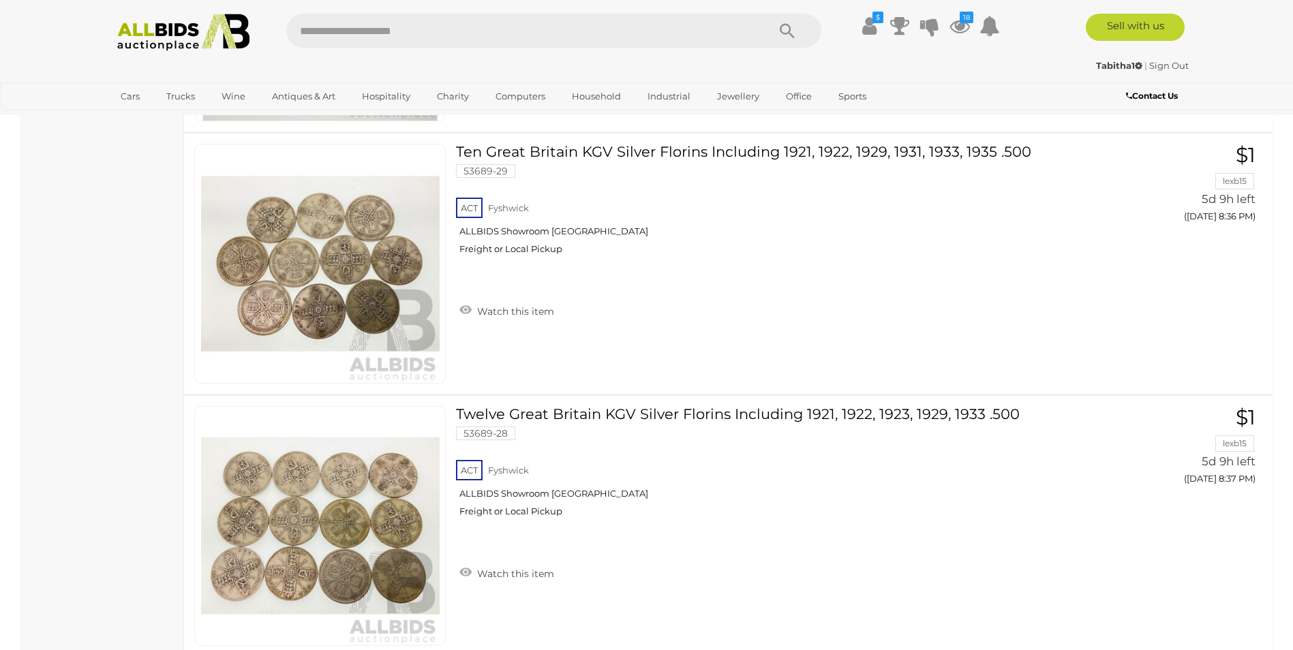
scroll to position [4883, 0]
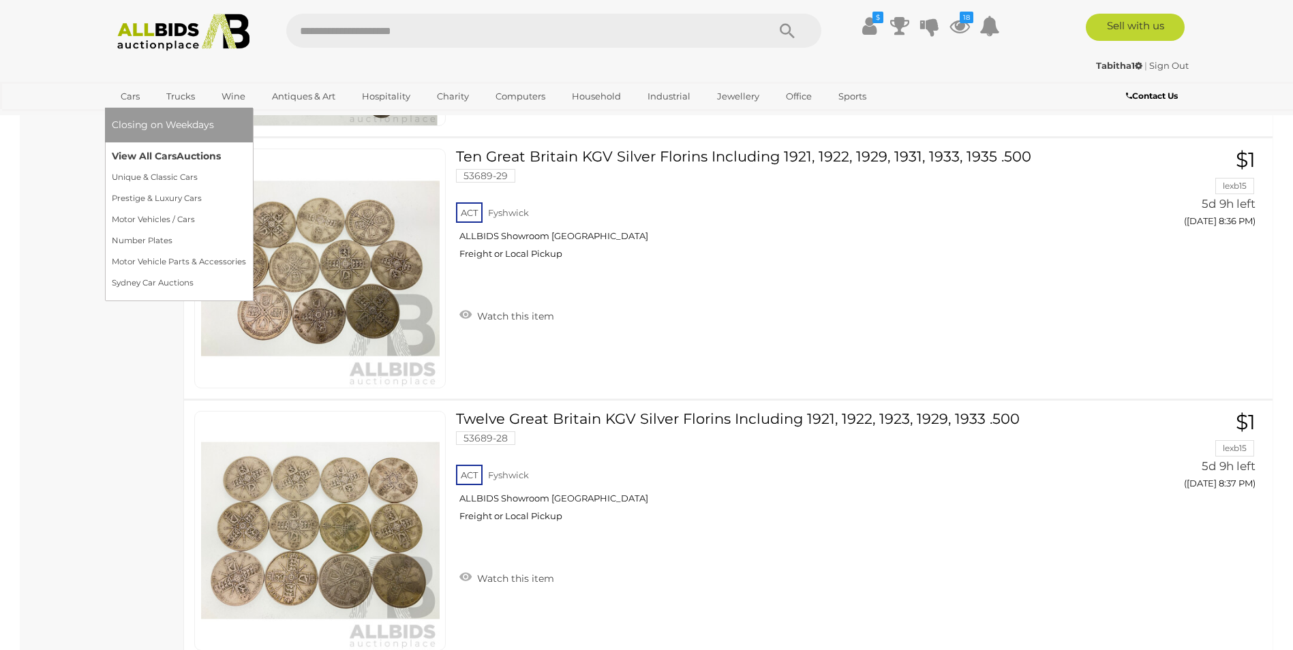
click at [135, 156] on link "View All Cars Auctions" at bounding box center [179, 156] width 134 height 21
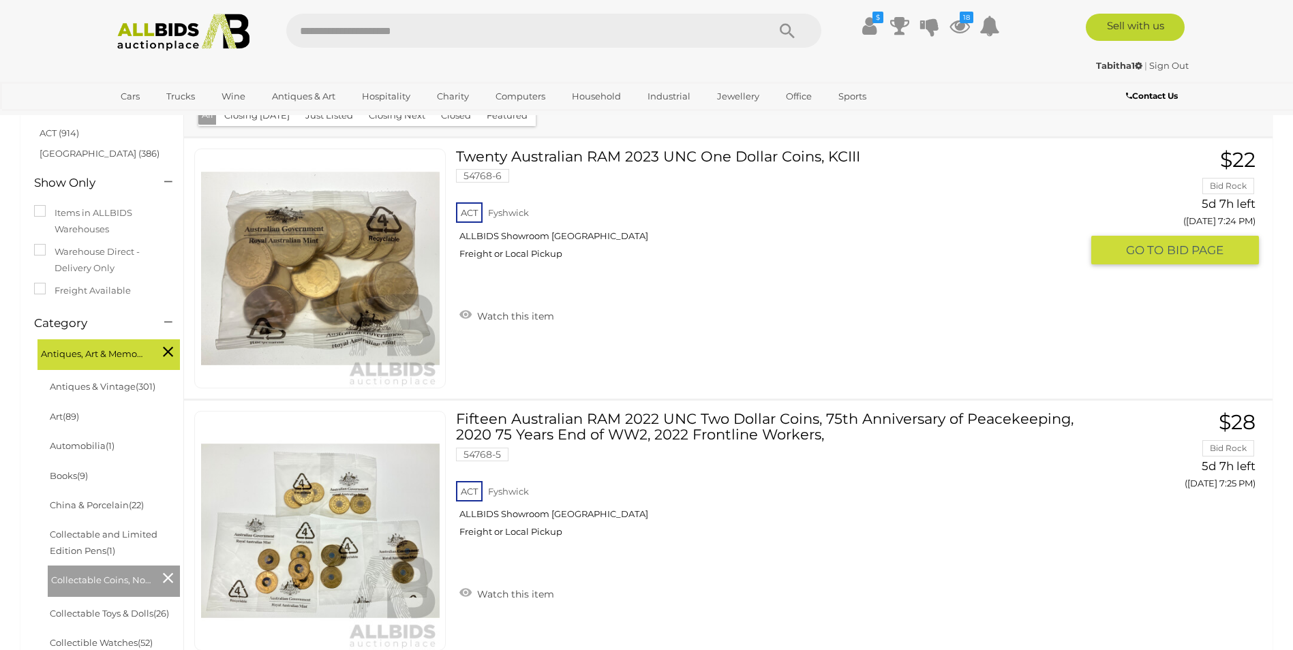
scroll to position [161, 0]
drag, startPoint x: 976, startPoint y: 28, endPoint x: 963, endPoint y: 31, distance: 13.9
click at [976, 28] on ul "$ $16.79 to spend on auctions Transaction History Track & Trace" at bounding box center [918, 26] width 175 height 25
click at [957, 31] on icon at bounding box center [959, 26] width 20 height 25
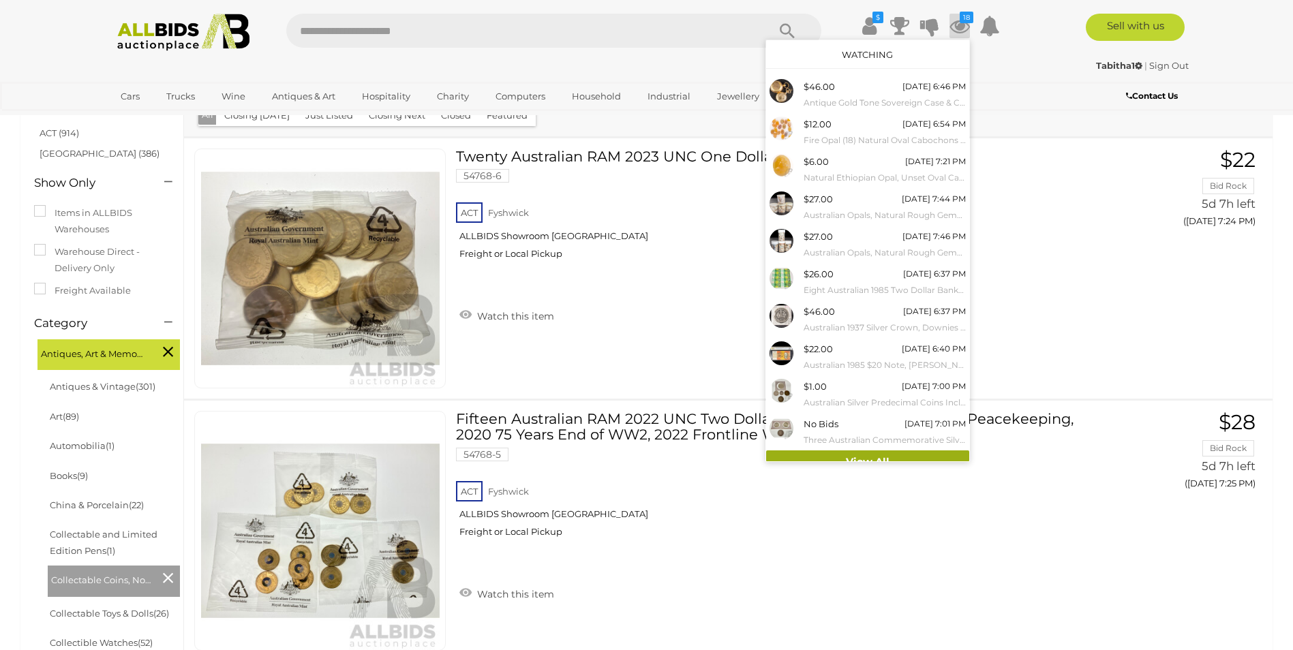
click at [912, 456] on link "View All" at bounding box center [867, 462] width 203 height 24
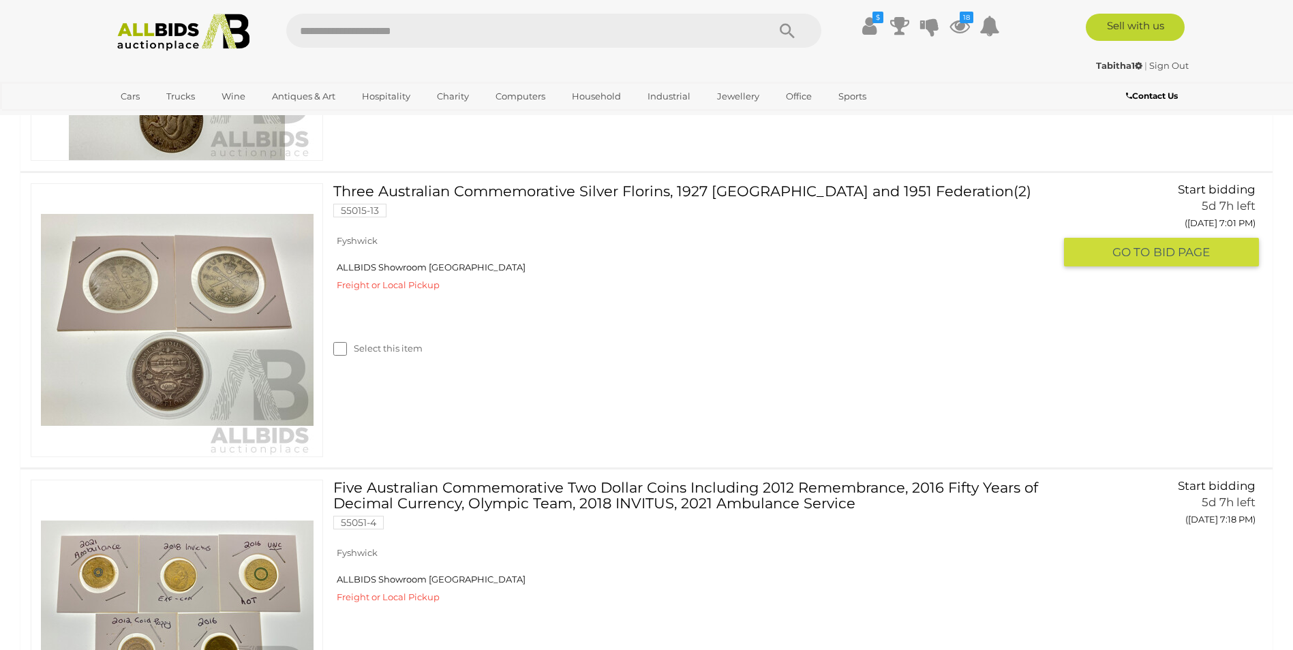
scroll to position [2930, 0]
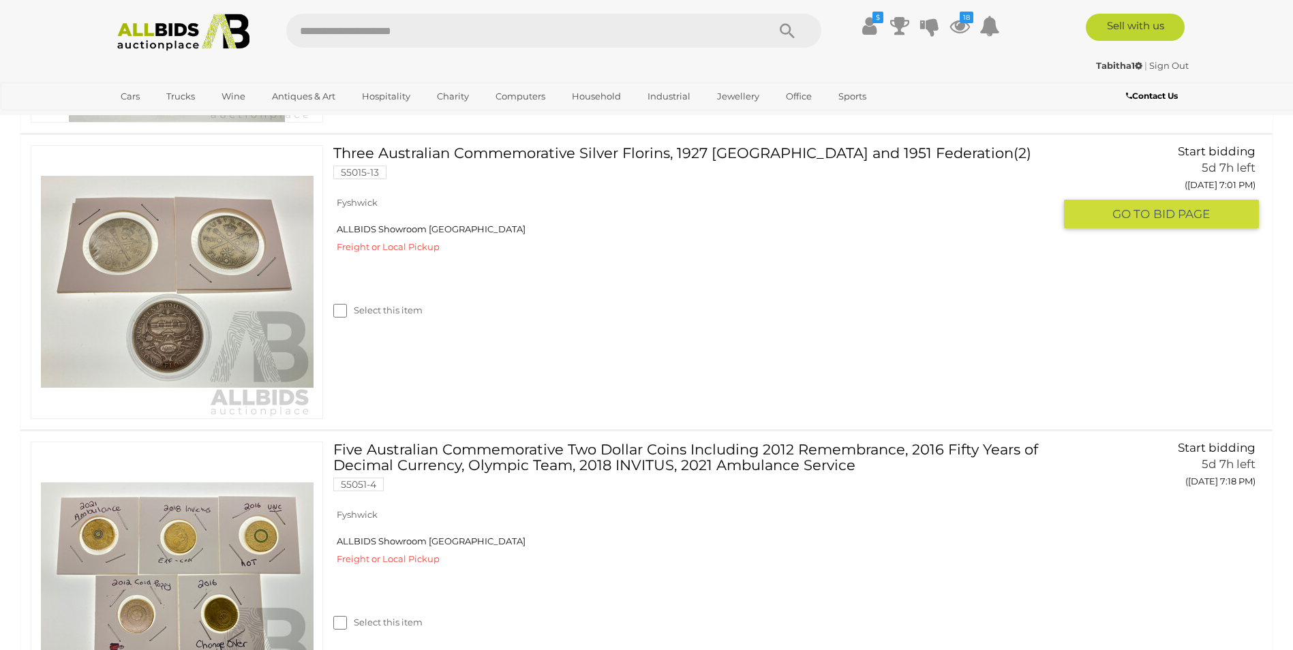
click at [191, 330] on img at bounding box center [177, 282] width 273 height 273
